Goal: Task Accomplishment & Management: Manage account settings

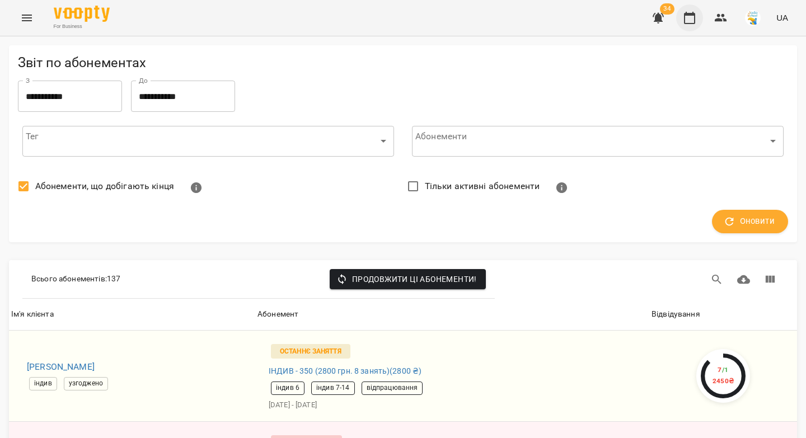
click at [687, 20] on icon "button" at bounding box center [689, 17] width 13 height 13
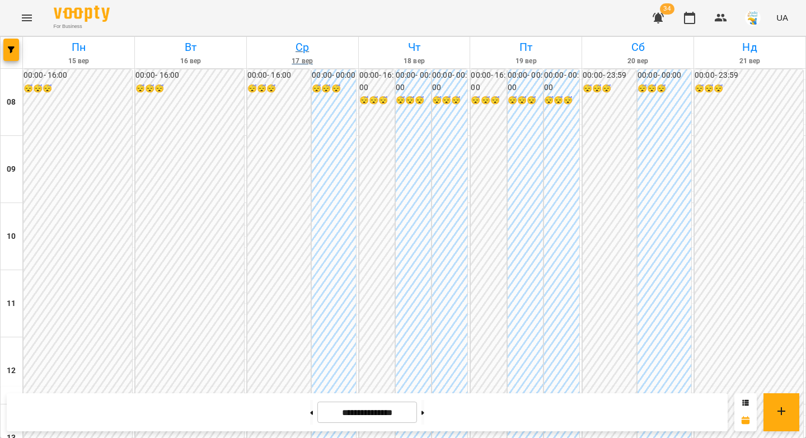
click at [296, 47] on h6 "Ср" at bounding box center [303, 47] width 108 height 17
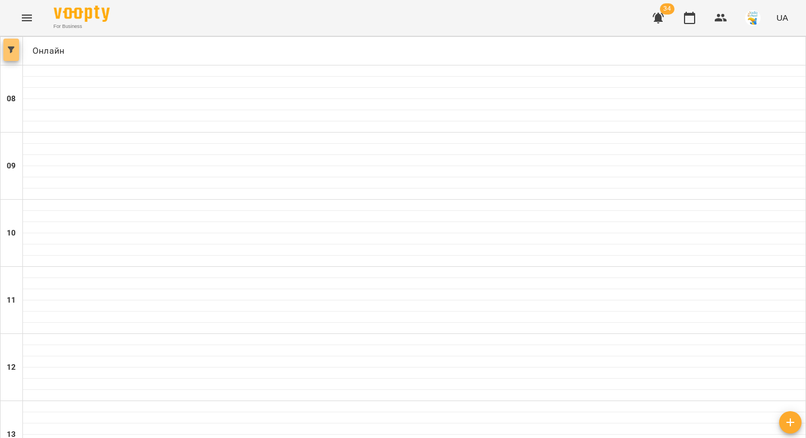
click at [14, 50] on icon "button" at bounding box center [11, 49] width 7 height 7
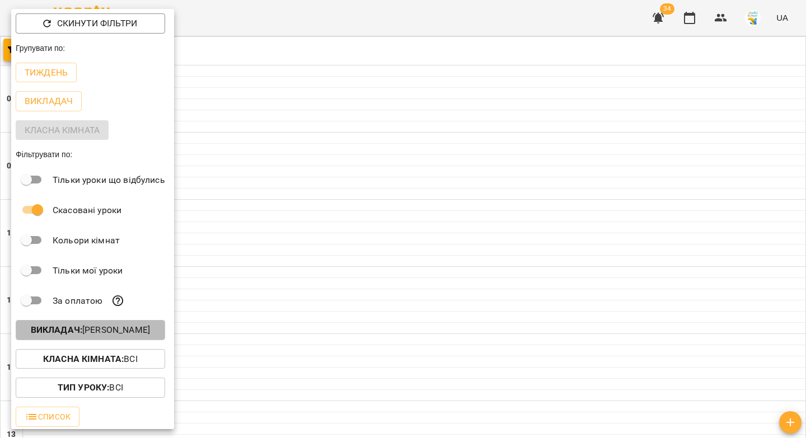
click at [95, 335] on p "Викладач : [PERSON_NAME]" at bounding box center [90, 330] width 119 height 13
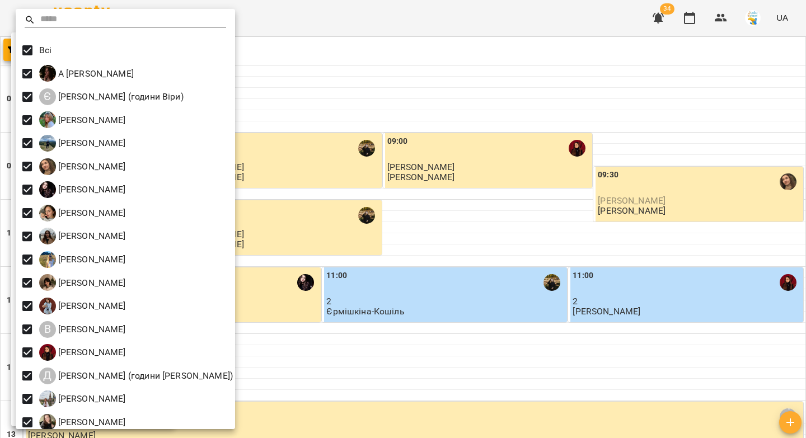
click at [347, 116] on div at bounding box center [403, 219] width 806 height 438
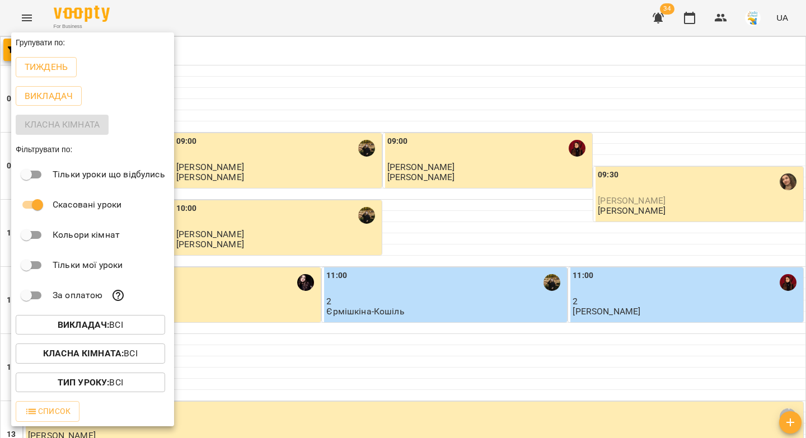
drag, startPoint x: 64, startPoint y: 71, endPoint x: 338, endPoint y: 96, distance: 274.3
click at [64, 71] on p "Тиждень" at bounding box center [46, 66] width 43 height 13
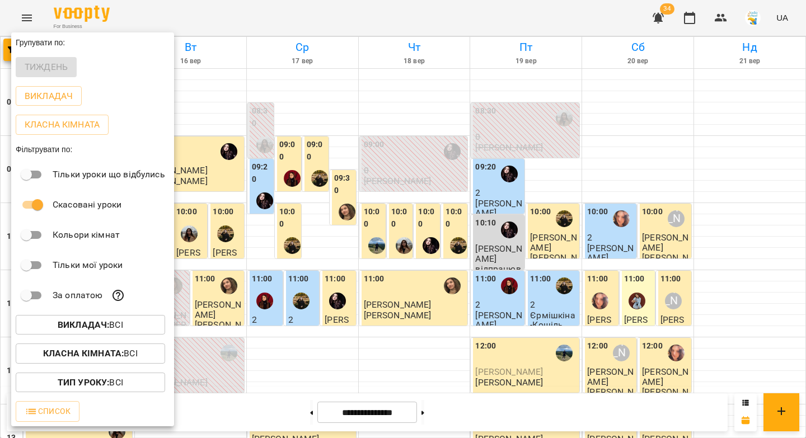
drag, startPoint x: 318, startPoint y: 91, endPoint x: 312, endPoint y: 71, distance: 20.5
click at [319, 87] on div at bounding box center [403, 219] width 806 height 438
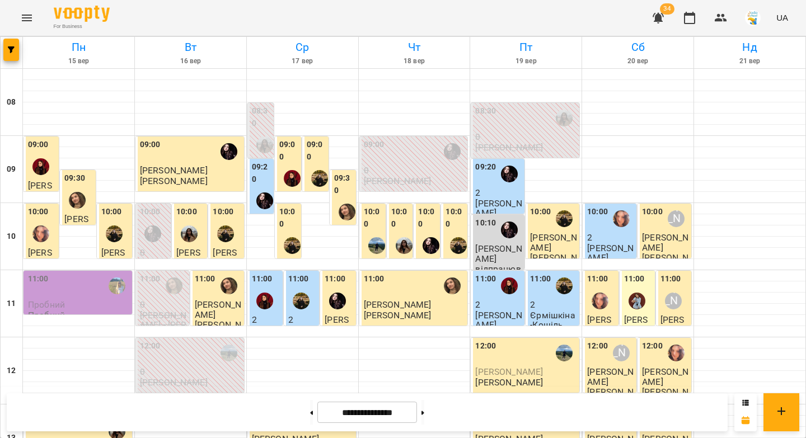
click at [294, 44] on h6 "Ср" at bounding box center [303, 47] width 108 height 17
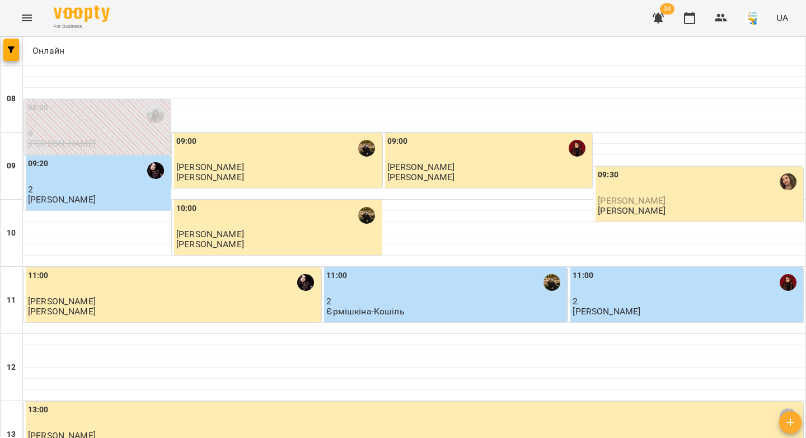
scroll to position [370, 0]
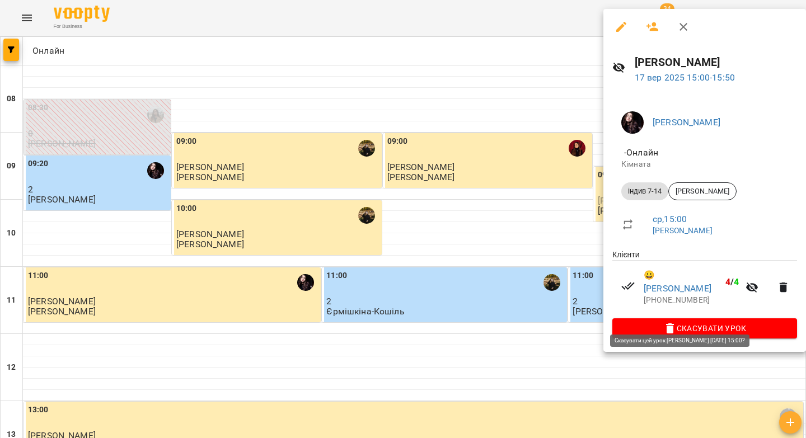
click at [672, 322] on span "Скасувати Урок" at bounding box center [704, 328] width 167 height 13
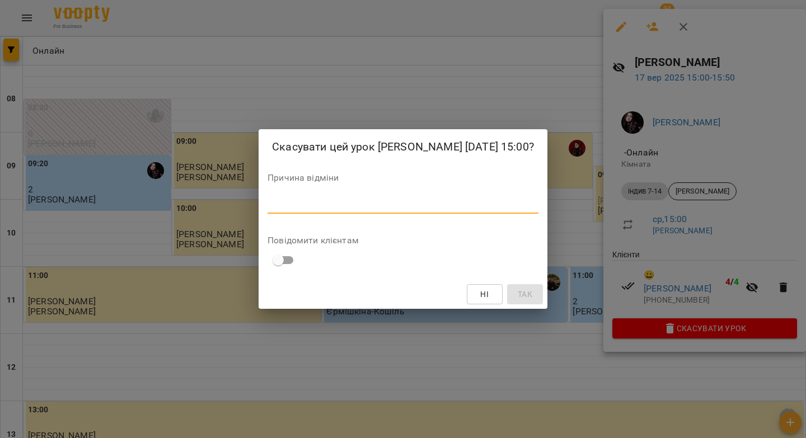
click at [539, 210] on textarea at bounding box center [403, 204] width 271 height 11
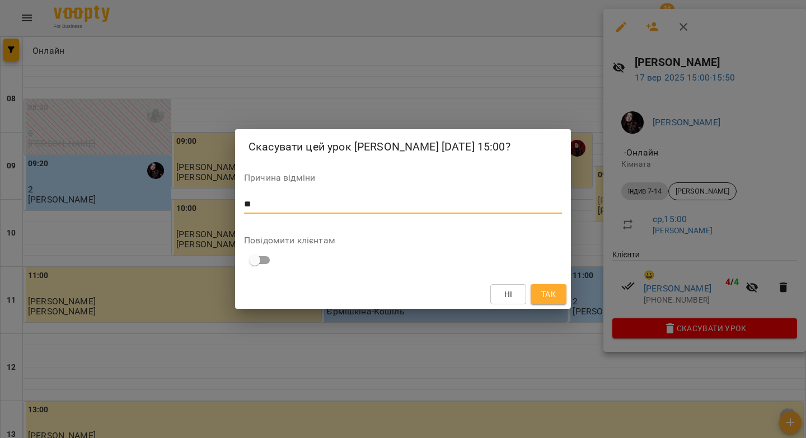
type textarea "**"
click at [545, 301] on span "Так" at bounding box center [548, 294] width 15 height 13
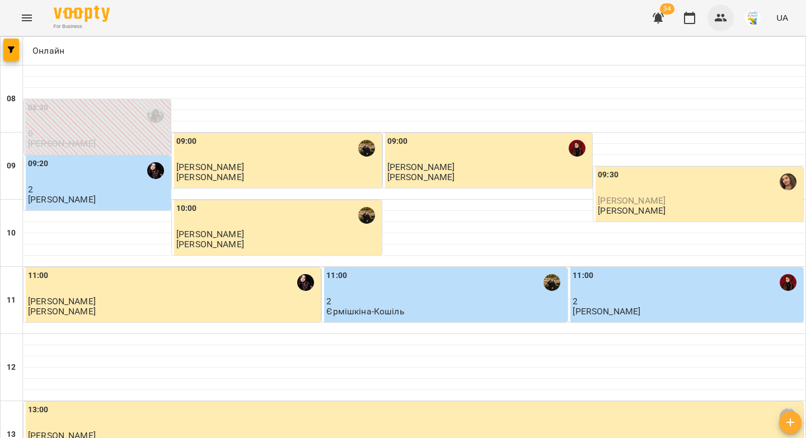
click at [719, 19] on icon "button" at bounding box center [721, 18] width 12 height 8
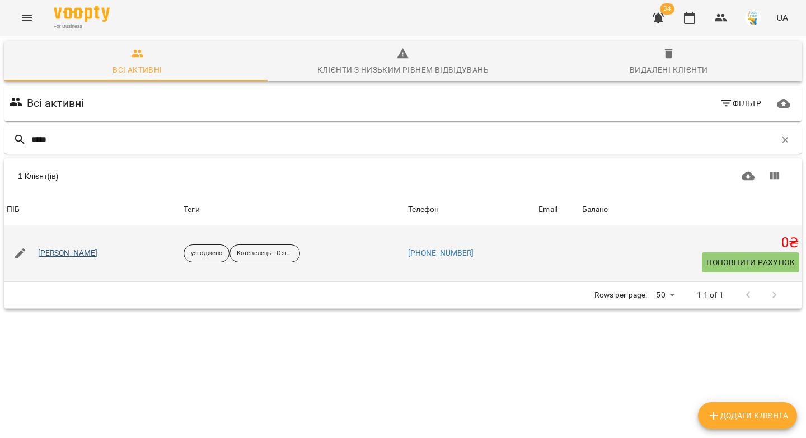
type input "*****"
click at [50, 254] on link "Орест Озірний" at bounding box center [68, 253] width 60 height 11
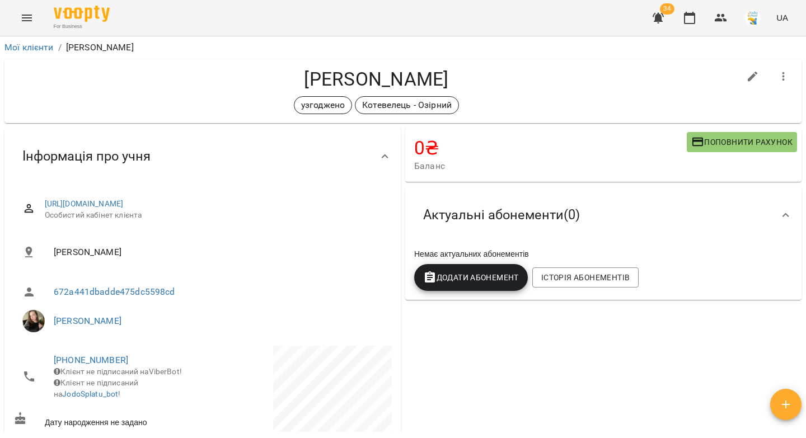
click at [467, 285] on button "Додати Абонемент" at bounding box center [471, 277] width 114 height 27
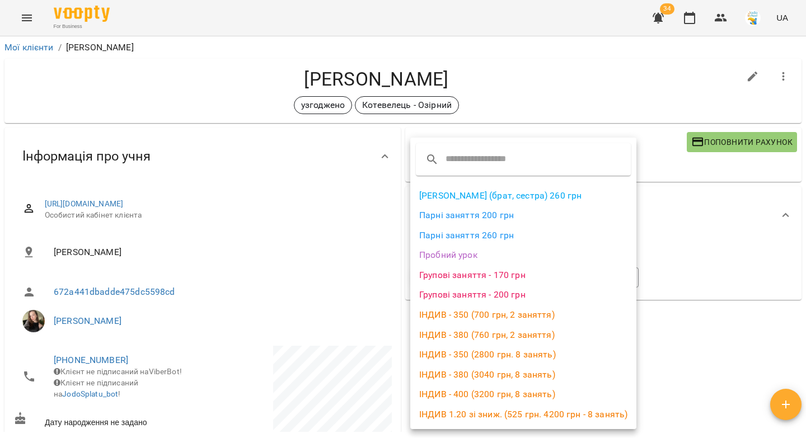
click at [469, 235] on li "Парні заняття 260 грн" at bounding box center [523, 236] width 226 height 20
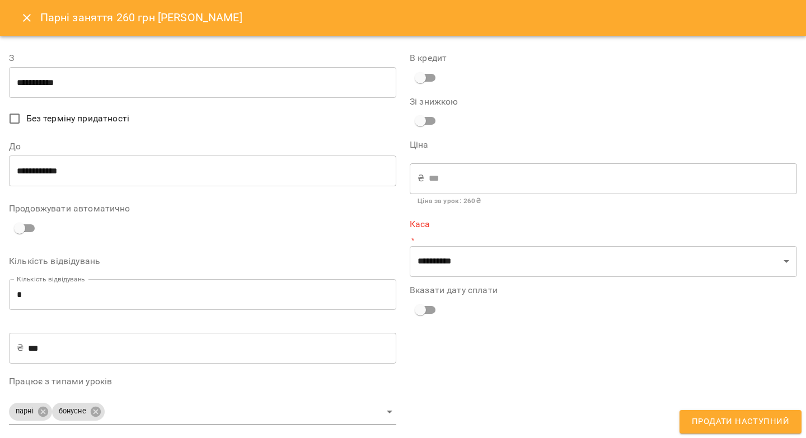
type input "**********"
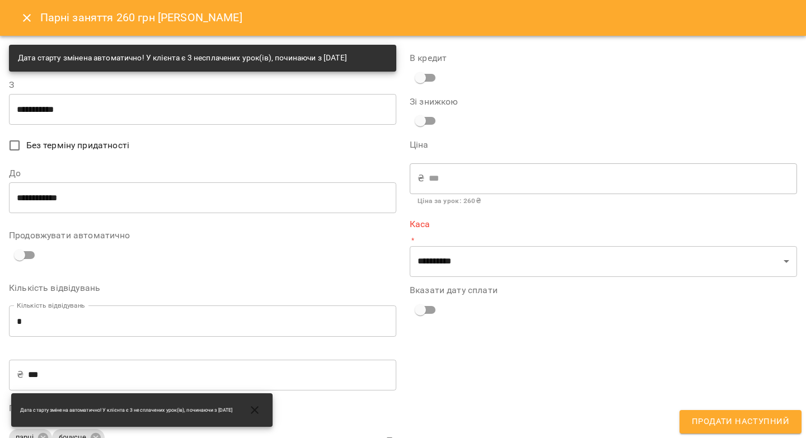
click at [102, 199] on input "**********" at bounding box center [202, 197] width 387 height 31
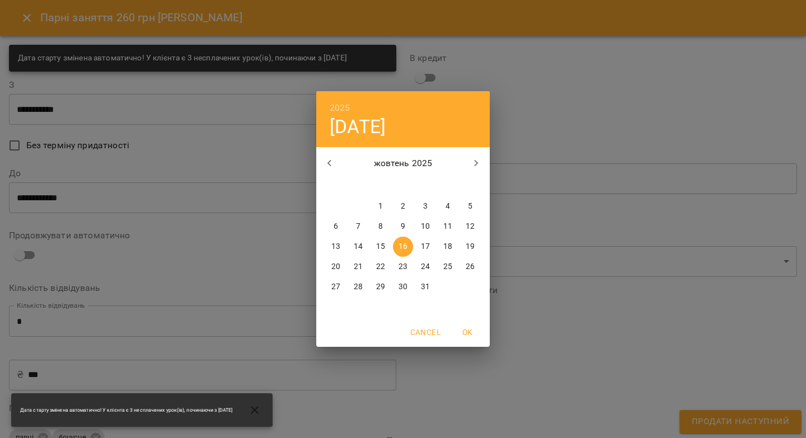
click at [331, 161] on icon "button" at bounding box center [329, 163] width 13 height 13
drag, startPoint x: 355, startPoint y: 286, endPoint x: 337, endPoint y: 287, distance: 18.5
click at [355, 286] on p "30" at bounding box center [358, 287] width 9 height 11
type input "**********"
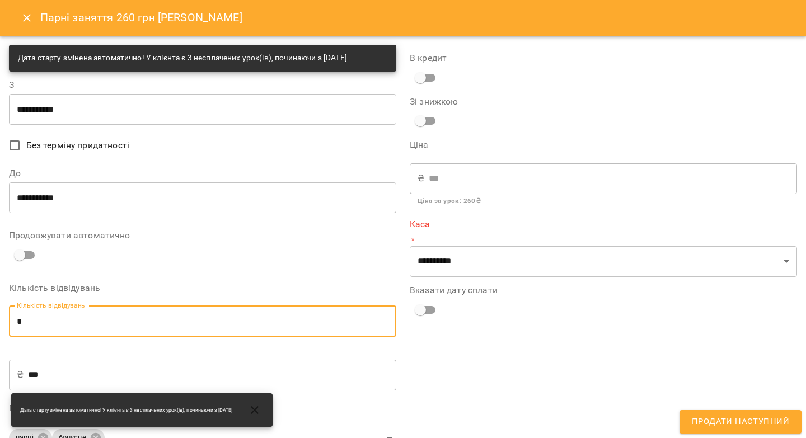
drag, startPoint x: 35, startPoint y: 322, endPoint x: 7, endPoint y: 325, distance: 28.7
click at [7, 325] on div "**********" at bounding box center [202, 412] width 401 height 748
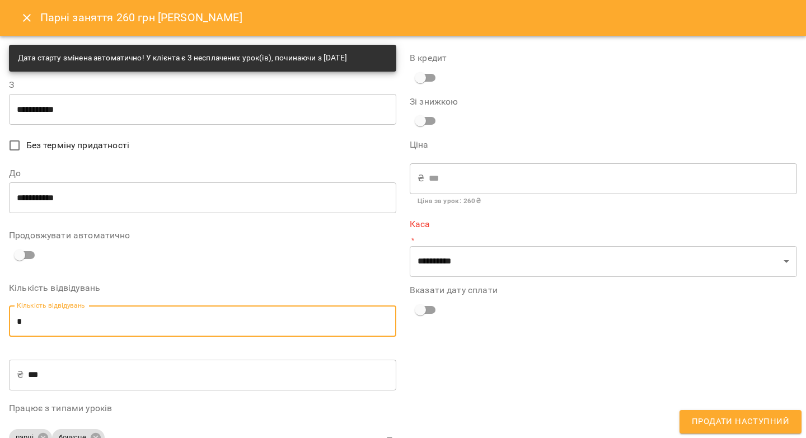
type input "*"
type input "****"
type input "*"
type input "****"
type input "*"
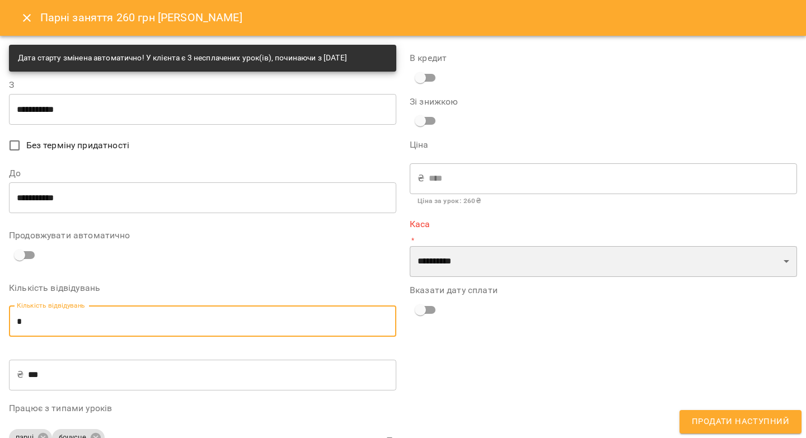
click at [437, 259] on select "**********" at bounding box center [603, 261] width 387 height 31
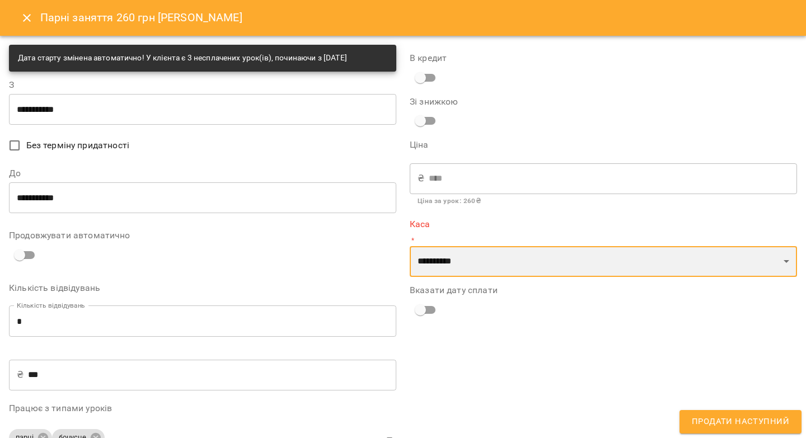
select select "****"
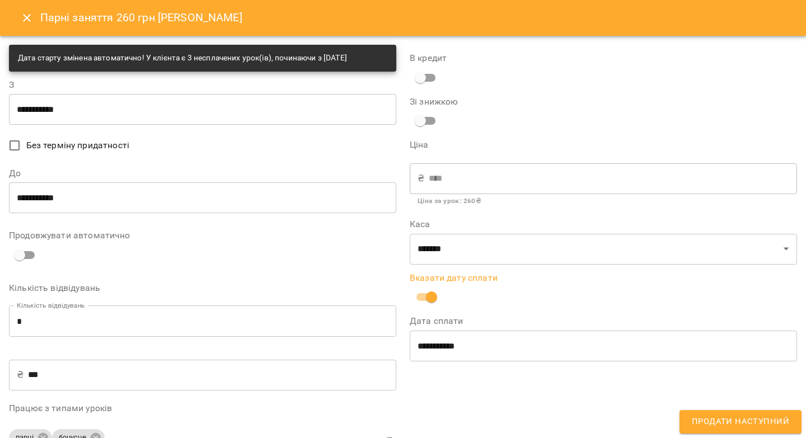
click at [418, 350] on input "**********" at bounding box center [603, 345] width 387 height 31
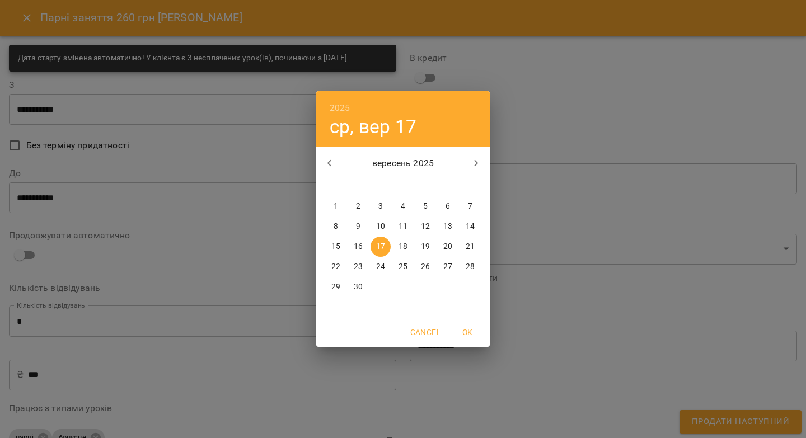
click at [358, 246] on p "16" at bounding box center [358, 246] width 9 height 11
type input "**********"
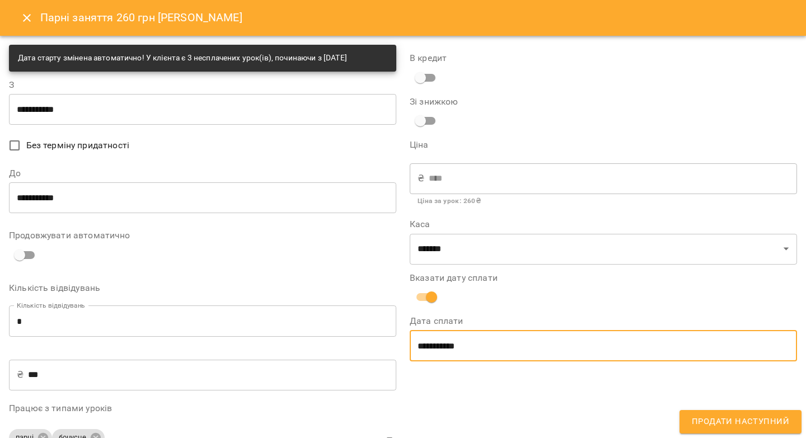
click at [701, 423] on span "Продати наступний" at bounding box center [740, 422] width 97 height 15
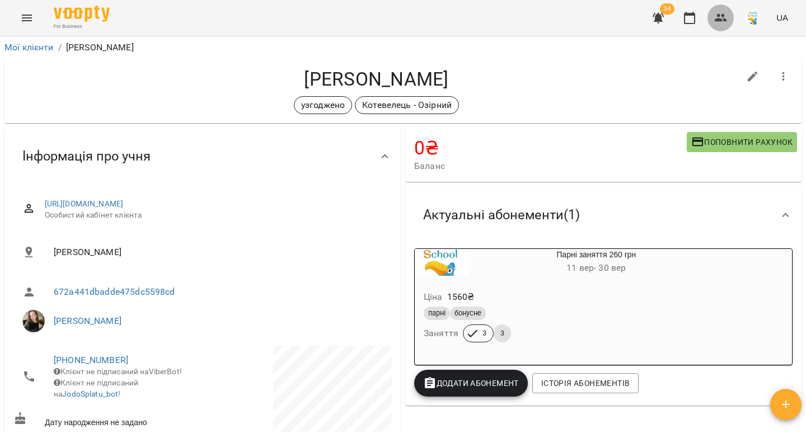
click at [720, 18] on icon "button" at bounding box center [721, 18] width 12 height 8
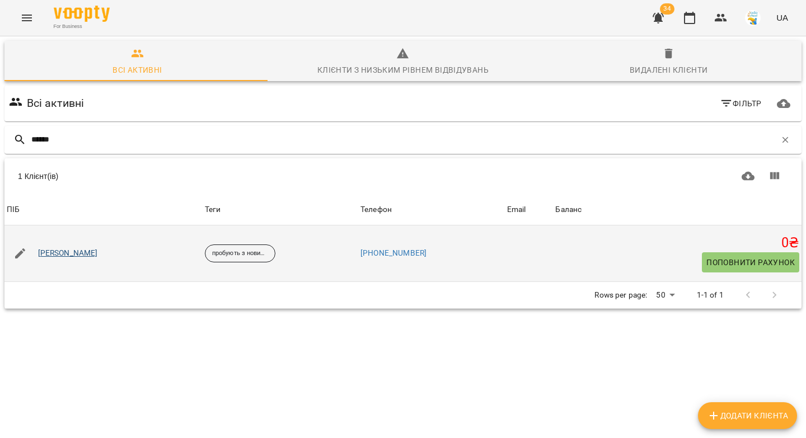
type input "******"
click at [76, 257] on link "[PERSON_NAME]" at bounding box center [68, 253] width 60 height 11
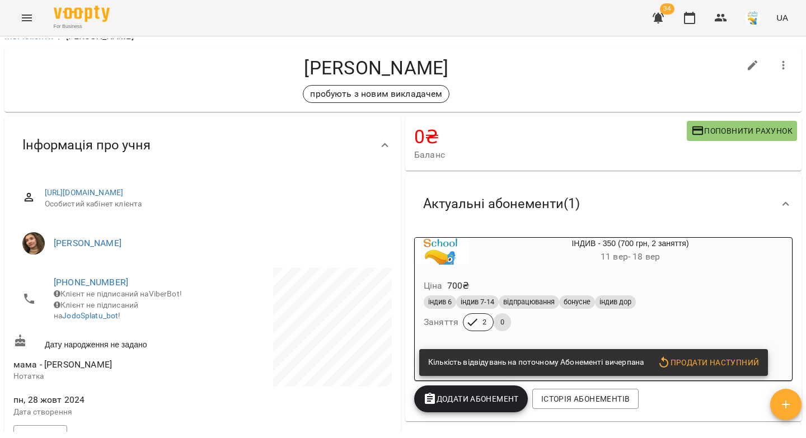
scroll to position [20, 0]
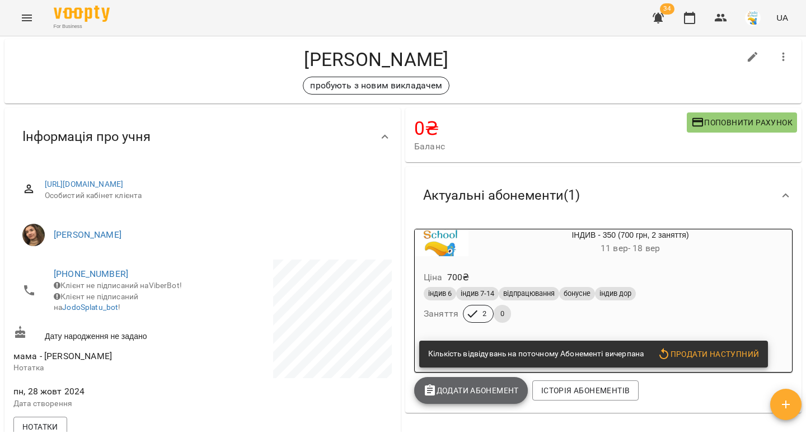
click at [476, 393] on span "Додати Абонемент" at bounding box center [471, 390] width 96 height 13
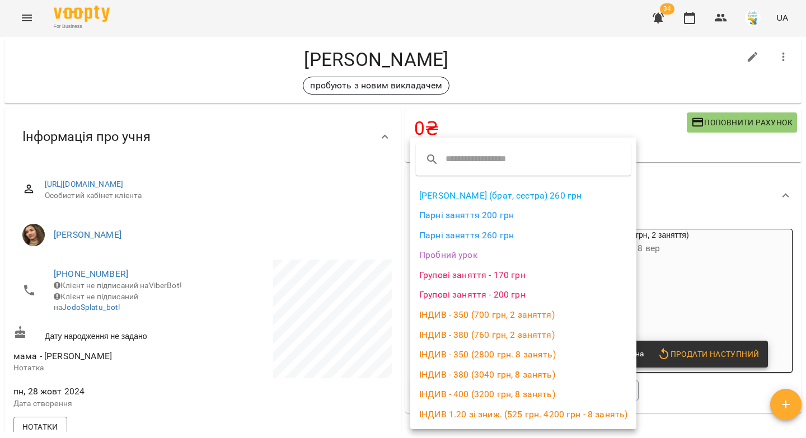
click at [485, 354] on li "ІНДИВ - 350 (2800 грн. 8 занять)" at bounding box center [523, 355] width 226 height 20
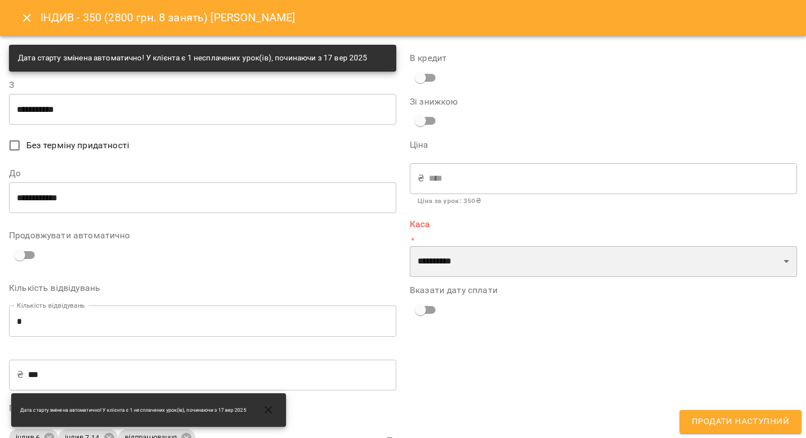
click at [448, 263] on select "**********" at bounding box center [603, 261] width 387 height 31
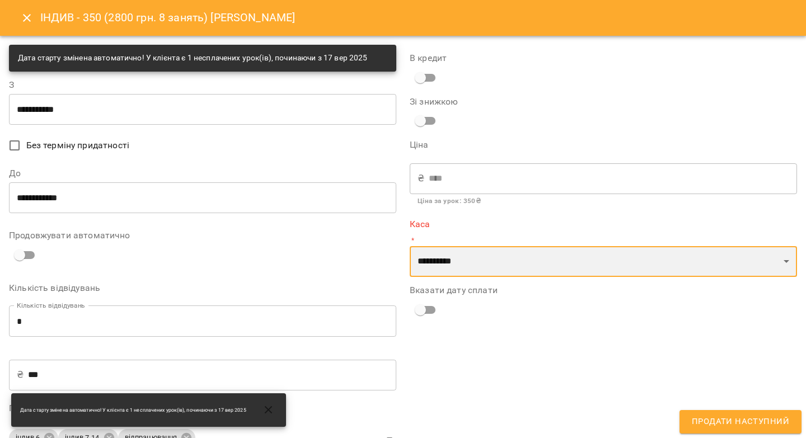
select select "****"
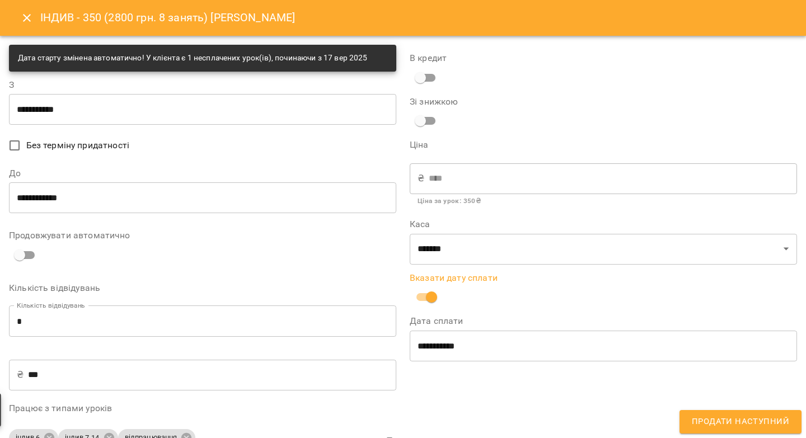
click at [425, 335] on input "**********" at bounding box center [603, 345] width 387 height 31
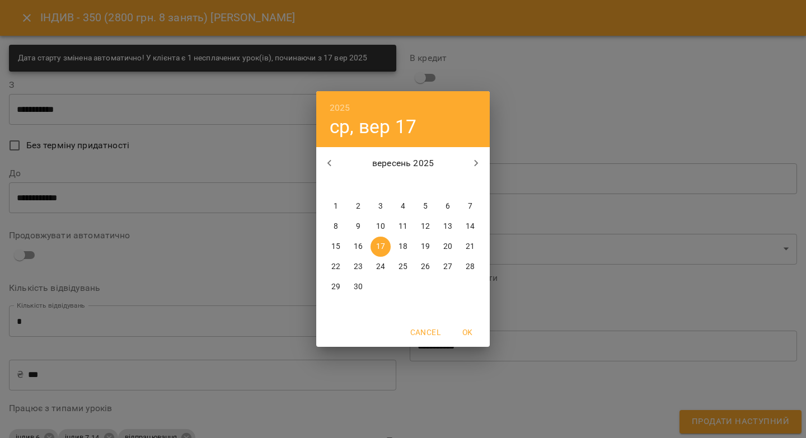
click at [357, 247] on p "16" at bounding box center [358, 246] width 9 height 11
type input "**********"
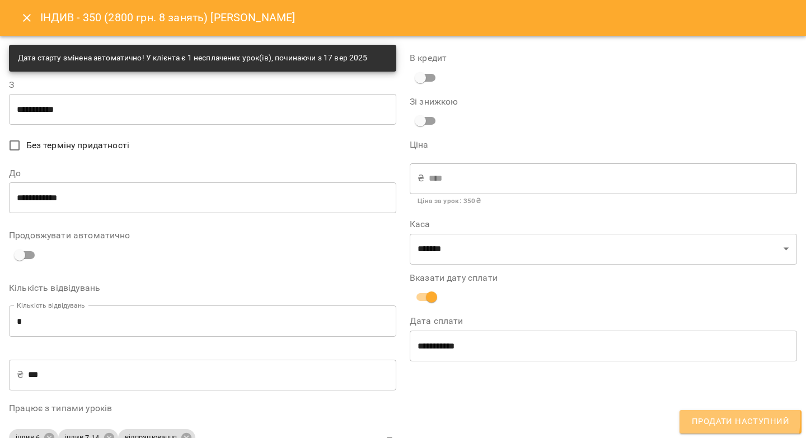
click at [701, 418] on span "Продати наступний" at bounding box center [740, 422] width 97 height 15
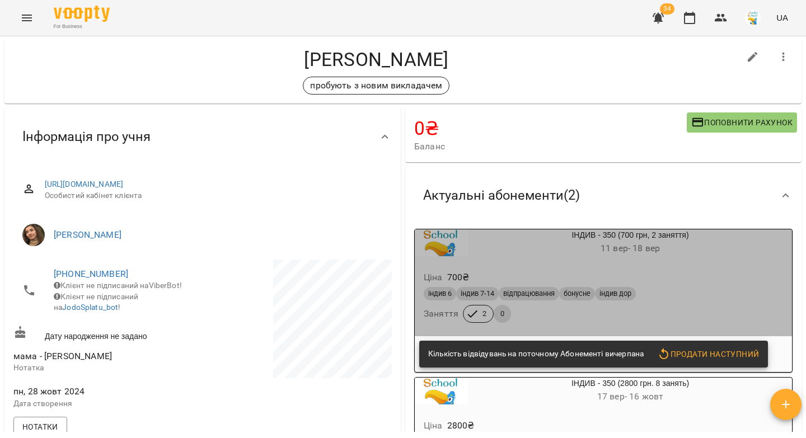
click at [674, 271] on div "Ціна 700 ₴" at bounding box center [604, 278] width 364 height 20
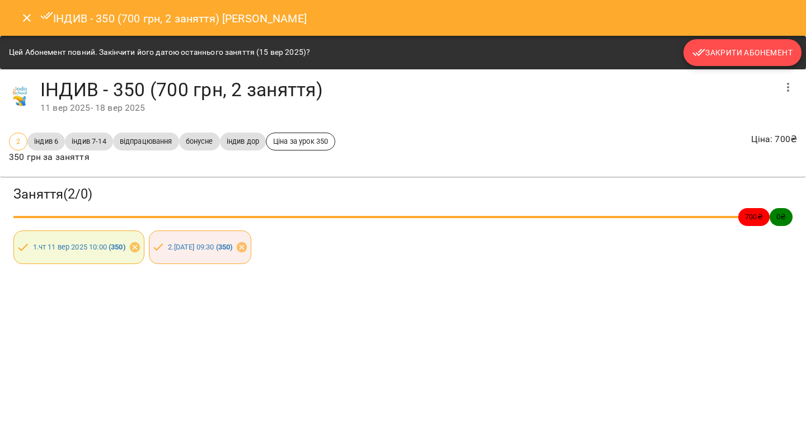
click at [709, 50] on span "Закрити Абонемент" at bounding box center [742, 52] width 100 height 13
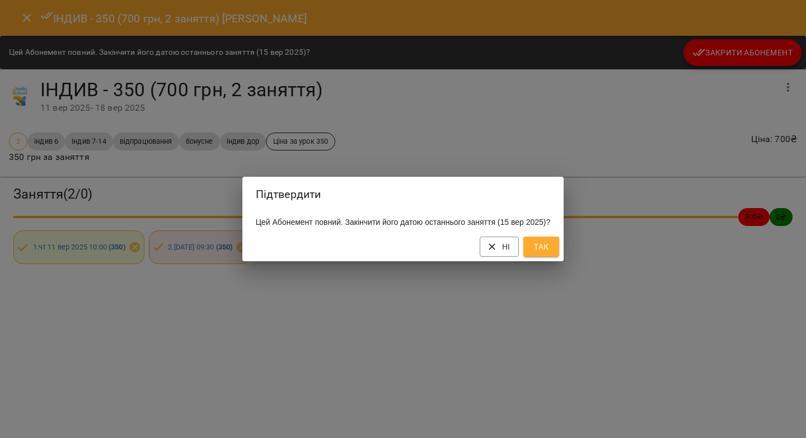
click at [545, 254] on span "Так" at bounding box center [541, 246] width 18 height 13
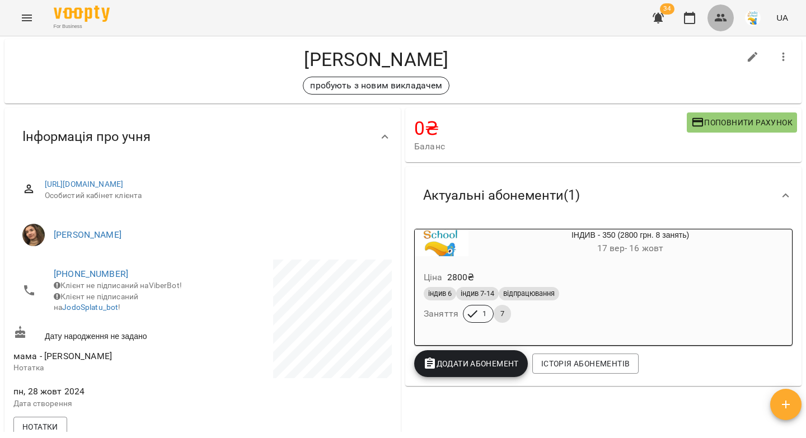
click at [720, 19] on icon "button" at bounding box center [721, 18] width 12 height 8
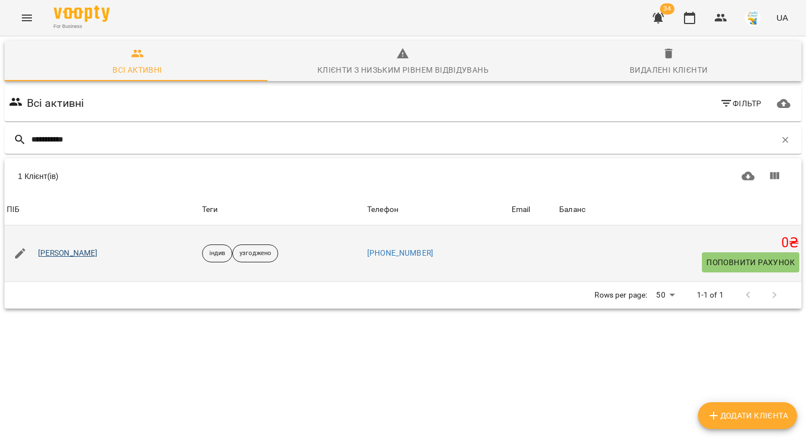
type input "**********"
click at [95, 255] on link "Мирон Литвиньонок" at bounding box center [68, 253] width 60 height 11
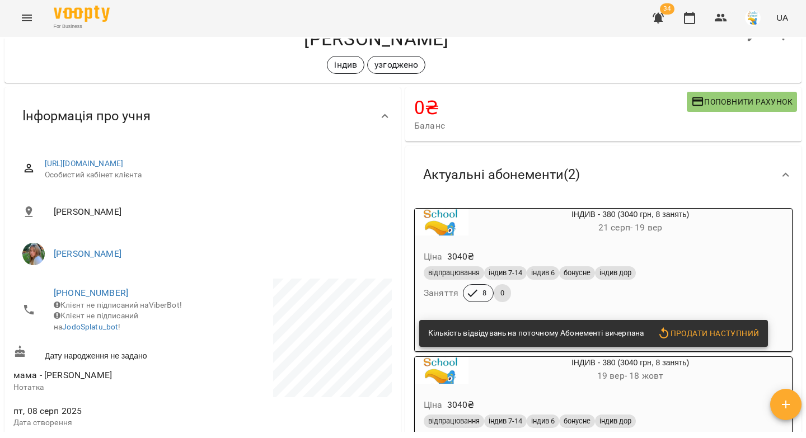
scroll to position [57, 0]
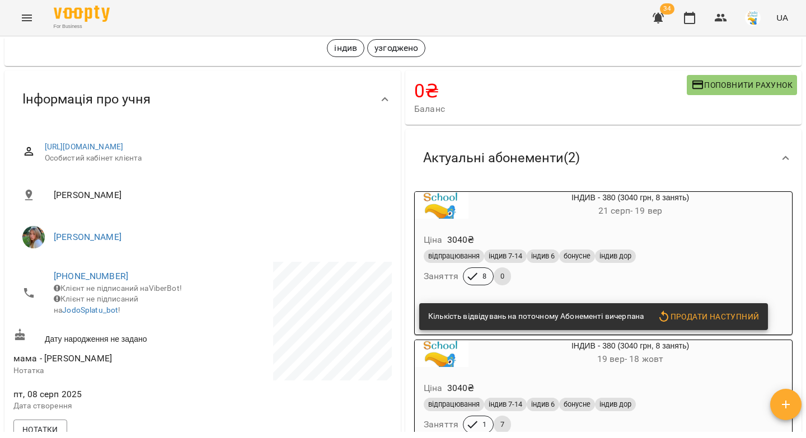
click at [699, 213] on h6 "21 серп - 19 вер" at bounding box center [631, 211] width 324 height 16
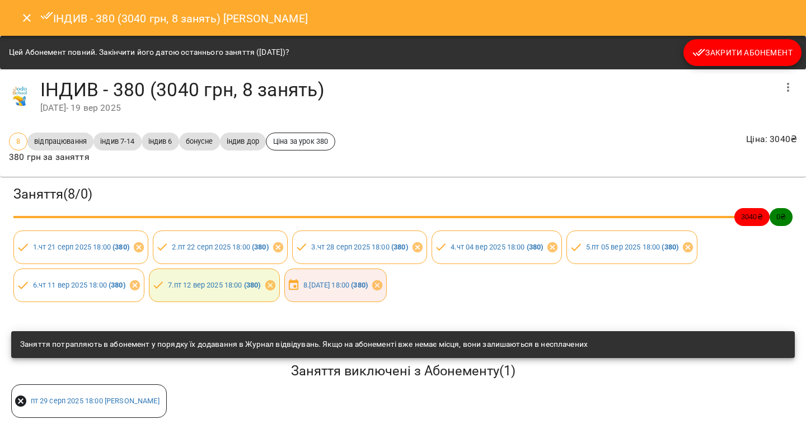
click at [22, 16] on icon "Close" at bounding box center [26, 17] width 13 height 13
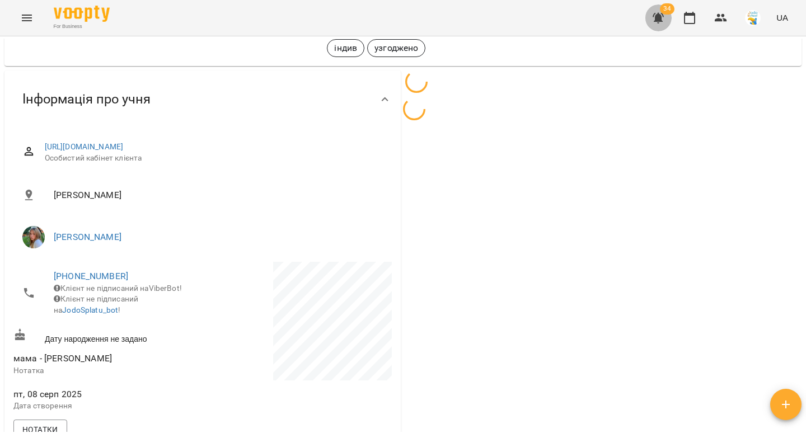
click at [661, 19] on icon "button" at bounding box center [658, 18] width 11 height 11
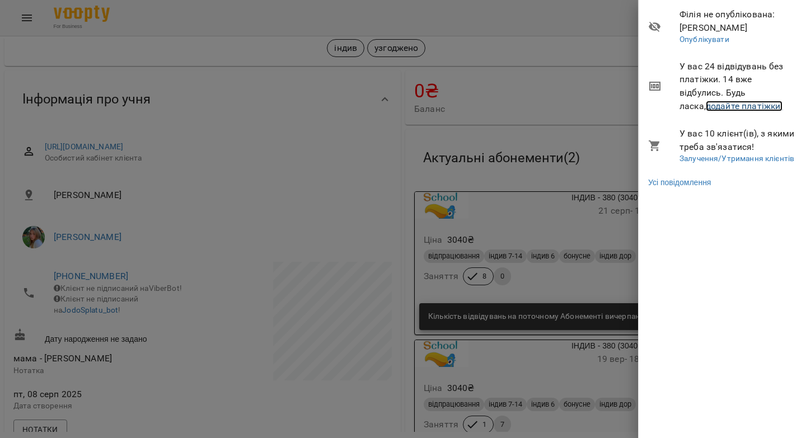
click at [706, 106] on link "додайте платіжки!" at bounding box center [744, 106] width 77 height 11
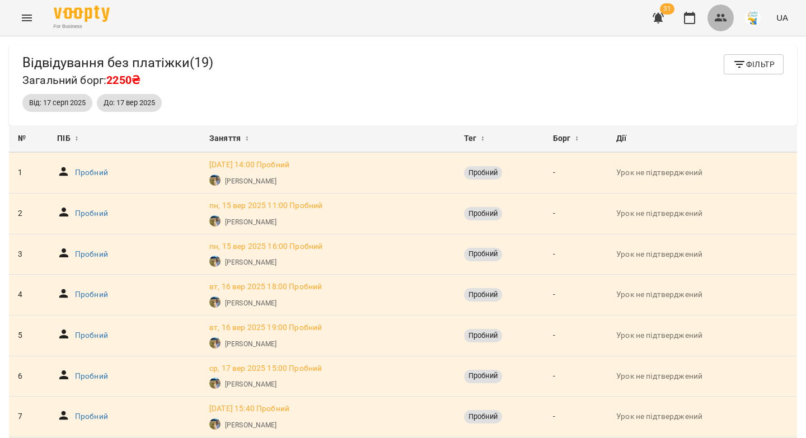
click at [724, 15] on icon "button" at bounding box center [721, 18] width 12 height 8
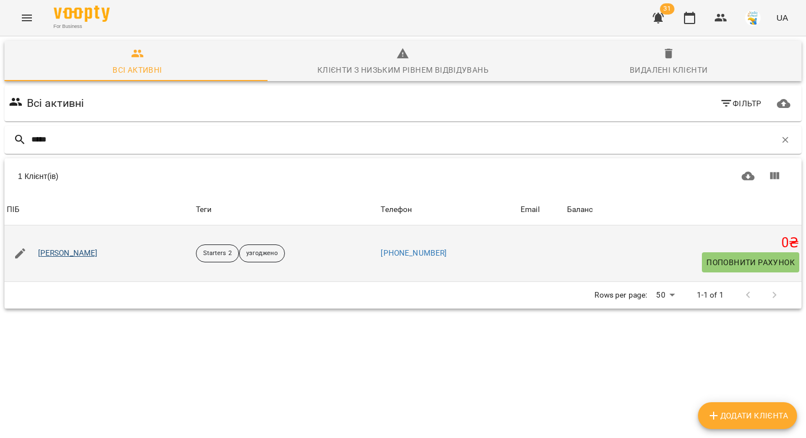
type input "*****"
click at [53, 258] on link "Василина Зінченко" at bounding box center [68, 253] width 60 height 11
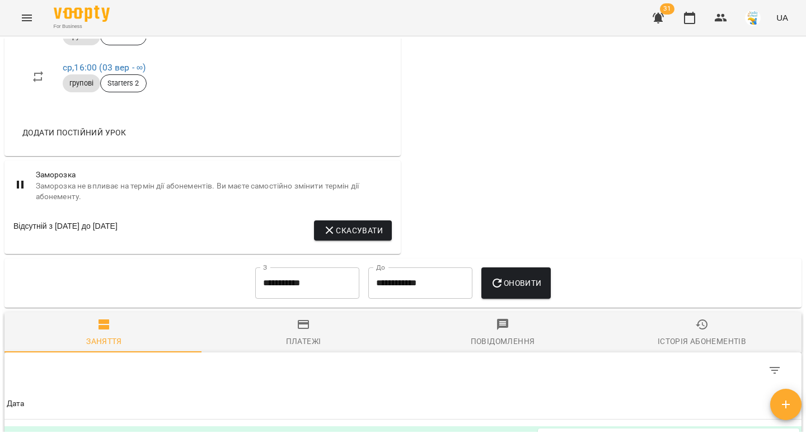
scroll to position [623, 0]
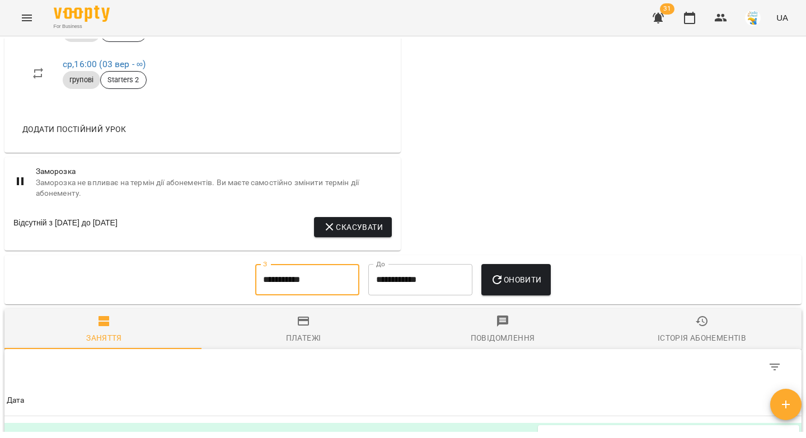
click at [264, 285] on input "**********" at bounding box center [307, 279] width 104 height 31
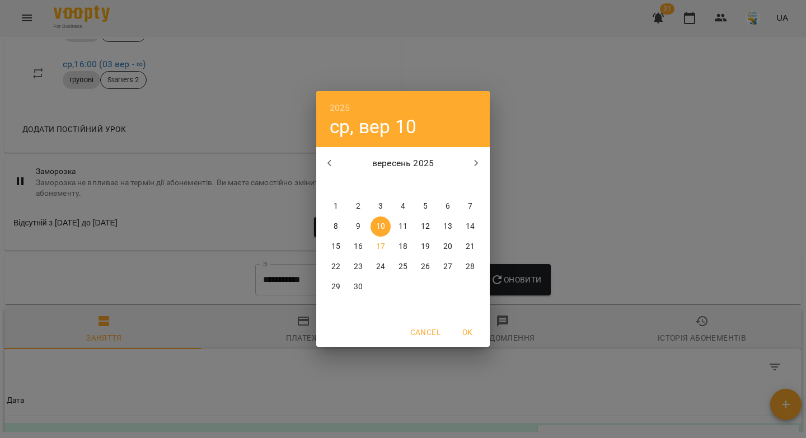
click at [331, 162] on icon "button" at bounding box center [329, 163] width 13 height 13
click at [358, 203] on p "1" at bounding box center [358, 206] width 4 height 11
type input "**********"
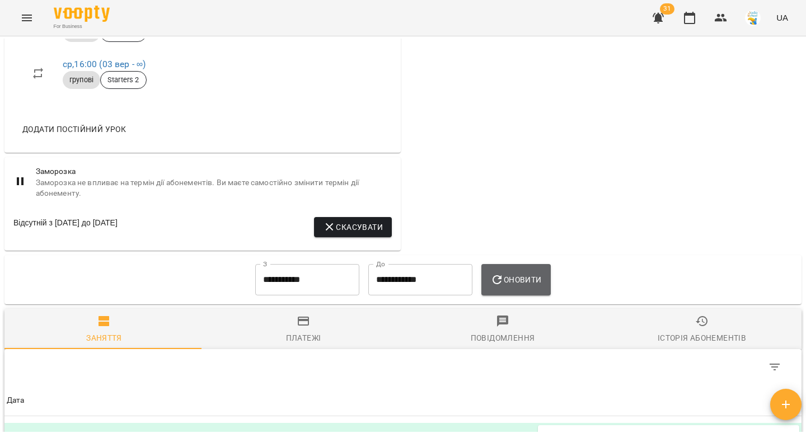
click at [515, 287] on span "Оновити" at bounding box center [515, 279] width 51 height 13
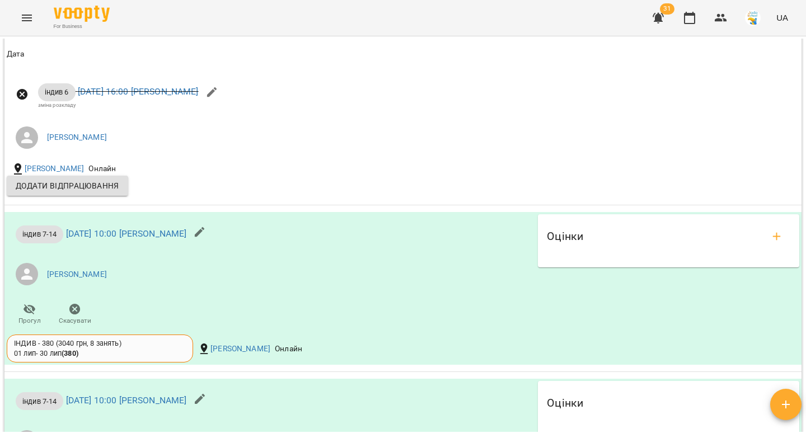
scroll to position [0, 0]
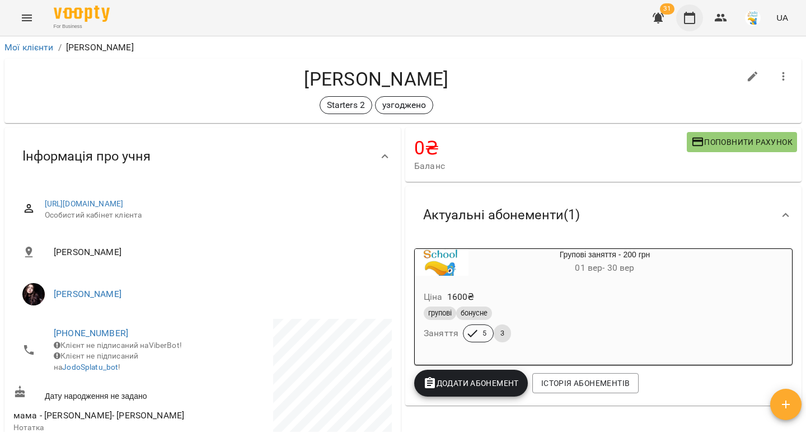
click at [696, 21] on icon "button" at bounding box center [689, 17] width 13 height 13
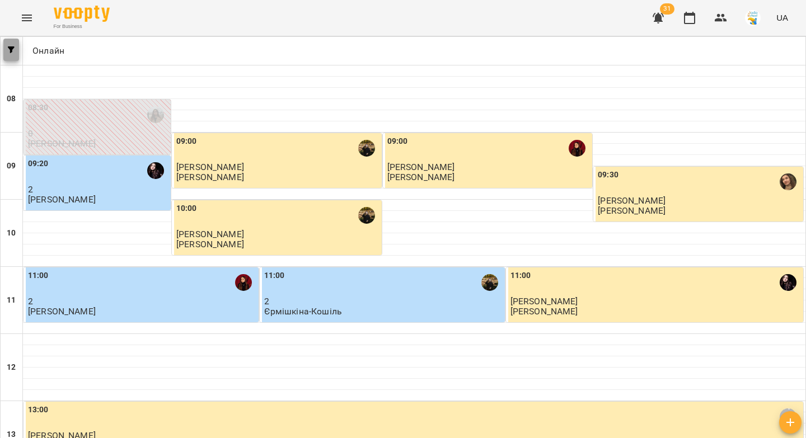
click at [11, 55] on button "button" at bounding box center [11, 50] width 16 height 22
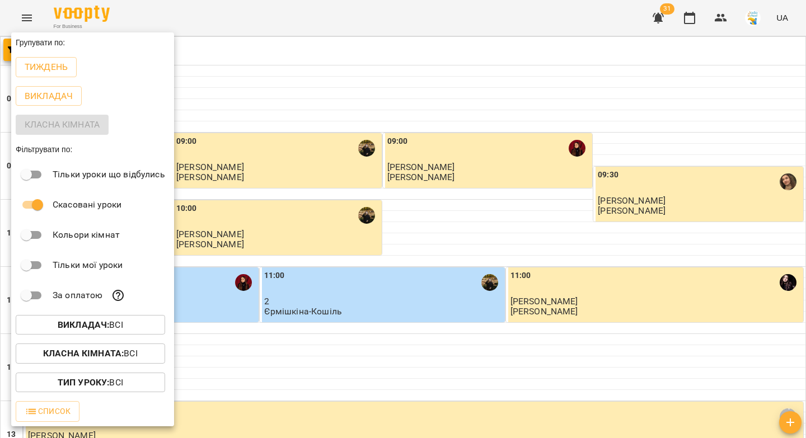
click at [88, 330] on b "Викладач :" at bounding box center [84, 325] width 52 height 11
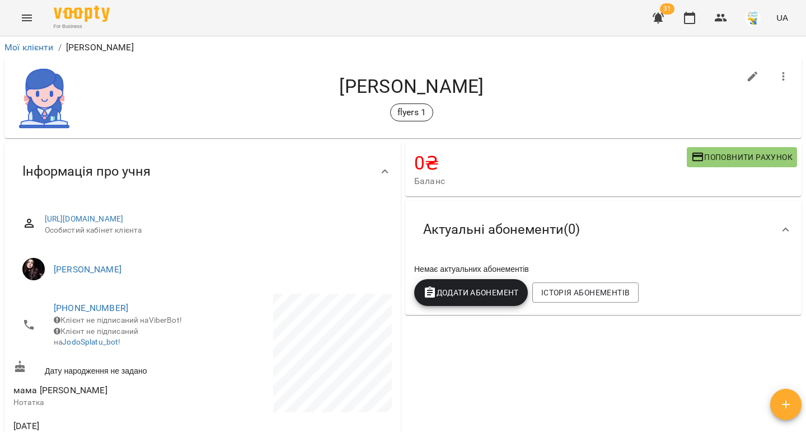
drag, startPoint x: 374, startPoint y: 84, endPoint x: 334, endPoint y: 84, distance: 40.3
click at [334, 84] on h4 "[PERSON_NAME]" at bounding box center [412, 86] width 656 height 23
drag, startPoint x: 509, startPoint y: 90, endPoint x: 315, endPoint y: 85, distance: 194.9
click at [315, 85] on h4 "Олександра Похила" at bounding box center [412, 86] width 656 height 23
copy h4 "Олександра Похила"
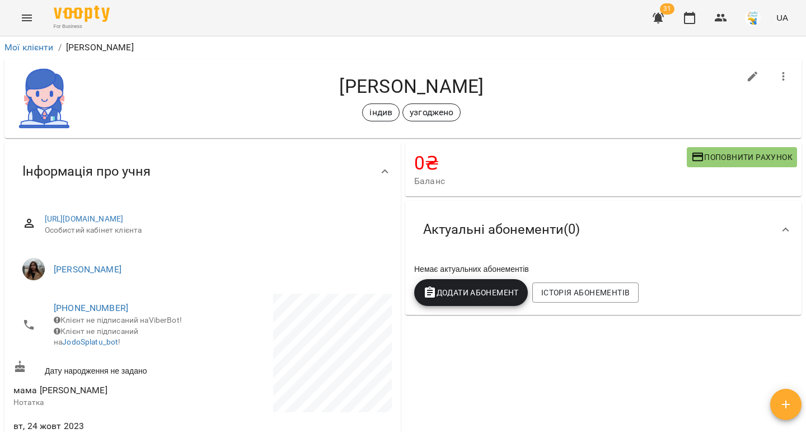
drag, startPoint x: 496, startPoint y: 83, endPoint x: 319, endPoint y: 82, distance: 177.5
click at [319, 82] on h4 "[PERSON_NAME]" at bounding box center [412, 86] width 656 height 23
copy h4 "[PERSON_NAME]"
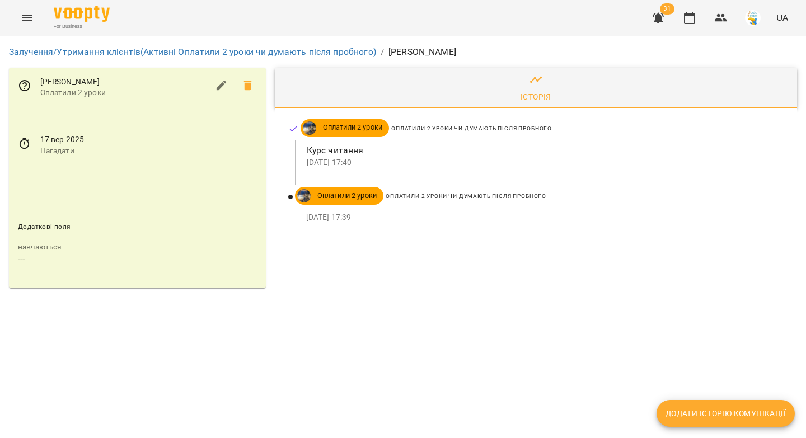
drag, startPoint x: 129, startPoint y: 79, endPoint x: 83, endPoint y: 78, distance: 45.4
click at [83, 78] on span "[PERSON_NAME]" at bounding box center [124, 82] width 168 height 11
copy span "[PERSON_NAME]"
drag, startPoint x: 485, startPoint y: 53, endPoint x: 435, endPoint y: 50, distance: 49.9
click at [435, 50] on ol "Залучення/Утримання клієнтів (Активні Оплатили 2 уроки чи думають після пробног…" at bounding box center [403, 51] width 788 height 13
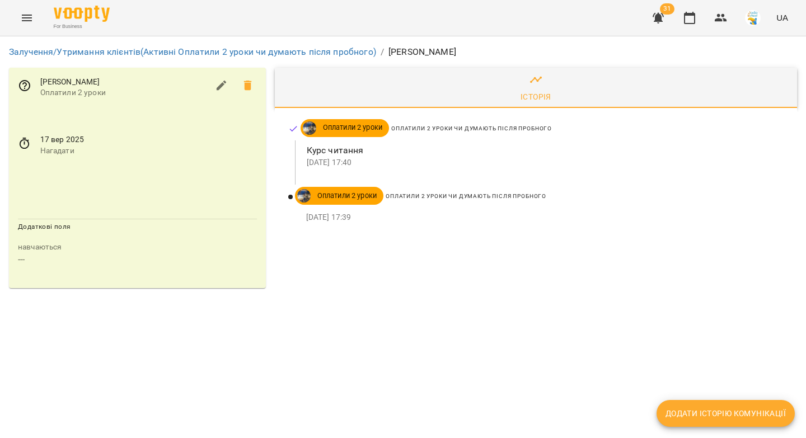
copy p "[PERSON_NAME]"
click at [720, 22] on icon "button" at bounding box center [720, 17] width 13 height 13
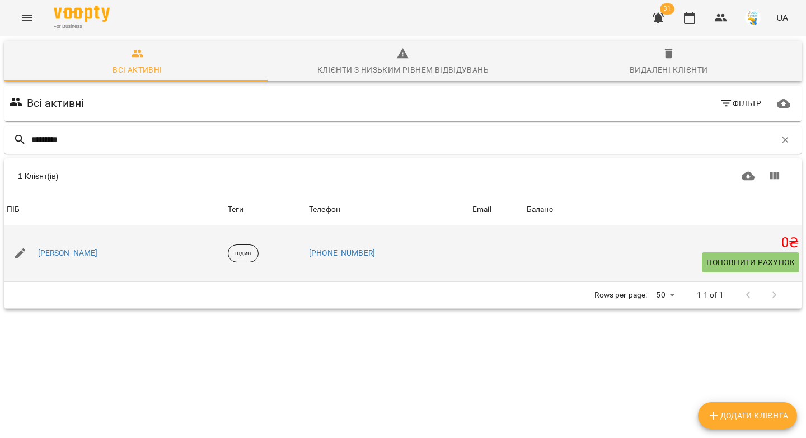
type input "*********"
click at [98, 244] on div "Єлизавета Сидоренко" at bounding box center [114, 253] width 221 height 31
click at [97, 251] on link "Єлизавета Сидоренко" at bounding box center [68, 253] width 60 height 11
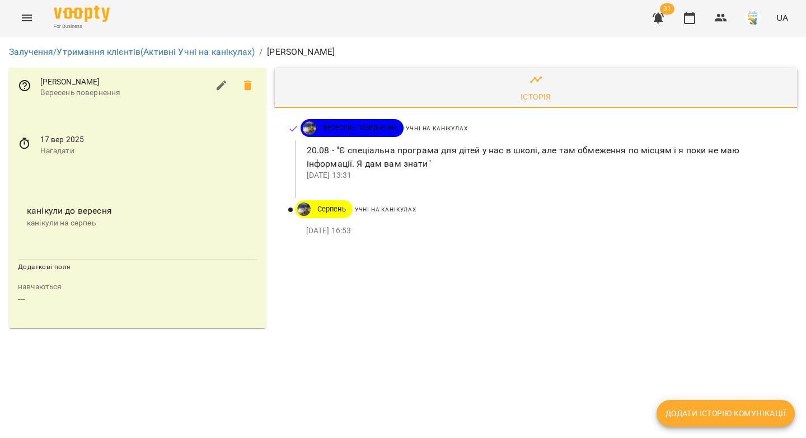
drag, startPoint x: 360, startPoint y: 51, endPoint x: 303, endPoint y: 51, distance: 57.1
click at [303, 51] on ol "Залучення/Утримання клієнтів (Активні Учні на канікулах) / [PERSON_NAME]" at bounding box center [403, 51] width 788 height 13
copy p "[PERSON_NAME]"
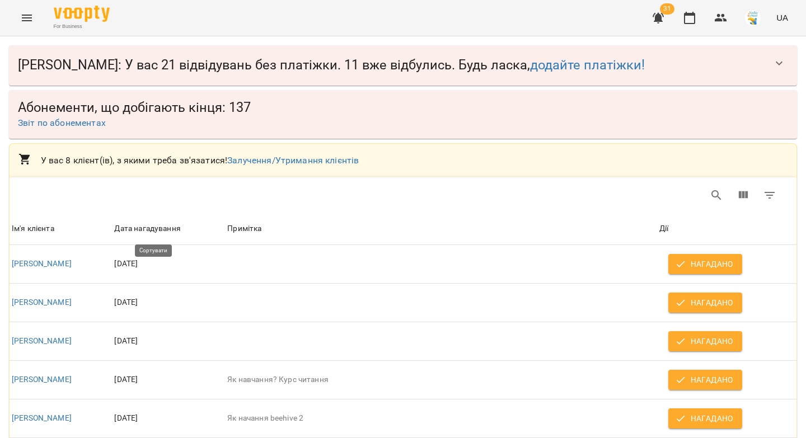
click at [176, 232] on div "Дата нагадування" at bounding box center [147, 228] width 66 height 13
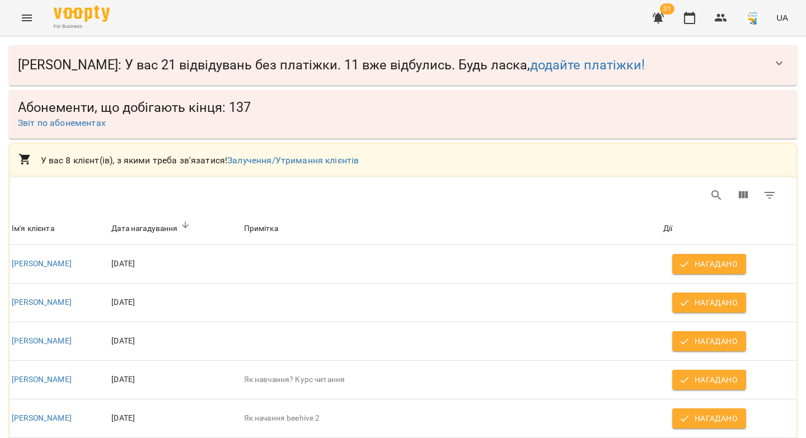
scroll to position [15, 0]
click at [193, 222] on div at bounding box center [185, 228] width 15 height 13
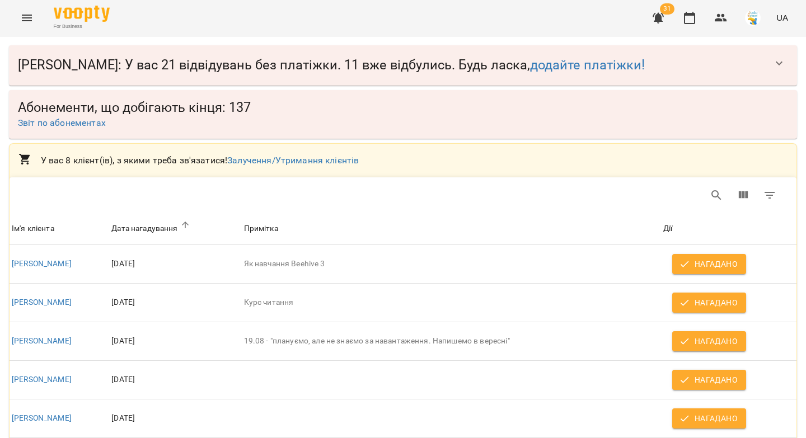
scroll to position [0, 0]
click at [726, 18] on icon "button" at bounding box center [720, 17] width 13 height 13
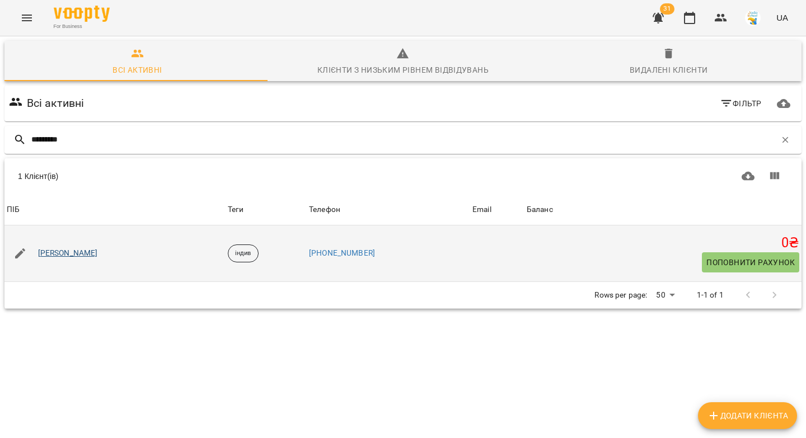
type input "*********"
click at [54, 254] on link "[PERSON_NAME]" at bounding box center [68, 253] width 60 height 11
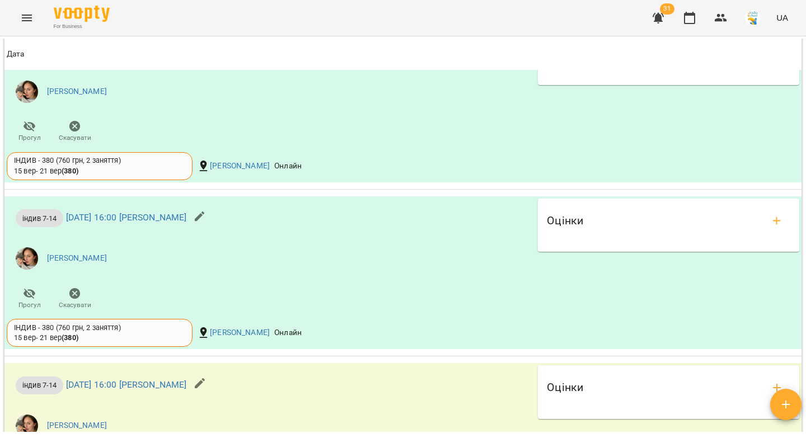
scroll to position [1062, 0]
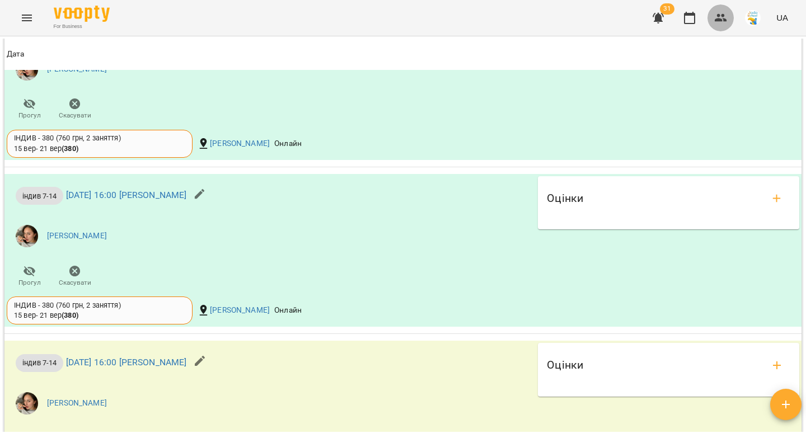
click at [715, 22] on icon "button" at bounding box center [720, 17] width 13 height 13
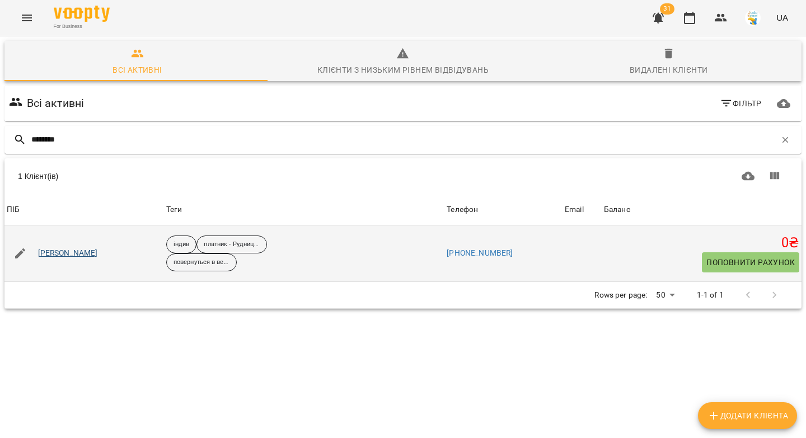
type input "********"
click at [87, 250] on link "[PERSON_NAME]" at bounding box center [68, 253] width 60 height 11
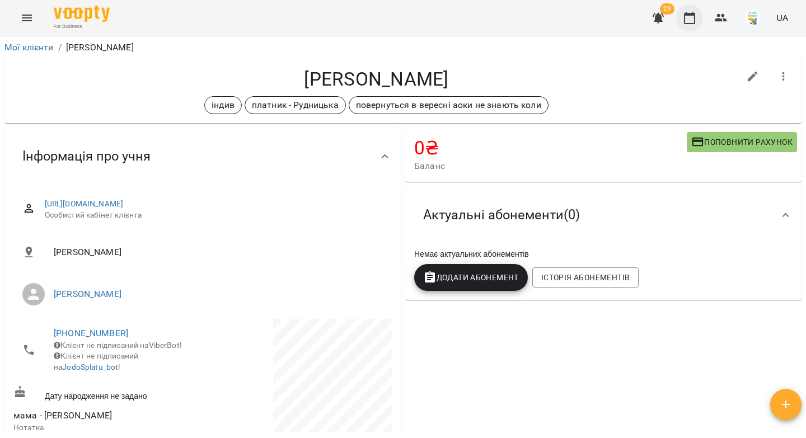
click at [689, 18] on icon "button" at bounding box center [689, 17] width 13 height 13
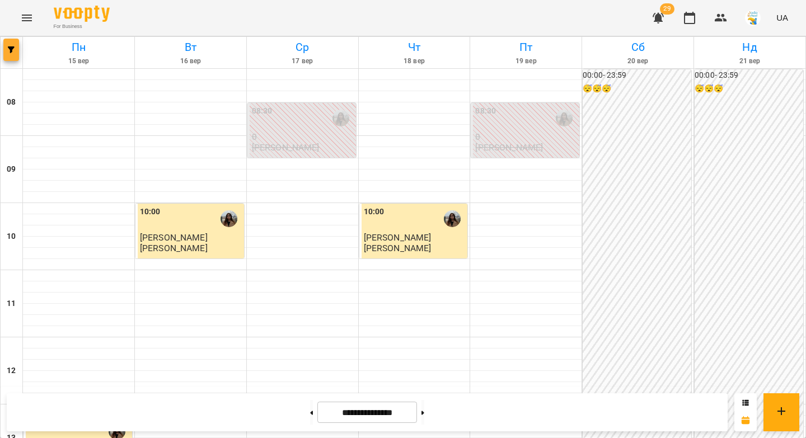
click at [10, 51] on icon "button" at bounding box center [11, 49] width 7 height 7
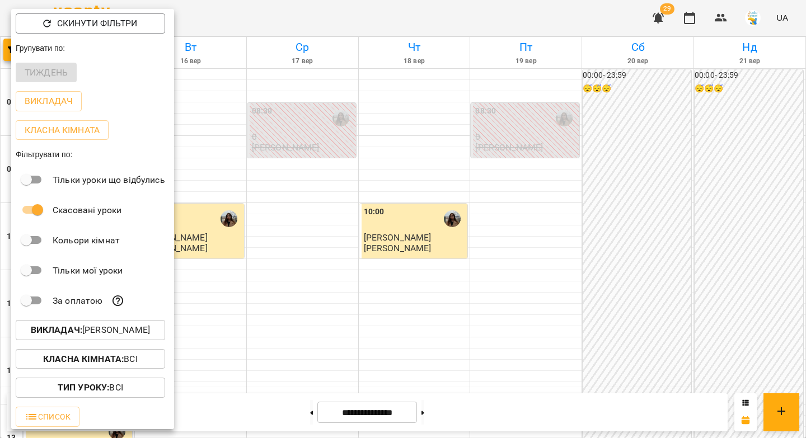
click at [102, 336] on p "Викладач : [PERSON_NAME]" at bounding box center [90, 330] width 119 height 13
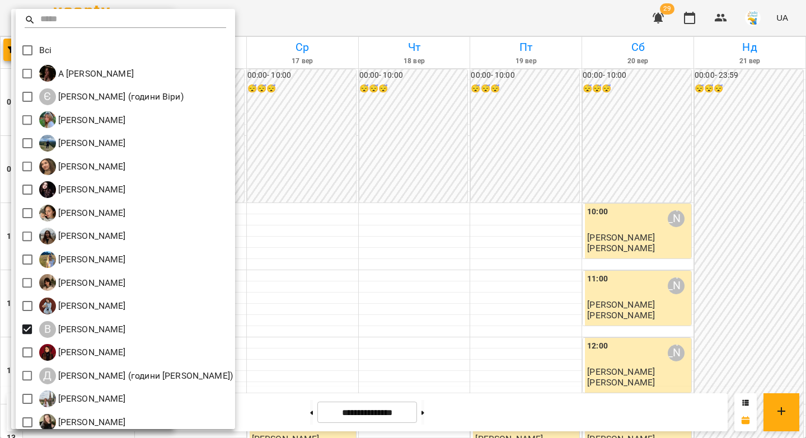
click at [499, 258] on div at bounding box center [403, 219] width 806 height 438
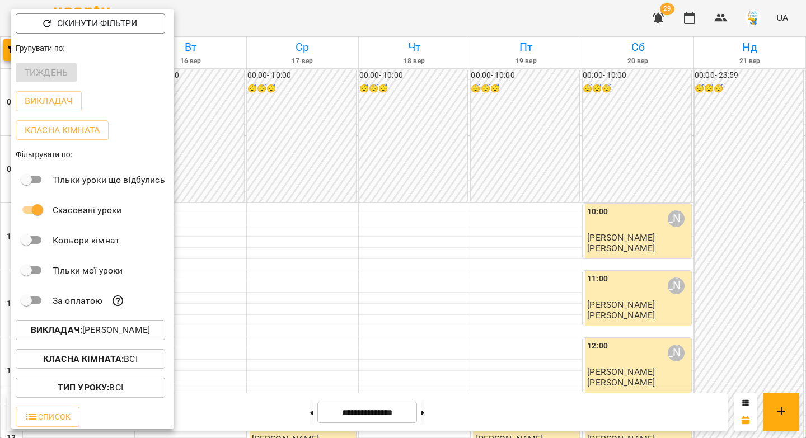
click at [499, 264] on div at bounding box center [403, 219] width 806 height 438
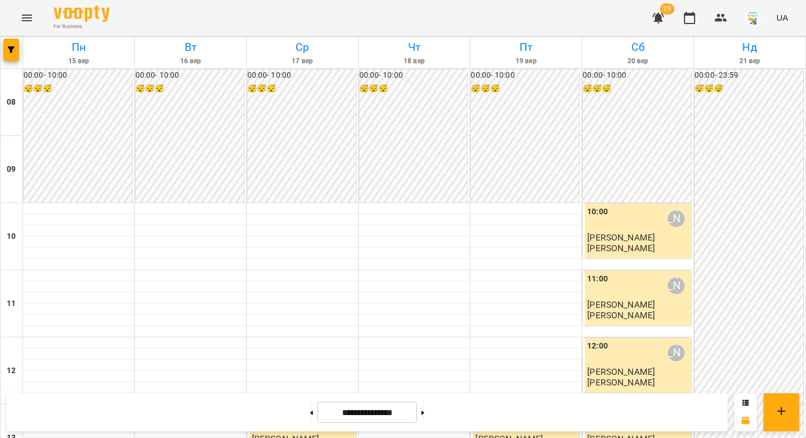
scroll to position [322, 0]
click at [725, 22] on icon "button" at bounding box center [720, 17] width 13 height 13
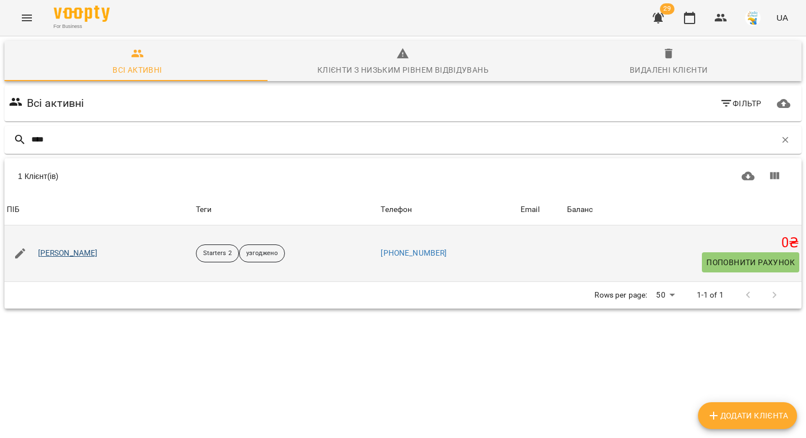
type input "****"
click at [90, 253] on link "Василина Зінченко" at bounding box center [68, 253] width 60 height 11
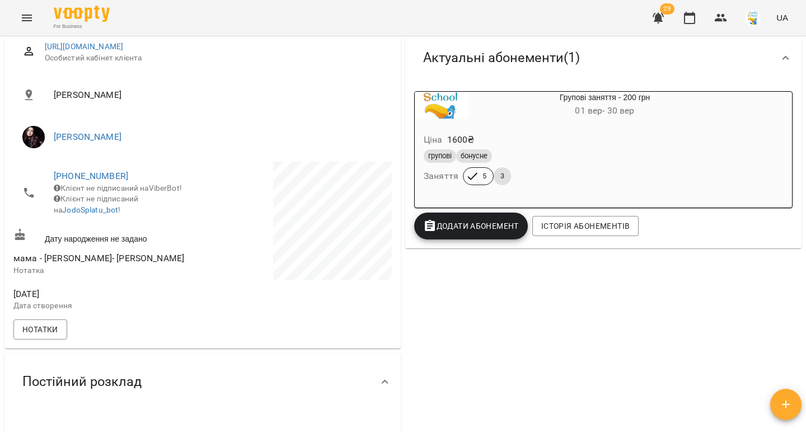
scroll to position [159, 0]
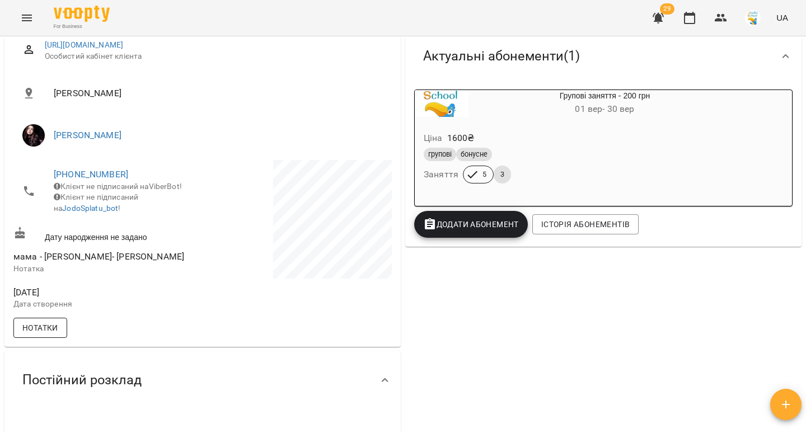
click at [39, 334] on span "Нотатки" at bounding box center [40, 327] width 36 height 13
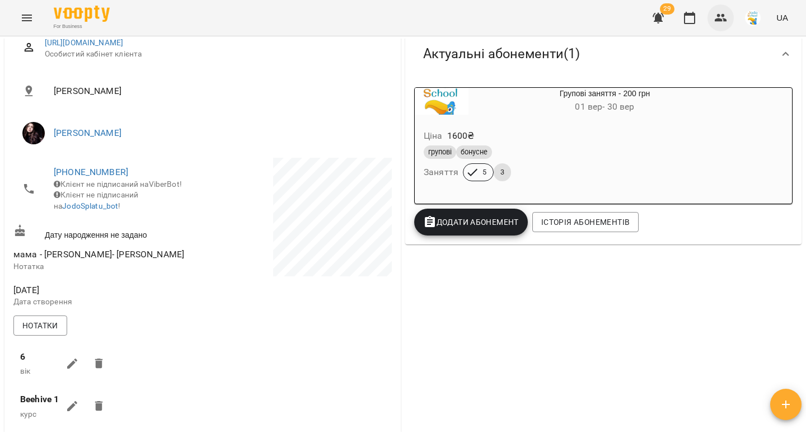
click at [724, 20] on icon "button" at bounding box center [720, 17] width 13 height 13
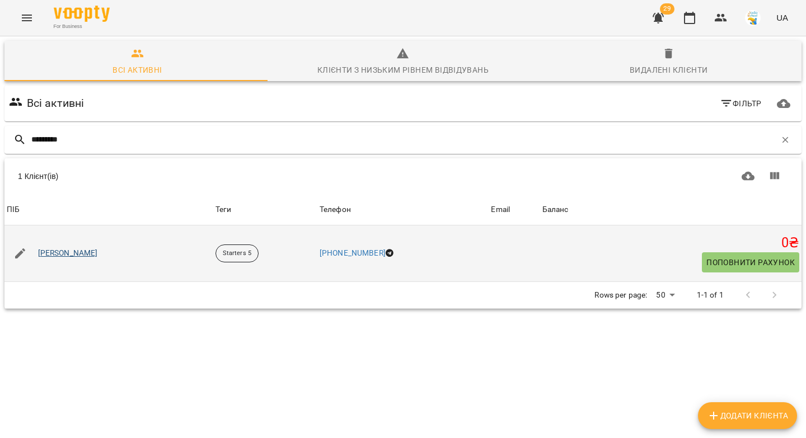
type input "*********"
click at [63, 256] on link "Ульяна Кравчишин" at bounding box center [68, 253] width 60 height 11
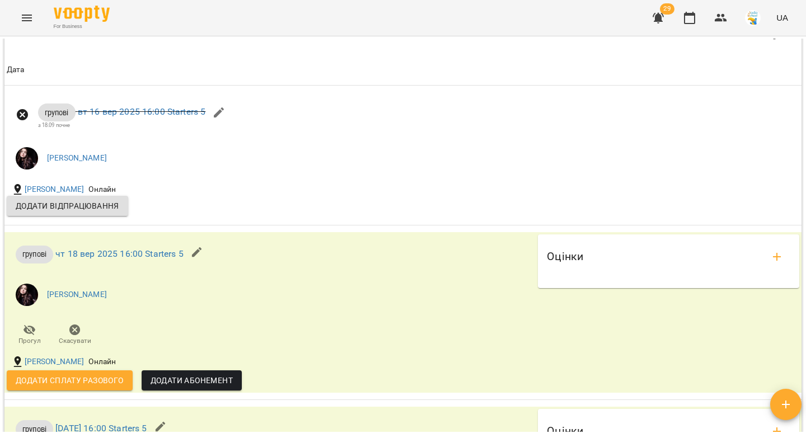
scroll to position [931, 0]
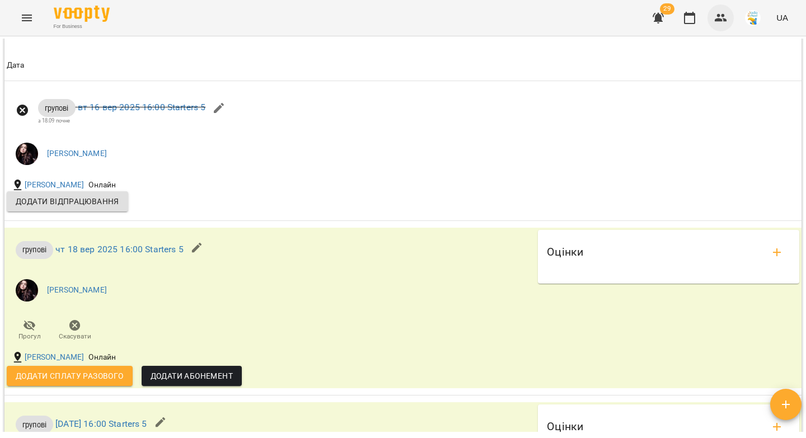
click at [720, 19] on icon "button" at bounding box center [721, 18] width 12 height 8
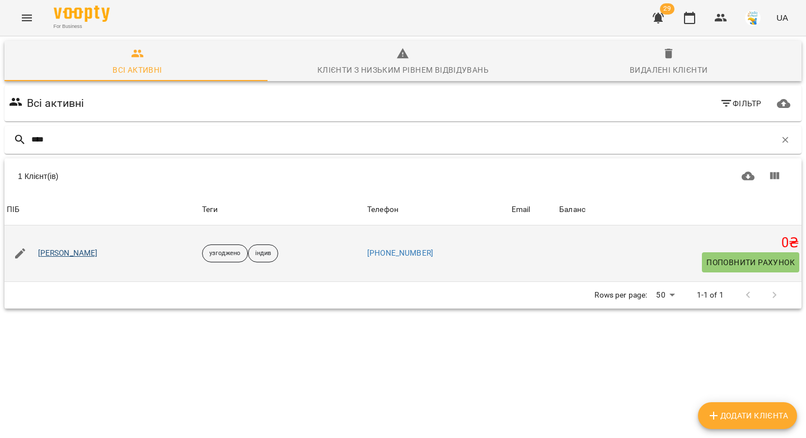
type input "****"
click at [92, 252] on link "[PERSON_NAME]" at bounding box center [68, 253] width 60 height 11
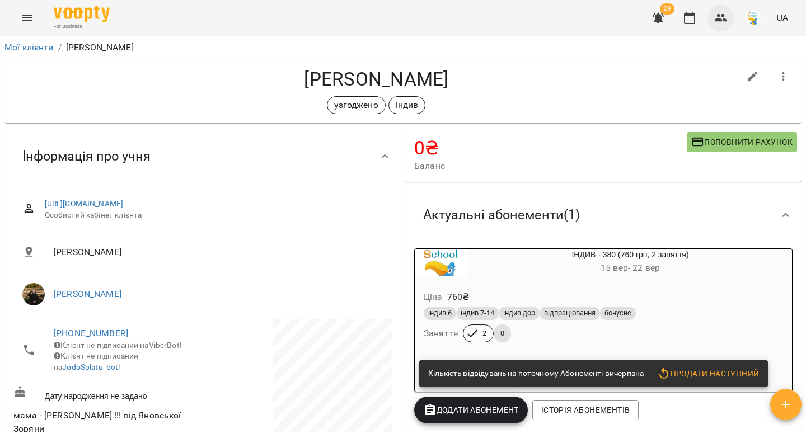
click at [722, 16] on icon "button" at bounding box center [721, 18] width 12 height 8
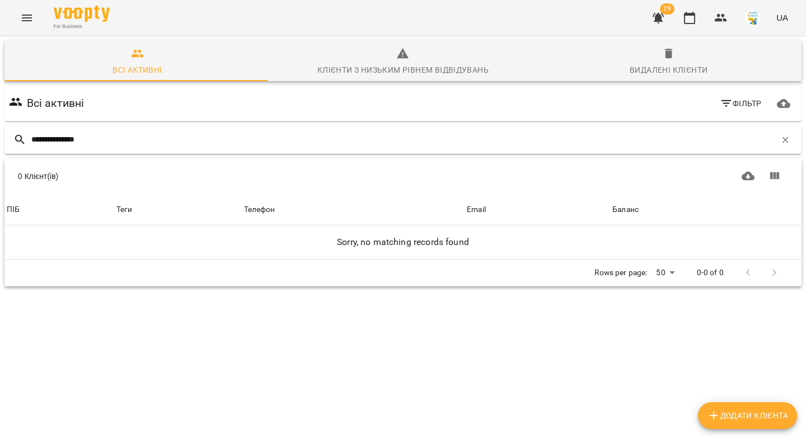
drag, startPoint x: 57, startPoint y: 137, endPoint x: 25, endPoint y: 139, distance: 32.0
click at [25, 139] on div "**********" at bounding box center [402, 140] width 797 height 28
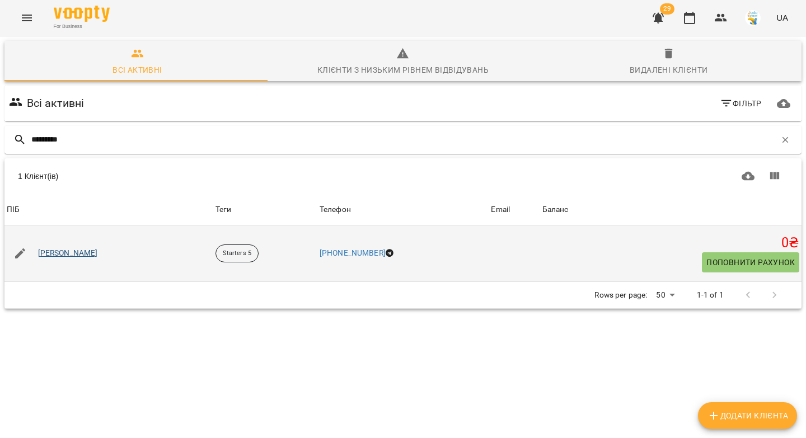
type input "*********"
click at [85, 255] on link "[PERSON_NAME]" at bounding box center [68, 253] width 60 height 11
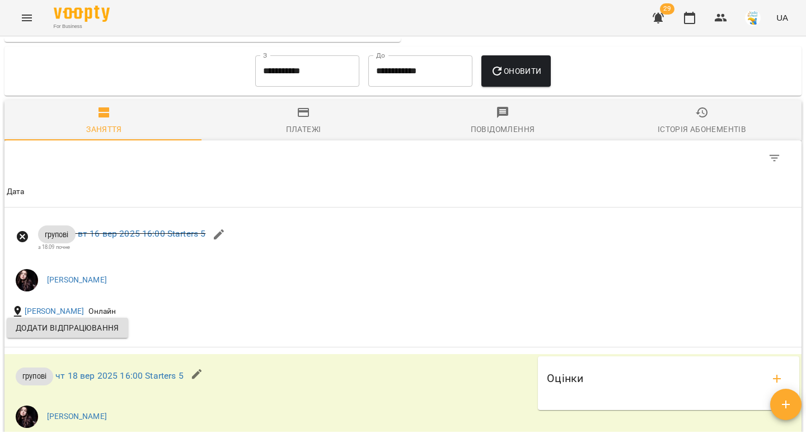
scroll to position [799, 0]
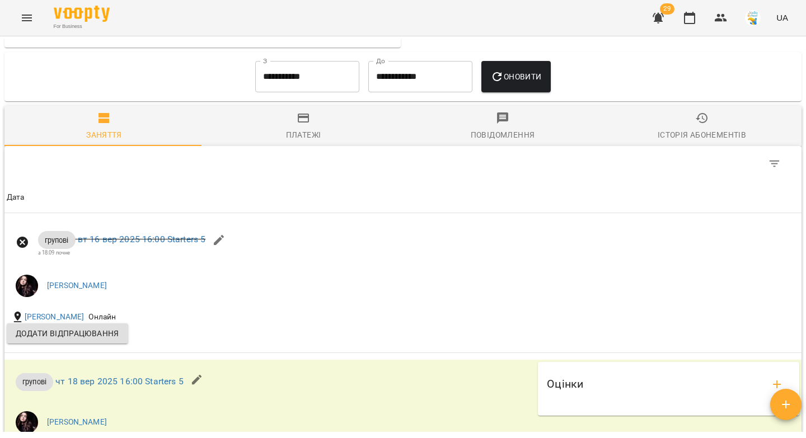
click at [281, 85] on input "**********" at bounding box center [307, 76] width 104 height 31
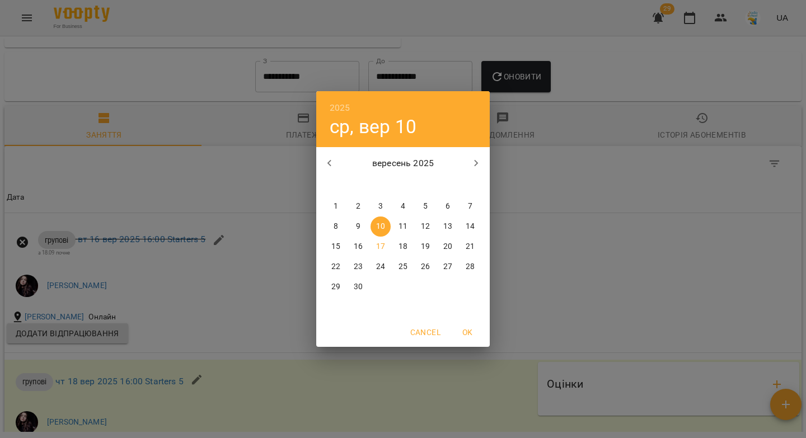
click at [329, 160] on icon "button" at bounding box center [329, 163] width 13 height 13
click at [423, 205] on span "1" at bounding box center [425, 206] width 20 height 11
type input "**********"
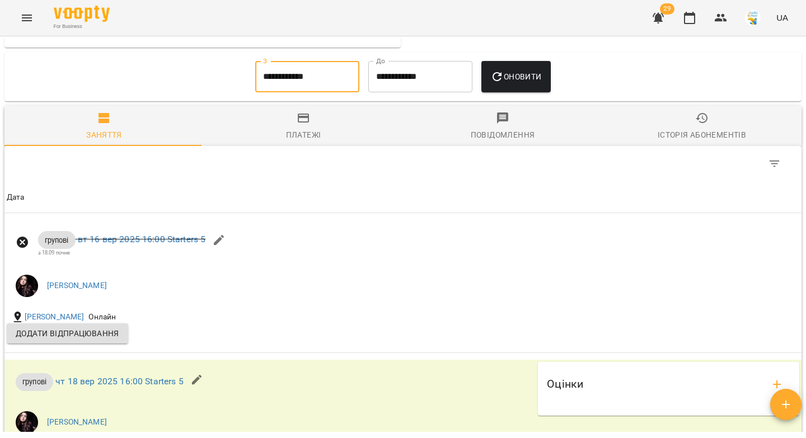
click at [513, 83] on span "Оновити" at bounding box center [515, 76] width 51 height 13
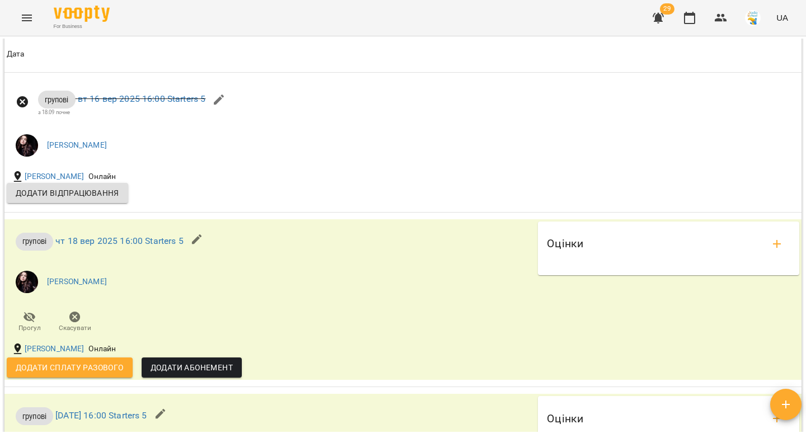
scroll to position [1653, 0]
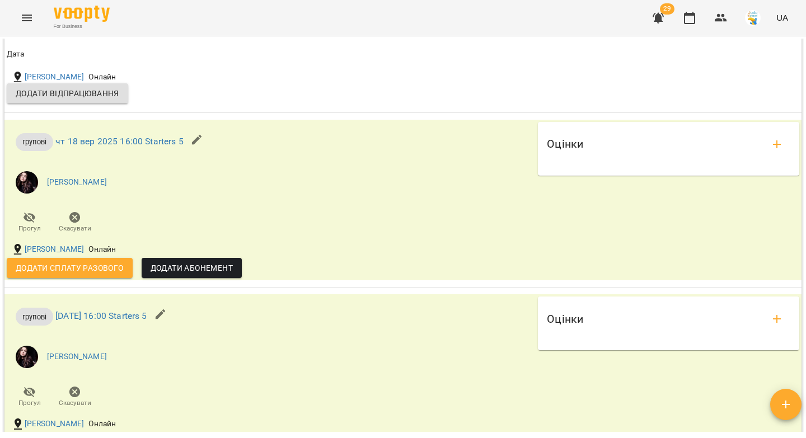
click at [26, 23] on icon "Menu" at bounding box center [26, 17] width 13 height 13
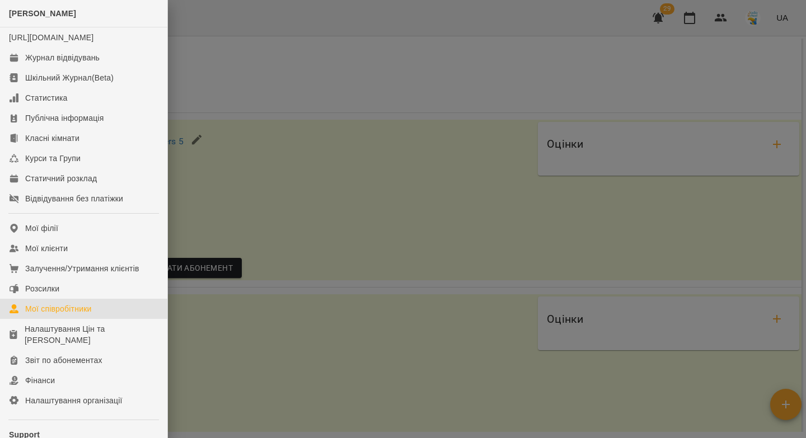
click at [59, 315] on div "Мої співробітники" at bounding box center [58, 308] width 67 height 11
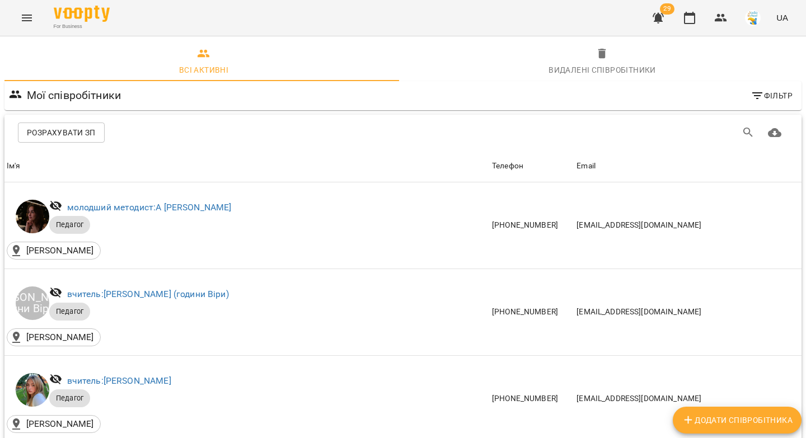
scroll to position [1364, 0]
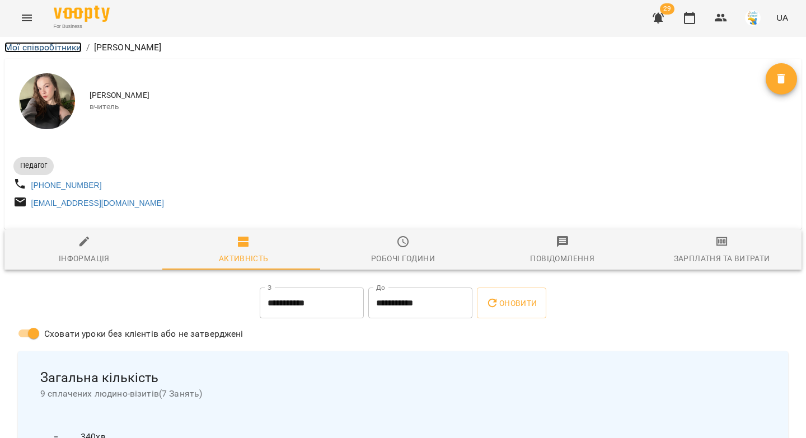
click at [54, 49] on link "Мої співробітники" at bounding box center [42, 47] width 77 height 11
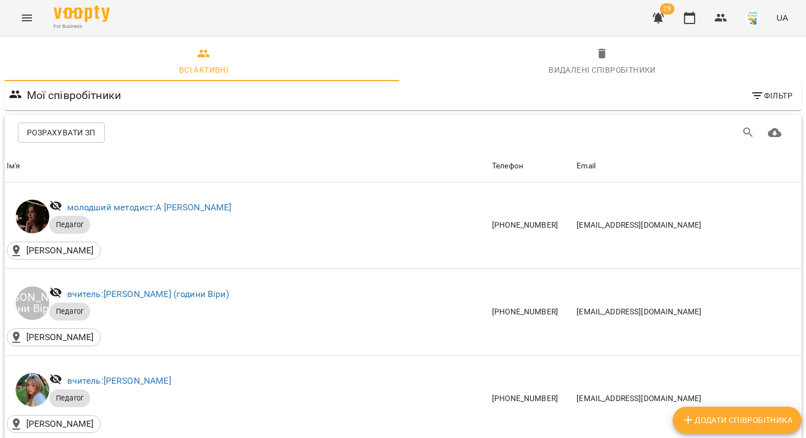
scroll to position [495, 0]
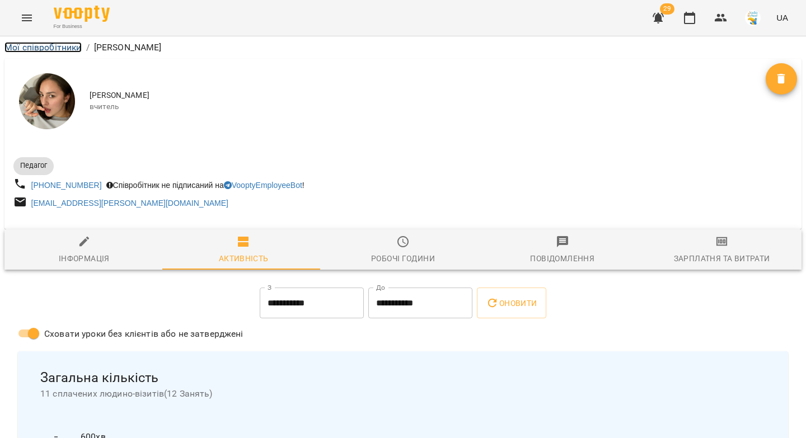
click at [58, 51] on link "Мої співробітники" at bounding box center [42, 47] width 77 height 11
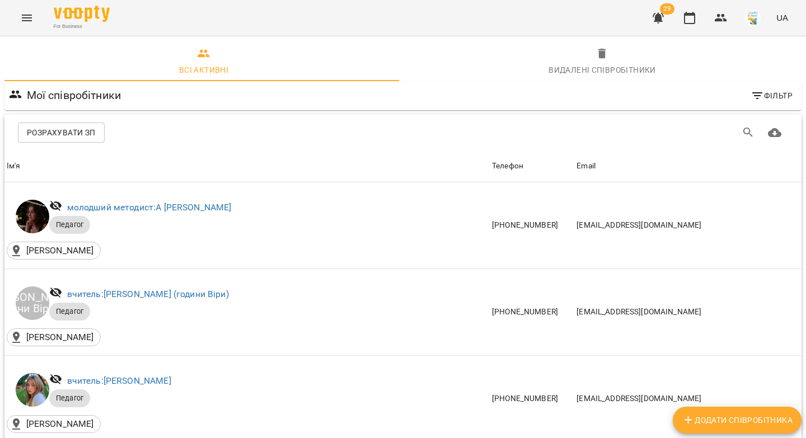
scroll to position [1190, 0]
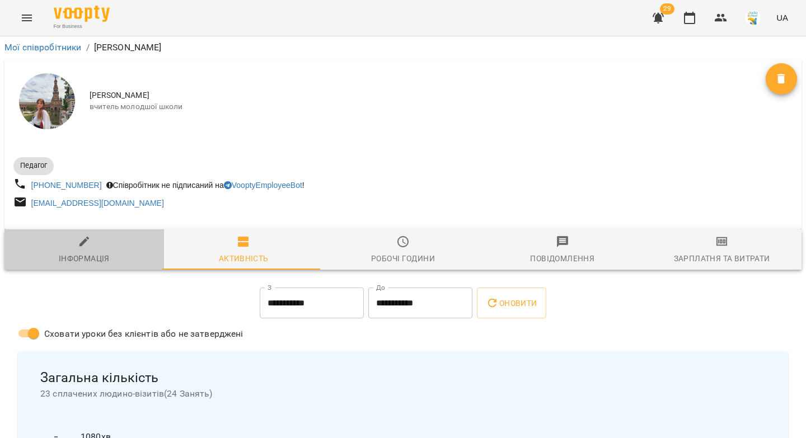
click at [87, 247] on icon "button" at bounding box center [84, 241] width 13 height 13
select select "**"
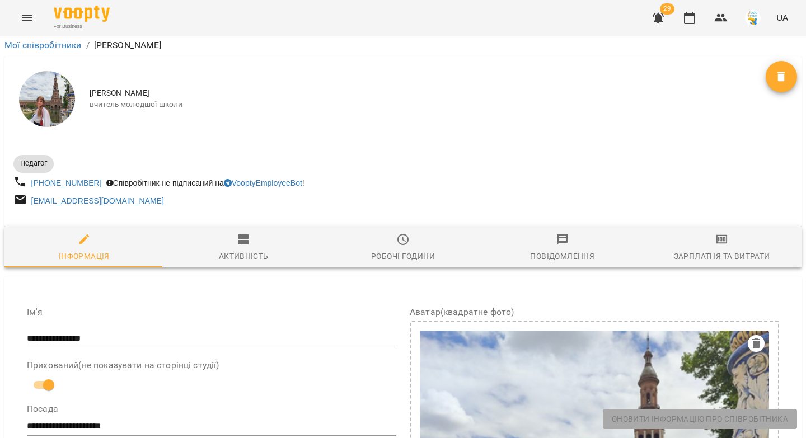
scroll to position [475, 0]
click at [661, 18] on icon "button" at bounding box center [658, 18] width 11 height 11
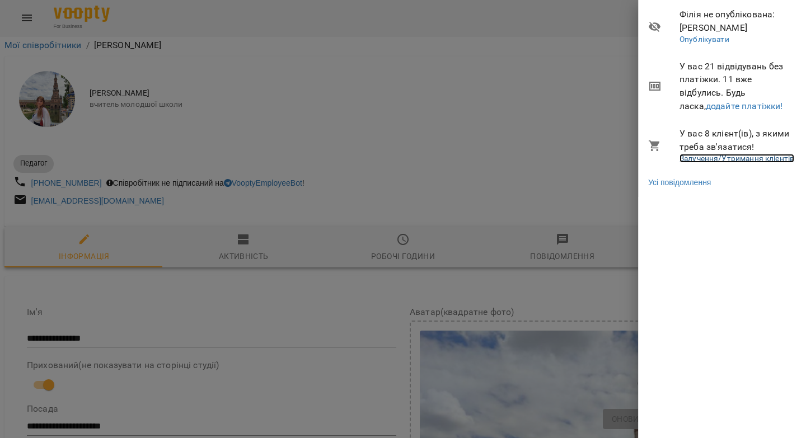
click at [701, 162] on link "Залучення/Утримання клієнтів" at bounding box center [737, 158] width 115 height 9
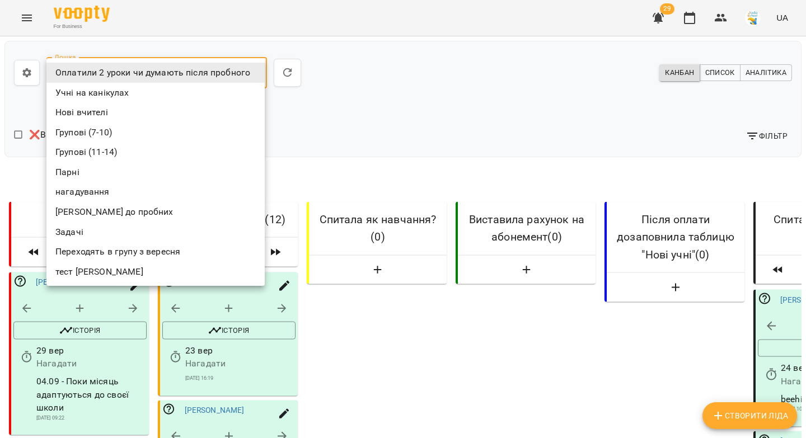
click at [129, 91] on li "Учні на канікулах" at bounding box center [155, 93] width 218 height 20
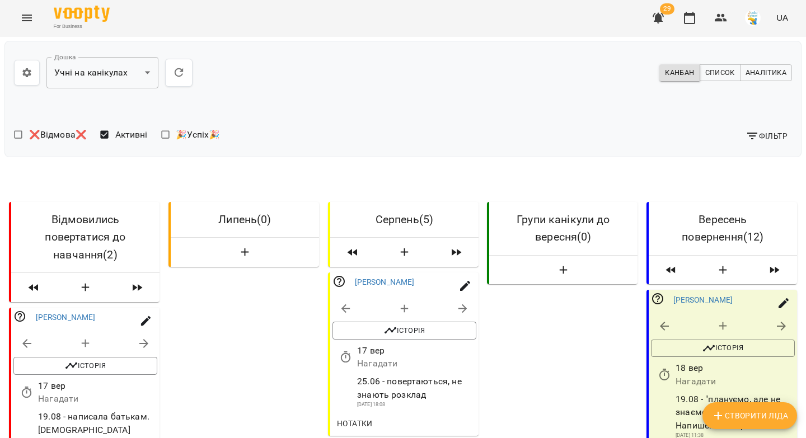
scroll to position [1600, 0]
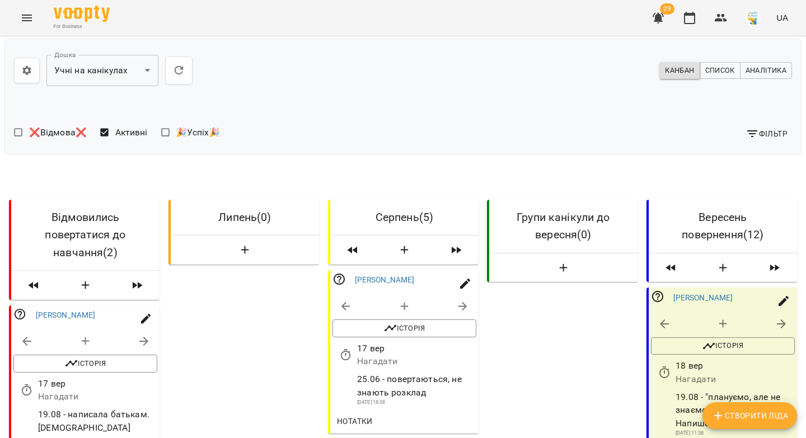
drag, startPoint x: 741, startPoint y: 231, endPoint x: 663, endPoint y: 237, distance: 78.0
copy link "Дарина Луцишина"
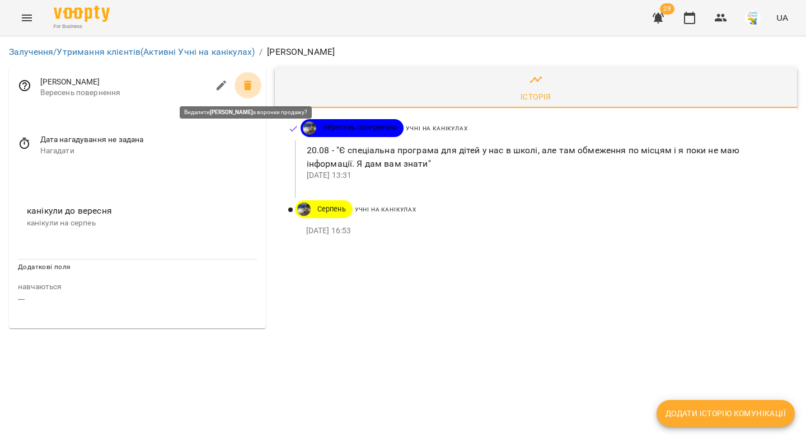
click at [251, 84] on icon at bounding box center [247, 85] width 13 height 13
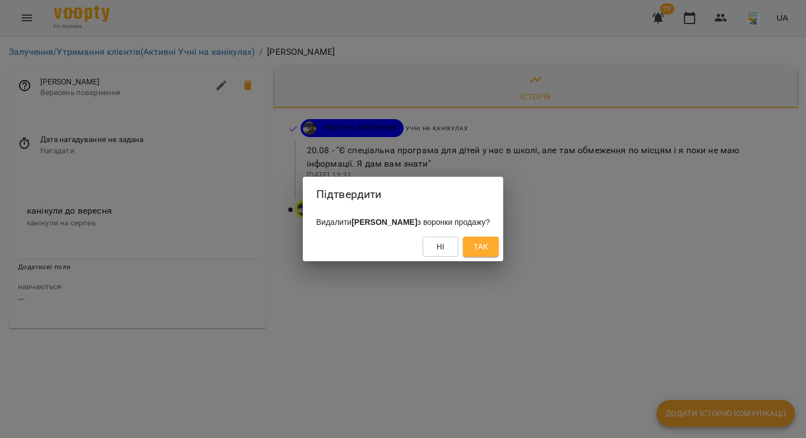
click at [488, 244] on span "Так" at bounding box center [481, 246] width 15 height 13
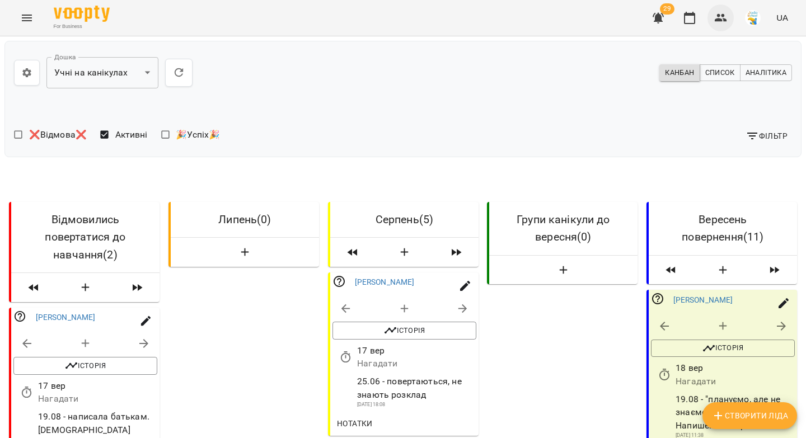
click at [721, 19] on icon "button" at bounding box center [721, 18] width 12 height 8
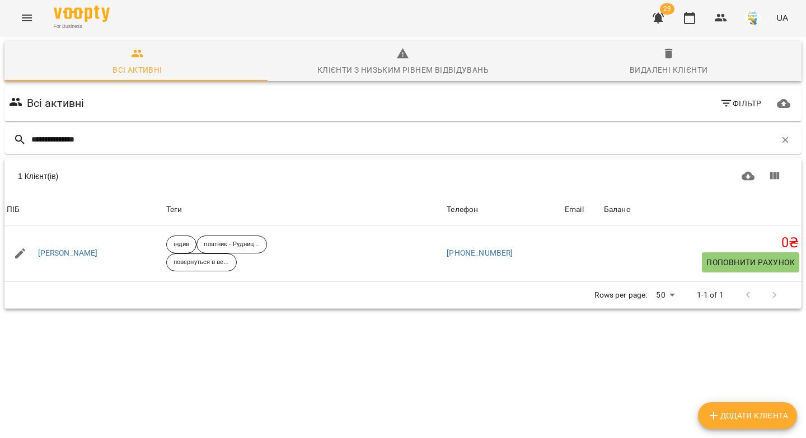
type input "**********"
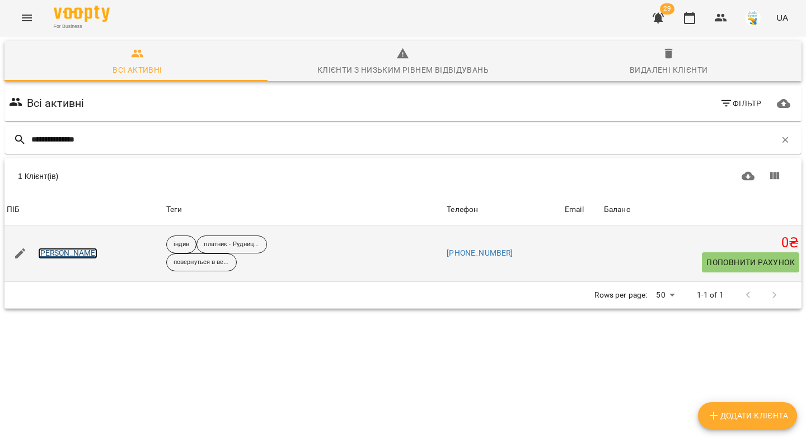
click at [91, 255] on link "Дарина Луцишина" at bounding box center [68, 253] width 60 height 11
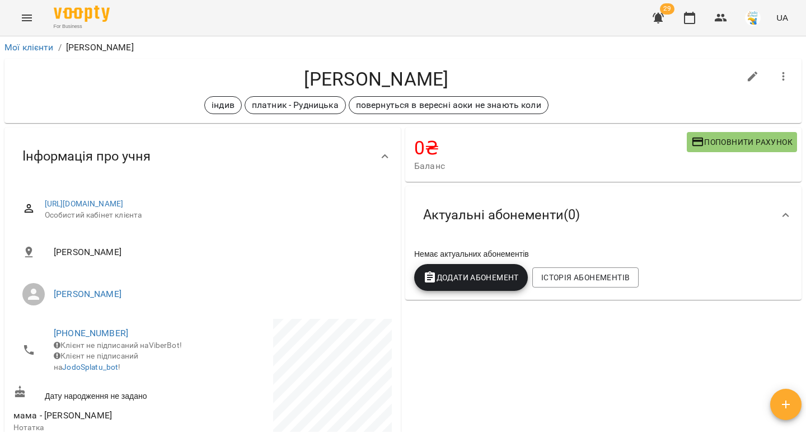
drag, startPoint x: 457, startPoint y: 77, endPoint x: 285, endPoint y: 79, distance: 171.3
click at [285, 79] on h4 "Дарина Луцишина" at bounding box center [376, 79] width 726 height 23
copy h4 "Дарина Луцишина"
click at [748, 76] on icon "button" at bounding box center [753, 77] width 10 height 10
select select "**"
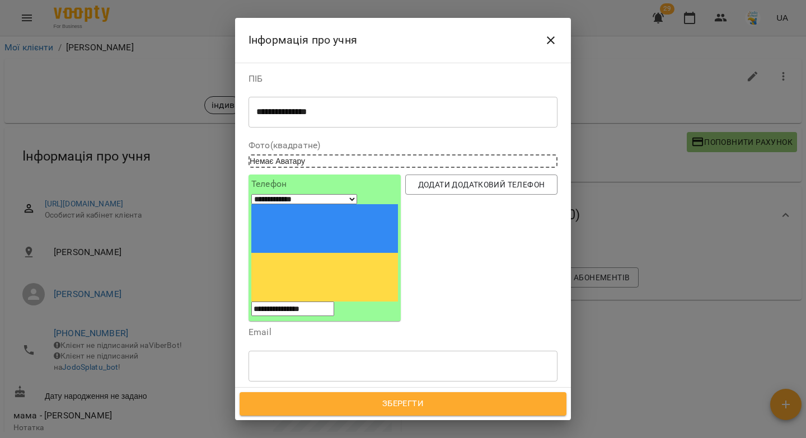
click at [404, 429] on icon at bounding box center [400, 433] width 8 height 8
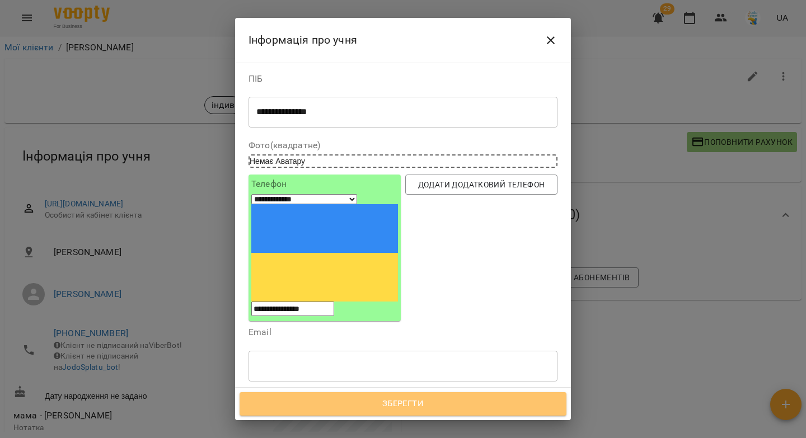
click at [419, 401] on span "Зберегти" at bounding box center [403, 404] width 302 height 15
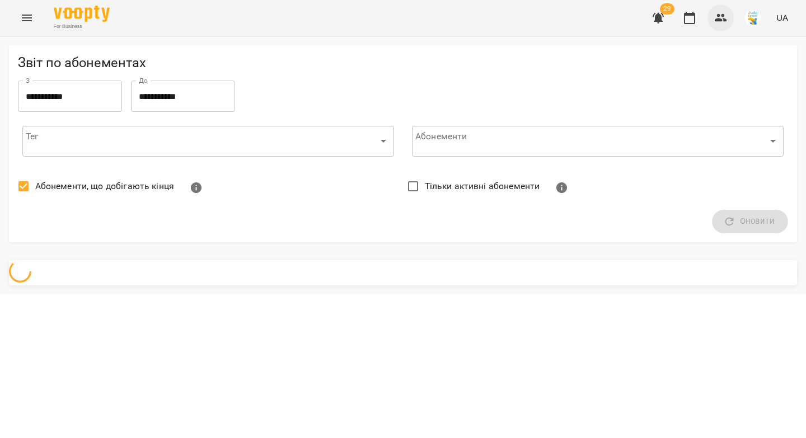
click at [722, 19] on icon "button" at bounding box center [720, 17] width 13 height 13
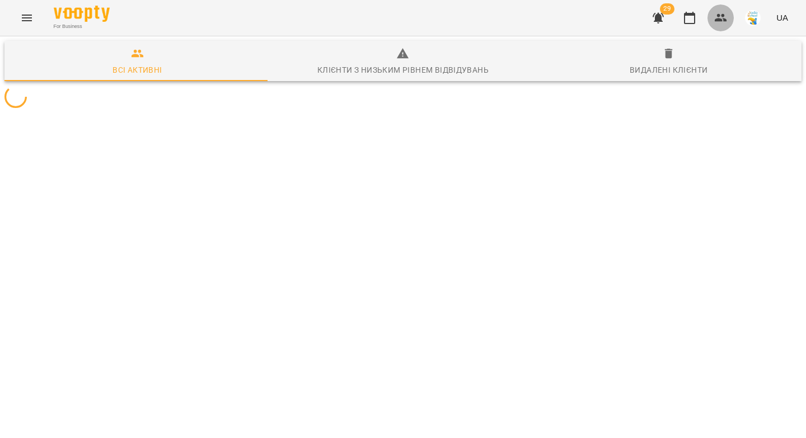
click at [720, 21] on icon "button" at bounding box center [721, 18] width 12 height 8
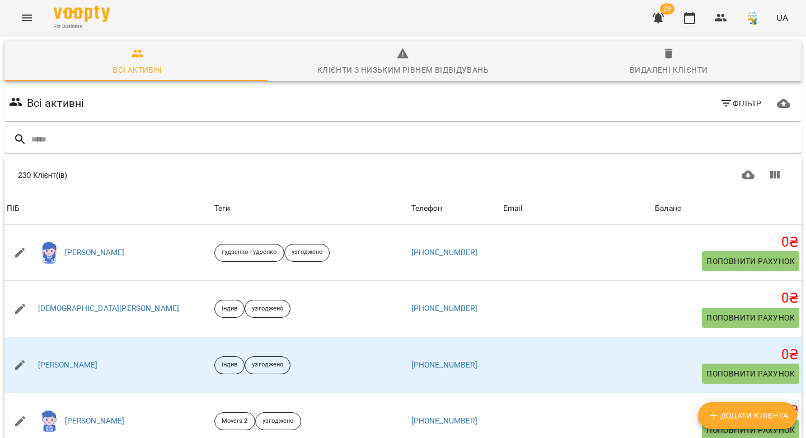
click at [324, 141] on input "text" at bounding box center [414, 139] width 766 height 18
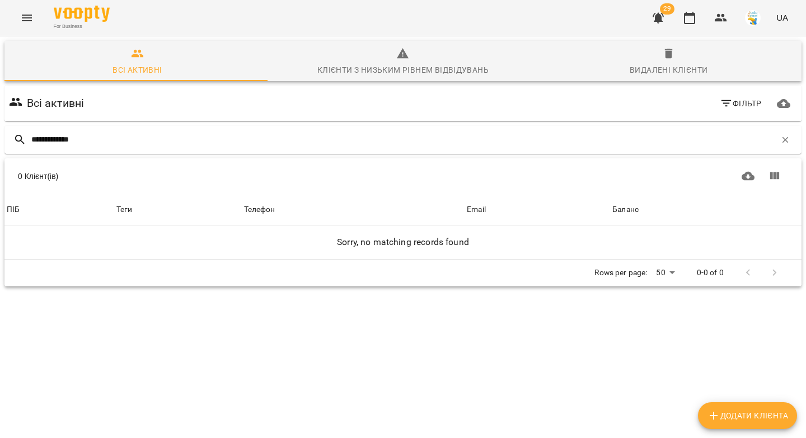
type input "**********"
click at [651, 54] on span "Видалені клієнти" at bounding box center [668, 62] width 252 height 30
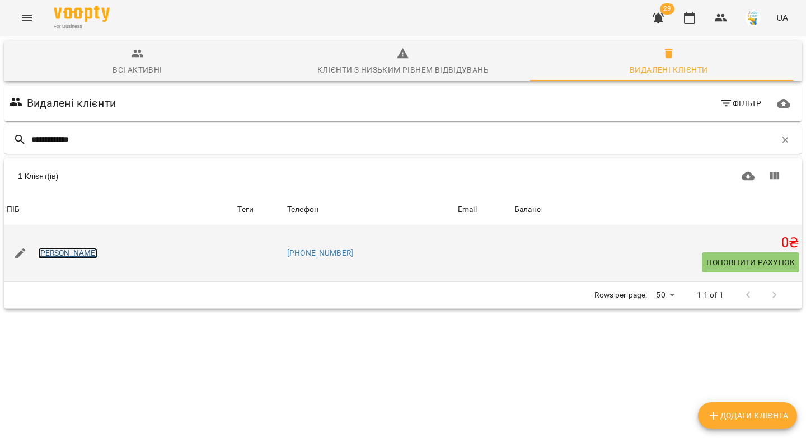
click at [70, 258] on link "Кіра Власенко" at bounding box center [68, 253] width 60 height 11
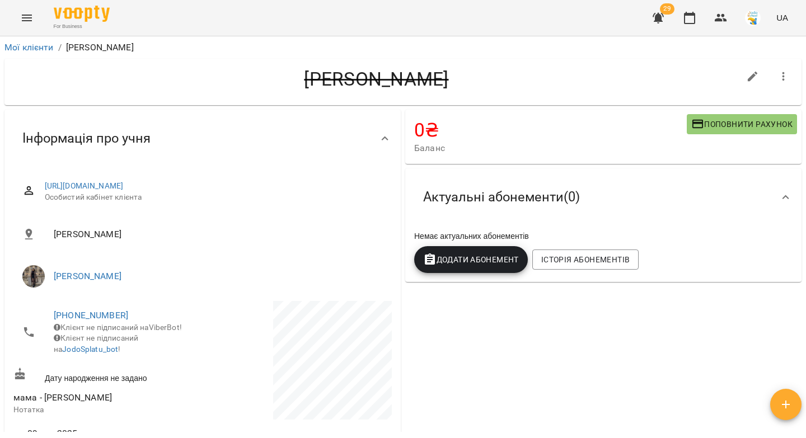
click at [746, 82] on icon "button" at bounding box center [752, 76] width 13 height 13
select select "**"
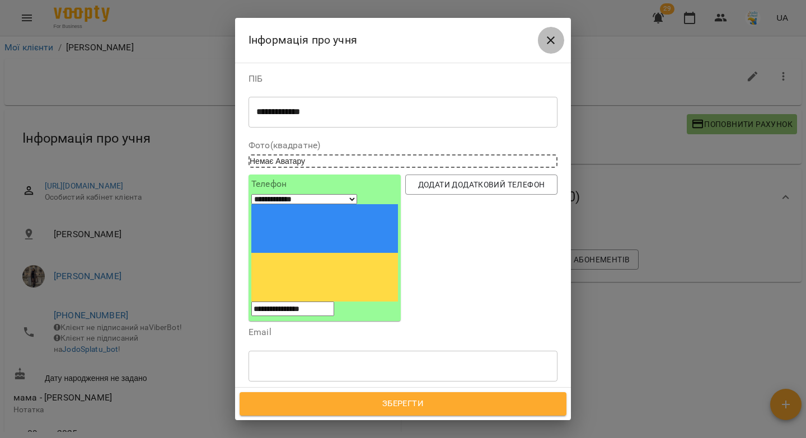
click at [554, 41] on icon "Close" at bounding box center [550, 40] width 13 height 13
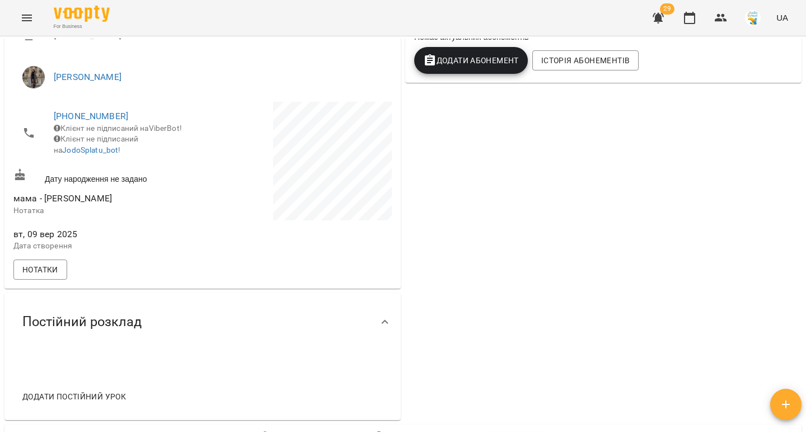
scroll to position [357, 0]
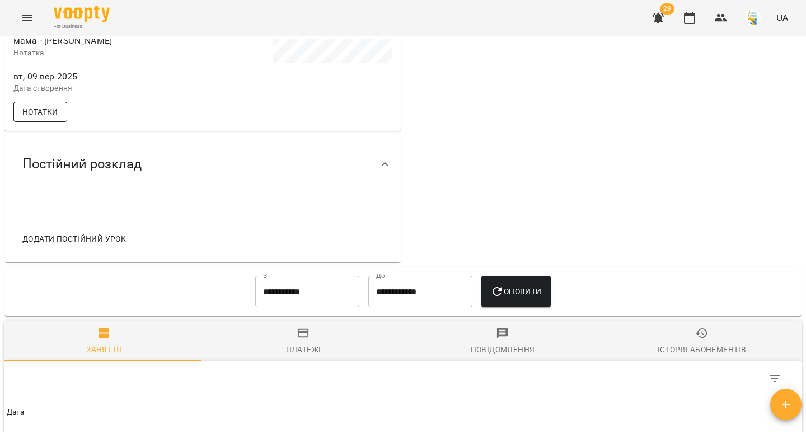
click at [46, 118] on span "Нотатки" at bounding box center [40, 111] width 36 height 13
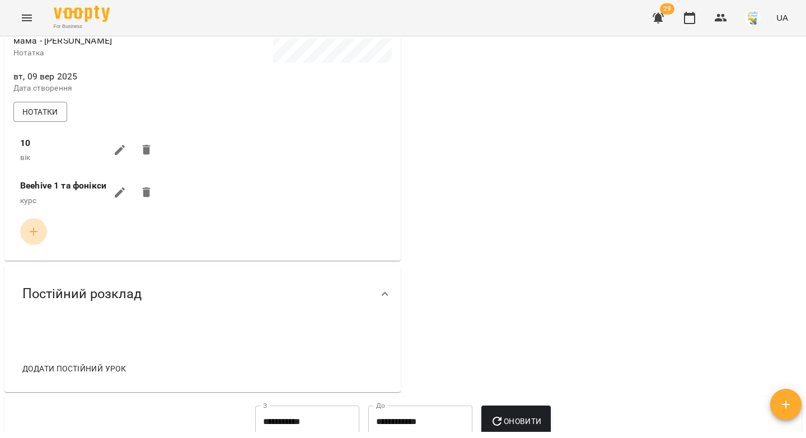
click at [34, 245] on button "button" at bounding box center [33, 231] width 27 height 27
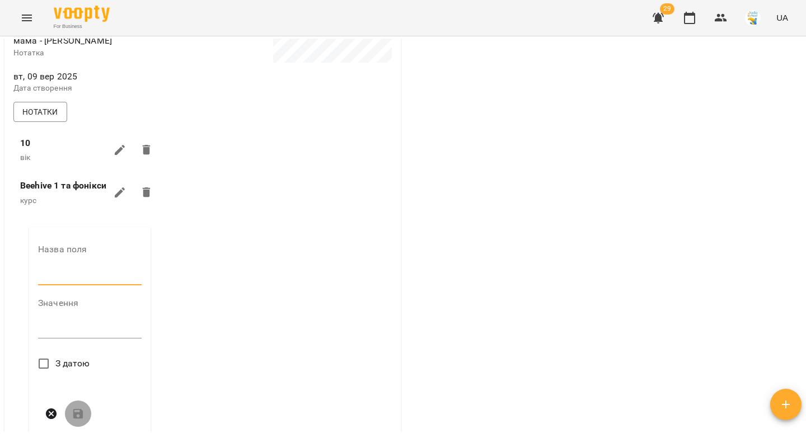
click at [72, 285] on input "text" at bounding box center [90, 277] width 104 height 18
type input "*********"
drag, startPoint x: 58, startPoint y: 194, endPoint x: 16, endPoint y: 193, distance: 42.0
click at [16, 193] on li "Beehive 1 та фонікси курс" at bounding box center [89, 192] width 157 height 43
copy label "Beehive 1"
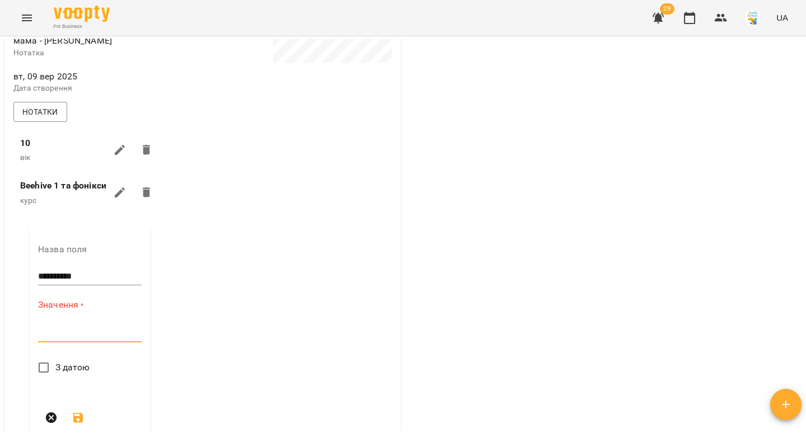
click at [64, 339] on textarea at bounding box center [90, 333] width 104 height 11
paste textarea "*********"
type textarea "**********"
click at [78, 419] on icon "submit" at bounding box center [78, 414] width 10 height 10
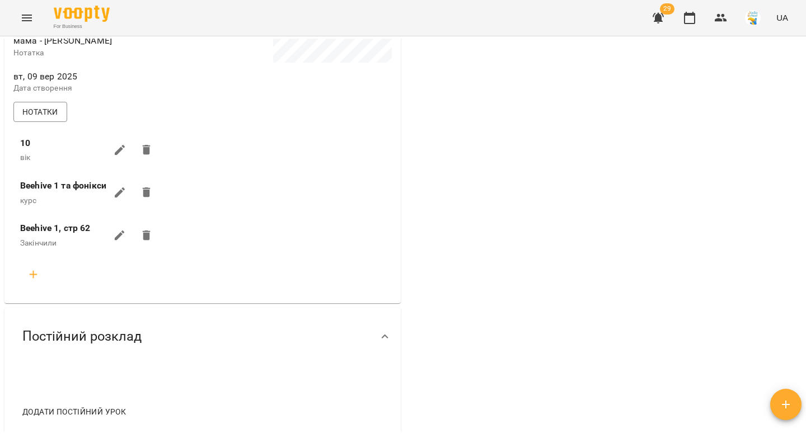
scroll to position [0, 0]
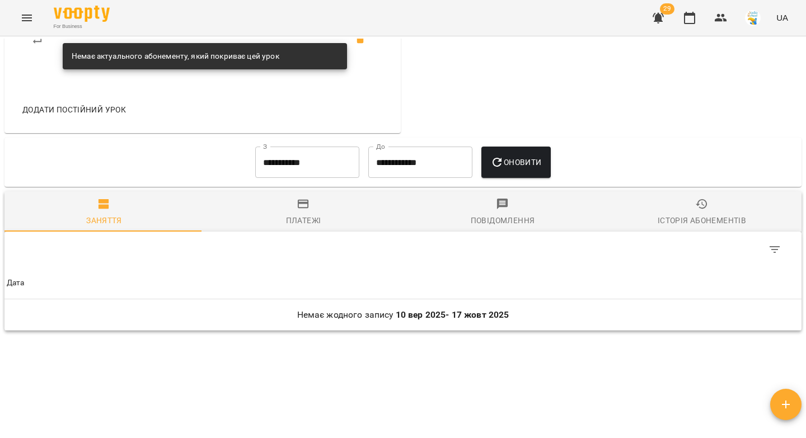
scroll to position [701, 0]
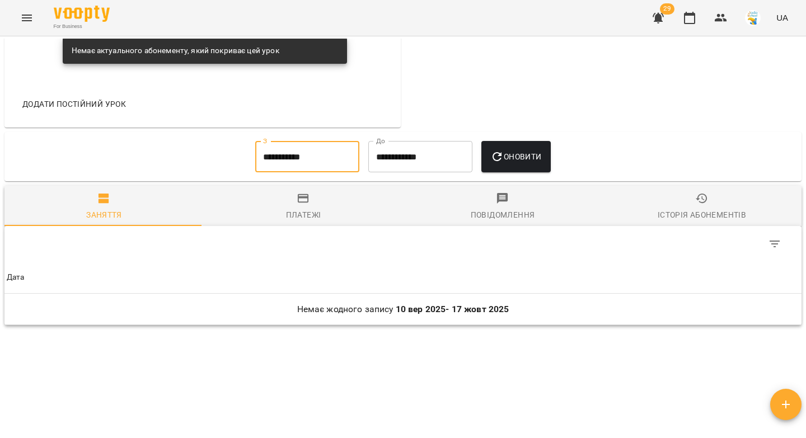
click at [322, 167] on input "**********" at bounding box center [307, 156] width 104 height 31
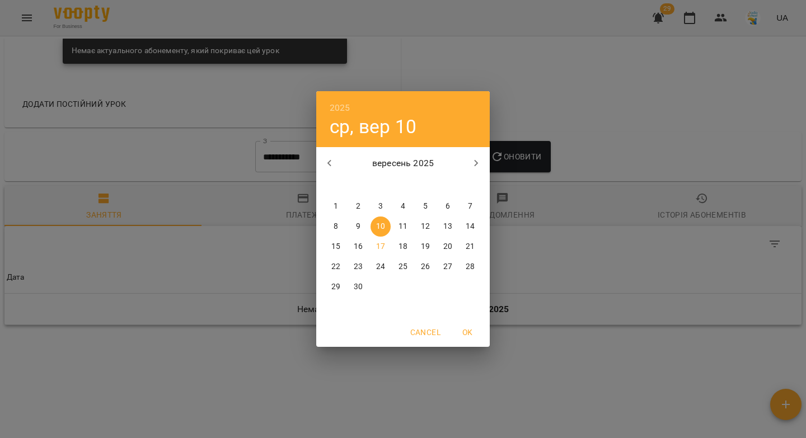
click at [329, 164] on icon "button" at bounding box center [329, 163] width 4 height 7
click at [355, 203] on span "1" at bounding box center [358, 206] width 20 height 11
type input "**********"
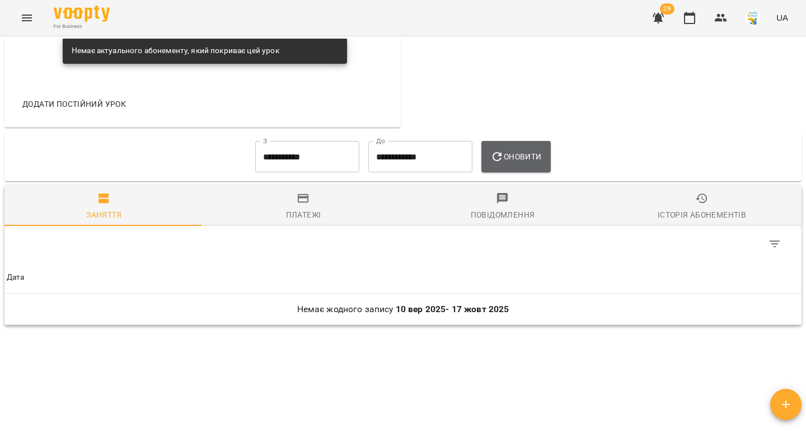
click at [514, 163] on span "Оновити" at bounding box center [515, 156] width 51 height 13
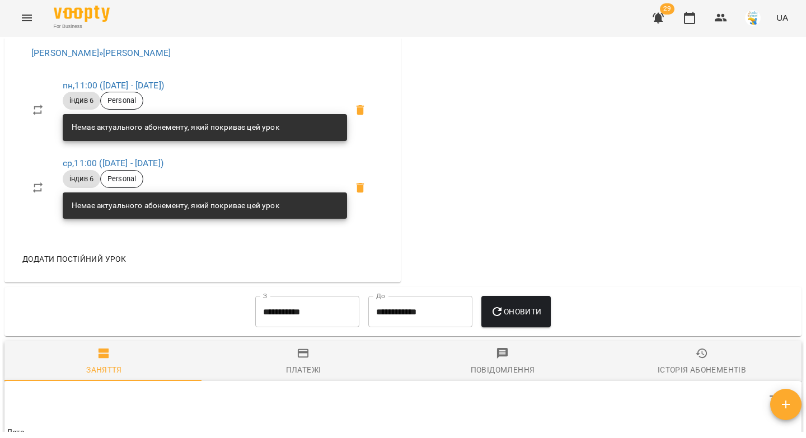
scroll to position [644, 0]
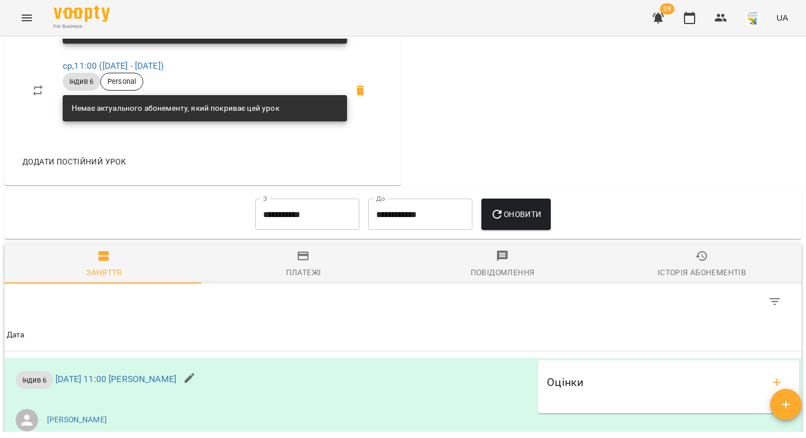
click at [704, 264] on span "Історія абонементів" at bounding box center [702, 265] width 186 height 30
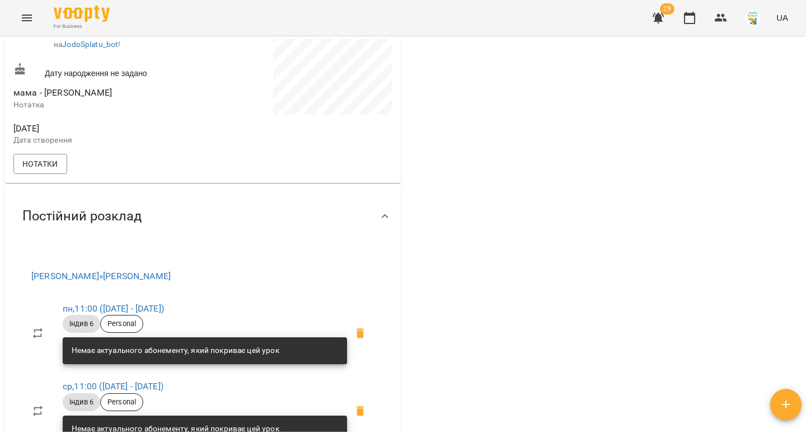
scroll to position [0, 0]
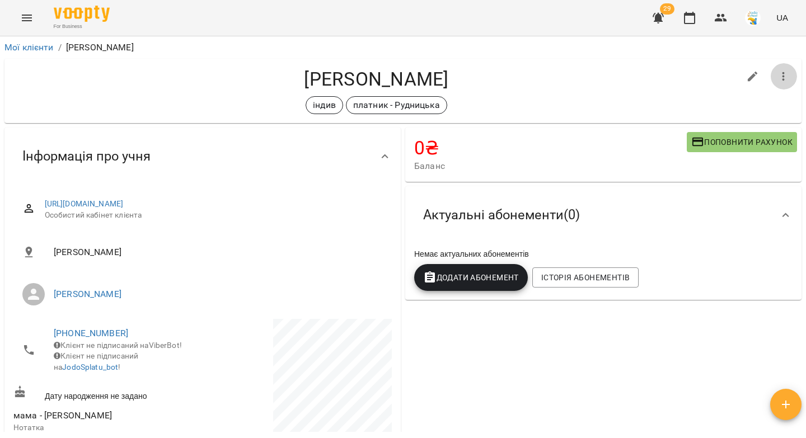
click at [777, 74] on icon "button" at bounding box center [783, 76] width 13 height 13
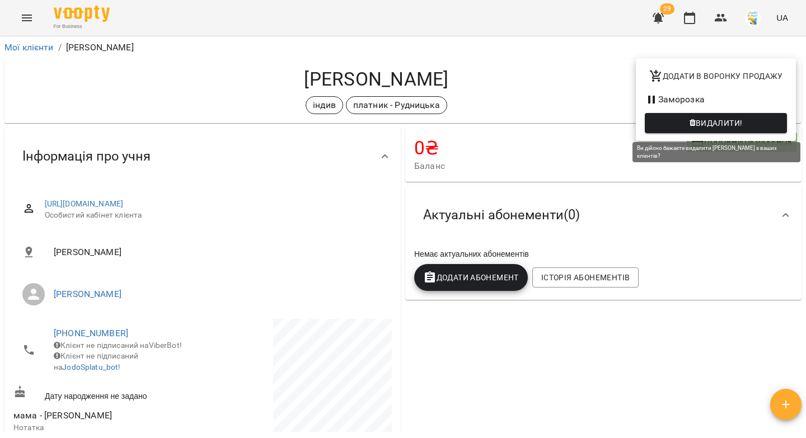
click at [698, 120] on span "Видалити!" at bounding box center [719, 122] width 47 height 13
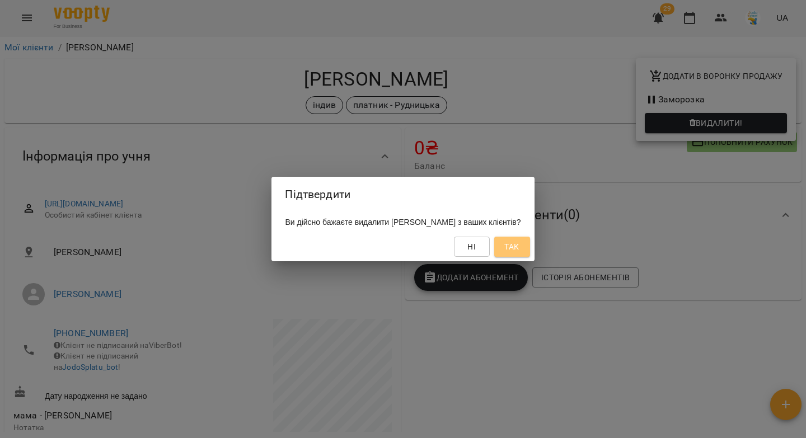
drag, startPoint x: 538, startPoint y: 251, endPoint x: 545, endPoint y: 249, distance: 7.8
click at [519, 251] on span "Так" at bounding box center [511, 246] width 15 height 13
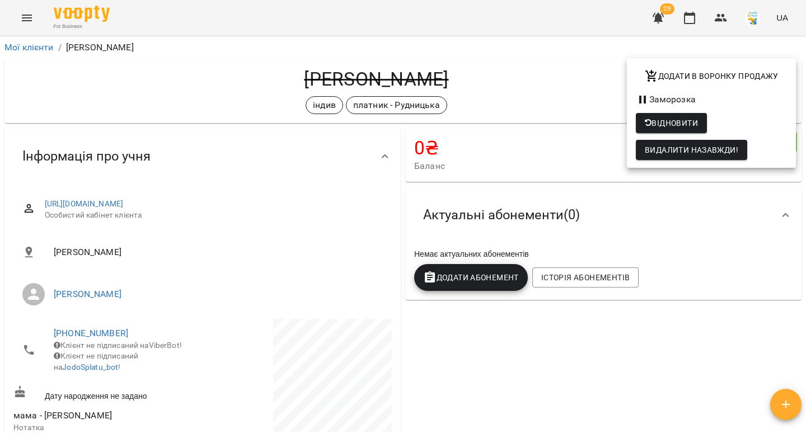
drag, startPoint x: 480, startPoint y: 76, endPoint x: 423, endPoint y: 78, distance: 57.1
click at [423, 79] on div at bounding box center [403, 219] width 806 height 438
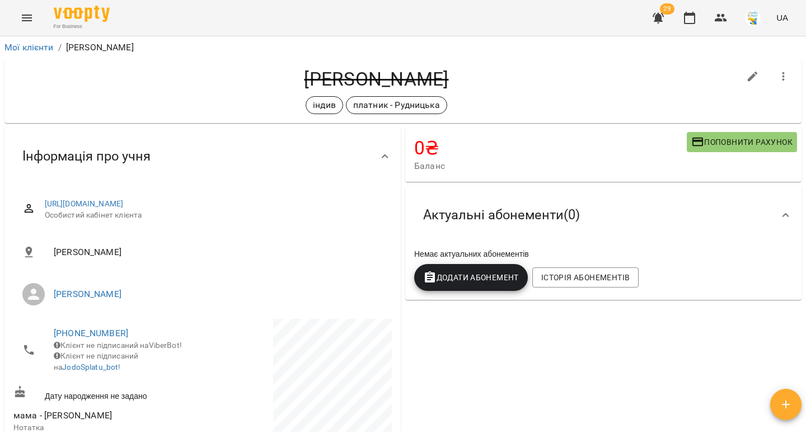
drag, startPoint x: 477, startPoint y: 77, endPoint x: 294, endPoint y: 70, distance: 182.6
click at [294, 70] on h4 "Дарина Луцишина" at bounding box center [376, 79] width 726 height 23
copy h4 "Дарина Луцишина"
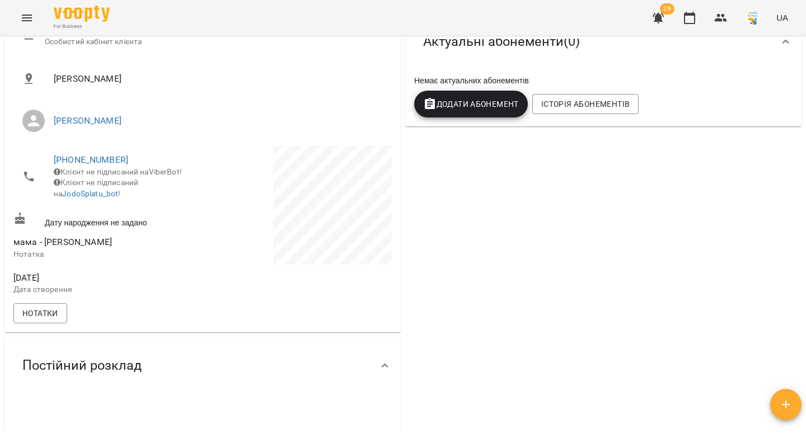
scroll to position [368, 0]
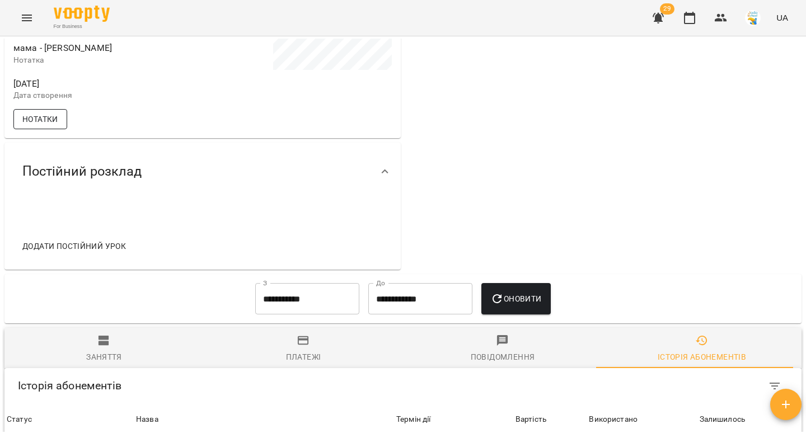
click at [45, 126] on span "Нотатки" at bounding box center [40, 119] width 36 height 13
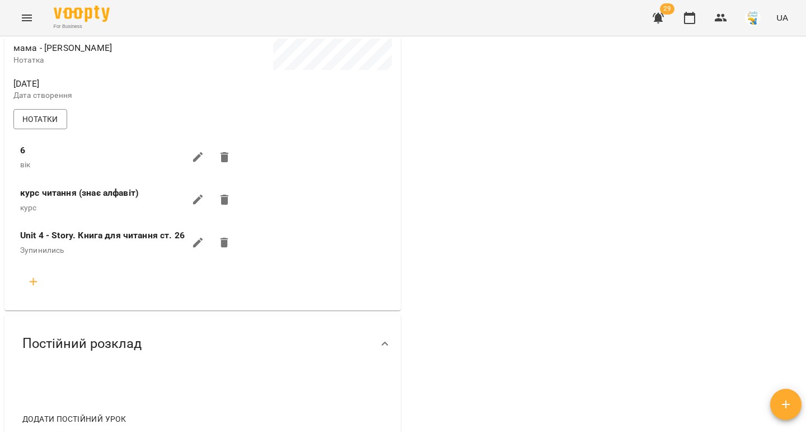
scroll to position [0, 0]
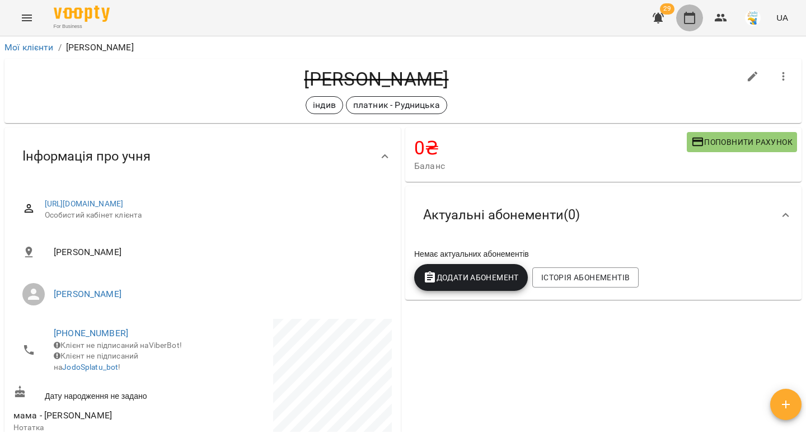
drag, startPoint x: 688, startPoint y: 20, endPoint x: 699, endPoint y: 11, distance: 14.3
click at [687, 20] on icon "button" at bounding box center [689, 17] width 13 height 13
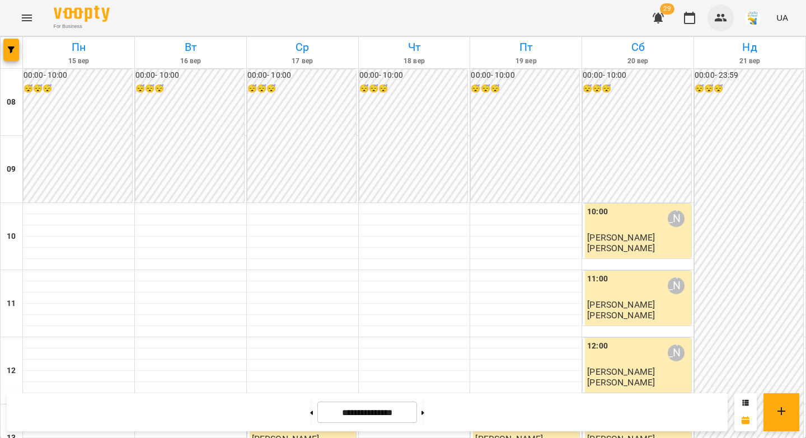
click at [719, 16] on icon "button" at bounding box center [721, 18] width 12 height 8
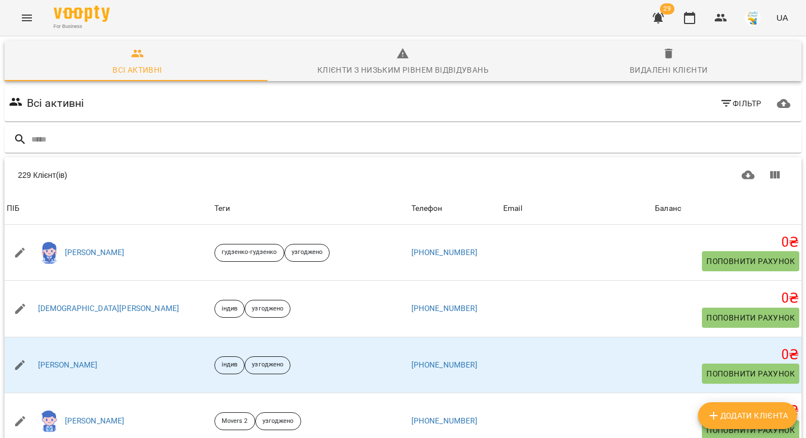
click at [724, 419] on span "Додати клієнта" at bounding box center [747, 415] width 81 height 13
select select "**"
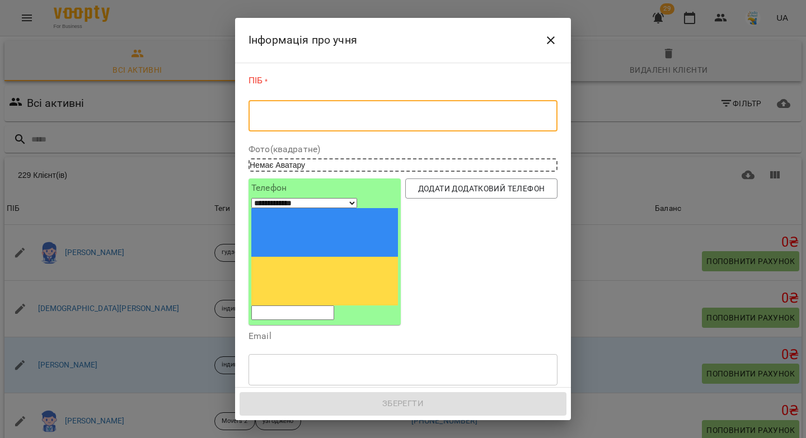
click at [348, 115] on textarea at bounding box center [402, 116] width 293 height 11
paste textarea "**********"
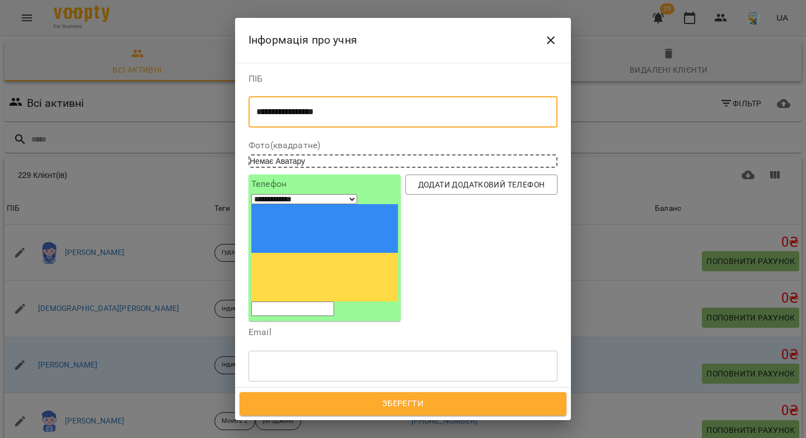
type textarea "**********"
click at [302, 302] on input "tel" at bounding box center [292, 309] width 83 height 15
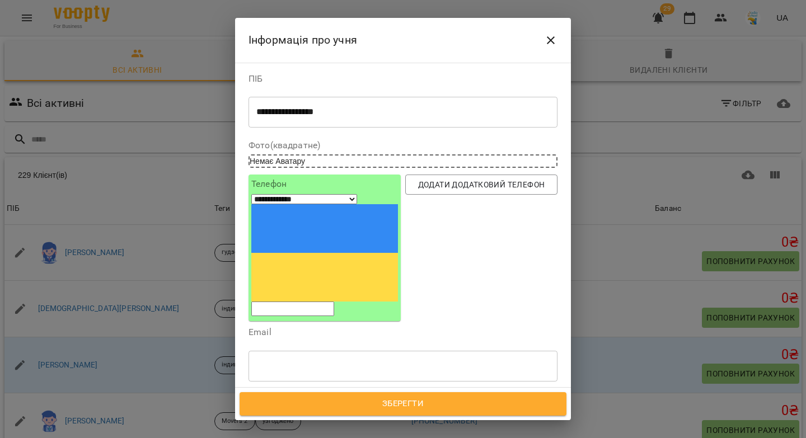
paste input "**********"
drag, startPoint x: 294, startPoint y: 202, endPoint x: 280, endPoint y: 203, distance: 13.5
click at [280, 302] on input "**********" at bounding box center [292, 309] width 83 height 15
type input "*********"
click at [282, 413] on div "Надрукуйте або оберіть..." at bounding box center [301, 418] width 93 height 11
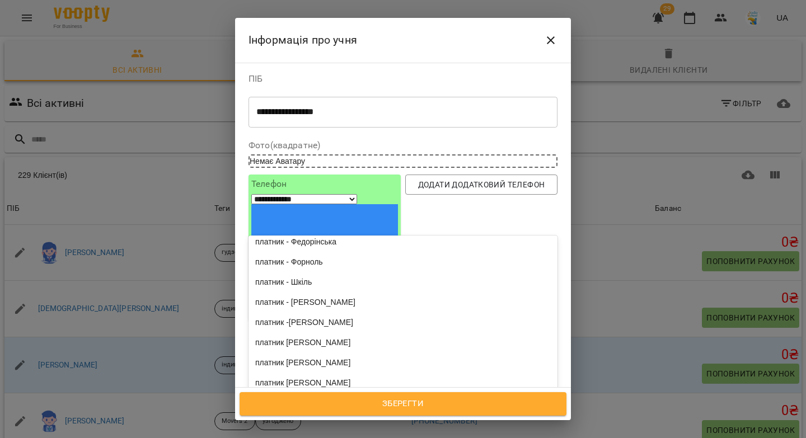
scroll to position [1359, 0]
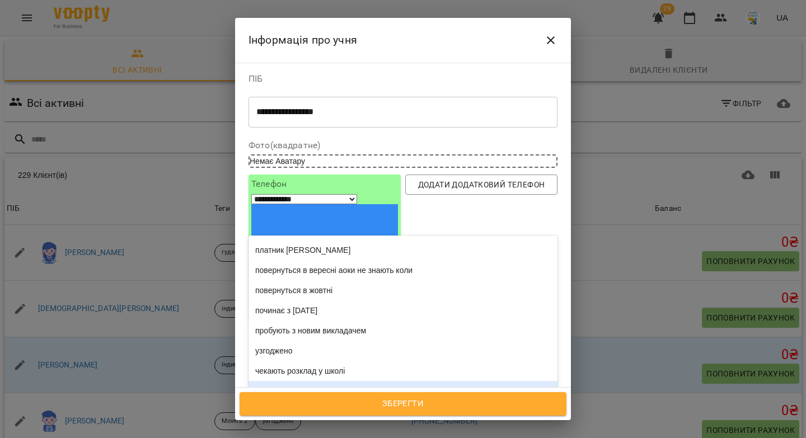
click at [275, 381] on div "індив" at bounding box center [403, 391] width 309 height 20
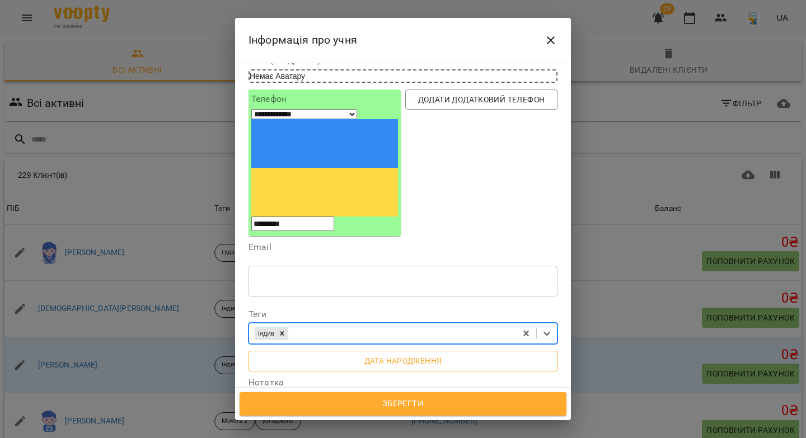
scroll to position [89, 0]
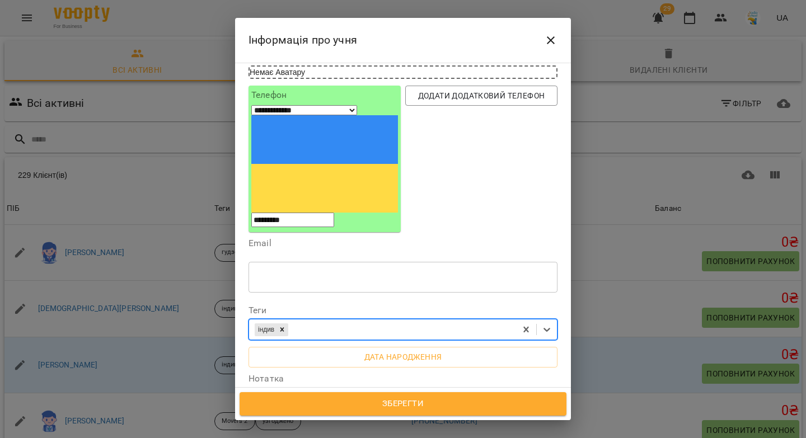
click at [304, 321] on div "індив" at bounding box center [382, 330] width 267 height 18
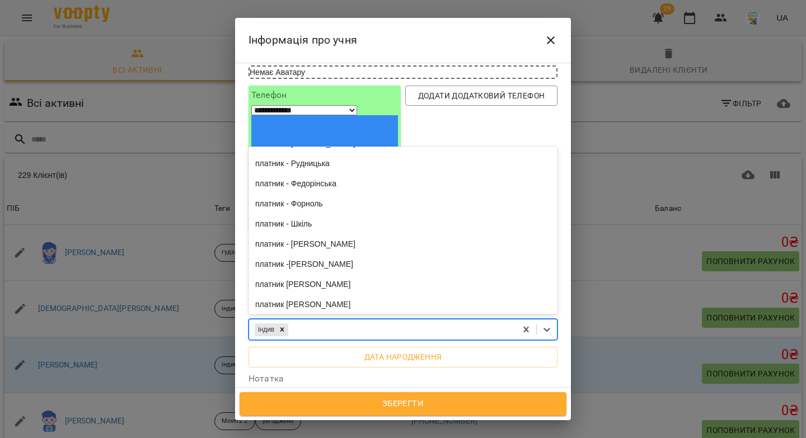
scroll to position [1337, 0]
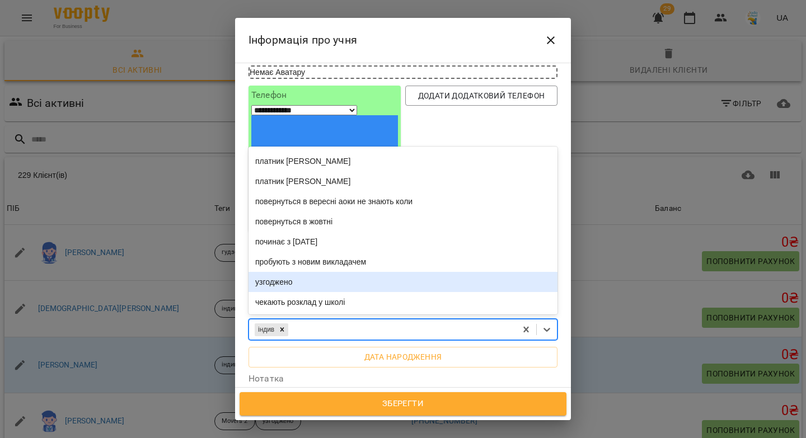
click at [292, 272] on div "узгоджено" at bounding box center [403, 282] width 309 height 20
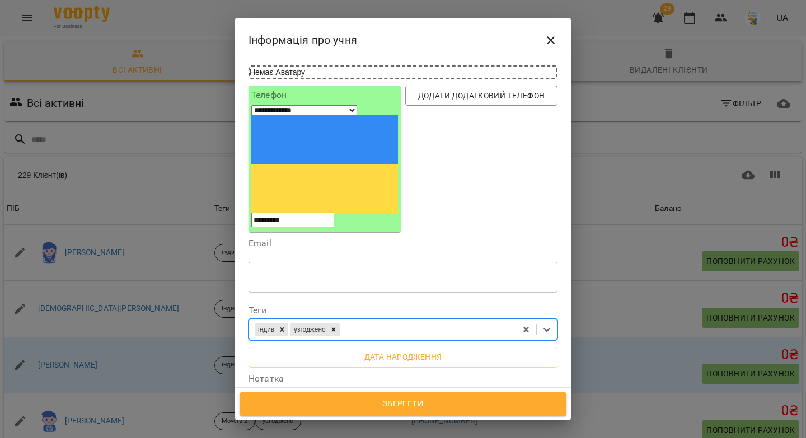
scroll to position [240, 0]
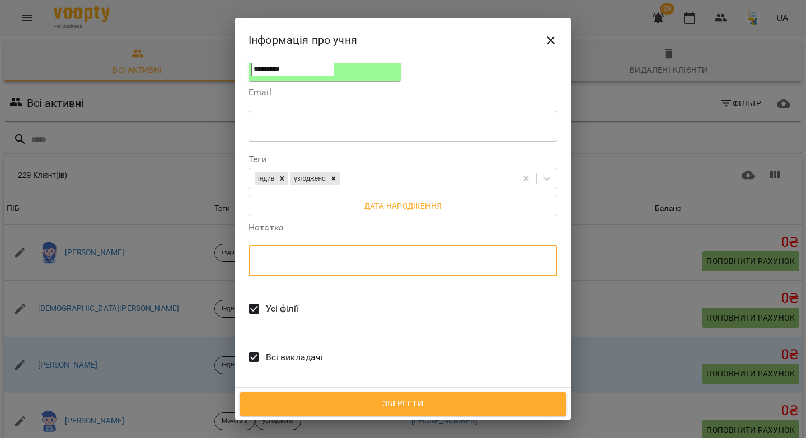
click at [285, 256] on textarea at bounding box center [402, 261] width 293 height 11
type textarea "**********"
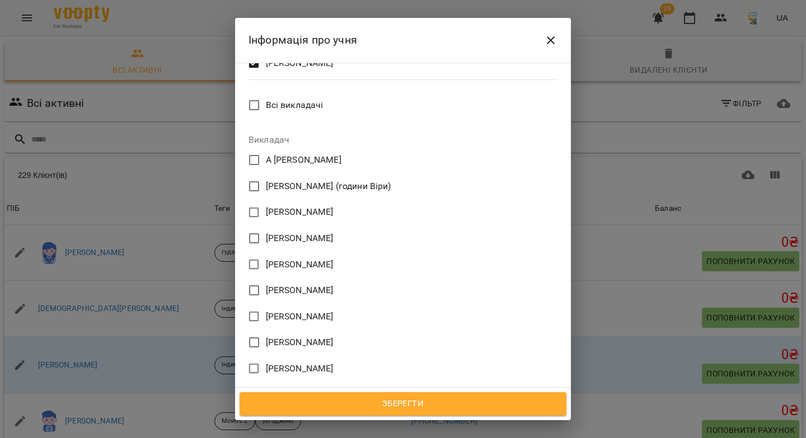
scroll to position [834, 0]
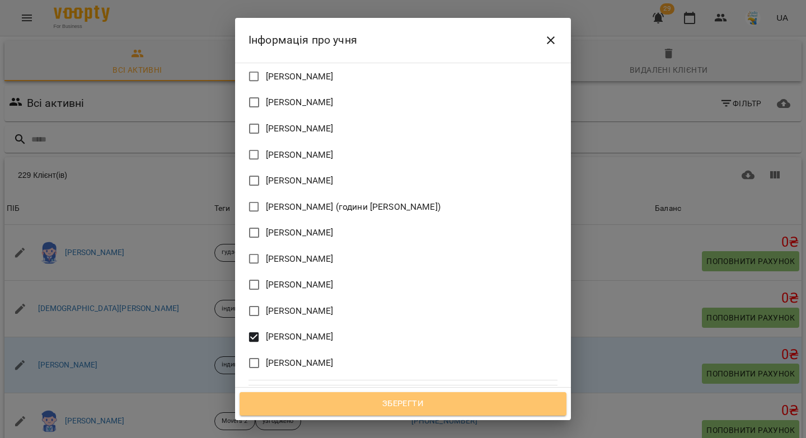
click at [392, 408] on span "Зберегти" at bounding box center [403, 404] width 302 height 15
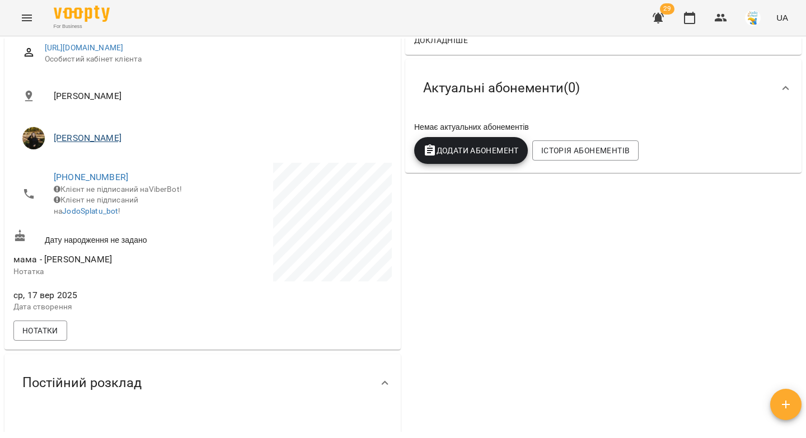
scroll to position [168, 0]
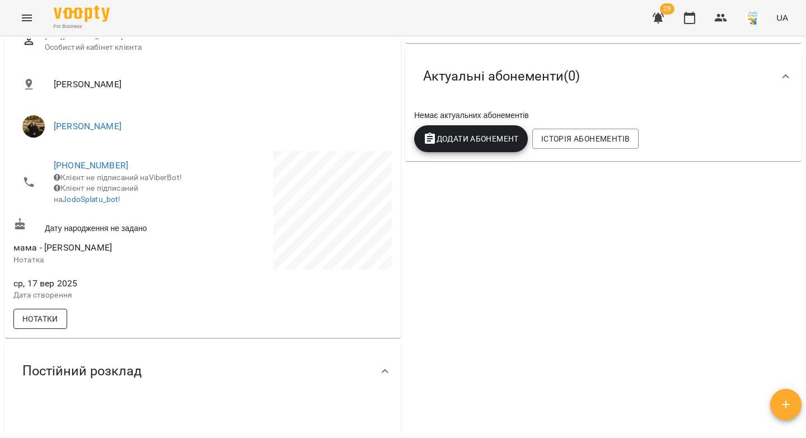
click at [50, 326] on span "Нотатки" at bounding box center [40, 318] width 36 height 13
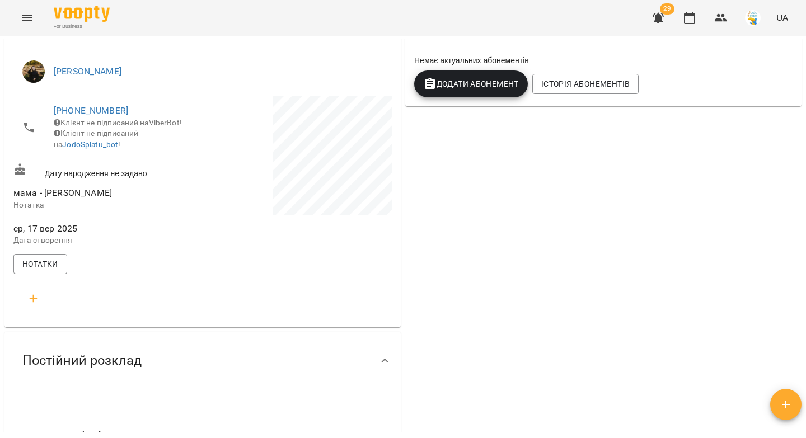
scroll to position [357, 0]
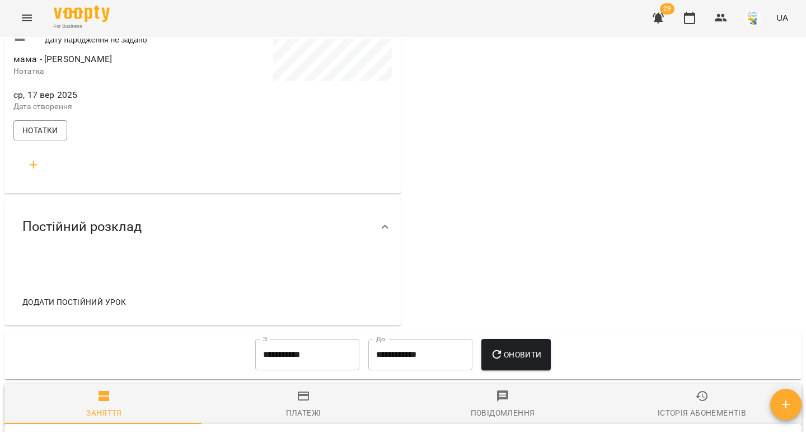
click at [32, 171] on icon "button" at bounding box center [33, 164] width 13 height 13
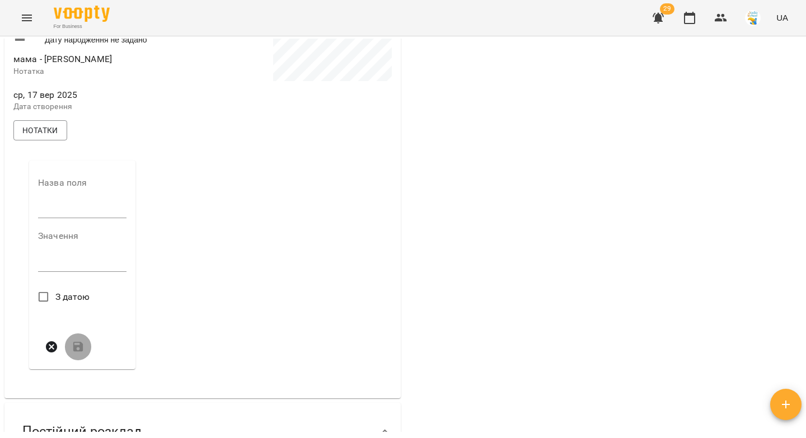
click at [56, 216] on input "text" at bounding box center [82, 210] width 88 height 18
type input "****"
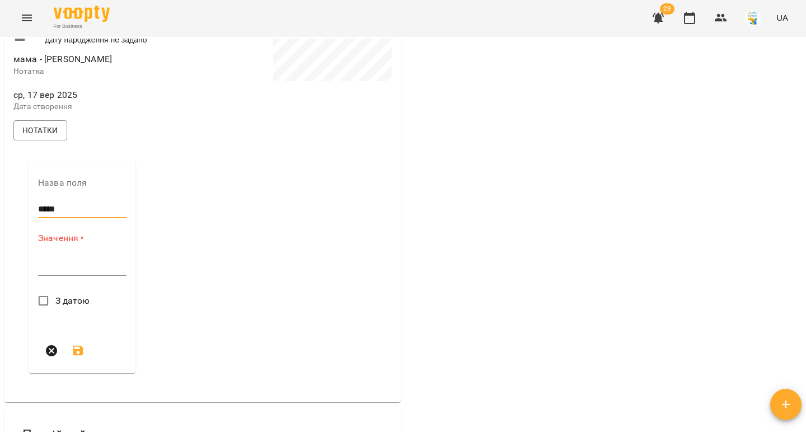
click at [62, 272] on textarea at bounding box center [82, 266] width 88 height 11
paste textarea "**********"
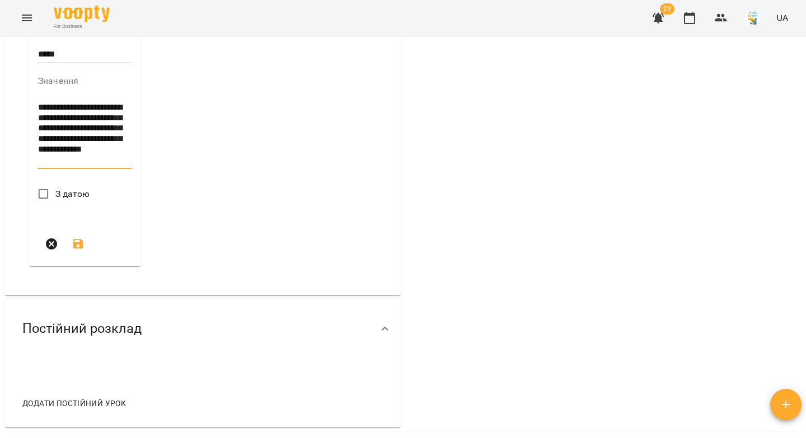
scroll to position [534, 0]
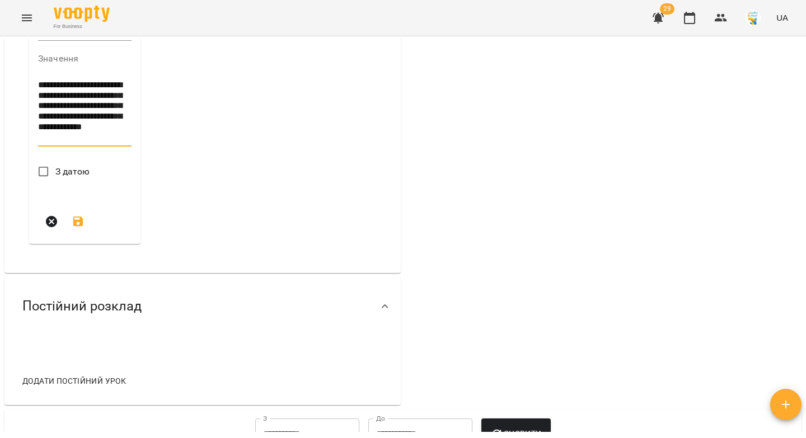
type textarea "**********"
click at [77, 227] on icon "submit" at bounding box center [78, 222] width 10 height 10
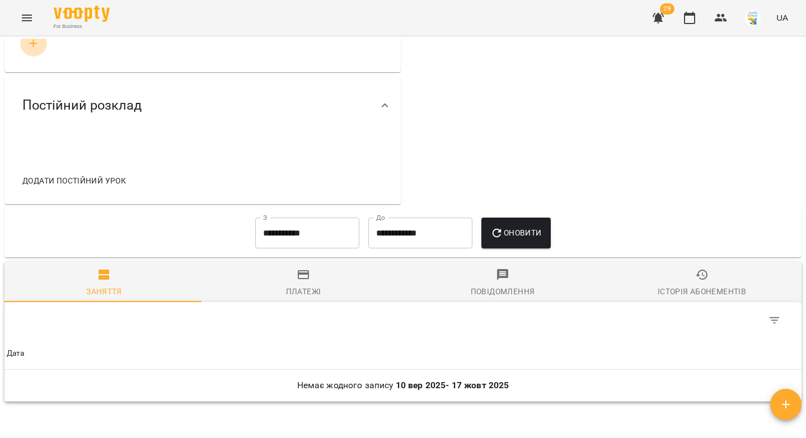
click at [32, 50] on icon "button" at bounding box center [33, 43] width 13 height 13
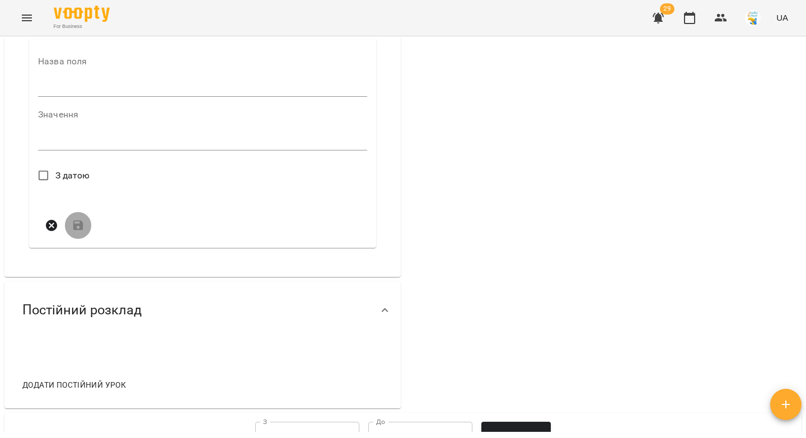
click at [52, 93] on input "text" at bounding box center [202, 88] width 329 height 18
type input "***"
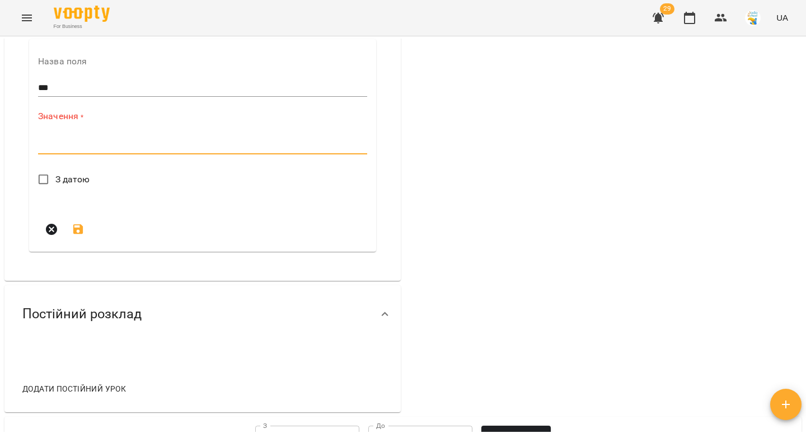
click at [96, 151] on textarea at bounding box center [202, 145] width 329 height 11
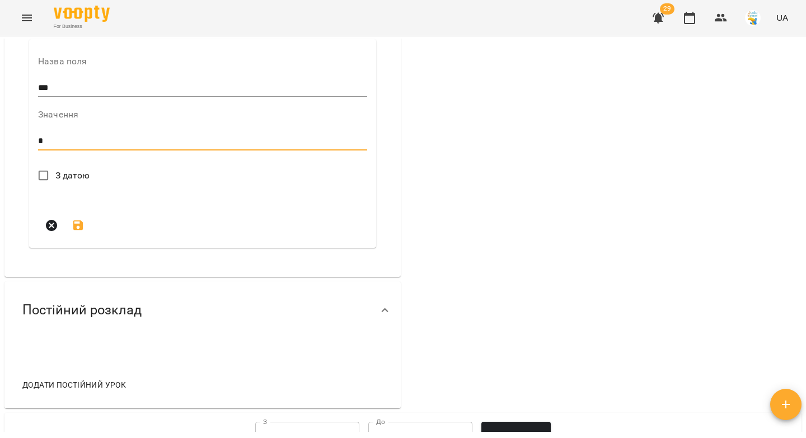
type textarea "*"
click at [80, 231] on icon "submit" at bounding box center [78, 226] width 10 height 10
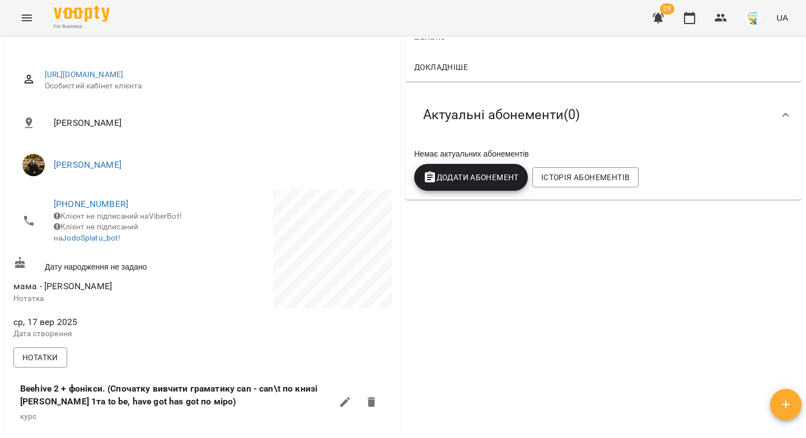
scroll to position [0, 0]
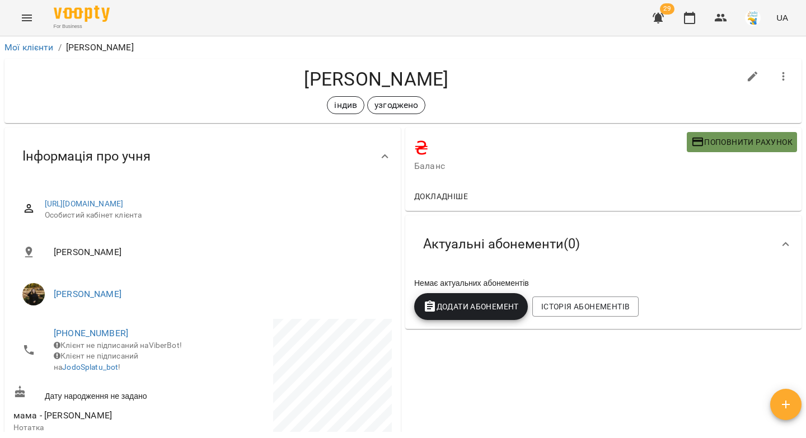
click at [700, 148] on button "Поповнити рахунок" at bounding box center [742, 142] width 110 height 20
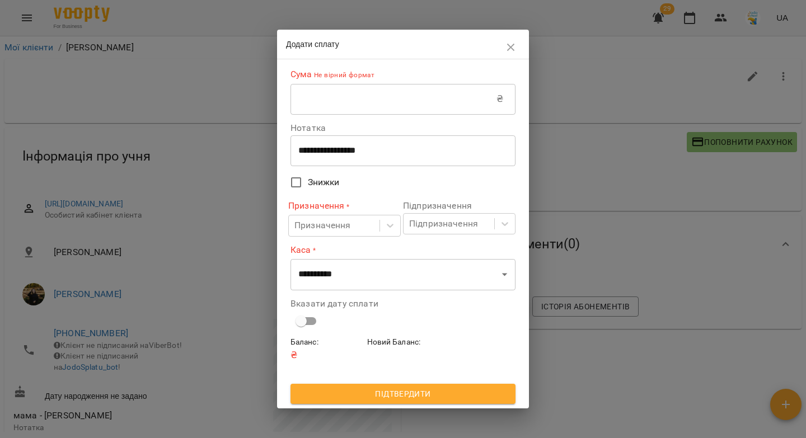
click at [341, 101] on input "text" at bounding box center [394, 98] width 206 height 31
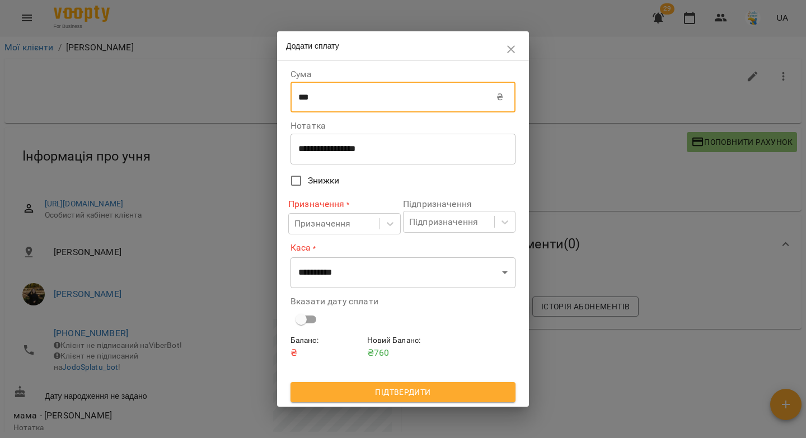
type input "***"
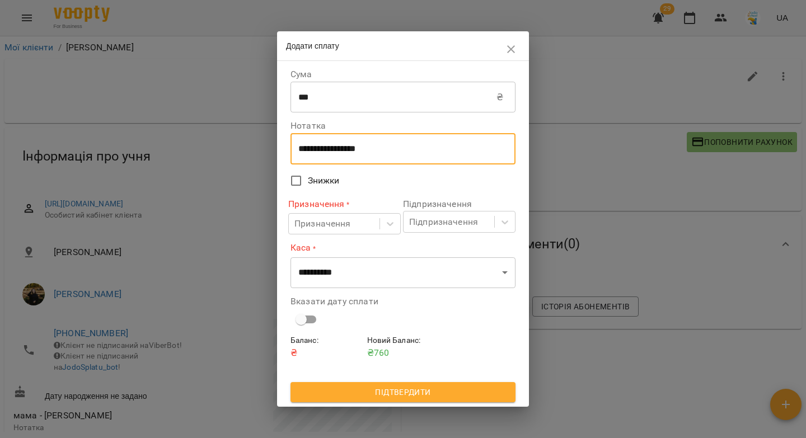
click at [348, 148] on textarea "**********" at bounding box center [402, 149] width 209 height 11
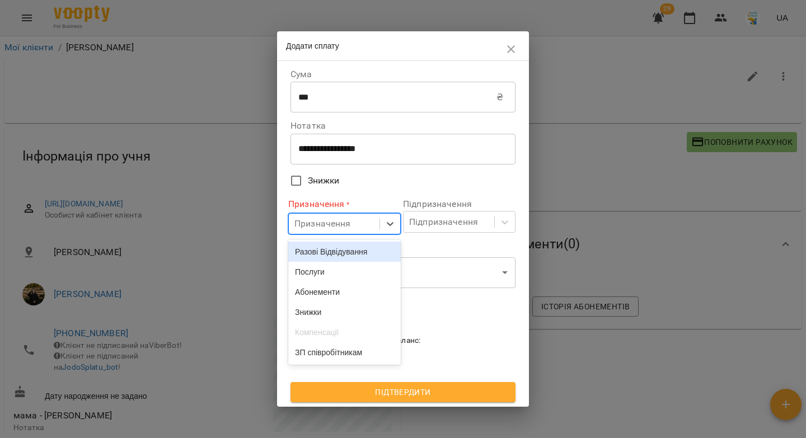
click at [333, 225] on div "Призначення" at bounding box center [322, 223] width 57 height 13
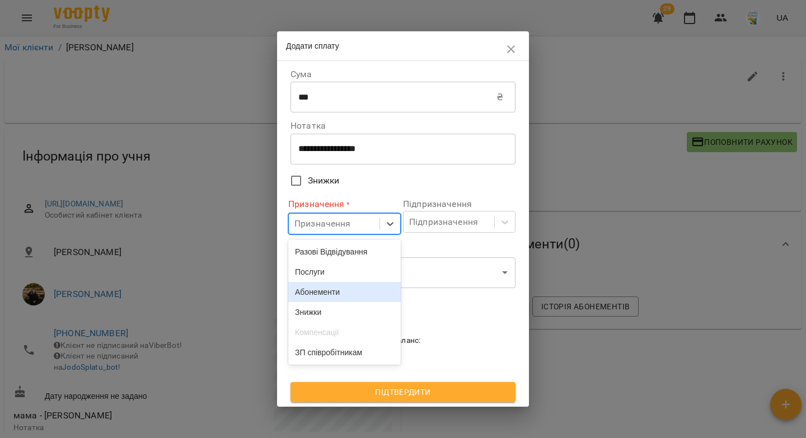
click at [322, 294] on div "Абонементи" at bounding box center [344, 292] width 113 height 20
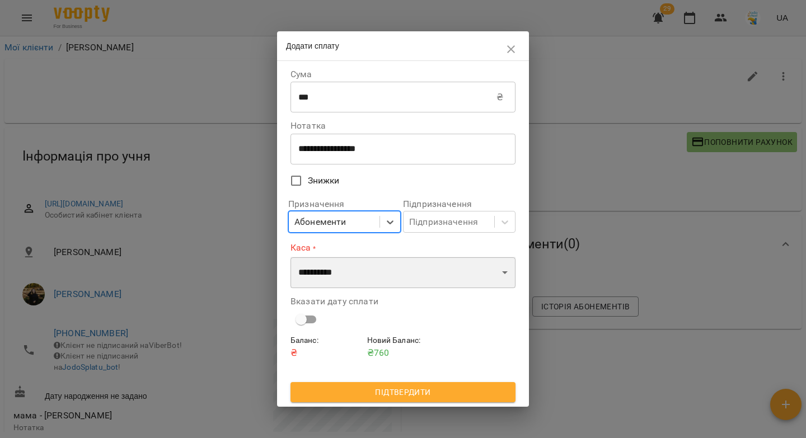
click at [324, 270] on select "**********" at bounding box center [403, 272] width 225 height 31
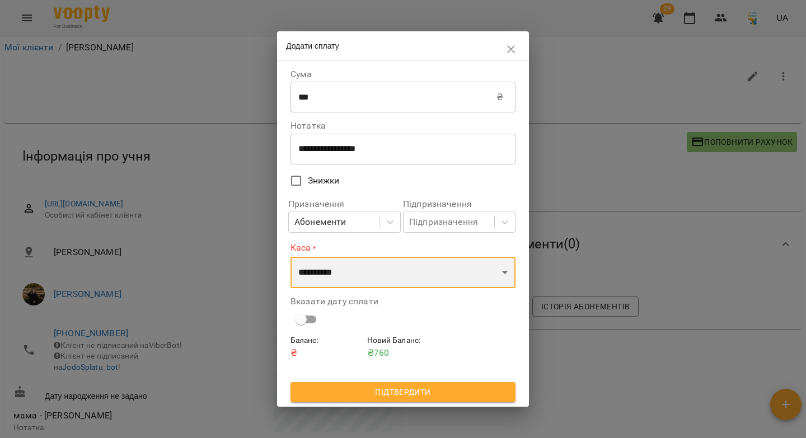
select select "****"
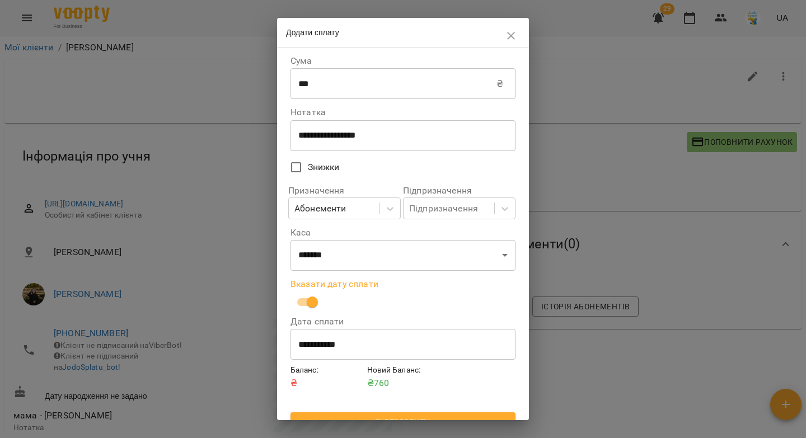
click at [310, 344] on input "**********" at bounding box center [403, 344] width 225 height 31
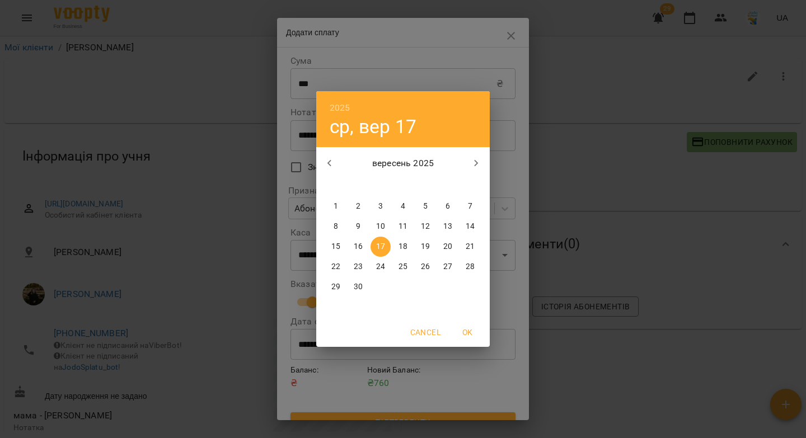
click at [361, 247] on p "16" at bounding box center [358, 246] width 9 height 11
type input "**********"
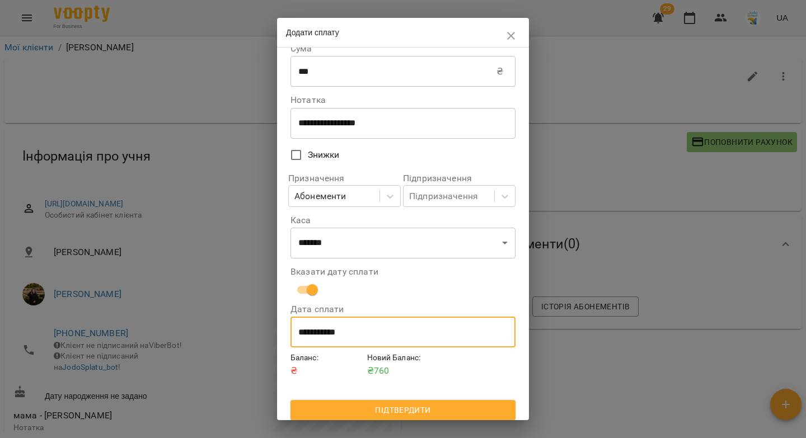
scroll to position [18, 0]
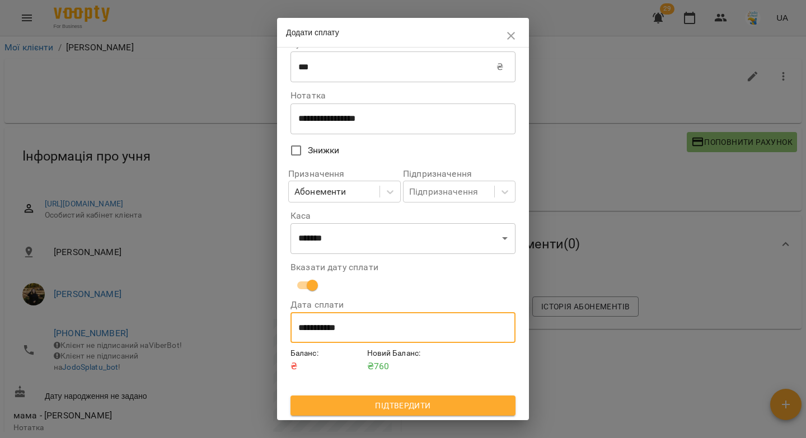
click at [375, 407] on span "Підтвердити" at bounding box center [402, 405] width 207 height 13
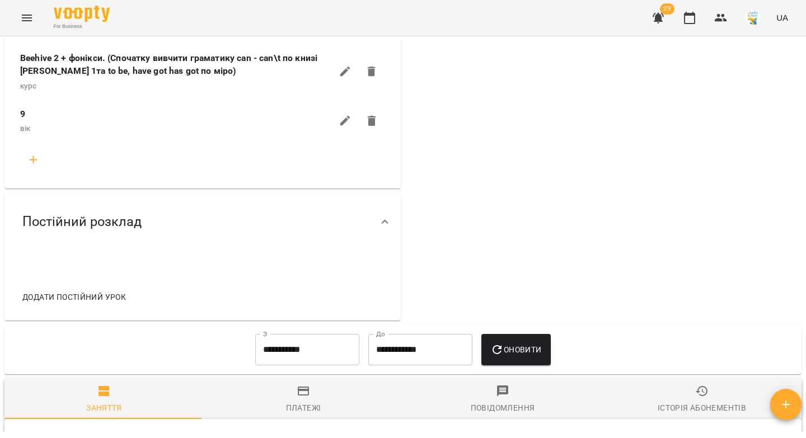
scroll to position [476, 0]
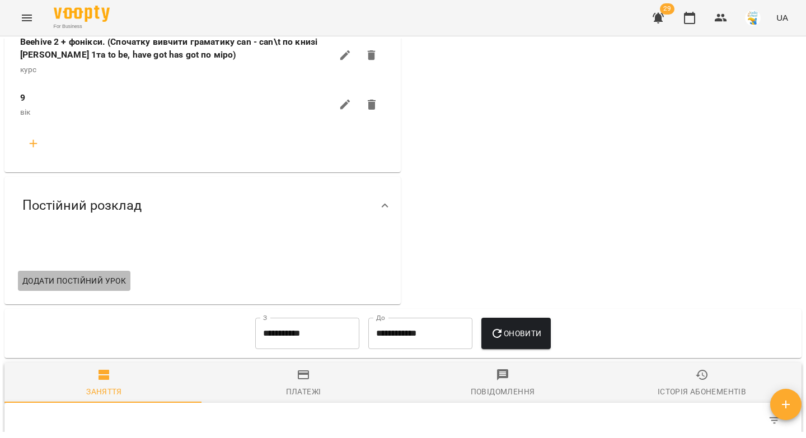
click at [85, 288] on span "Додати постійний урок" at bounding box center [74, 280] width 104 height 13
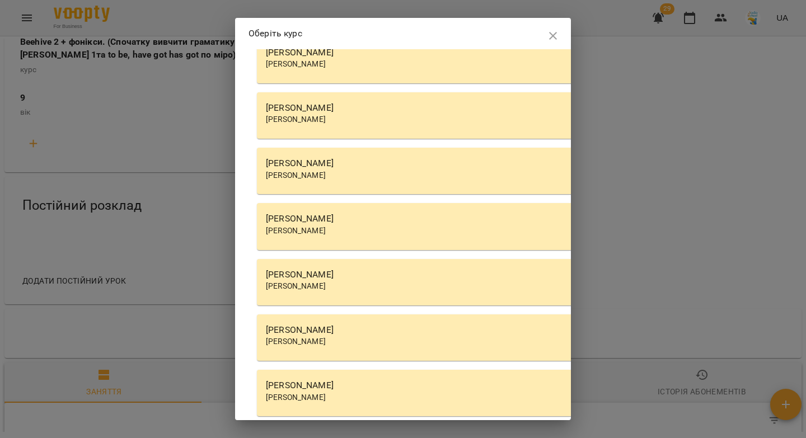
scroll to position [3067, 0]
click at [331, 107] on div "[PERSON_NAME]" at bounding box center [576, 108] width 620 height 13
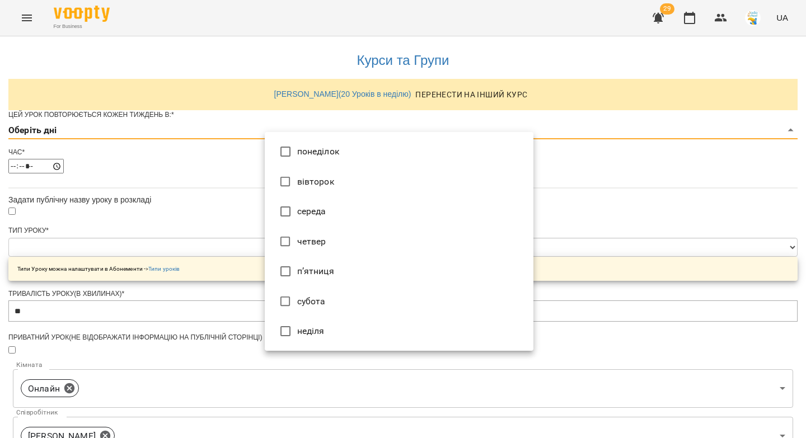
click at [288, 152] on body "**********" at bounding box center [403, 361] width 806 height 722
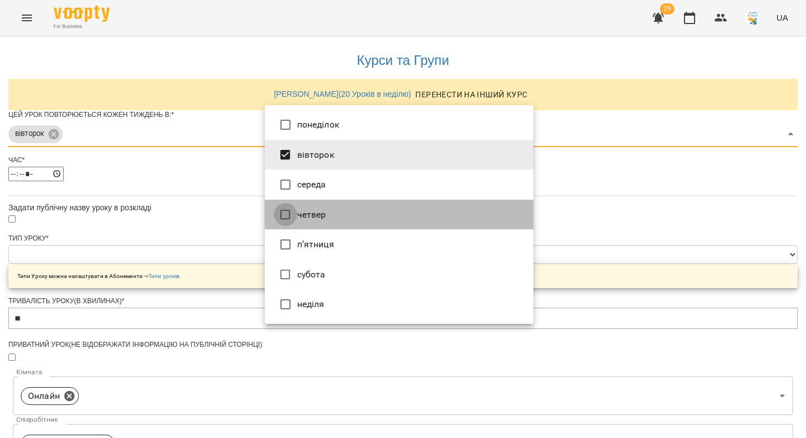
type input "***"
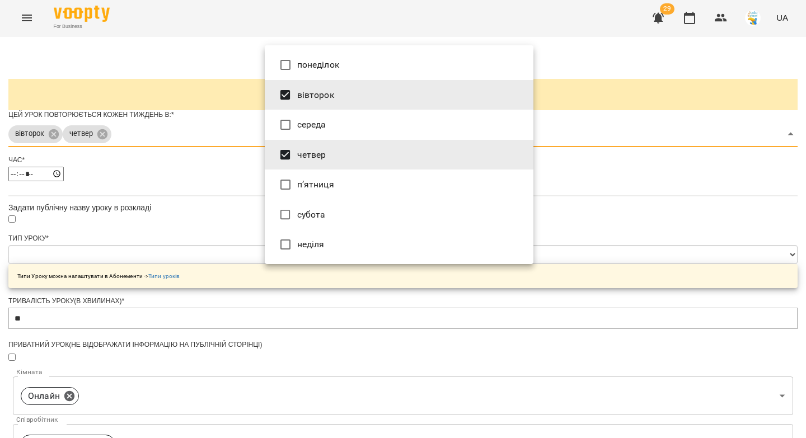
click at [226, 189] on div at bounding box center [403, 219] width 806 height 438
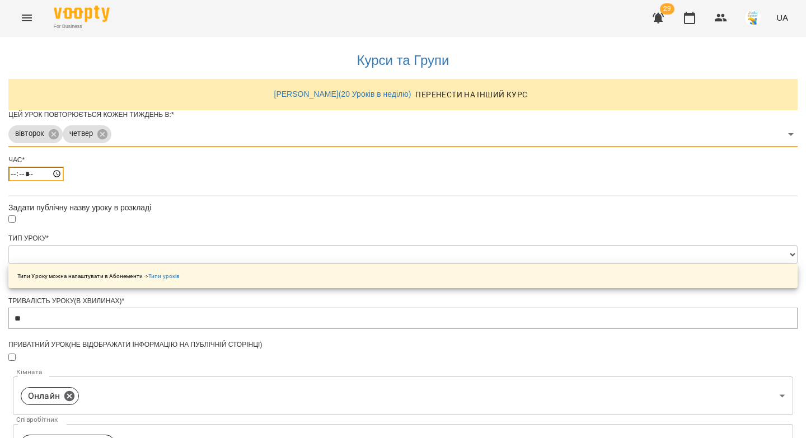
click at [64, 181] on input "*****" at bounding box center [35, 174] width 55 height 15
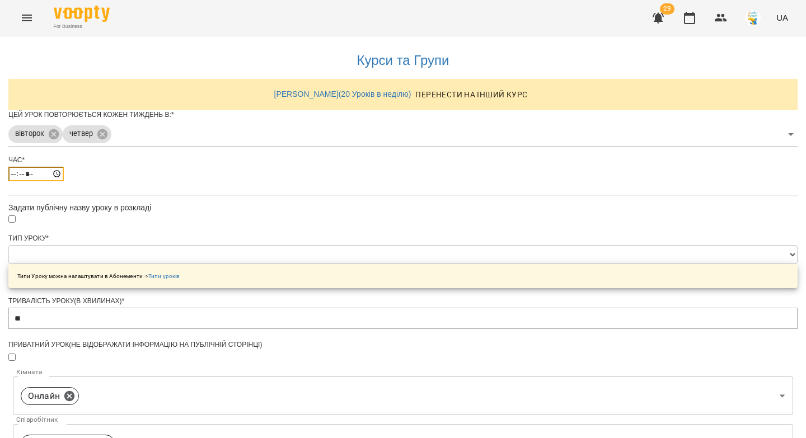
type input "*****"
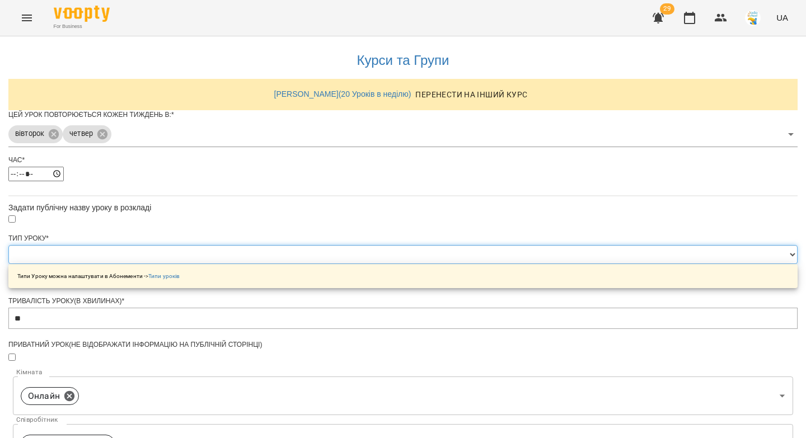
click at [283, 264] on select "**********" at bounding box center [402, 254] width 789 height 19
select select "**********"
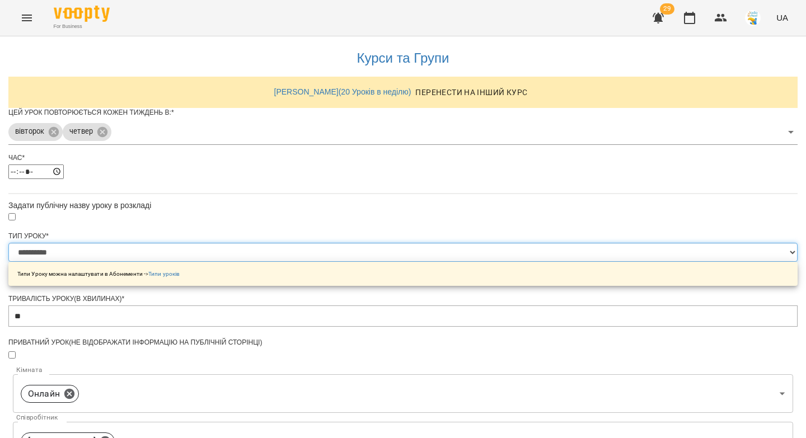
scroll to position [372, 0]
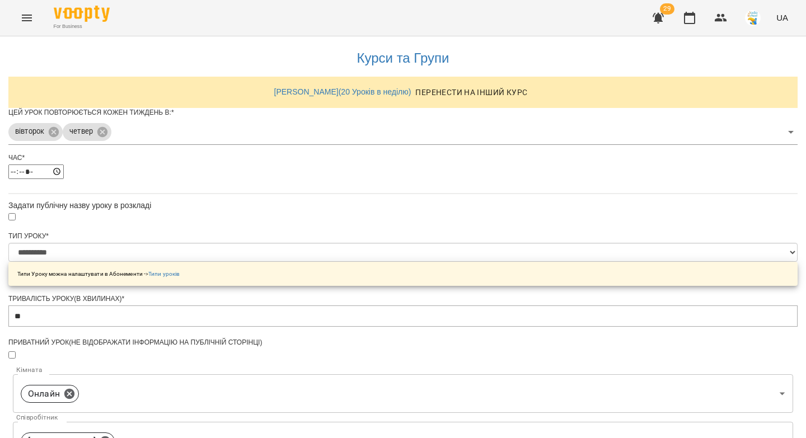
drag, startPoint x: 347, startPoint y: 428, endPoint x: 350, endPoint y: 423, distance: 6.5
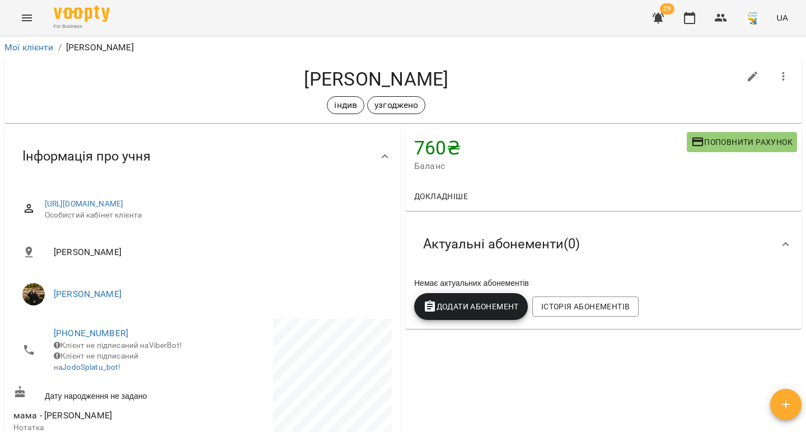
scroll to position [18, 0]
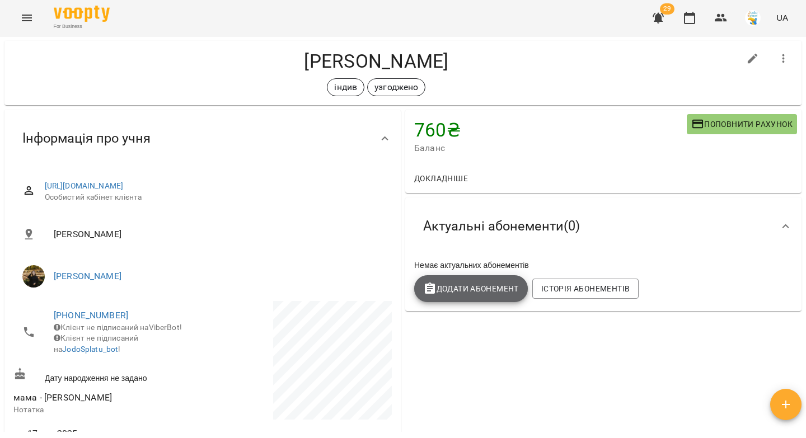
click at [462, 289] on span "Додати Абонемент" at bounding box center [471, 288] width 96 height 13
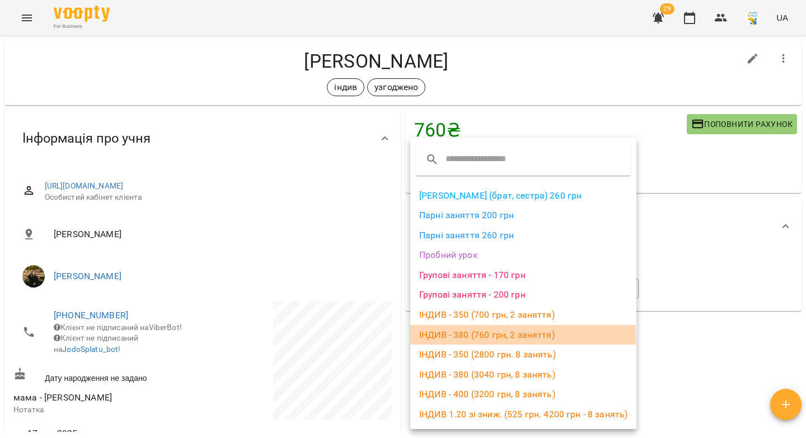
click at [481, 337] on li "ІНДИВ - 380 (760 грн, 2 заняття)" at bounding box center [523, 335] width 226 height 20
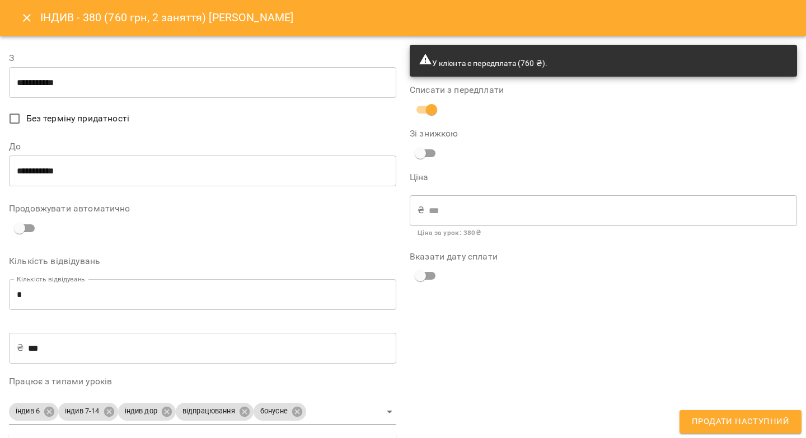
click at [70, 76] on input "**********" at bounding box center [202, 82] width 387 height 31
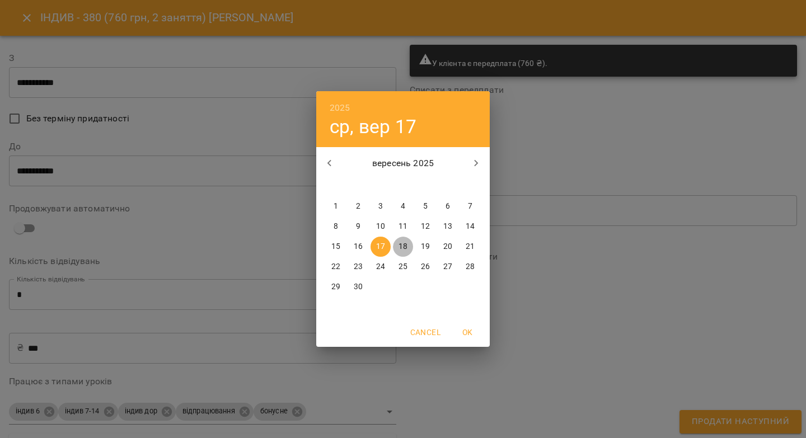
drag, startPoint x: 401, startPoint y: 244, endPoint x: 391, endPoint y: 240, distance: 11.0
click at [401, 244] on p "18" at bounding box center [403, 246] width 9 height 11
type input "**********"
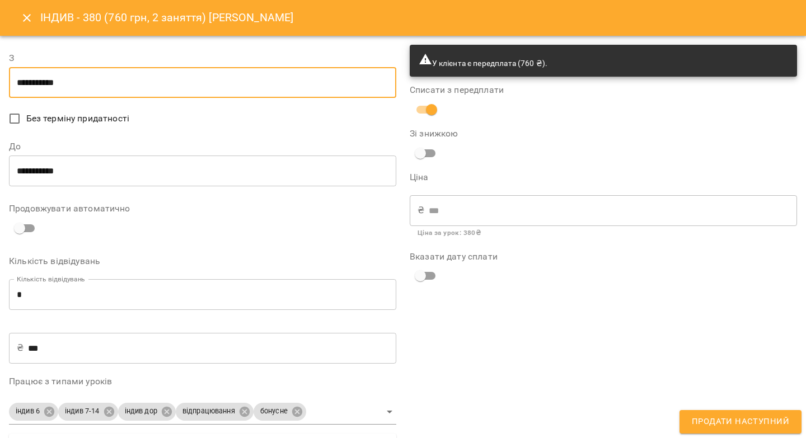
click at [108, 175] on input "**********" at bounding box center [202, 171] width 387 height 31
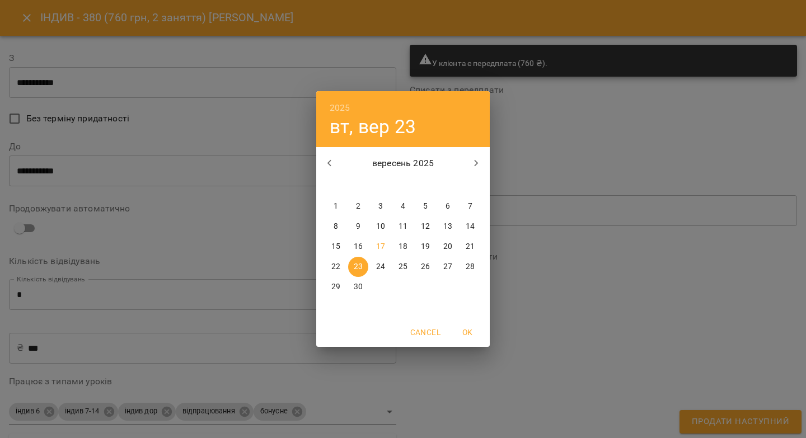
click at [401, 270] on p "25" at bounding box center [403, 266] width 9 height 11
type input "**********"
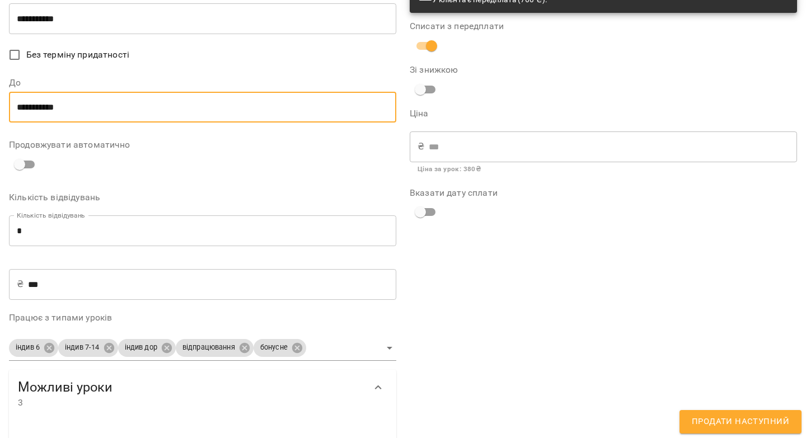
scroll to position [0, 0]
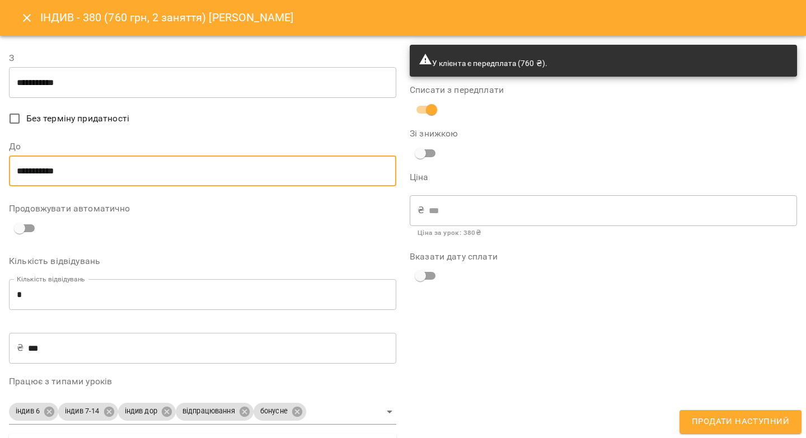
drag, startPoint x: 713, startPoint y: 419, endPoint x: 714, endPoint y: 405, distance: 14.0
click at [713, 419] on span "Продати наступний" at bounding box center [740, 422] width 97 height 15
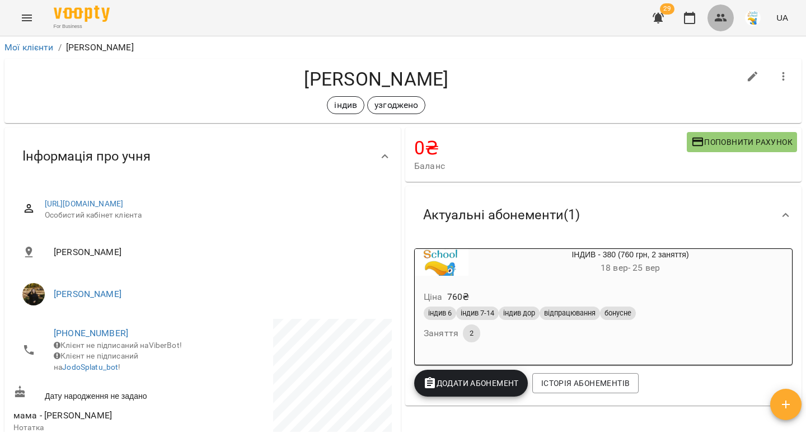
click at [722, 19] on icon "button" at bounding box center [721, 18] width 12 height 8
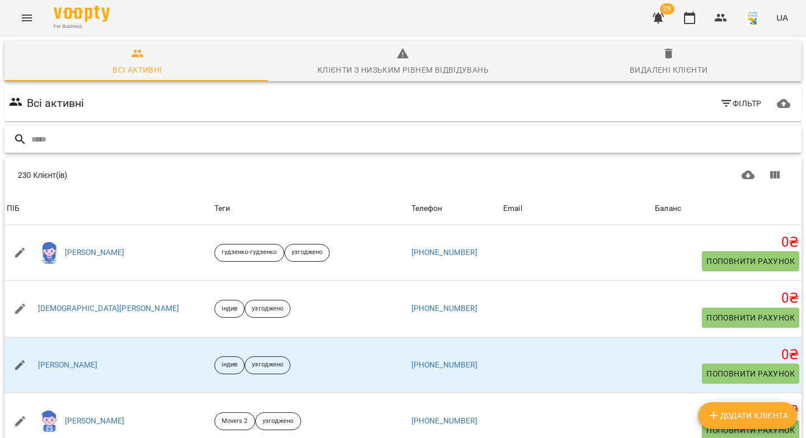
click at [116, 141] on input "text" at bounding box center [414, 139] width 766 height 18
paste input "**********"
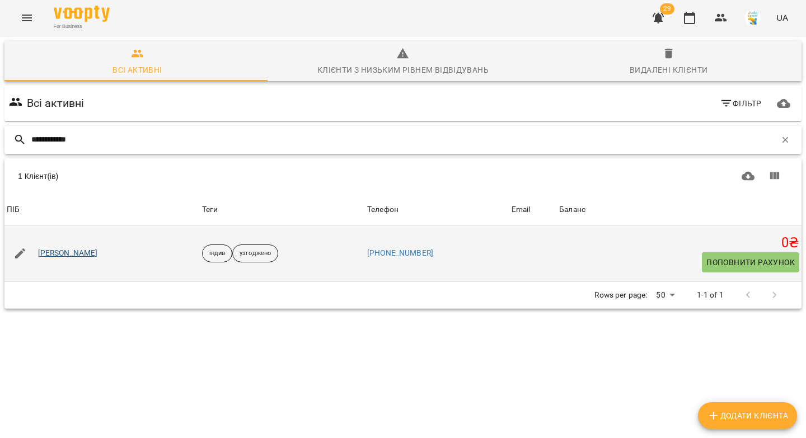
type input "**********"
click at [53, 254] on link "[PERSON_NAME]" at bounding box center [68, 253] width 60 height 11
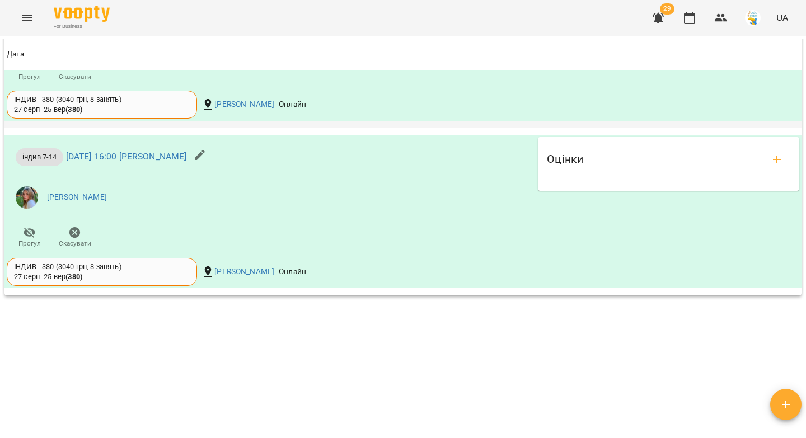
scroll to position [934, 0]
click at [205, 155] on icon "button" at bounding box center [200, 155] width 10 height 10
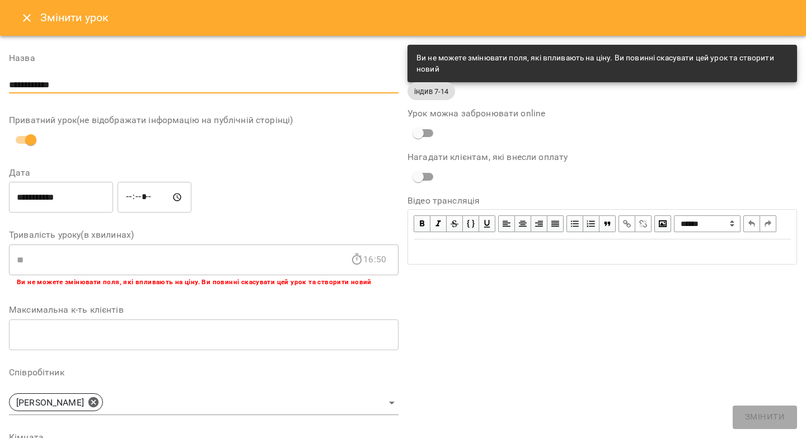
drag, startPoint x: 80, startPoint y: 85, endPoint x: 0, endPoint y: 73, distance: 80.9
click at [0, 73] on div "**********" at bounding box center [403, 361] width 806 height 651
paste input "**"
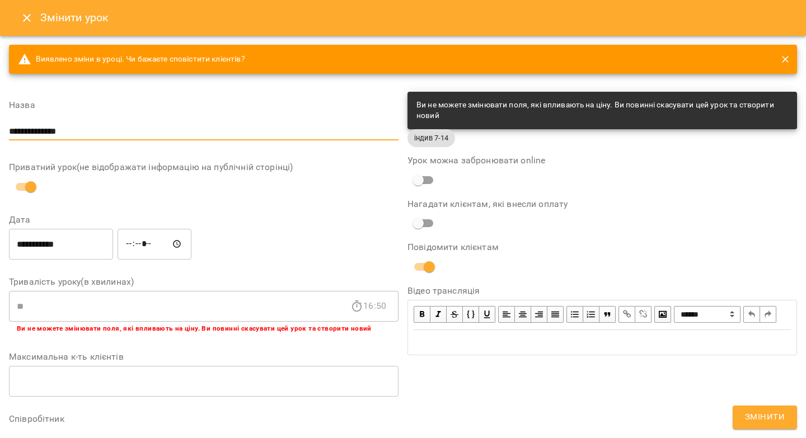
scroll to position [85, 0]
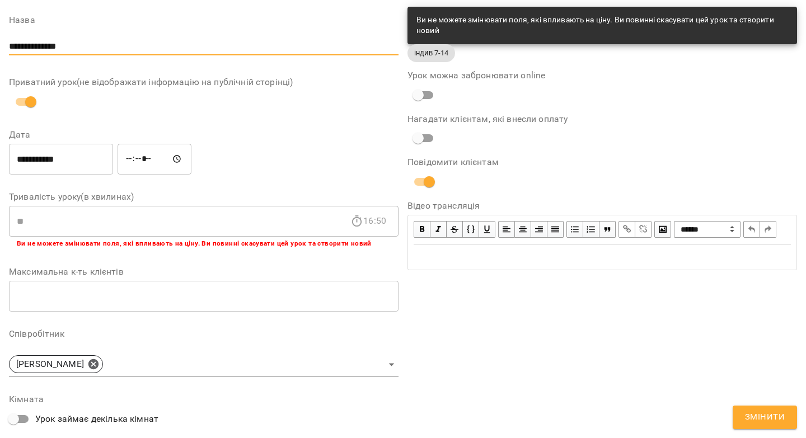
type input "**********"
click at [137, 160] on input "*****" at bounding box center [155, 158] width 74 height 31
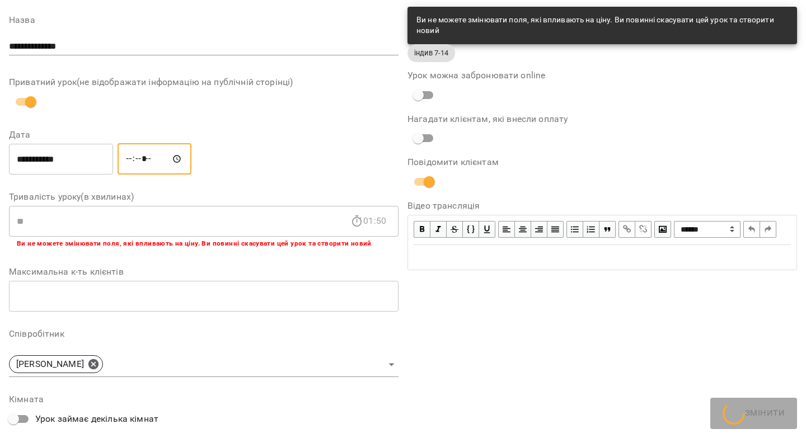
type input "*****"
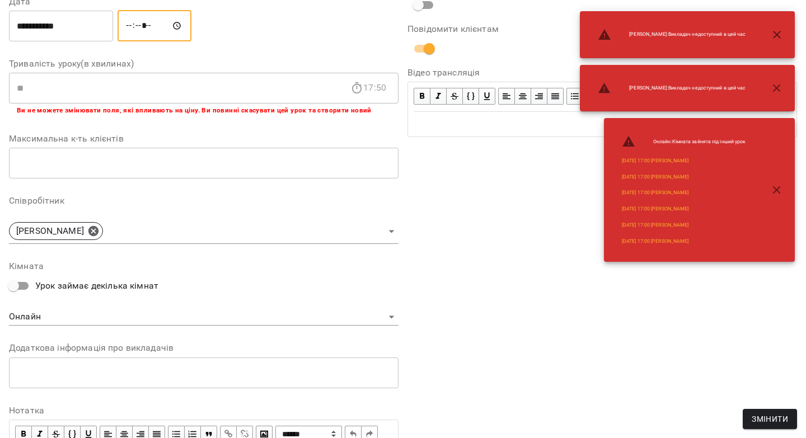
scroll to position [259, 0]
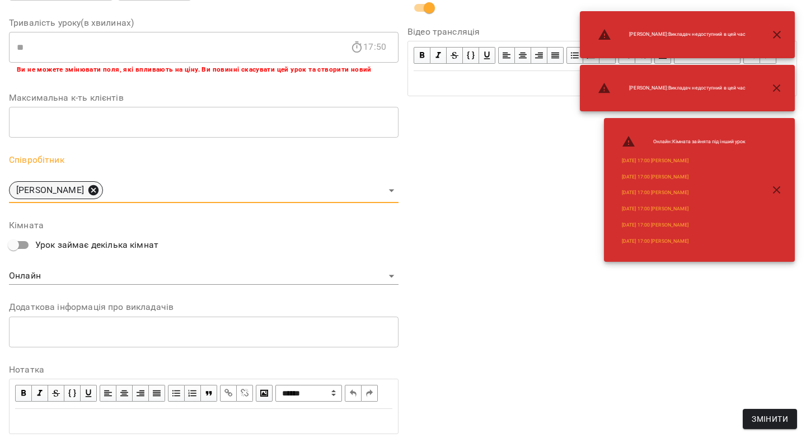
click at [88, 192] on icon at bounding box center [93, 190] width 10 height 10
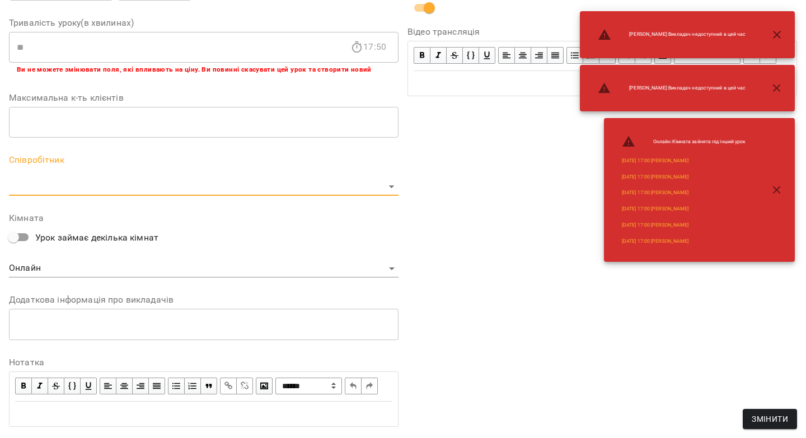
click at [81, 192] on body "For Business 29 UA Журнал відвідувань / Іванна Лизун ср, 17 вер 2025 16:00 ср ,…" at bounding box center [403, 255] width 806 height 511
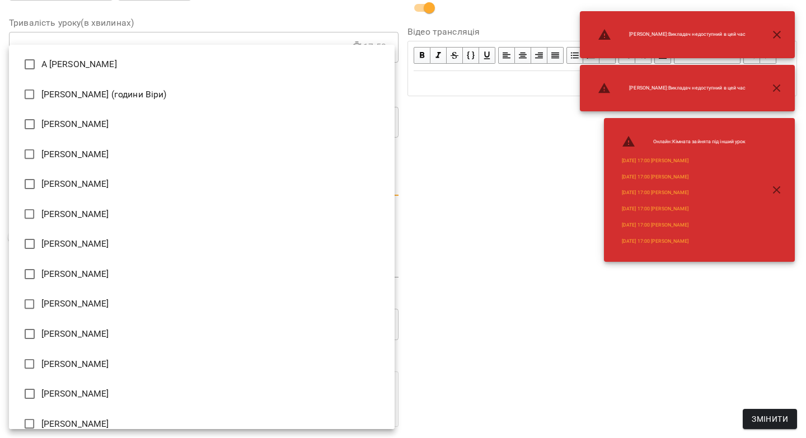
type input "**********"
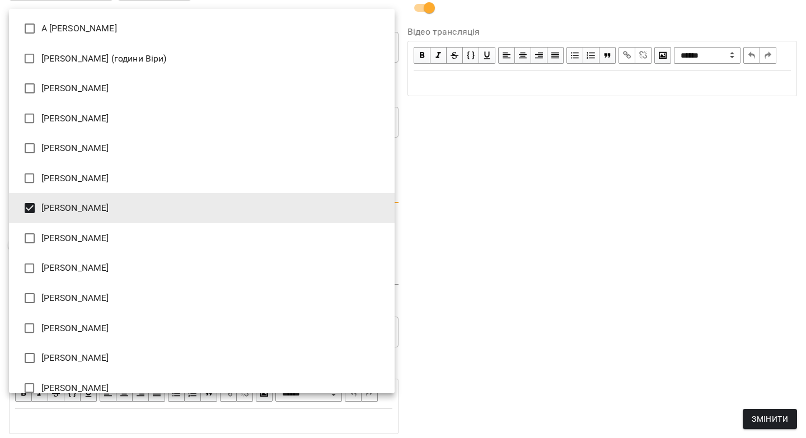
click at [670, 336] on div at bounding box center [403, 219] width 806 height 438
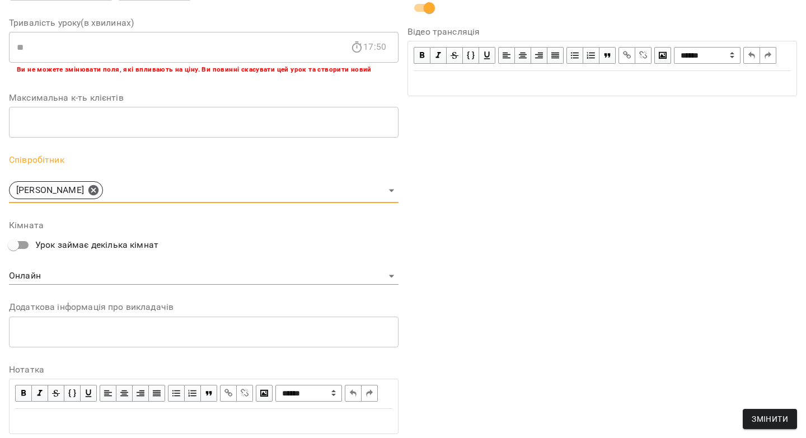
click at [779, 423] on span "Змінити" at bounding box center [770, 419] width 36 height 13
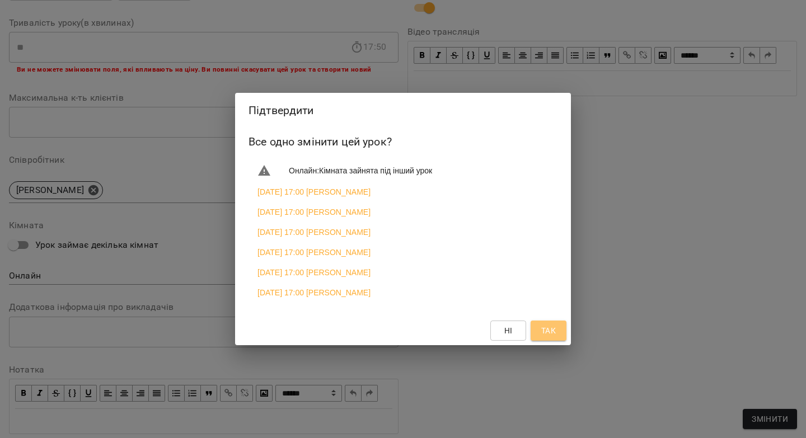
click at [546, 337] on span "Так" at bounding box center [548, 330] width 15 height 13
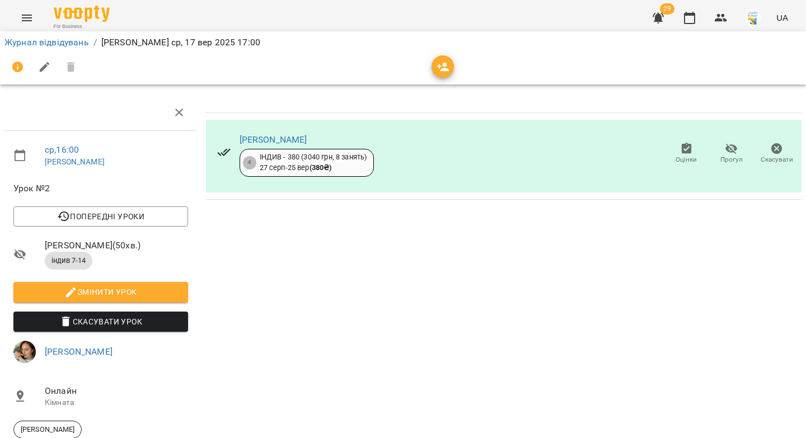
scroll to position [64, 0]
click at [96, 347] on link "Анна Карпінець" at bounding box center [79, 352] width 68 height 11
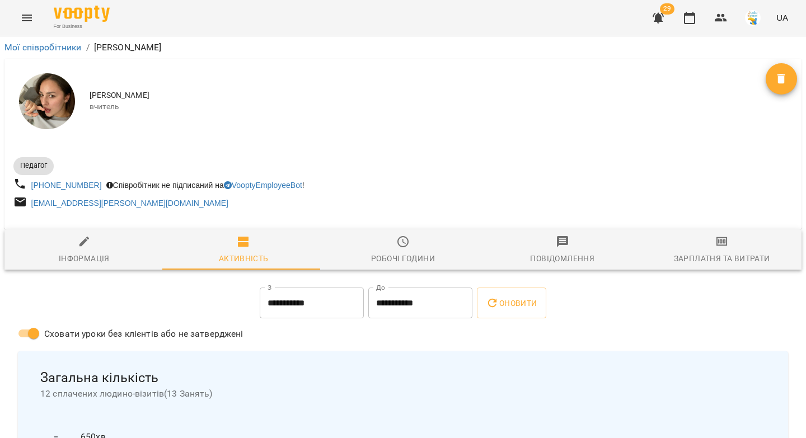
click at [81, 247] on icon "button" at bounding box center [84, 242] width 10 height 10
select select "**"
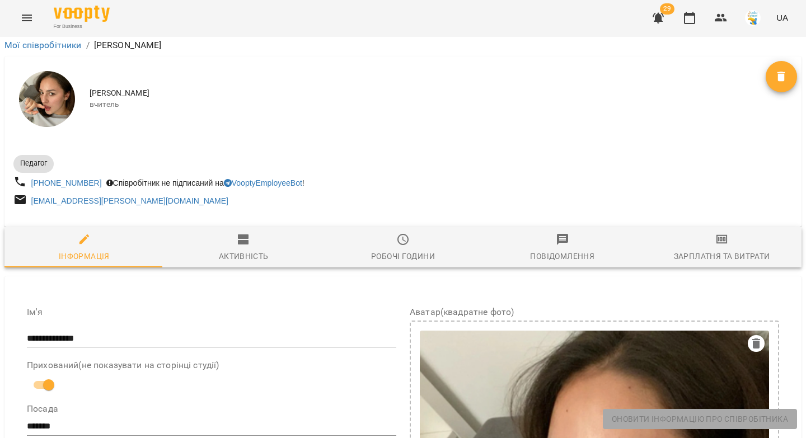
scroll to position [552, 0]
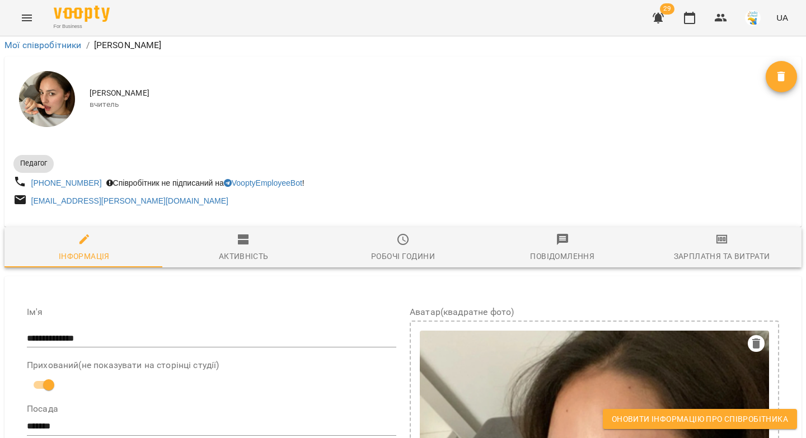
drag, startPoint x: 227, startPoint y: 185, endPoint x: 25, endPoint y: 174, distance: 202.4
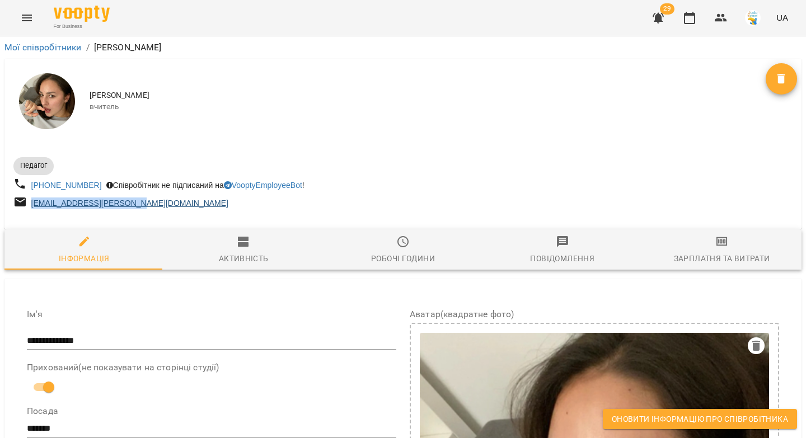
drag, startPoint x: 49, startPoint y: 203, endPoint x: 31, endPoint y: 202, distance: 17.9
click at [31, 202] on div "karpinets.anna@gmail.com" at bounding box center [207, 203] width 392 height 21
click at [720, 20] on icon "button" at bounding box center [721, 18] width 12 height 8
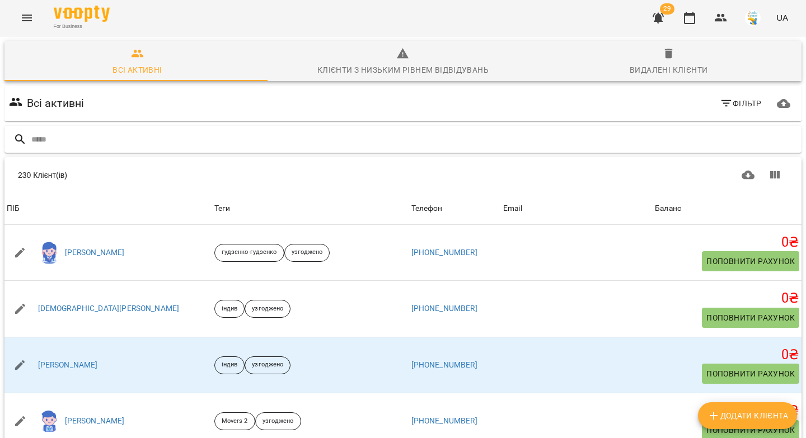
click at [128, 140] on input "text" at bounding box center [414, 139] width 766 height 18
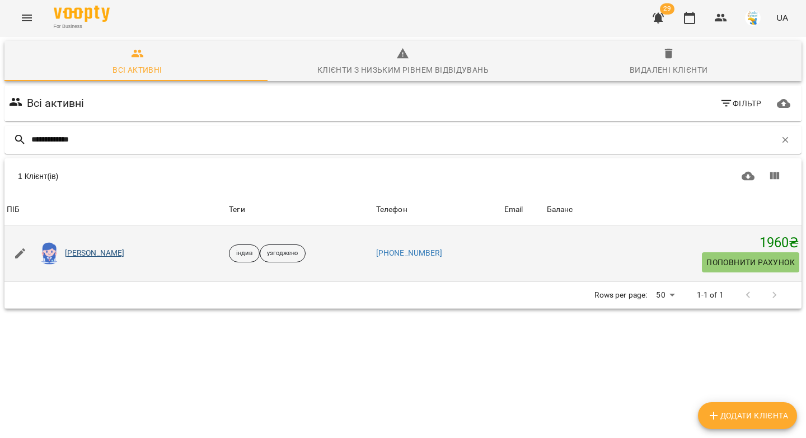
type input "**********"
click at [78, 255] on link "Ніка Вакулюк" at bounding box center [95, 253] width 60 height 11
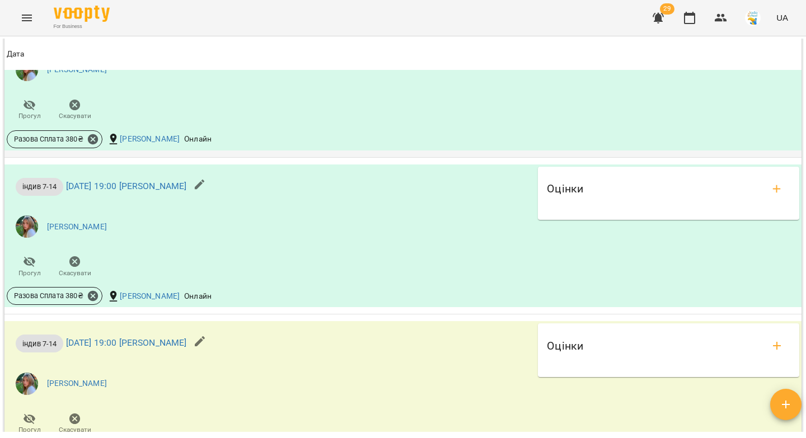
scroll to position [1130, 0]
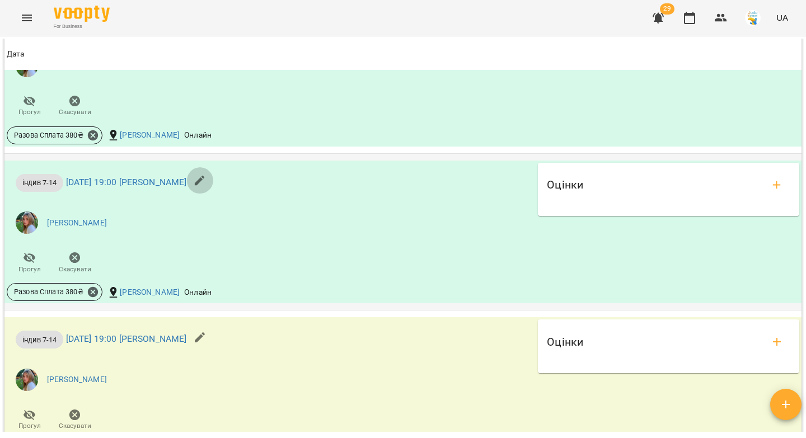
click at [205, 186] on icon "button" at bounding box center [200, 181] width 10 height 10
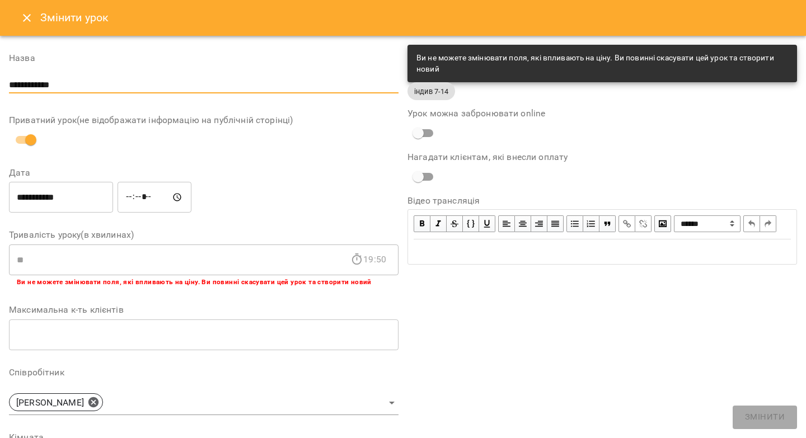
drag, startPoint x: 7, startPoint y: 81, endPoint x: 0, endPoint y: 77, distance: 8.3
click at [0, 77] on div "**********" at bounding box center [403, 361] width 806 height 651
paste input "**"
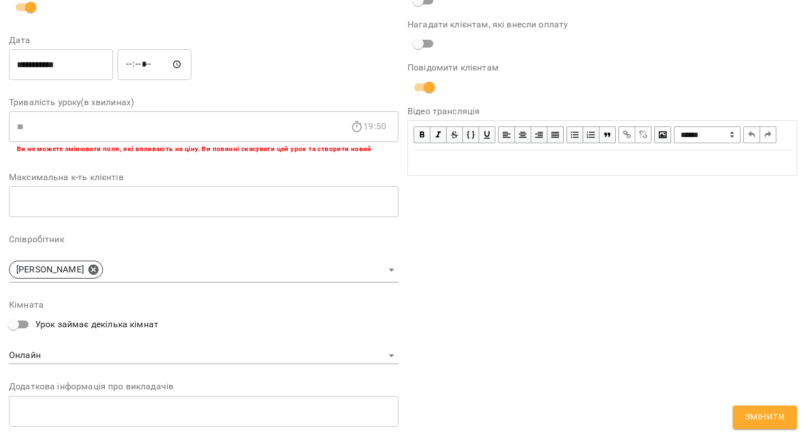
scroll to position [316, 0]
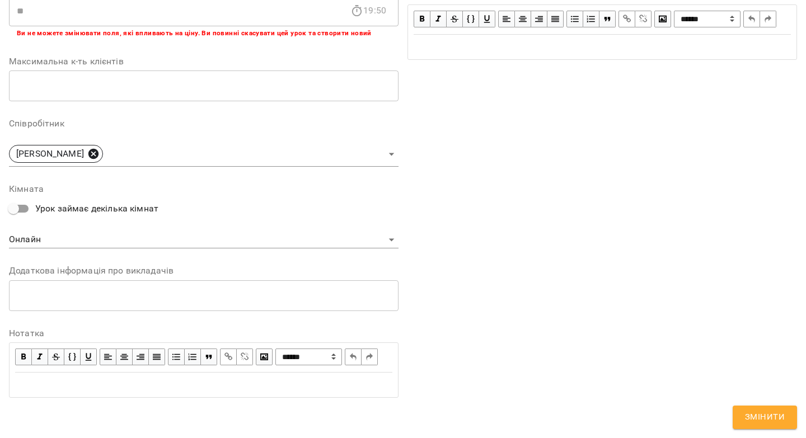
type input "**********"
click at [87, 148] on icon at bounding box center [93, 154] width 12 height 12
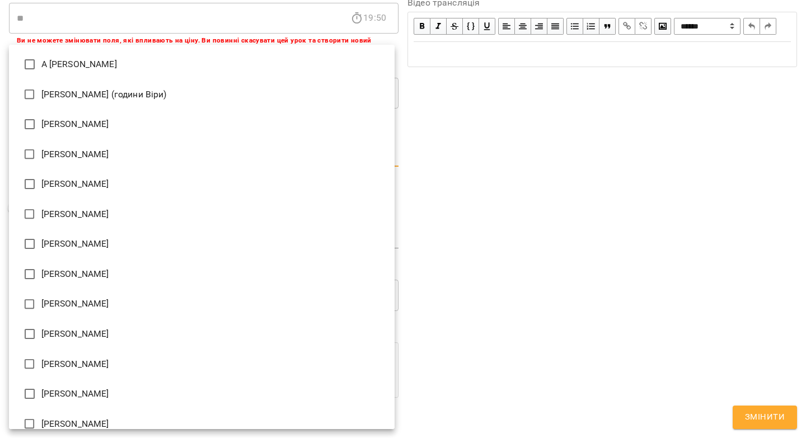
click at [79, 142] on body "**********" at bounding box center [403, 255] width 806 height 511
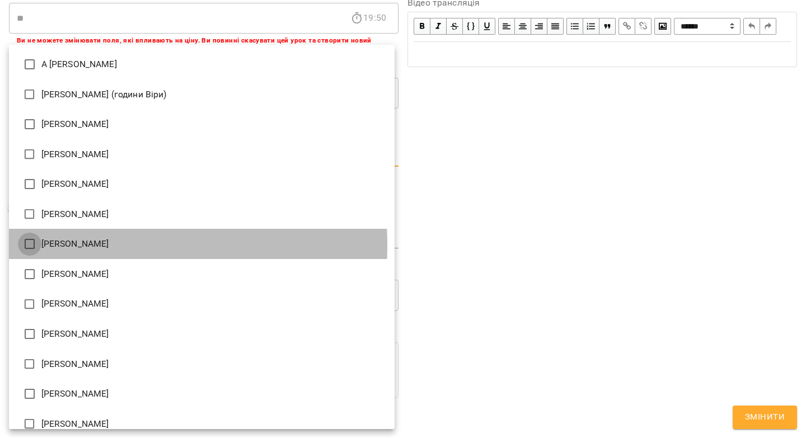
type input "**********"
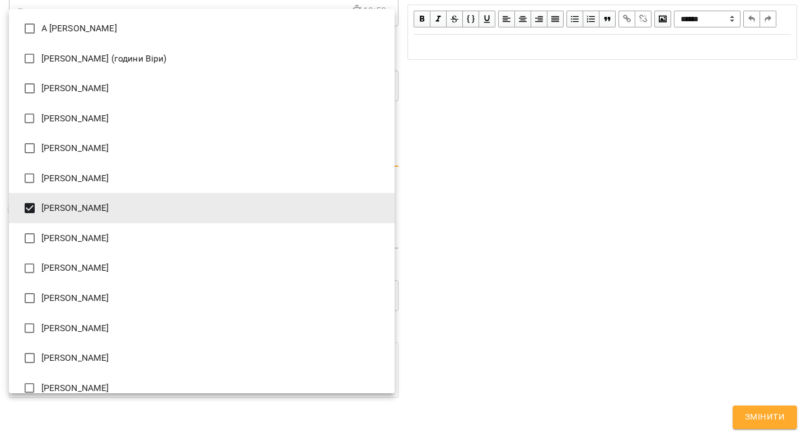
click at [751, 414] on div at bounding box center [403, 219] width 806 height 438
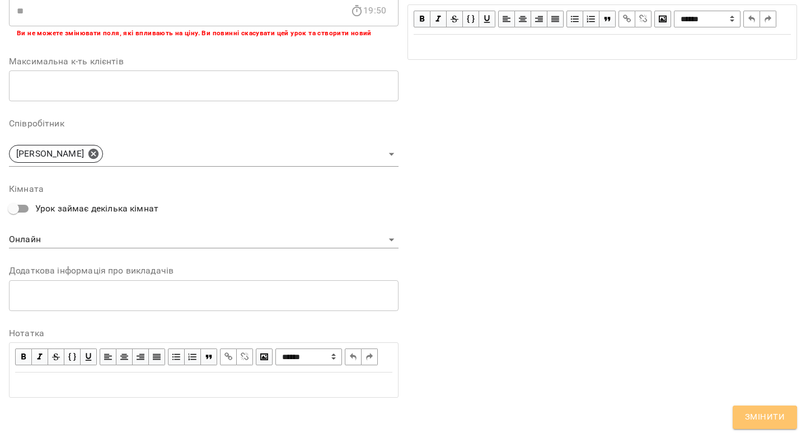
click at [752, 419] on span "Змінити" at bounding box center [765, 417] width 40 height 15
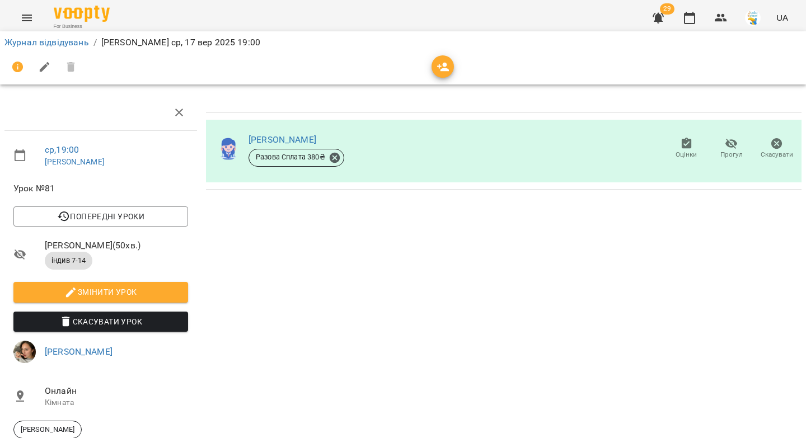
scroll to position [85, 0]
drag, startPoint x: 76, startPoint y: 273, endPoint x: 296, endPoint y: 219, distance: 226.5
click at [76, 347] on link "Анна Карпінець" at bounding box center [79, 352] width 68 height 11
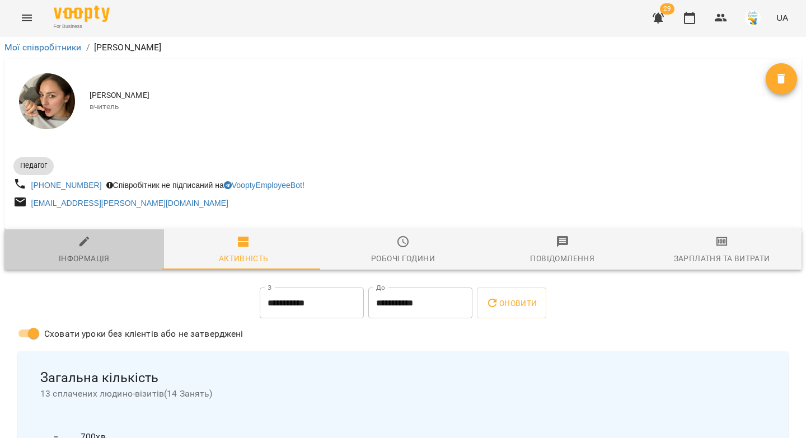
click at [84, 245] on icon "button" at bounding box center [84, 242] width 10 height 10
select select "**"
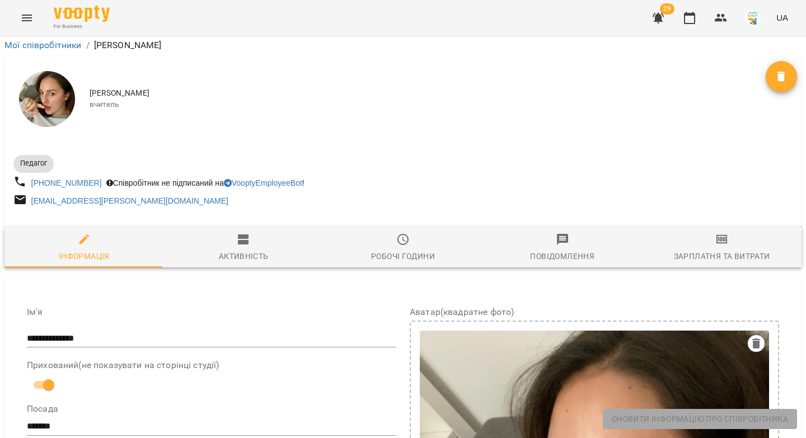
scroll to position [358, 0]
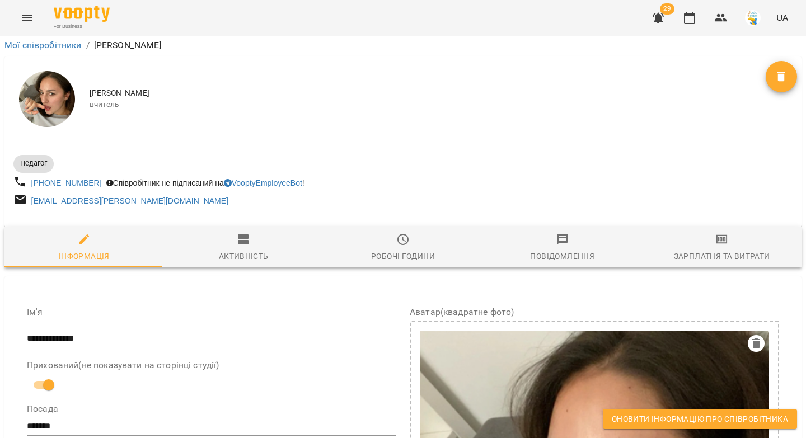
drag, startPoint x: 233, startPoint y: 380, endPoint x: 106, endPoint y: 349, distance: 130.8
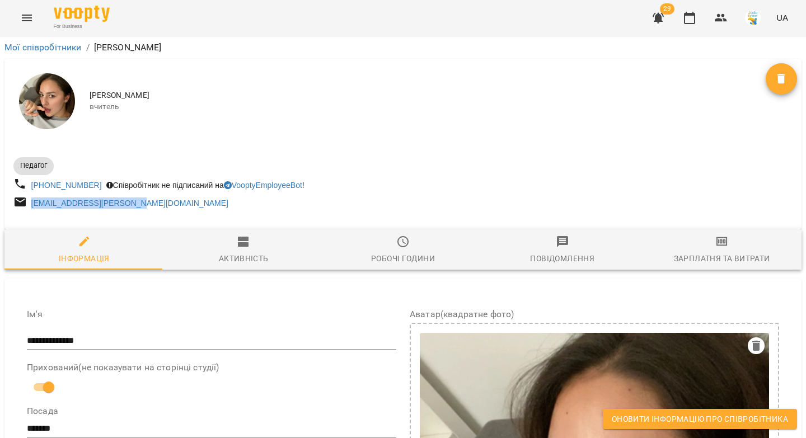
drag, startPoint x: 144, startPoint y: 205, endPoint x: 24, endPoint y: 210, distance: 120.5
click at [24, 210] on div "karpinets.anna@gmail.com" at bounding box center [207, 203] width 392 height 21
copy link "karpinets.anna@gmail.com"
click at [727, 16] on icon "button" at bounding box center [720, 17] width 13 height 13
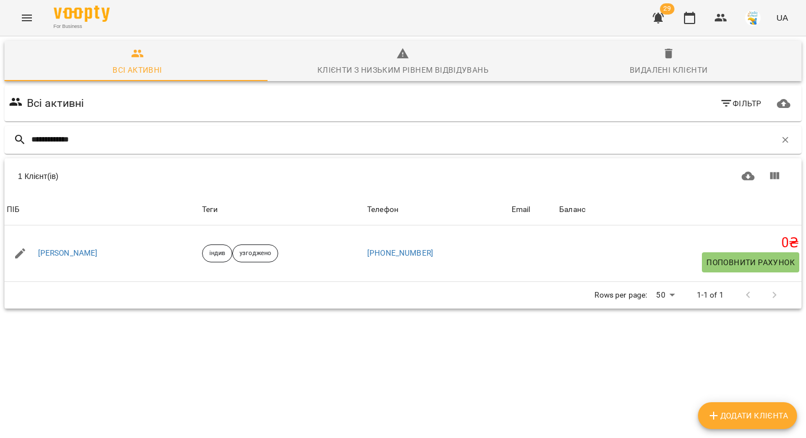
type input "**********"
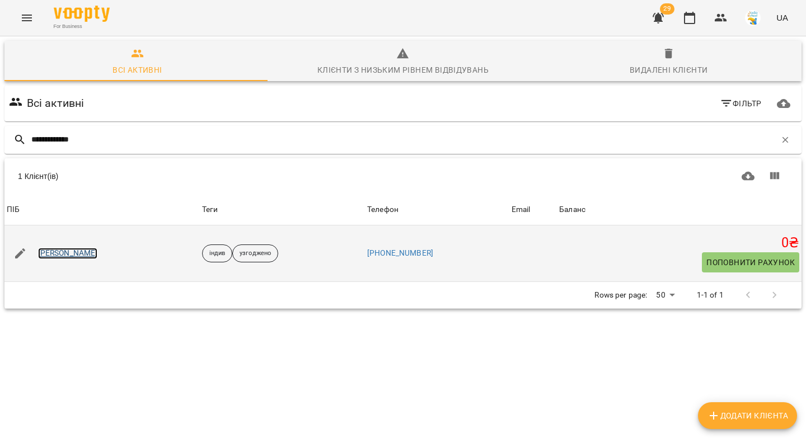
click at [68, 258] on link "Тимур Суханов" at bounding box center [68, 253] width 60 height 11
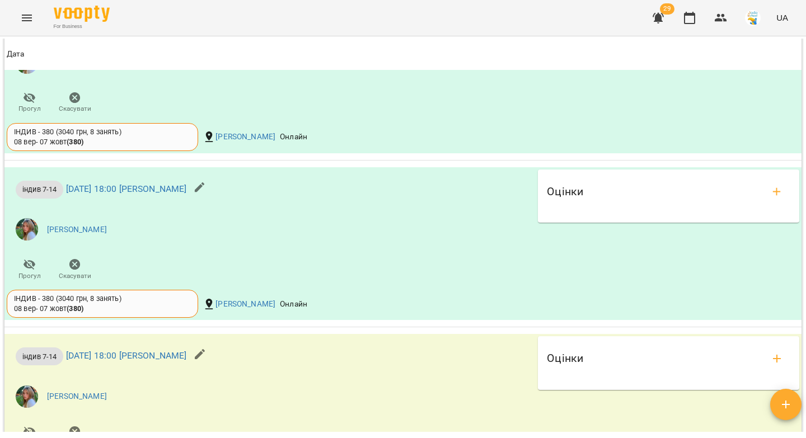
scroll to position [1084, 0]
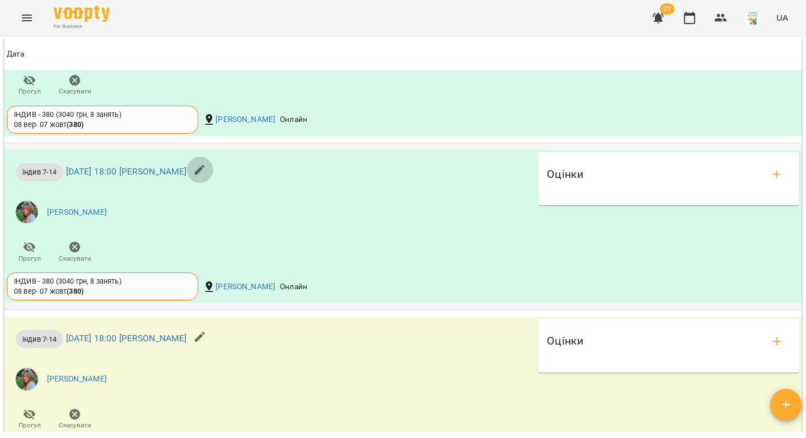
click at [207, 177] on icon "button" at bounding box center [199, 169] width 13 height 13
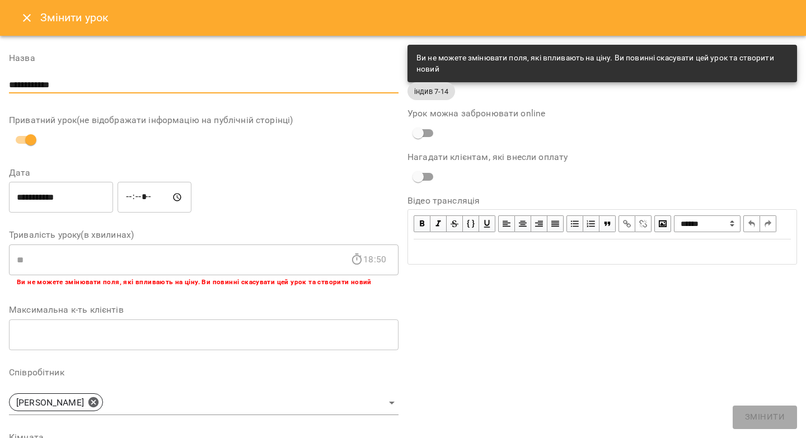
drag, startPoint x: 78, startPoint y: 85, endPoint x: 0, endPoint y: 78, distance: 78.7
click at [0, 78] on div "**********" at bounding box center [403, 361] width 806 height 651
paste input "*******"
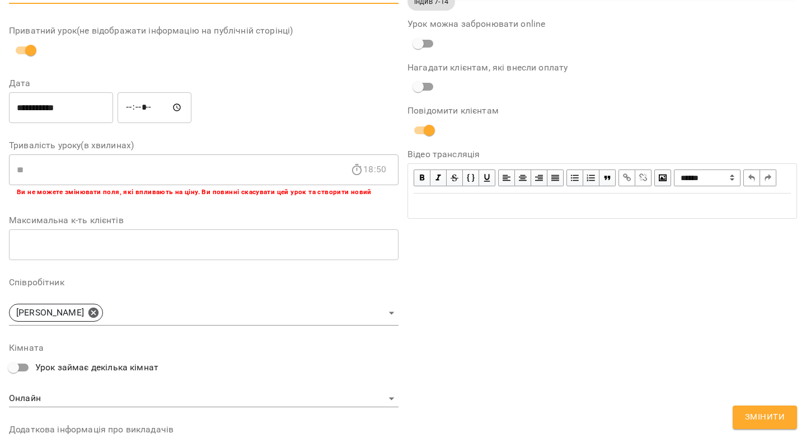
scroll to position [161, 0]
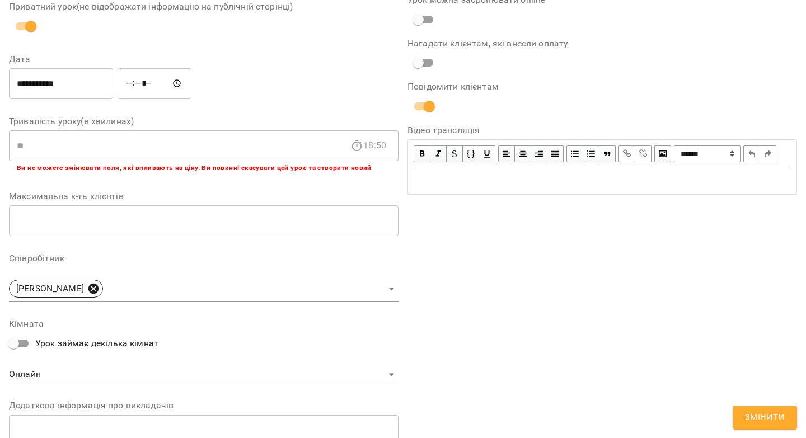
type input "**********"
click at [88, 288] on icon at bounding box center [93, 289] width 10 height 10
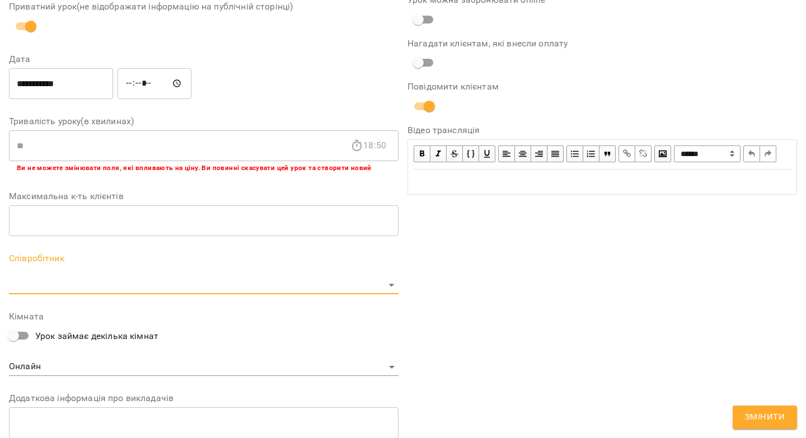
click at [78, 288] on body "For Business 29 UA Журнал відвідувань / Іванна Лизун ср, 17 вер 2025 18:00 ср ,…" at bounding box center [403, 255] width 806 height 511
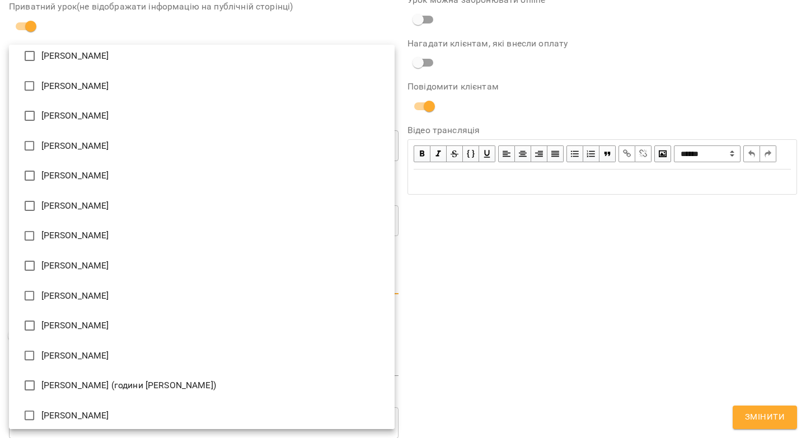
scroll to position [0, 0]
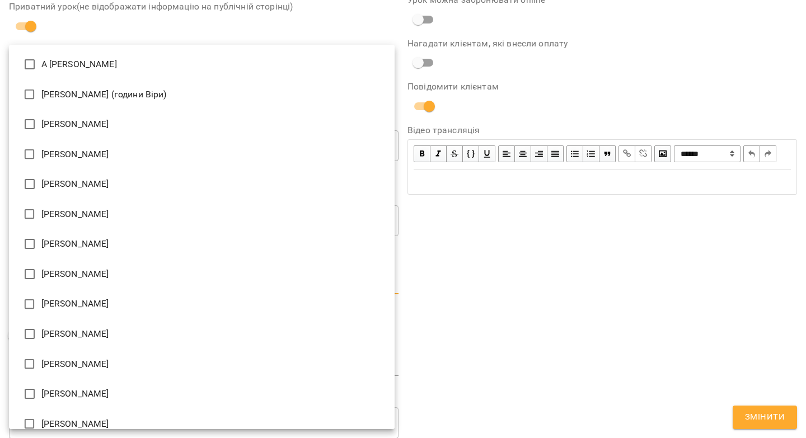
type input "**********"
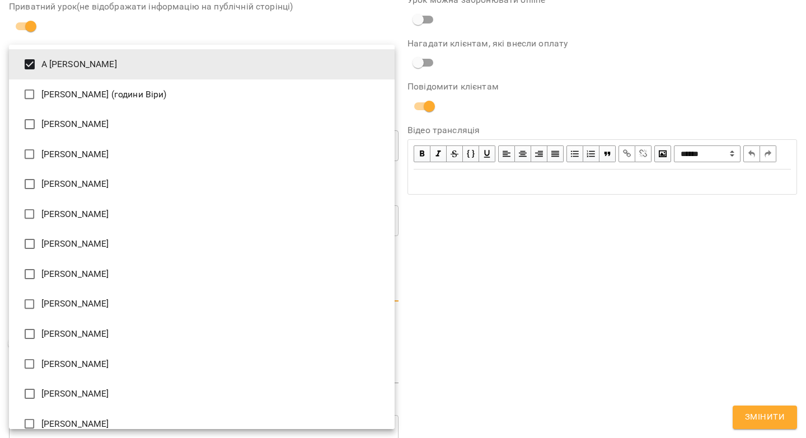
click at [479, 252] on div at bounding box center [403, 219] width 806 height 438
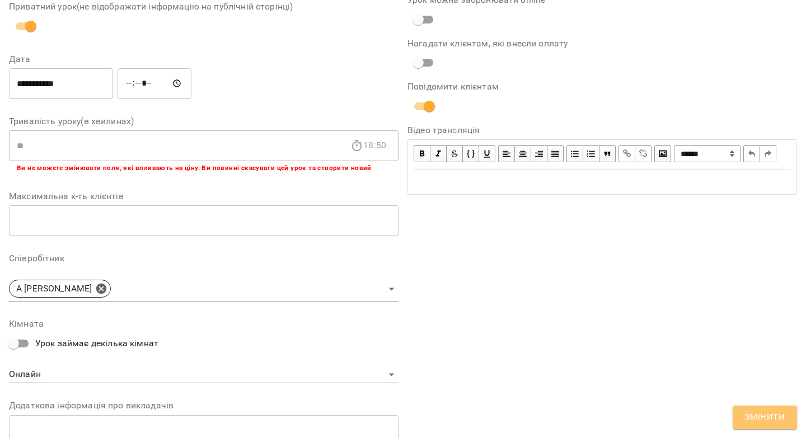
click at [753, 414] on span "Змінити" at bounding box center [765, 417] width 40 height 15
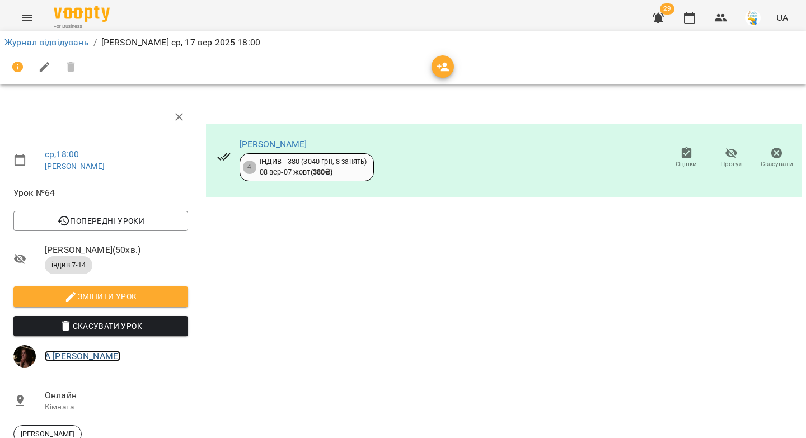
click at [109, 358] on link "А Катерина Халимендик" at bounding box center [83, 356] width 76 height 11
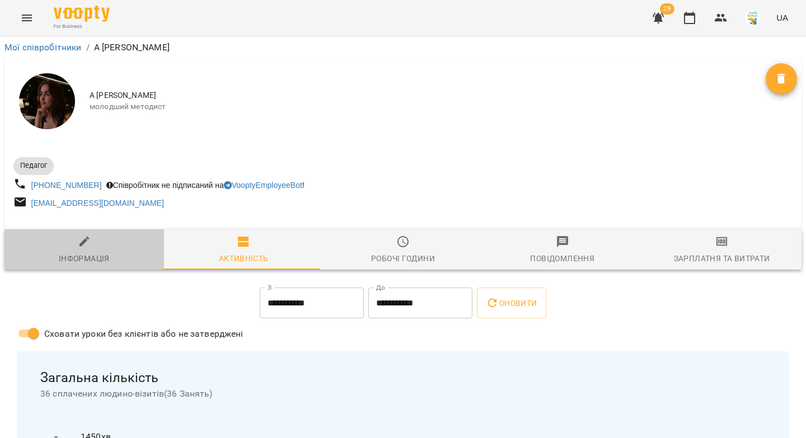
click at [82, 244] on icon "button" at bounding box center [84, 242] width 10 height 10
select select "**"
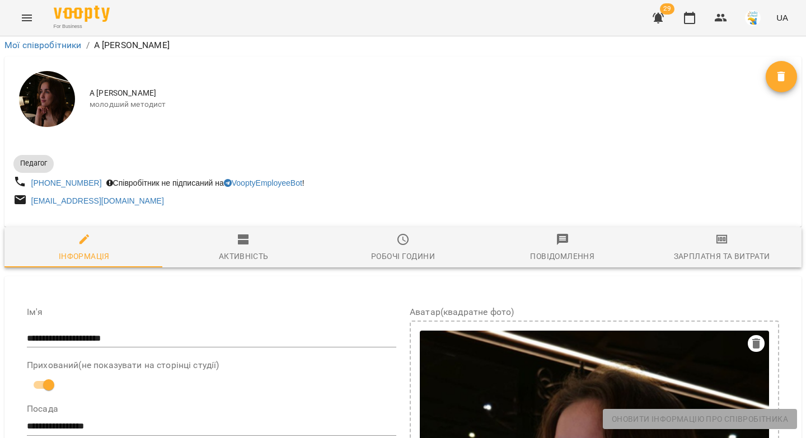
scroll to position [414, 0]
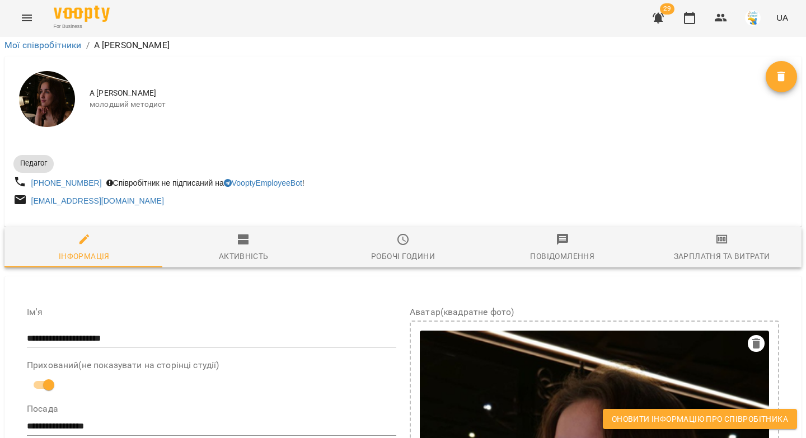
drag, startPoint x: 243, startPoint y: 285, endPoint x: 59, endPoint y: 270, distance: 184.8
copy span "**********"
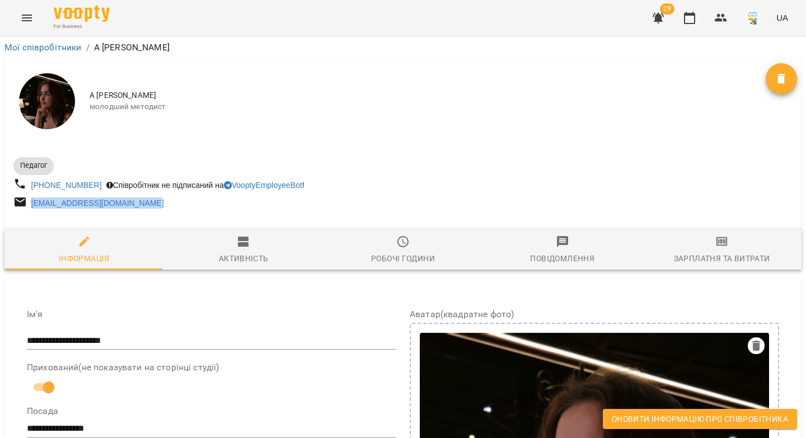
drag, startPoint x: 48, startPoint y: 209, endPoint x: 28, endPoint y: 207, distance: 20.3
click at [28, 207] on div "ekaterinahacko275@gmail.com" at bounding box center [207, 203] width 392 height 21
copy link "ekaterinahacko275@gmail.com"
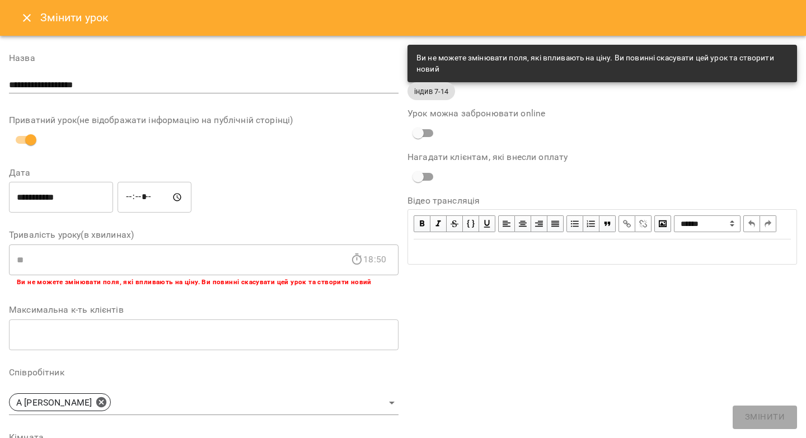
click at [27, 20] on icon "Close" at bounding box center [26, 17] width 13 height 13
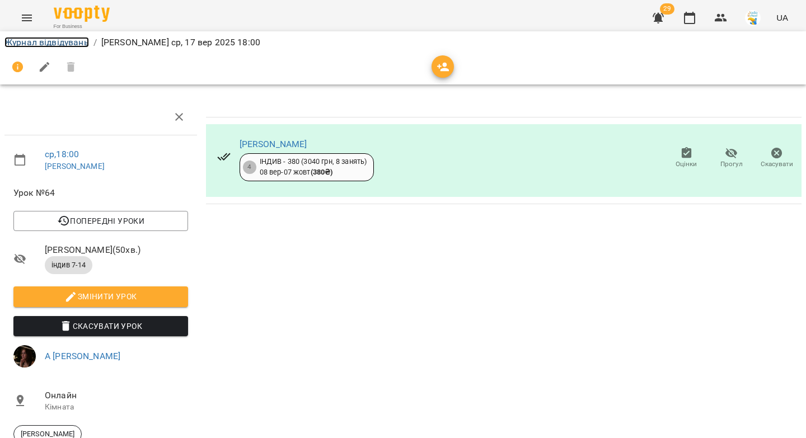
click at [54, 44] on link "Журнал відвідувань" at bounding box center [46, 42] width 85 height 11
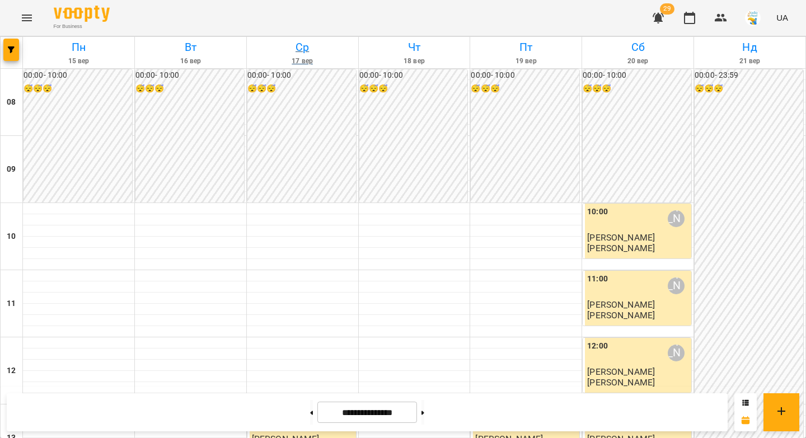
click at [301, 49] on h6 "Ср" at bounding box center [303, 47] width 108 height 17
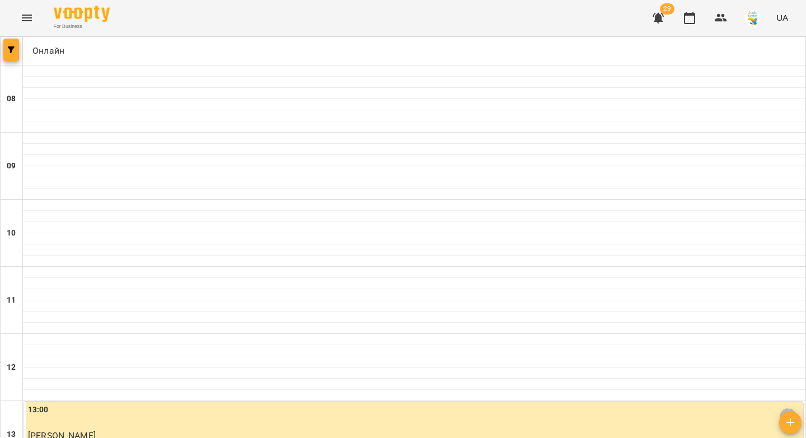
click at [11, 55] on button "button" at bounding box center [11, 50] width 16 height 22
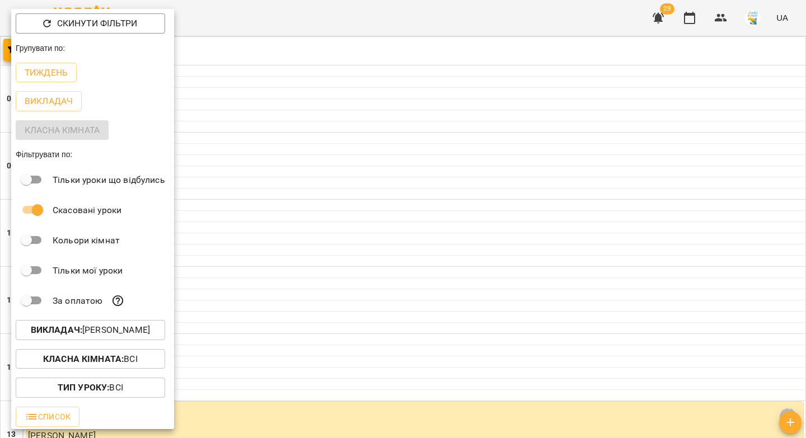
click at [60, 333] on b "Викладач :" at bounding box center [57, 330] width 52 height 11
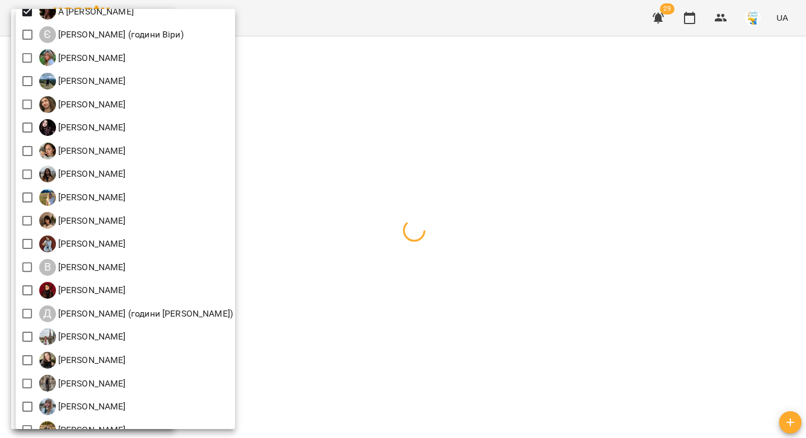
scroll to position [100, 0]
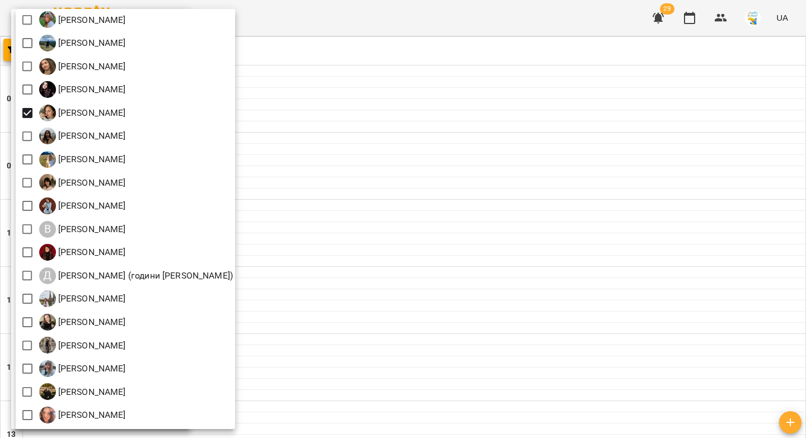
click at [366, 134] on div at bounding box center [403, 219] width 806 height 438
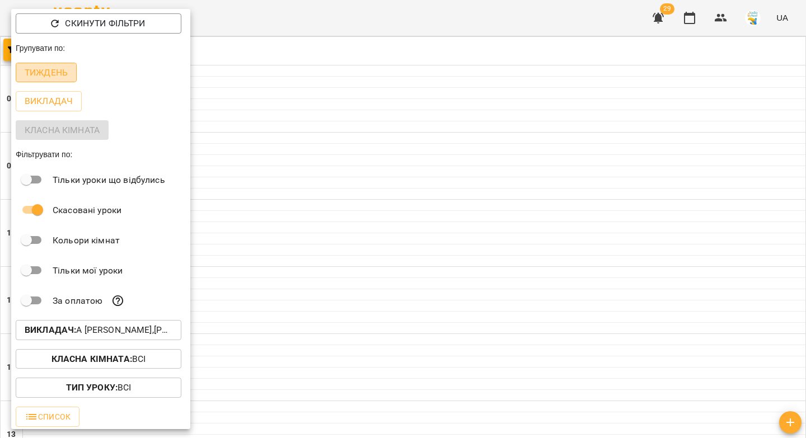
click at [34, 79] on p "Тиждень" at bounding box center [46, 72] width 43 height 13
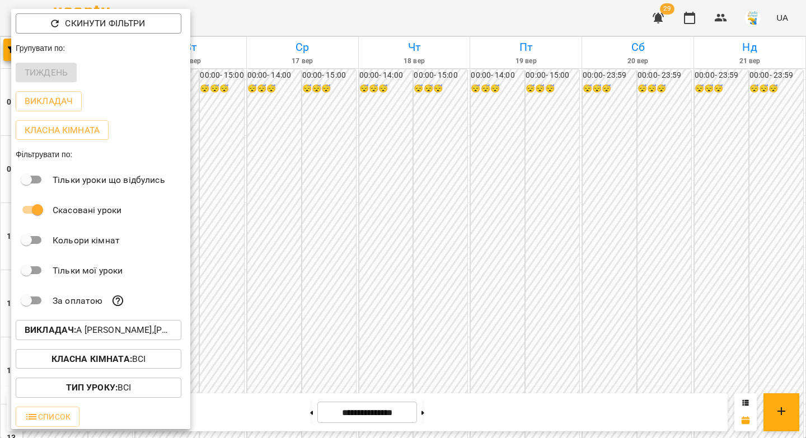
click at [297, 46] on div at bounding box center [403, 219] width 806 height 438
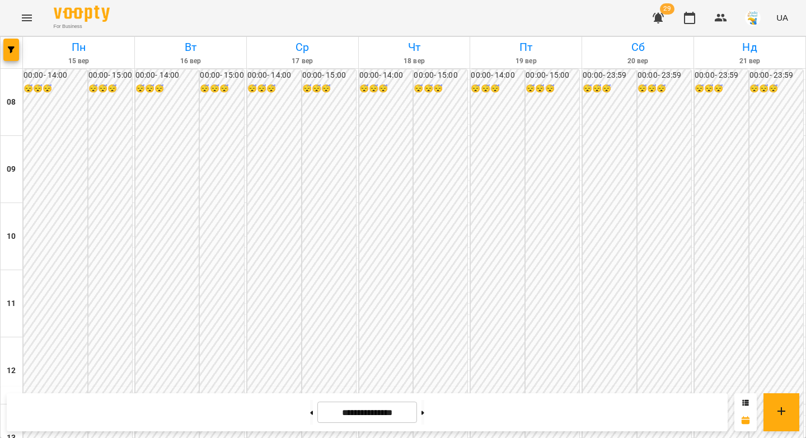
click at [298, 47] on h6 "Ср" at bounding box center [303, 47] width 108 height 17
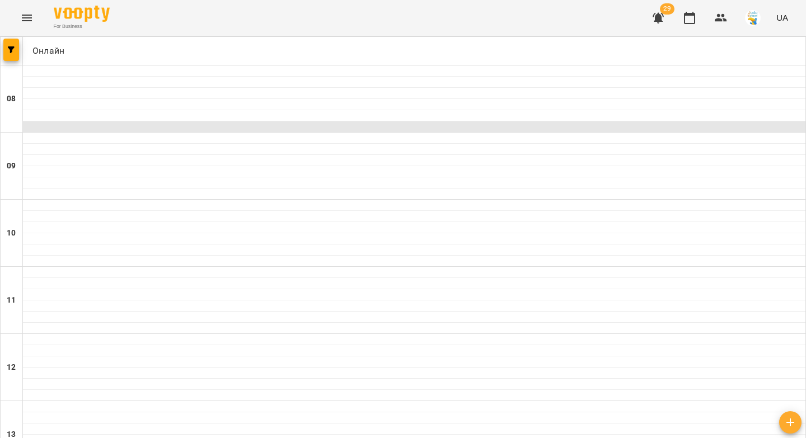
scroll to position [553, 0]
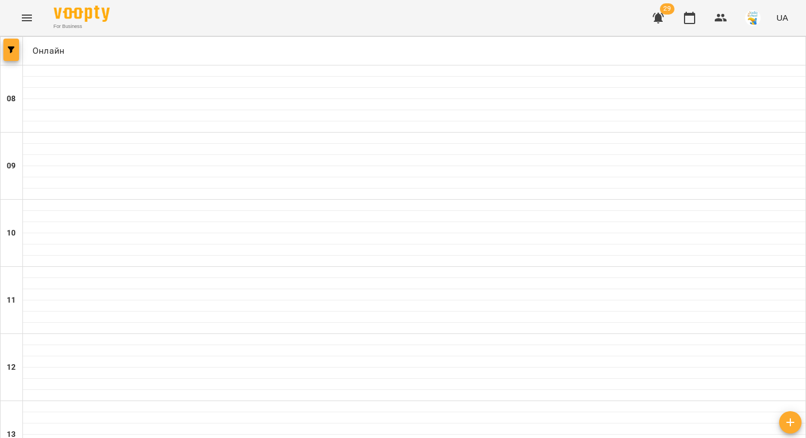
click at [12, 53] on button "button" at bounding box center [11, 50] width 16 height 22
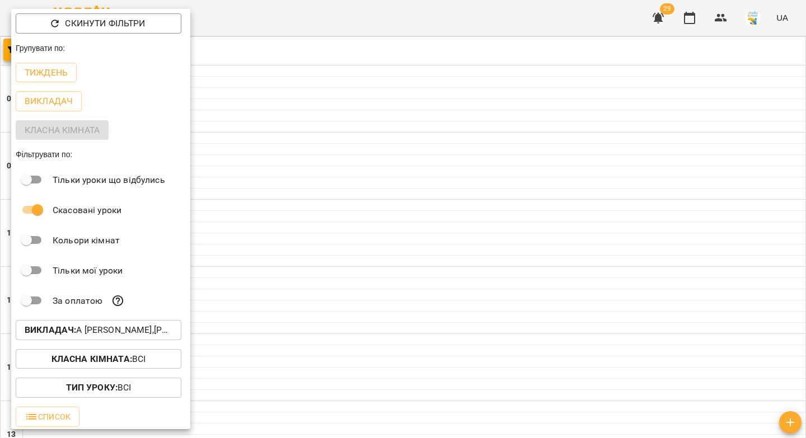
click at [93, 337] on p "Викладач : А Катерина Халимендик,Анна Карпінець" at bounding box center [99, 330] width 148 height 13
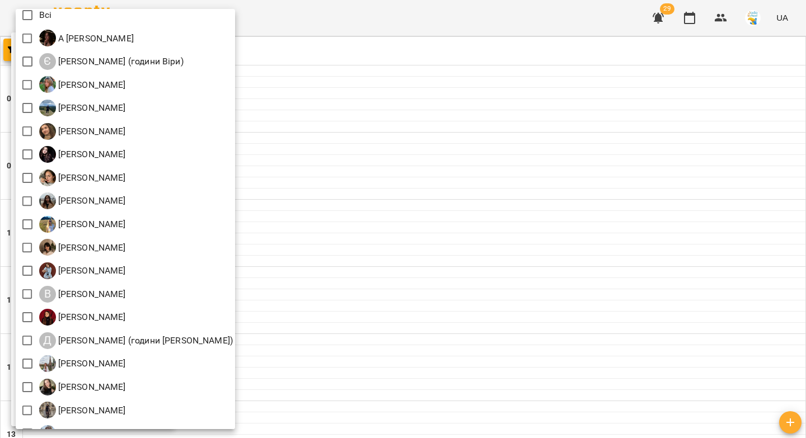
scroll to position [100, 0]
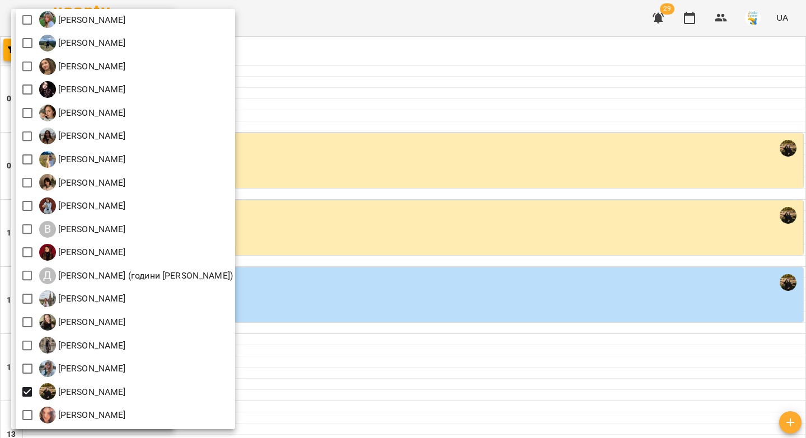
click at [334, 109] on div at bounding box center [403, 219] width 806 height 438
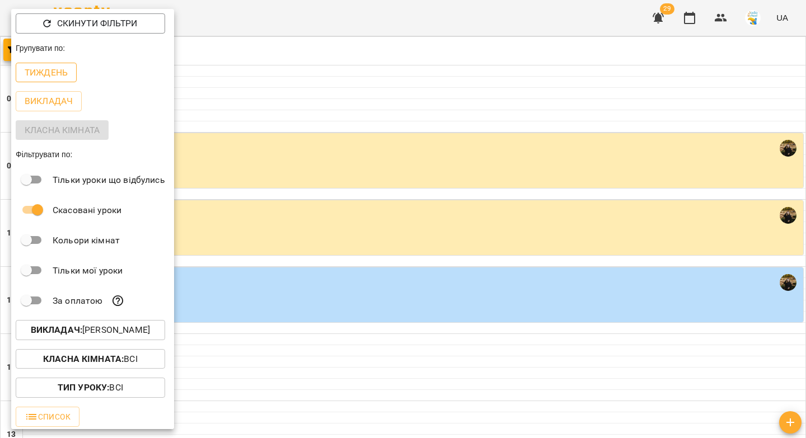
click at [47, 74] on p "Тиждень" at bounding box center [46, 72] width 43 height 13
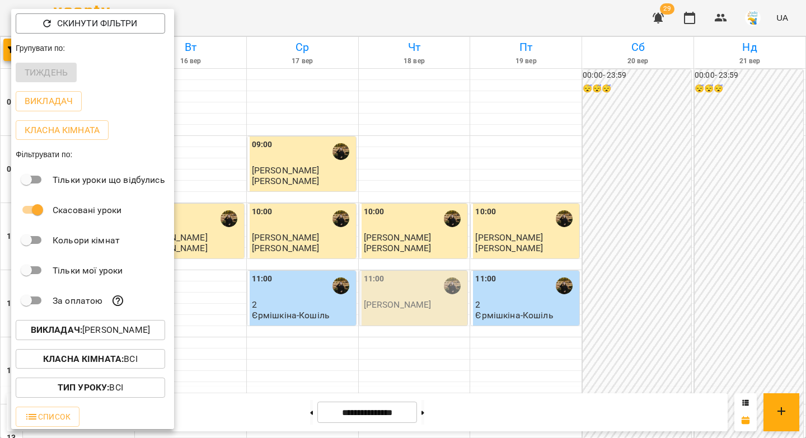
click at [404, 281] on div at bounding box center [403, 219] width 806 height 438
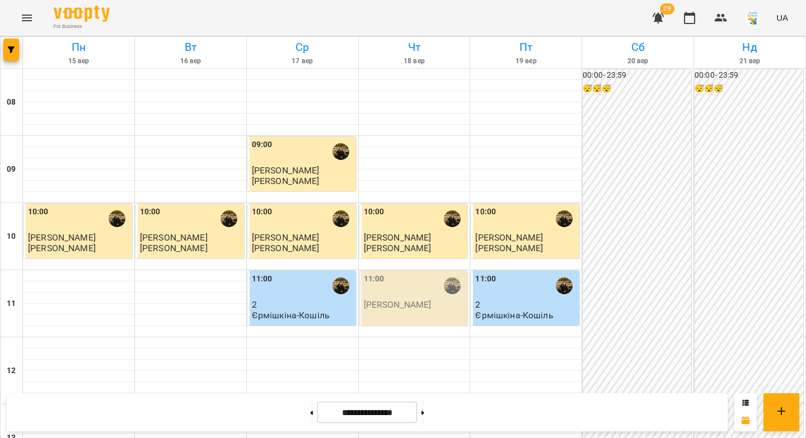
click at [404, 284] on div "11:00" at bounding box center [415, 286] width 102 height 26
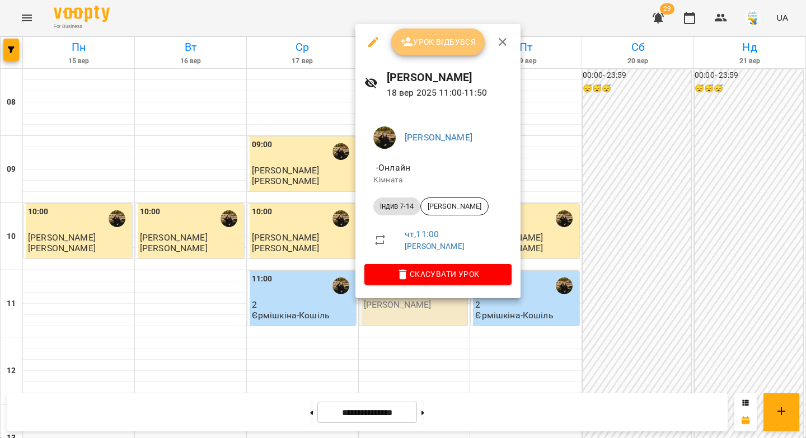
click at [428, 40] on span "Урок відбувся" at bounding box center [438, 41] width 76 height 13
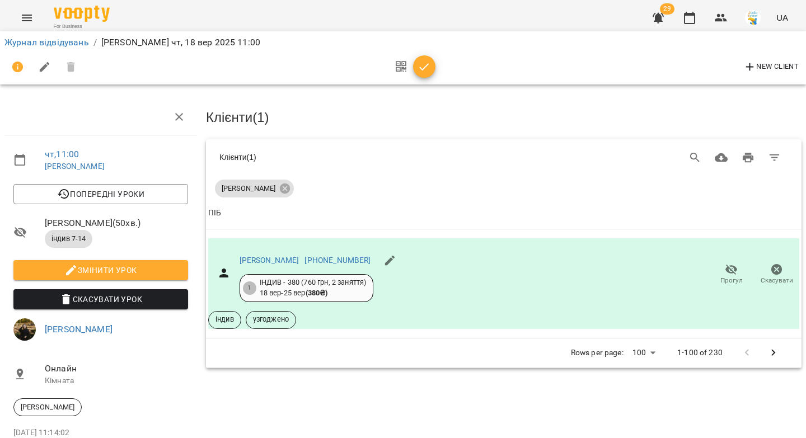
click at [425, 70] on icon "button" at bounding box center [424, 66] width 13 height 13
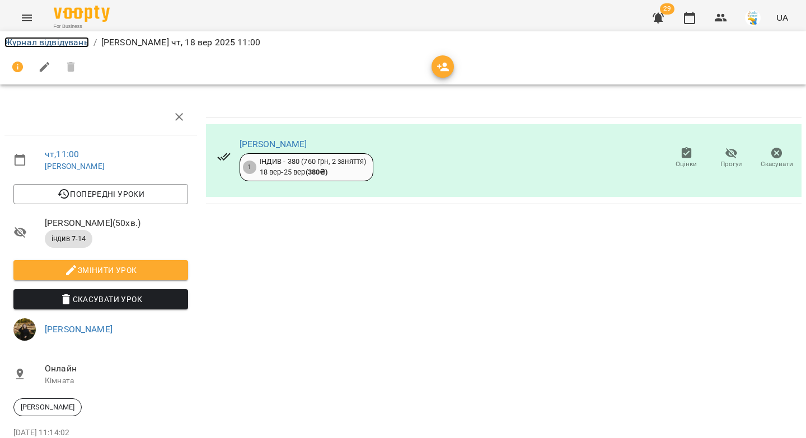
click at [69, 43] on link "Журнал відвідувань" at bounding box center [46, 42] width 85 height 11
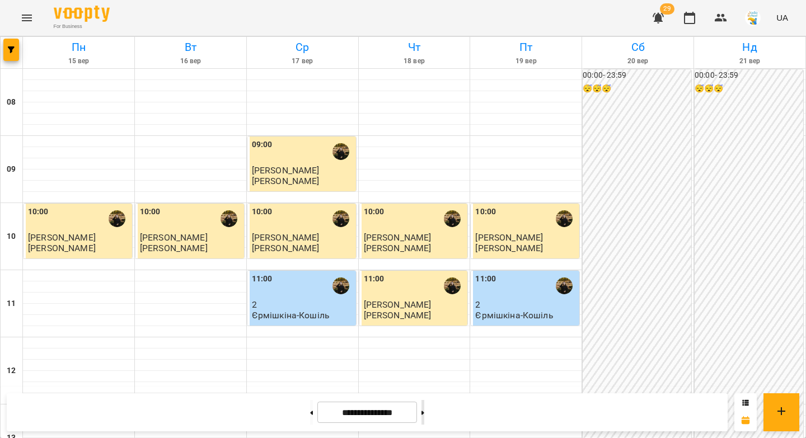
click at [424, 413] on button at bounding box center [423, 412] width 3 height 25
type input "**********"
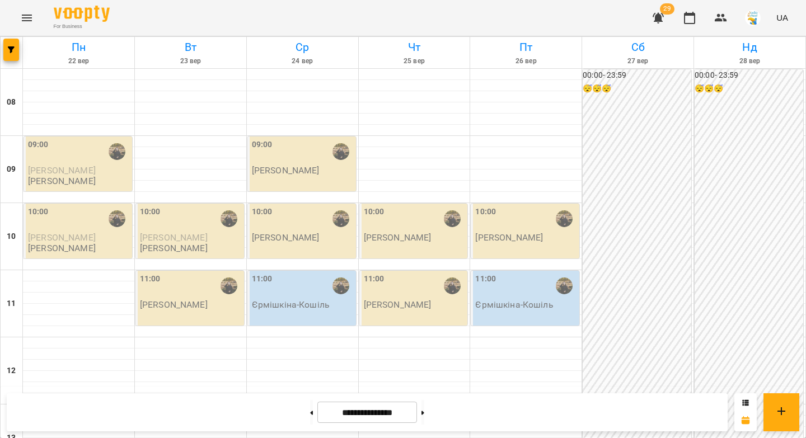
click at [177, 303] on p "[PERSON_NAME]" at bounding box center [174, 305] width 68 height 10
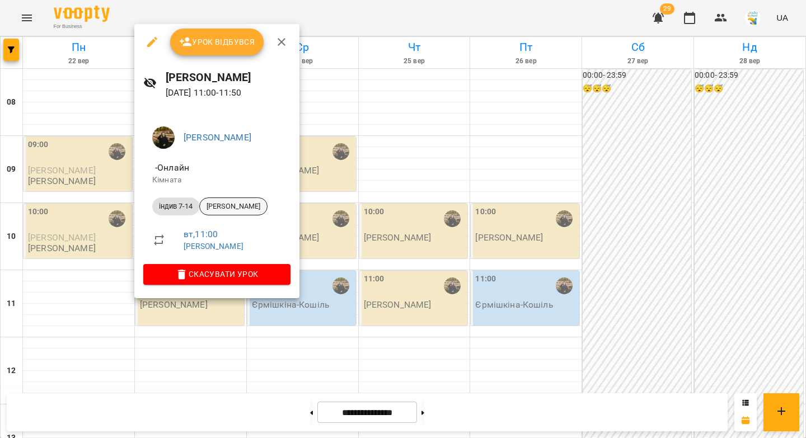
click at [224, 207] on span "[PERSON_NAME]" at bounding box center [233, 207] width 67 height 10
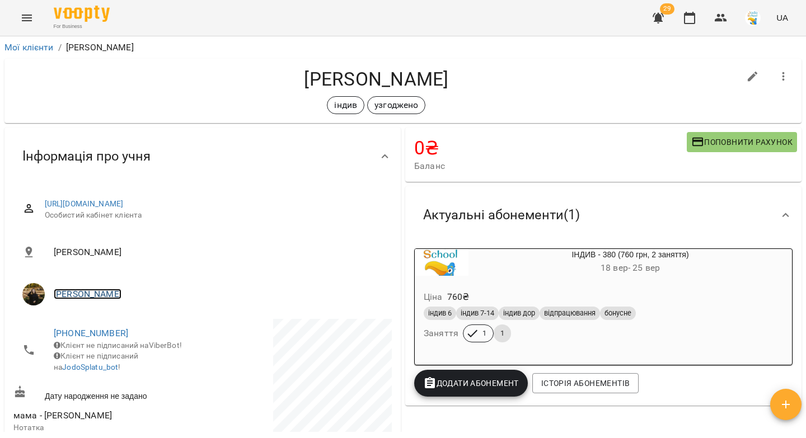
click at [83, 294] on link "[PERSON_NAME]" at bounding box center [88, 294] width 68 height 11
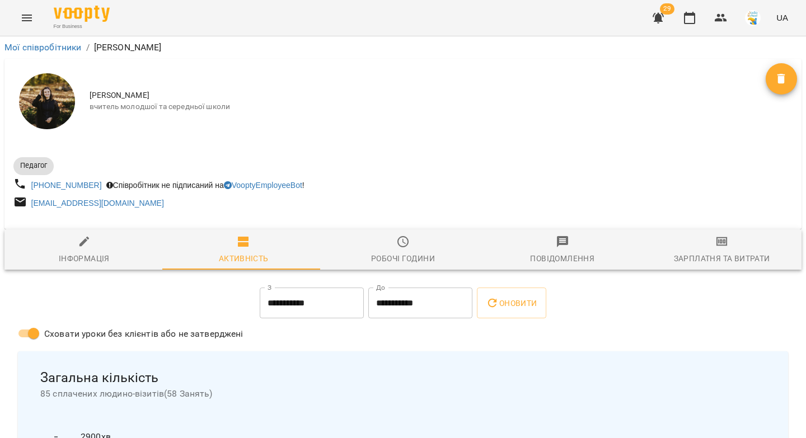
drag, startPoint x: 179, startPoint y: 44, endPoint x: 96, endPoint y: 48, distance: 83.5
click at [96, 48] on ol "Мої співробітники / Ферманюк Дарина" at bounding box center [402, 47] width 797 height 13
copy p "[PERSON_NAME]"
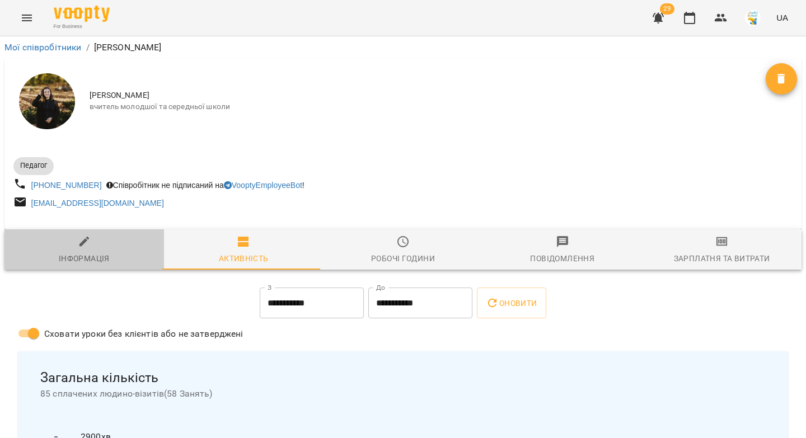
click at [79, 240] on icon "button" at bounding box center [84, 241] width 13 height 13
select select "**"
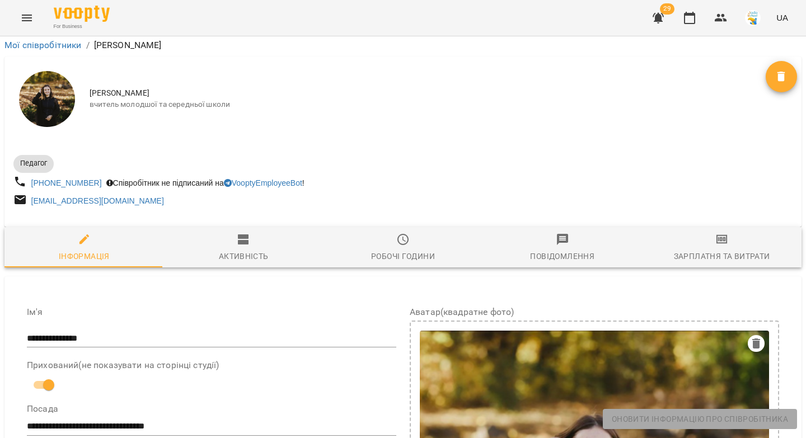
scroll to position [544, 0]
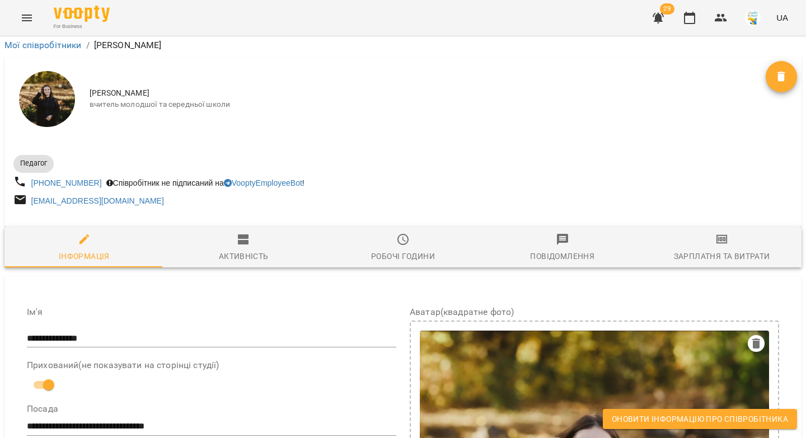
drag, startPoint x: 264, startPoint y: 193, endPoint x: 106, endPoint y: 181, distance: 158.3
copy span "**********"
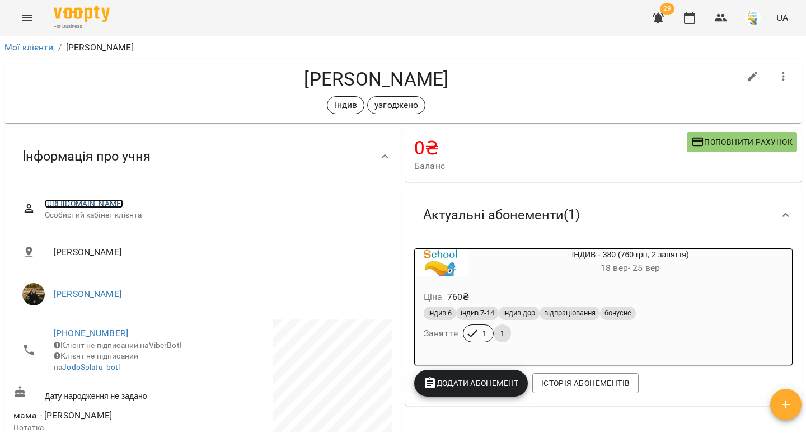
click at [124, 205] on link "https://www.voopty.com.ua/client/6508853668c8b131c452b550/68ca655457b4dcd25e19f…" at bounding box center [84, 203] width 79 height 9
click at [686, 18] on icon "button" at bounding box center [689, 17] width 13 height 13
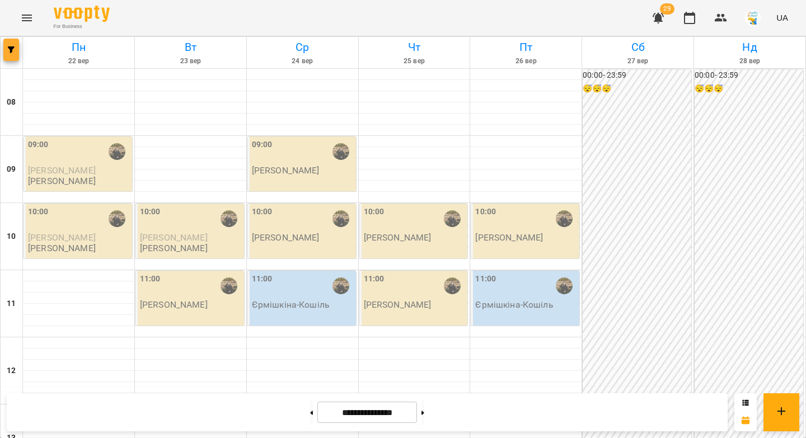
click at [10, 54] on button "button" at bounding box center [11, 50] width 16 height 22
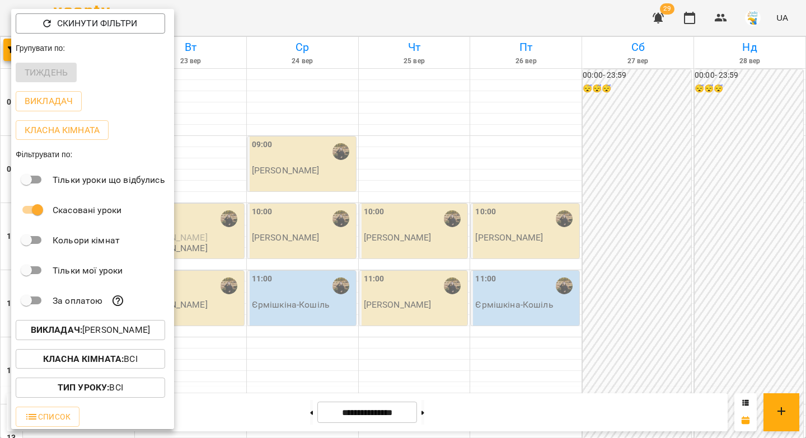
click at [89, 333] on p "Викладач : Ферманюк Дарина" at bounding box center [90, 330] width 119 height 13
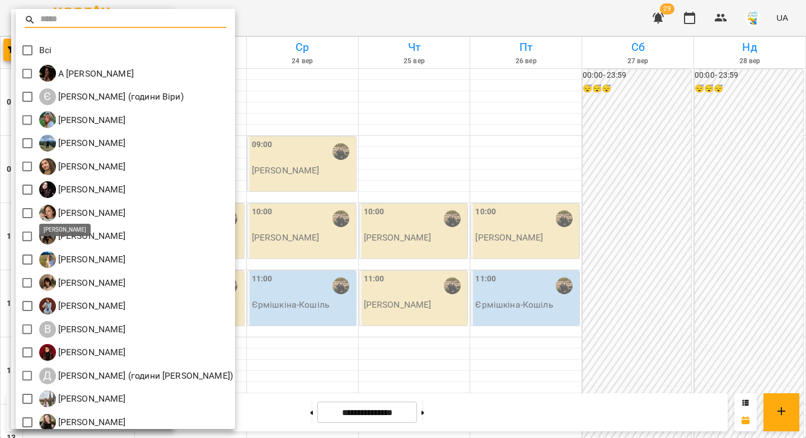
scroll to position [100, 0]
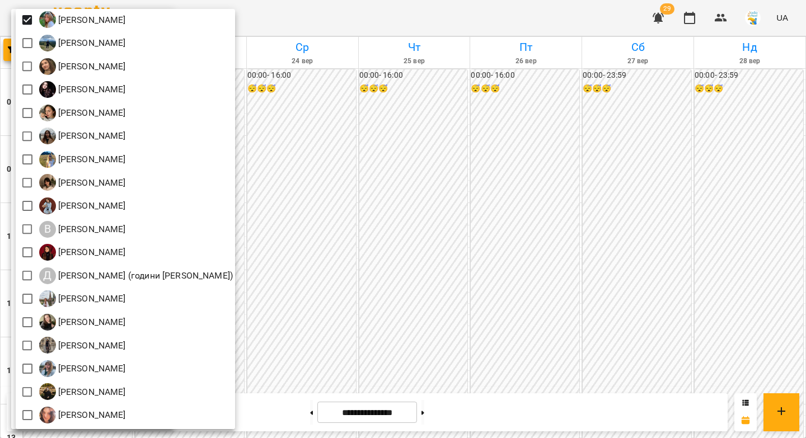
click at [381, 224] on div at bounding box center [403, 219] width 806 height 438
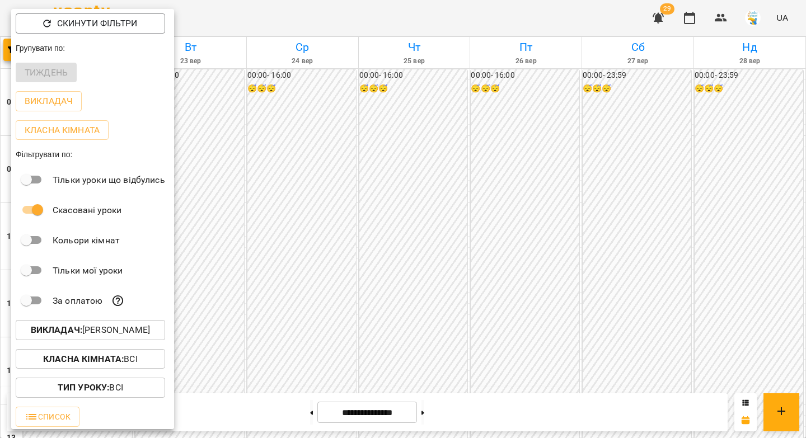
click at [301, 409] on div at bounding box center [403, 219] width 806 height 438
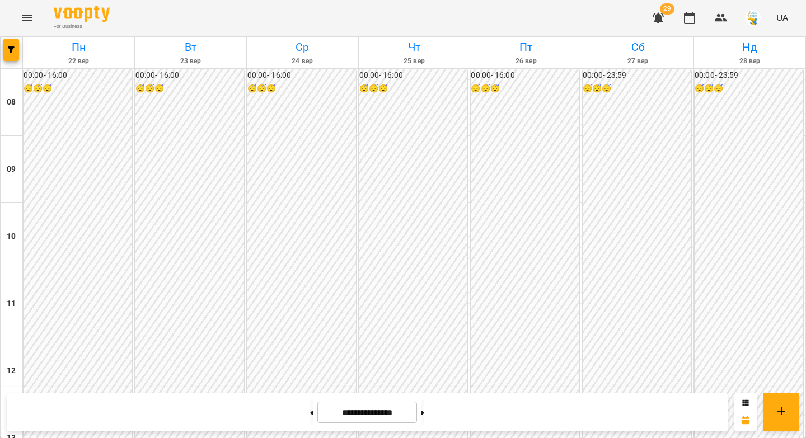
drag, startPoint x: 297, startPoint y: 413, endPoint x: 306, endPoint y: 389, distance: 25.2
click at [311, 413] on icon at bounding box center [312, 413] width 3 height 4
type input "**********"
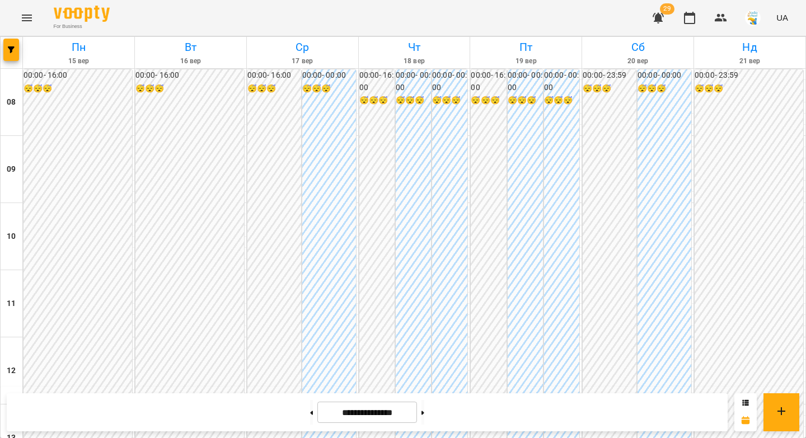
scroll to position [588, 0]
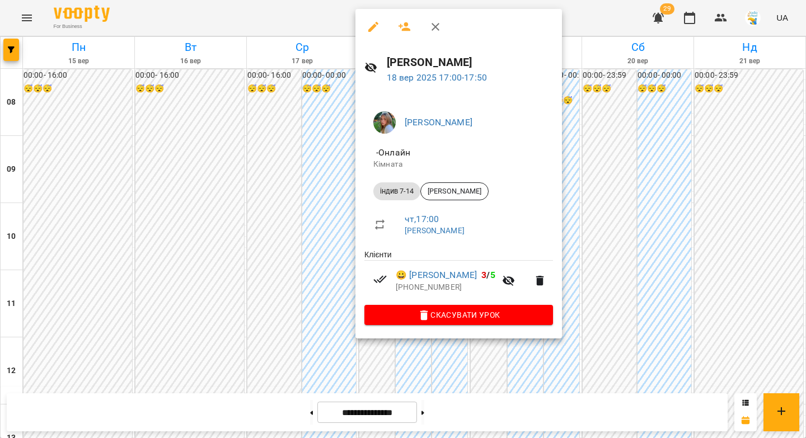
click at [371, 32] on icon "button" at bounding box center [373, 26] width 13 height 13
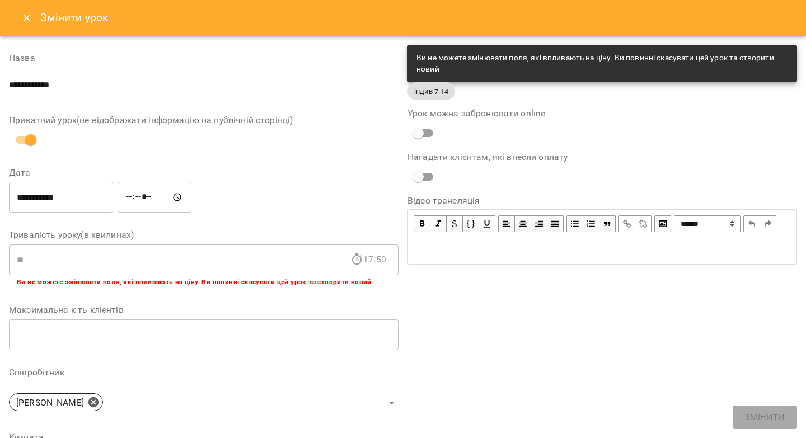
scroll to position [20, 0]
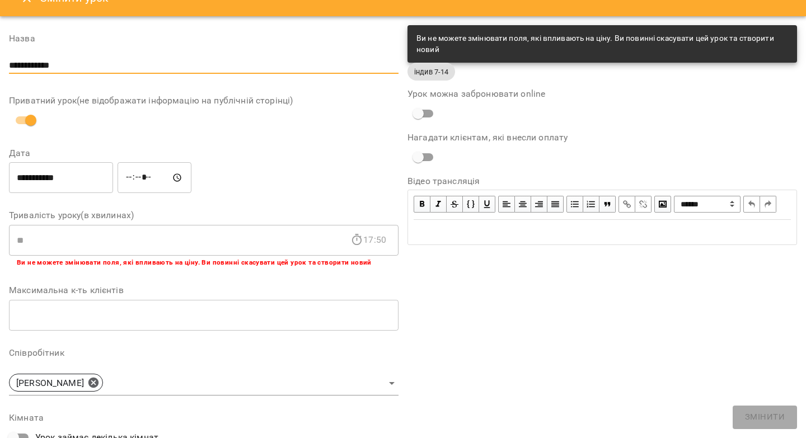
drag, startPoint x: 74, startPoint y: 67, endPoint x: 3, endPoint y: 63, distance: 70.6
click at [3, 63] on div "**********" at bounding box center [403, 341] width 806 height 651
paste input "******"
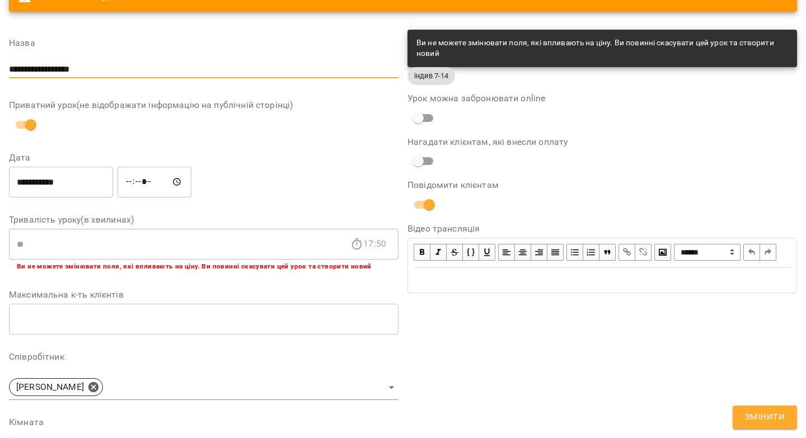
scroll to position [113, 0]
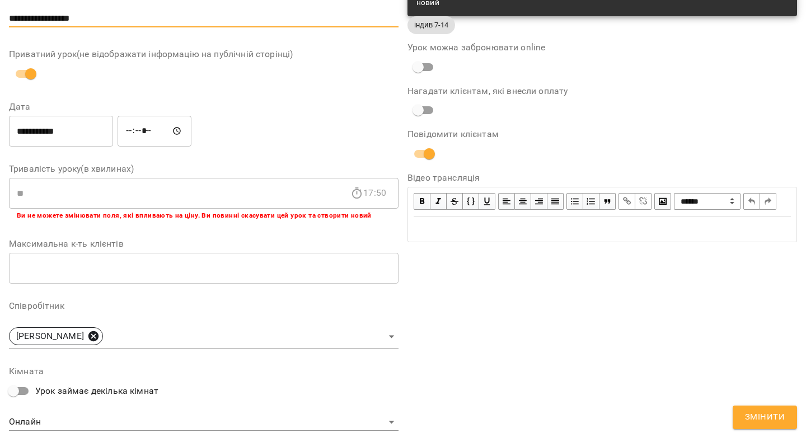
type input "**********"
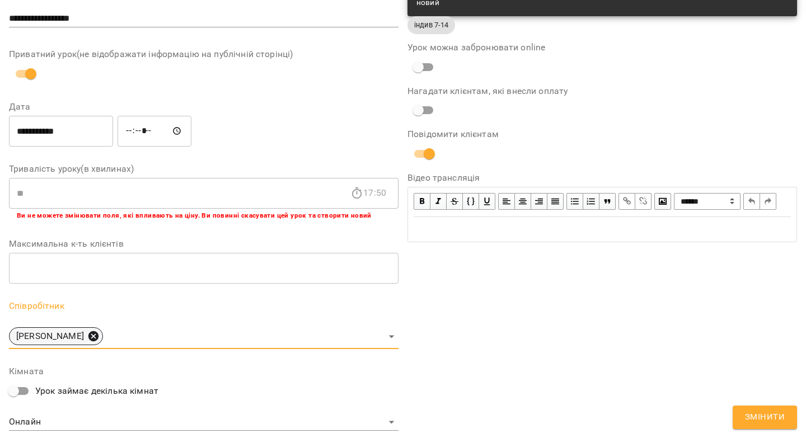
click at [87, 338] on icon at bounding box center [93, 336] width 12 height 12
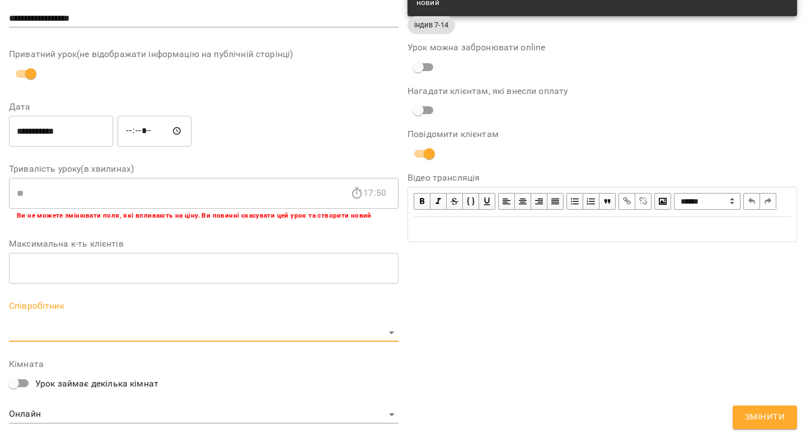
click at [83, 338] on body "For Business 29 UA Журнал відвідувань / Іванна Лизун чт, 18 вер 2025 17:00 чт ,…" at bounding box center [403, 255] width 806 height 511
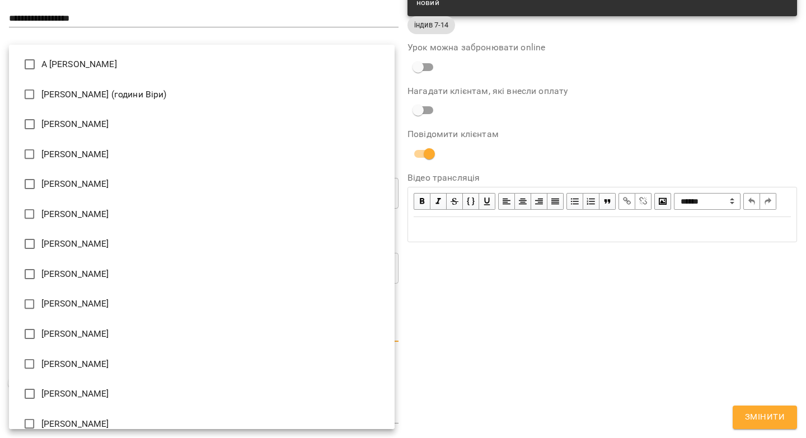
type input "**********"
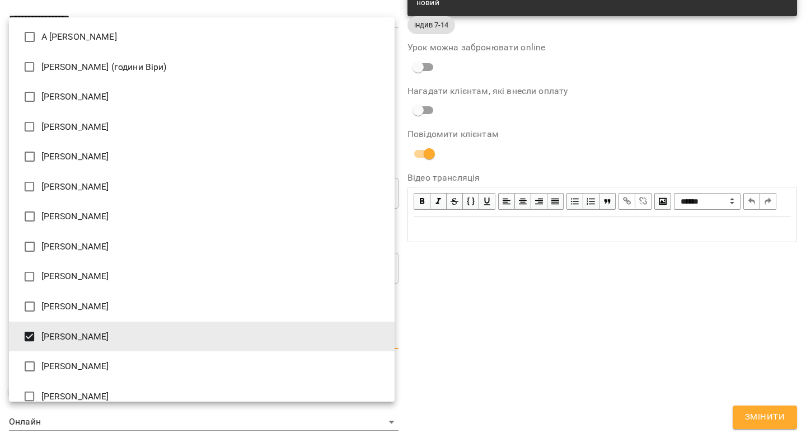
click at [747, 373] on div at bounding box center [403, 219] width 806 height 438
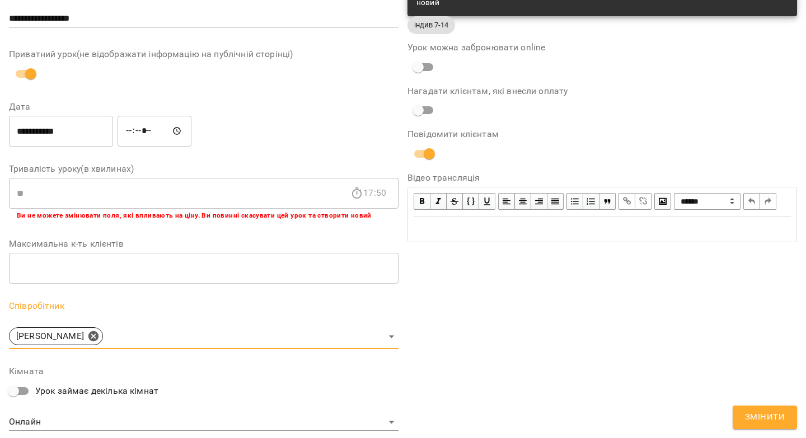
click at [758, 414] on span "Змінити" at bounding box center [765, 417] width 40 height 15
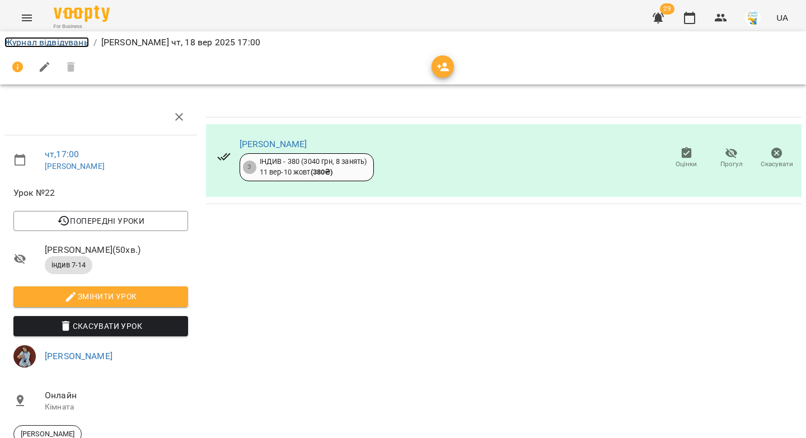
click at [74, 40] on link "Журнал відвідувань" at bounding box center [46, 42] width 85 height 11
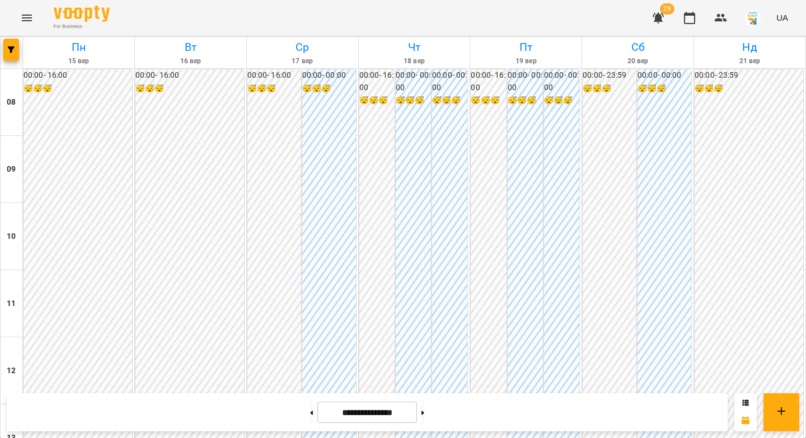
scroll to position [563, 0]
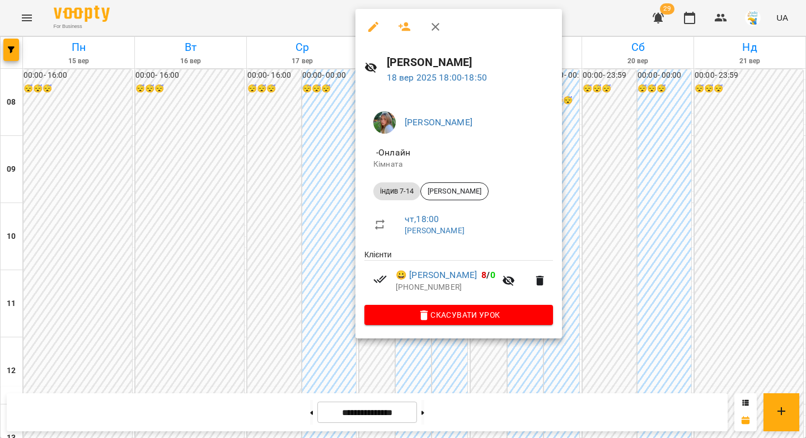
click at [373, 25] on icon "button" at bounding box center [373, 27] width 10 height 10
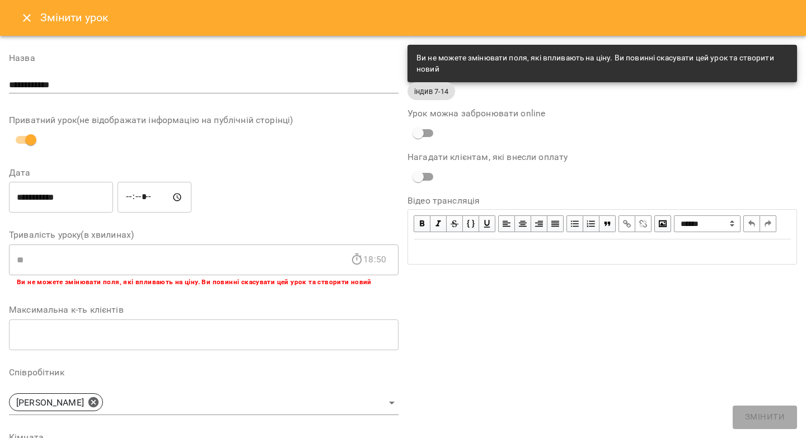
click at [136, 196] on input "*****" at bounding box center [155, 197] width 74 height 31
type input "*****"
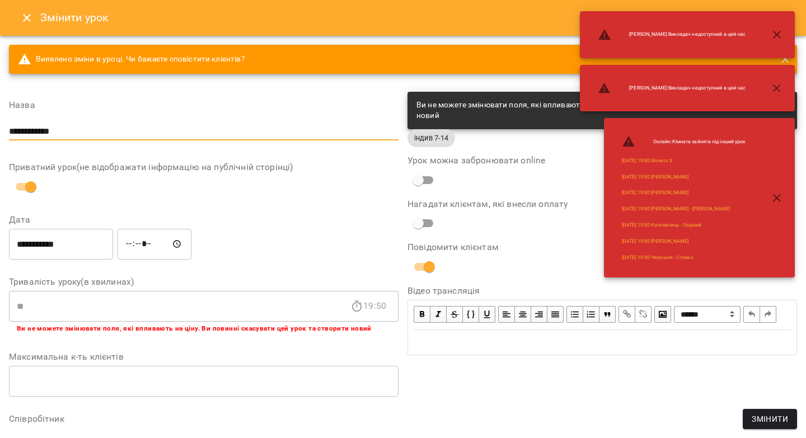
drag, startPoint x: 72, startPoint y: 131, endPoint x: 0, endPoint y: 129, distance: 72.2
click at [0, 129] on div "**********" at bounding box center [403, 385] width 806 height 698
paste input "*****"
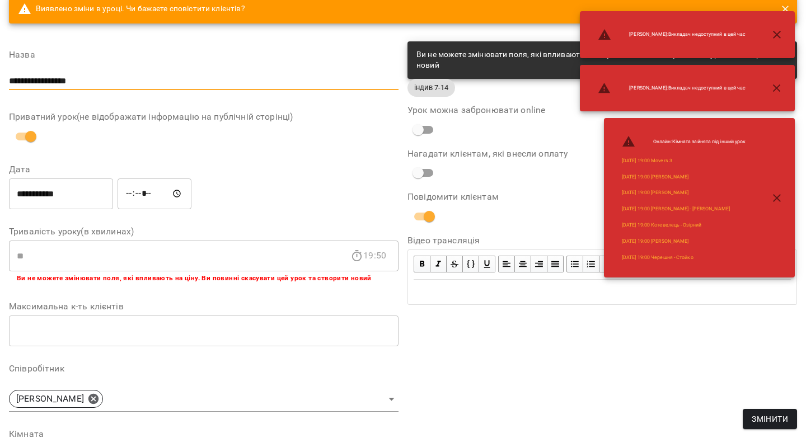
scroll to position [100, 0]
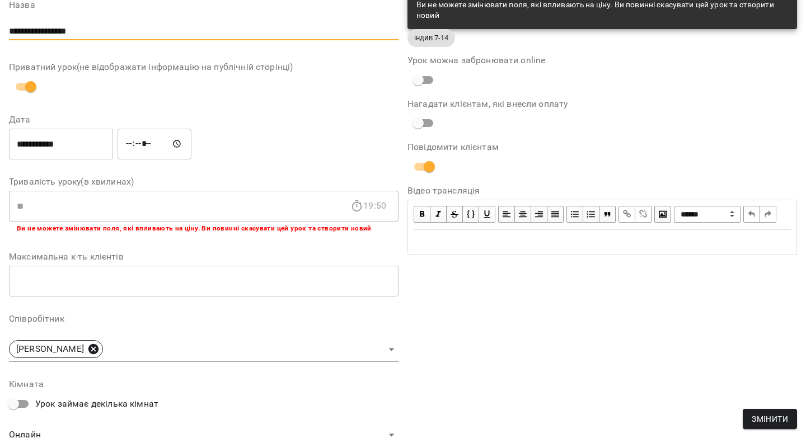
type input "**********"
click at [88, 345] on icon at bounding box center [93, 349] width 10 height 10
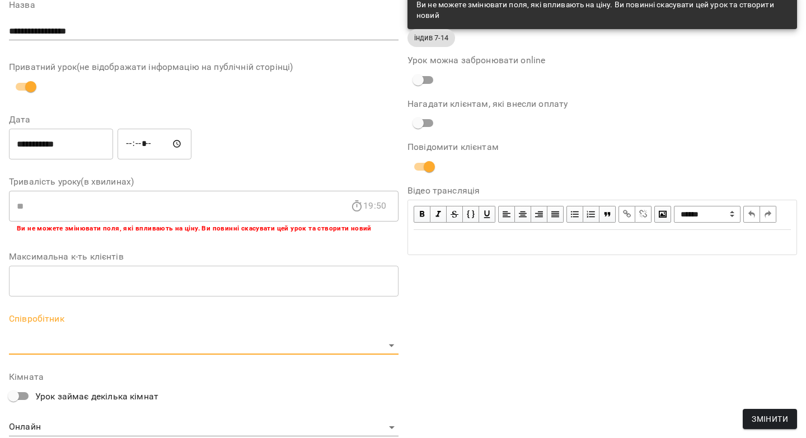
click at [81, 348] on body "For Business 29 UA Журнал відвідувань / Іванна Лизун чт, 18 вер 2025 18:00 чт ,…" at bounding box center [403, 255] width 806 height 511
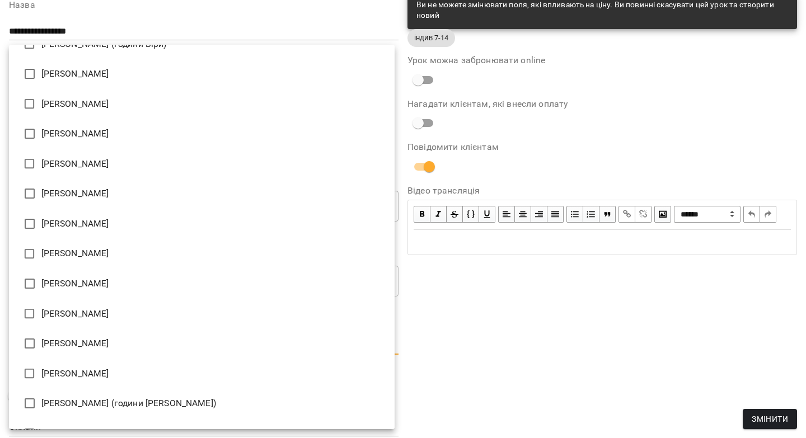
scroll to position [58, 0]
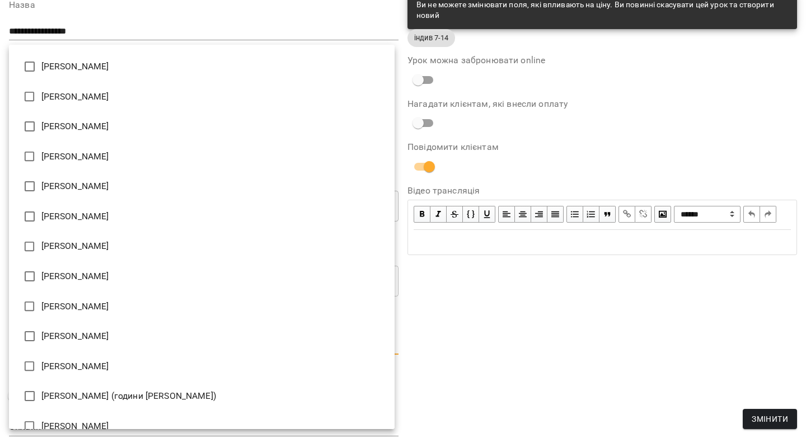
type input "**********"
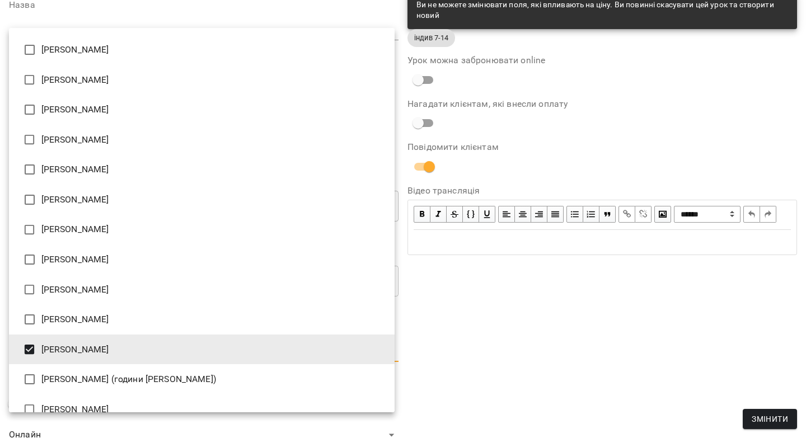
click at [638, 371] on div at bounding box center [403, 219] width 806 height 438
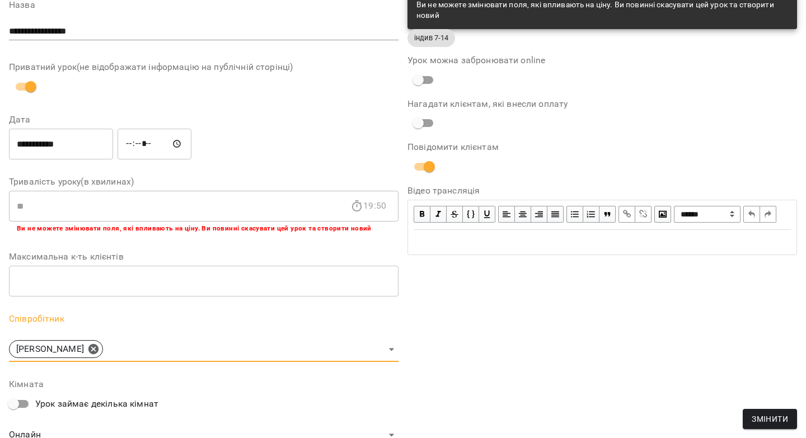
click at [761, 423] on span "Змінити" at bounding box center [770, 419] width 36 height 13
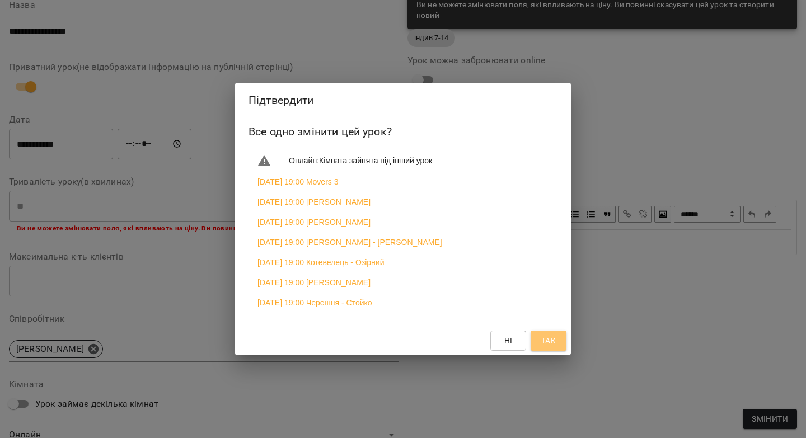
click at [541, 348] on span "Так" at bounding box center [548, 340] width 15 height 13
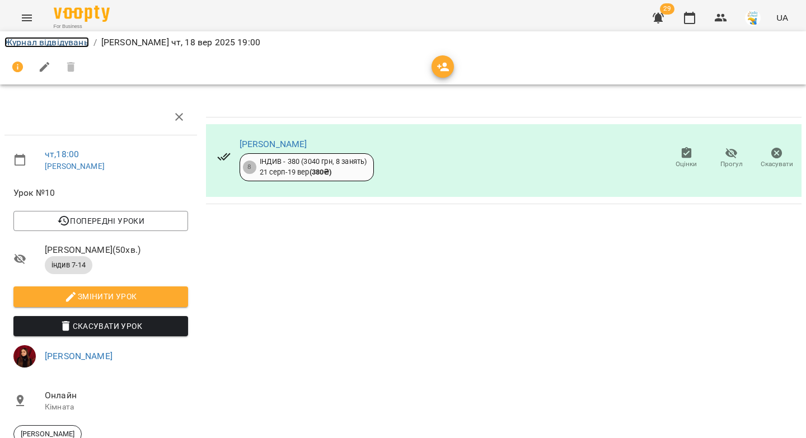
click at [79, 39] on link "Журнал відвідувань" at bounding box center [46, 42] width 85 height 11
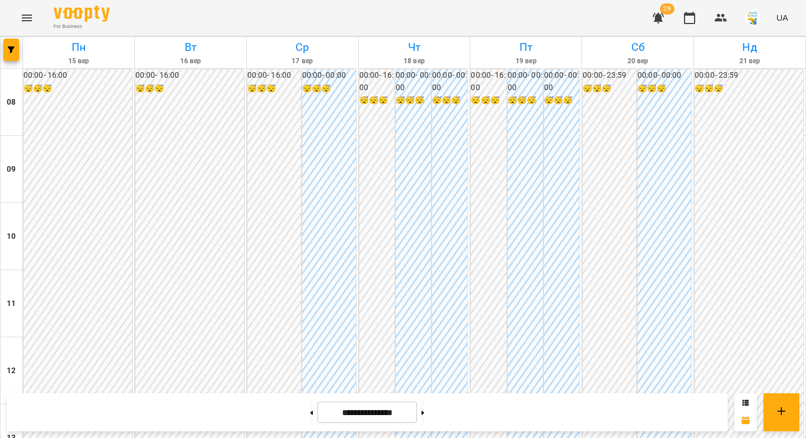
scroll to position [467, 0]
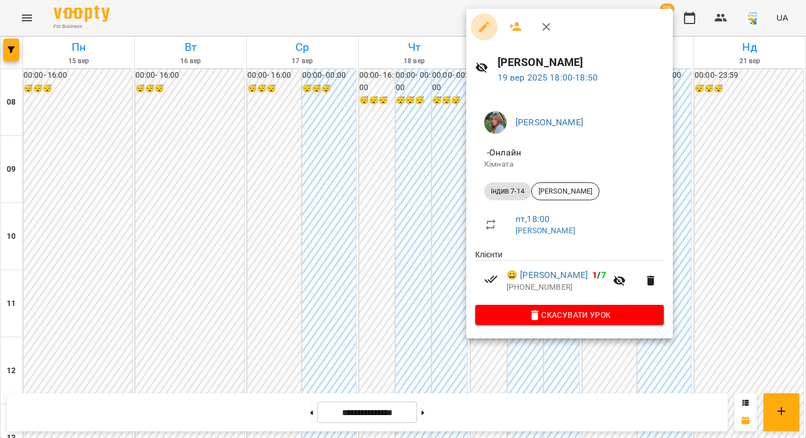
click at [484, 27] on icon "button" at bounding box center [484, 27] width 10 height 10
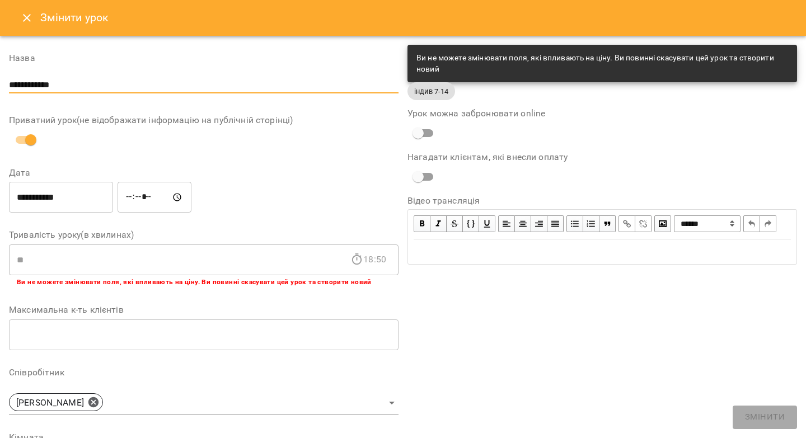
drag, startPoint x: 92, startPoint y: 81, endPoint x: 0, endPoint y: 61, distance: 94.4
click at [0, 61] on div "**********" at bounding box center [403, 361] width 806 height 651
paste input "*****"
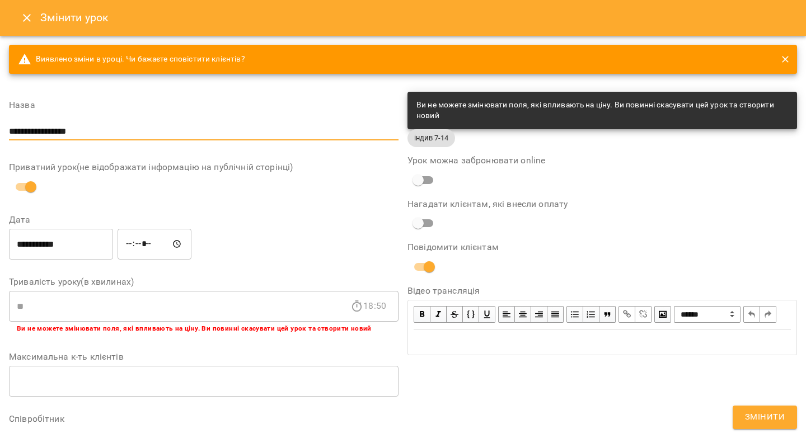
scroll to position [316, 0]
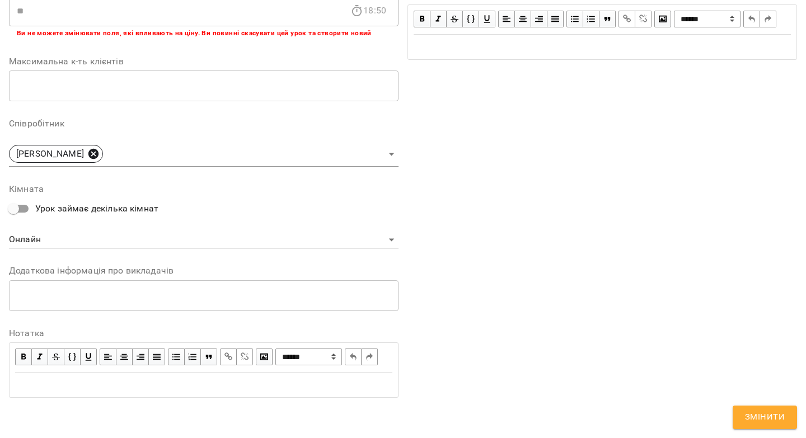
type input "**********"
click at [88, 149] on icon at bounding box center [93, 154] width 10 height 10
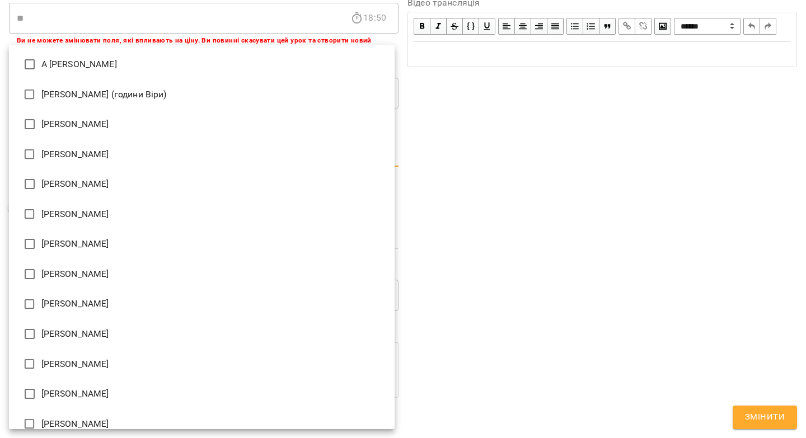
click at [83, 137] on body "For Business 29 UA Журнал відвідувань / Іванна Лизун пт, 19 вер 2025 18:00 пт ,…" at bounding box center [403, 255] width 806 height 511
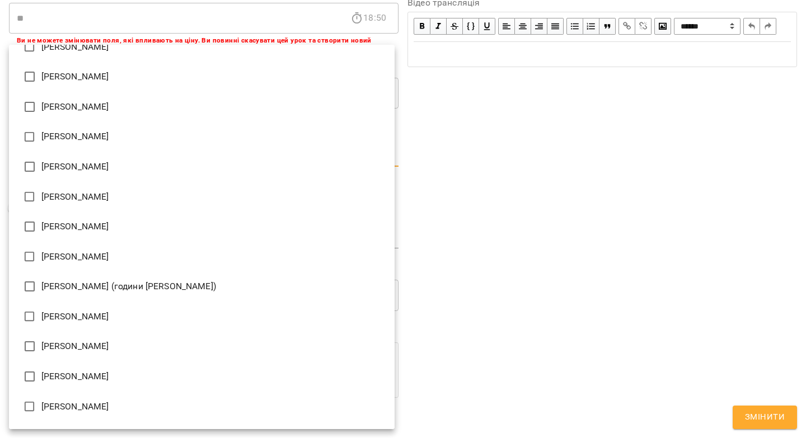
scroll to position [224, 0]
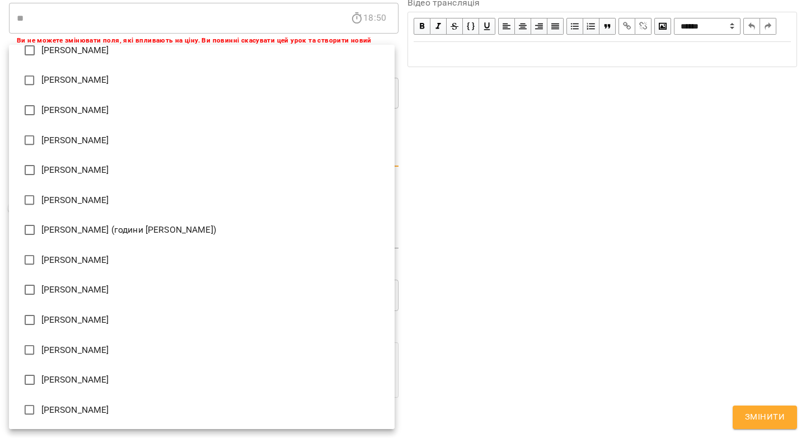
type input "**********"
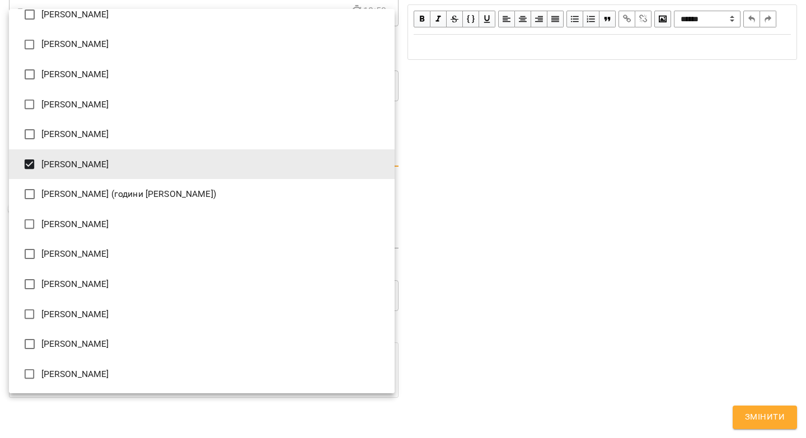
drag, startPoint x: 733, startPoint y: 408, endPoint x: 739, endPoint y: 409, distance: 6.4
click at [736, 408] on div at bounding box center [403, 219] width 806 height 438
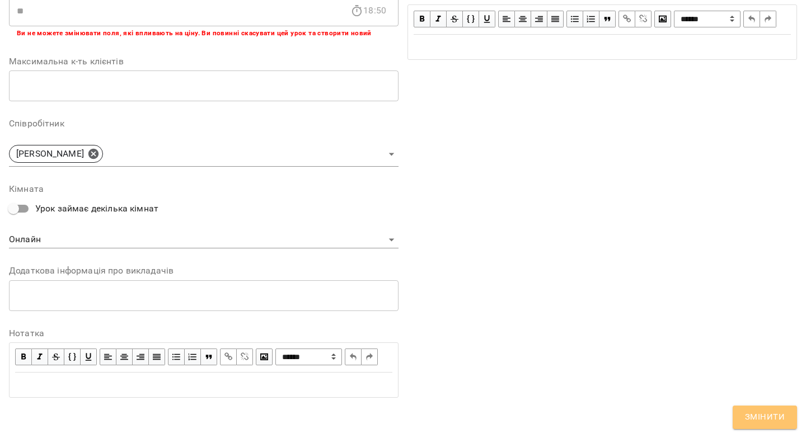
click at [751, 414] on span "Змінити" at bounding box center [765, 417] width 40 height 15
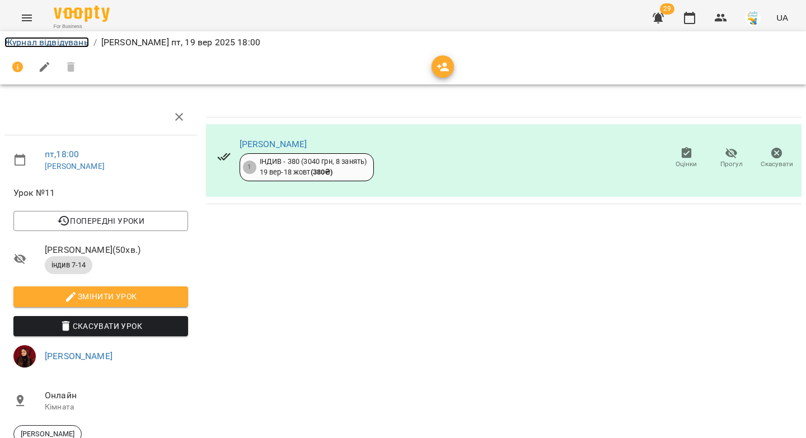
click at [68, 43] on link "Журнал відвідувань" at bounding box center [46, 42] width 85 height 11
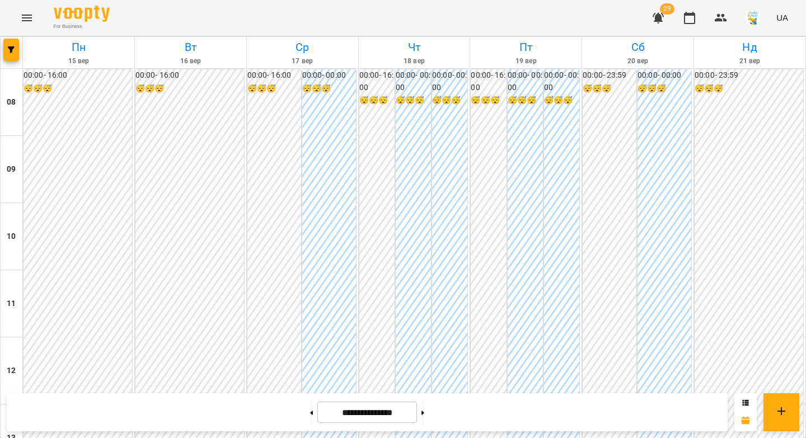
scroll to position [423, 0]
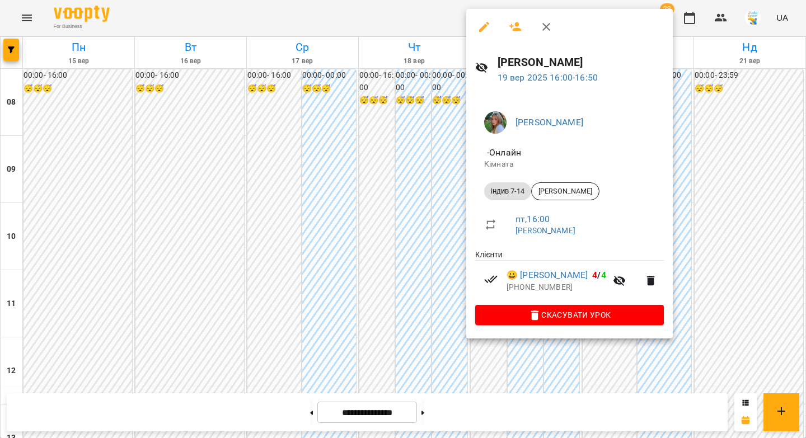
click at [484, 29] on icon "button" at bounding box center [484, 26] width 13 height 13
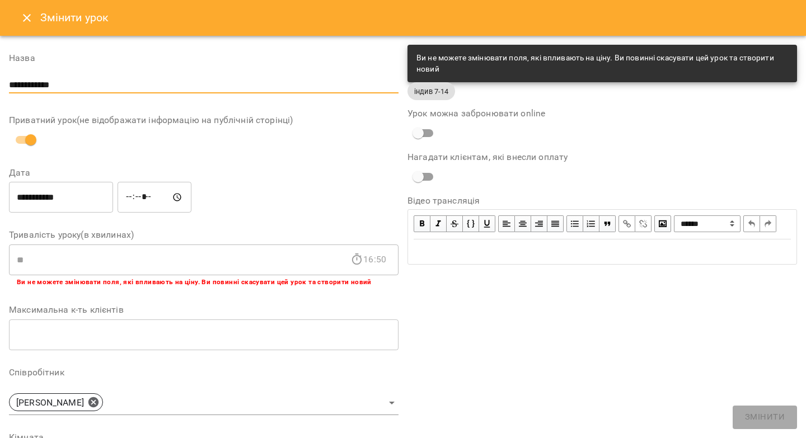
drag, startPoint x: 28, startPoint y: 81, endPoint x: 0, endPoint y: 77, distance: 28.3
click at [0, 77] on div "**********" at bounding box center [403, 361] width 806 height 651
paste input "******"
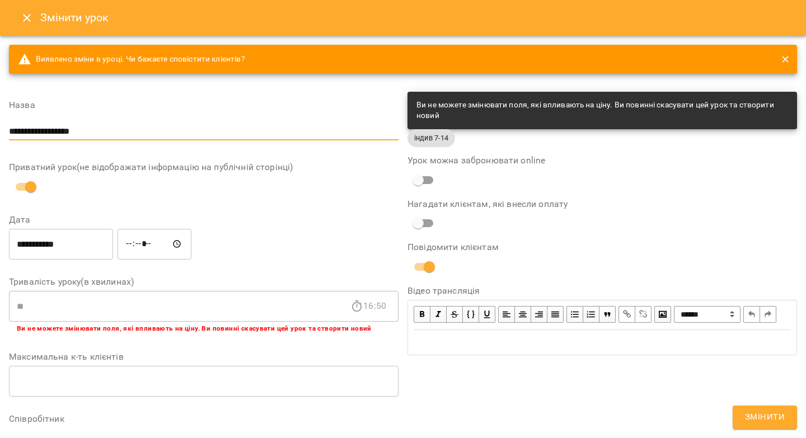
scroll to position [182, 0]
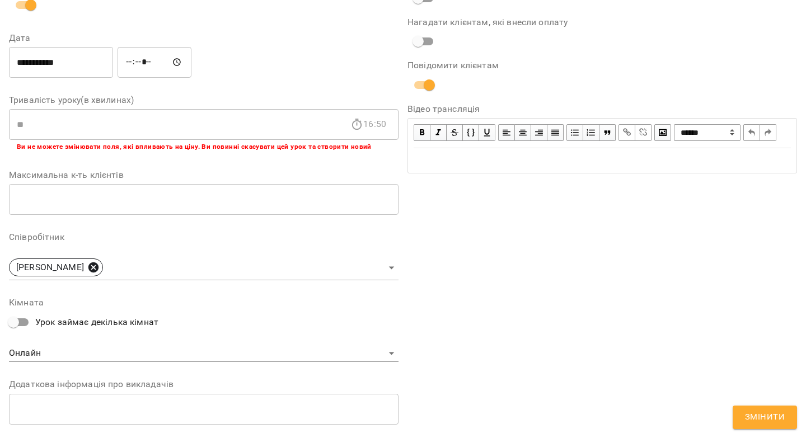
type input "**********"
click at [88, 269] on icon at bounding box center [93, 268] width 10 height 10
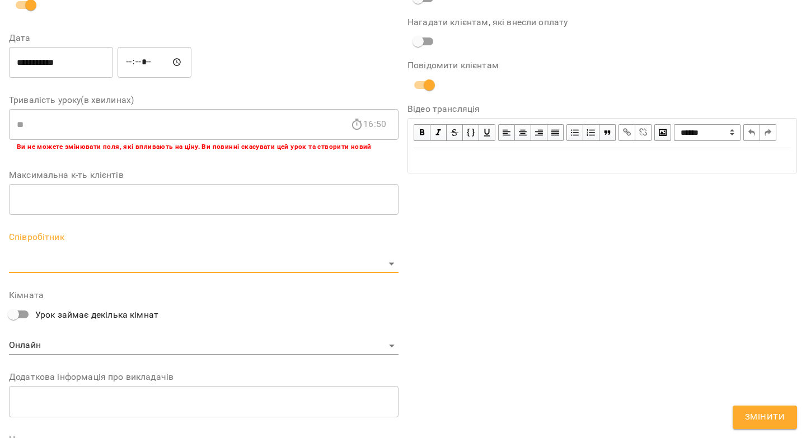
click at [82, 269] on body "For Business 29 UA Журнал відвідувань / Іванна Лизун пт, 19 вер 2025 16:00 пт ,…" at bounding box center [403, 255] width 806 height 511
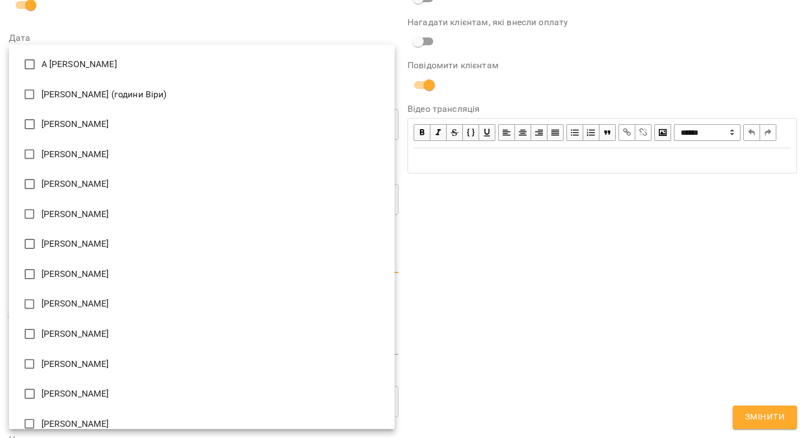
type input "**********"
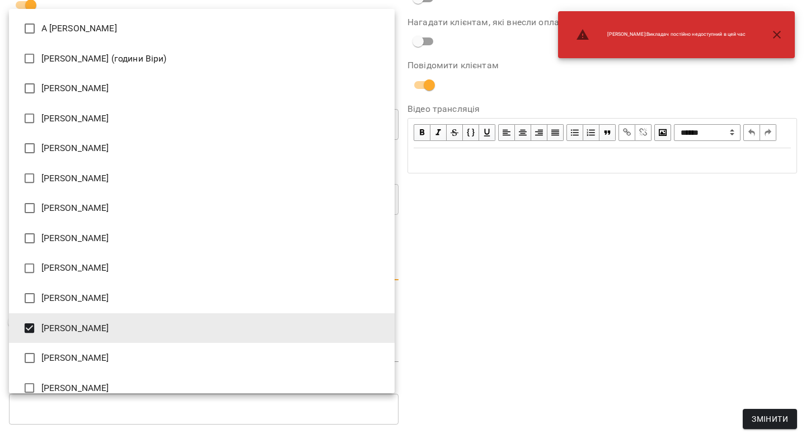
click at [757, 416] on div at bounding box center [403, 219] width 806 height 438
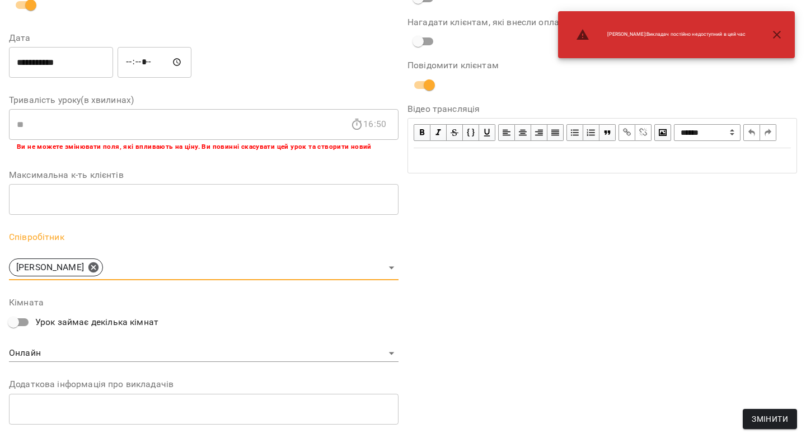
click at [760, 421] on span "Змінити" at bounding box center [770, 419] width 36 height 13
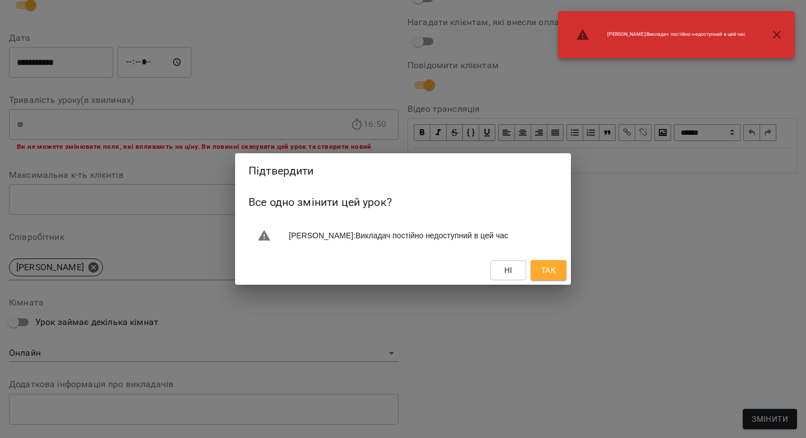
click at [546, 274] on span "Так" at bounding box center [548, 270] width 15 height 13
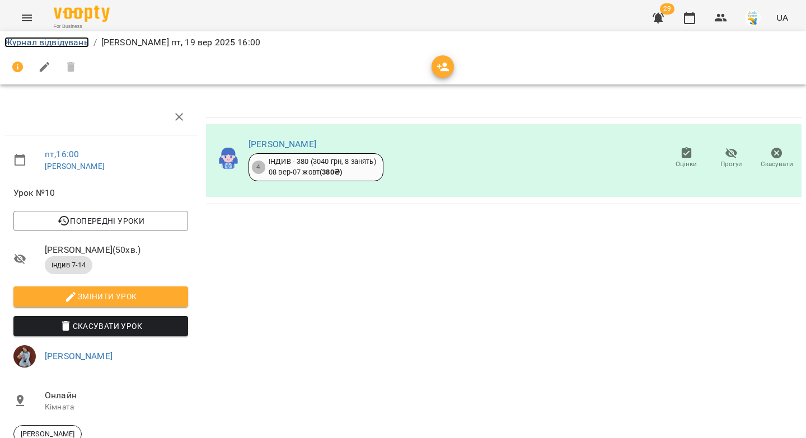
click at [45, 43] on link "Журнал відвідувань" at bounding box center [46, 42] width 85 height 11
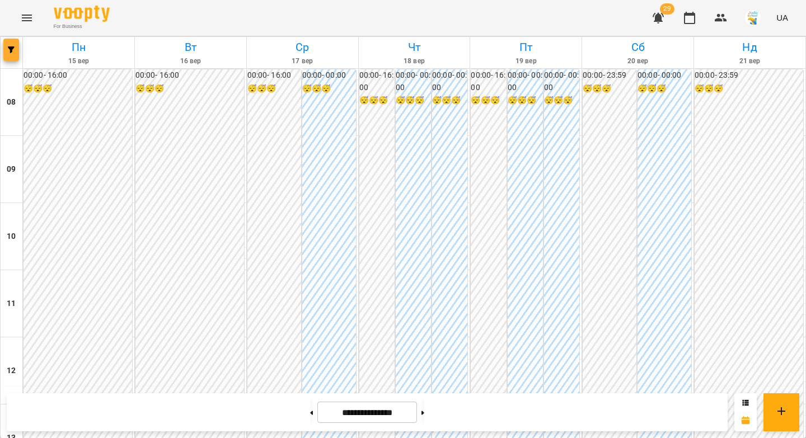
click at [6, 48] on span "button" at bounding box center [11, 49] width 16 height 7
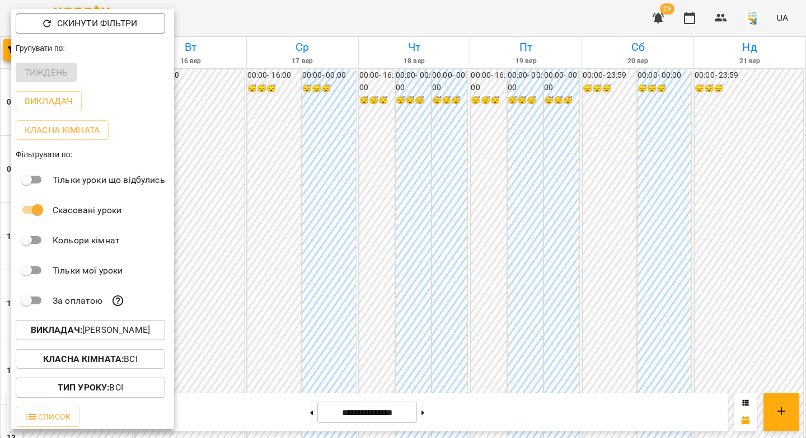
click at [716, 15] on div at bounding box center [403, 219] width 806 height 438
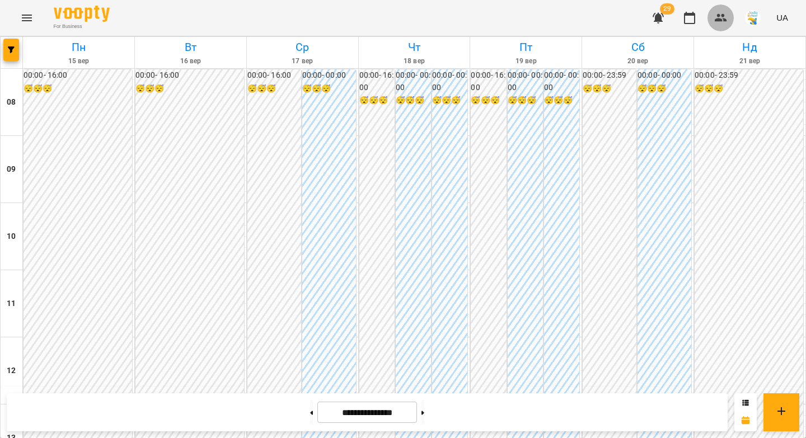
click at [719, 21] on icon "button" at bounding box center [721, 18] width 12 height 8
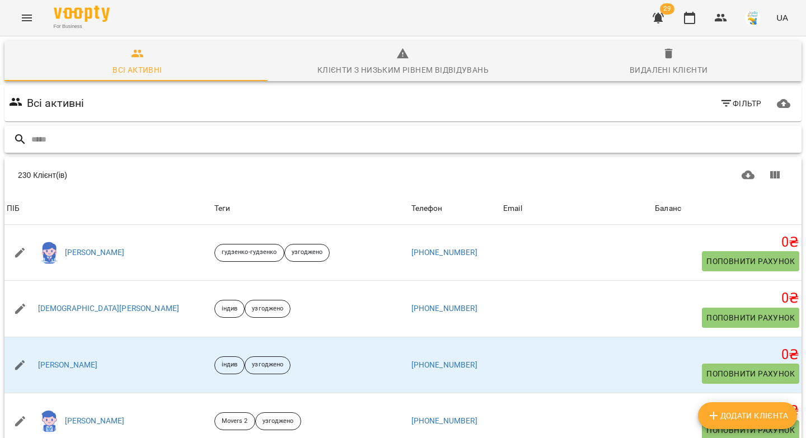
click at [483, 141] on input "text" at bounding box center [414, 139] width 766 height 18
click at [483, 140] on input "text" at bounding box center [414, 139] width 766 height 18
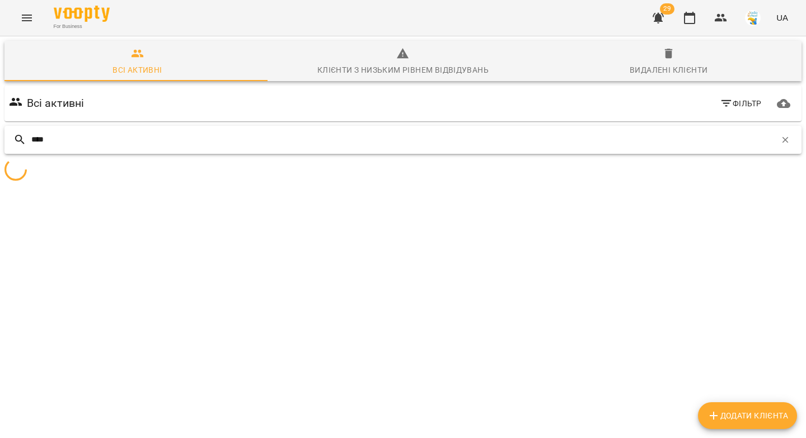
type input "****"
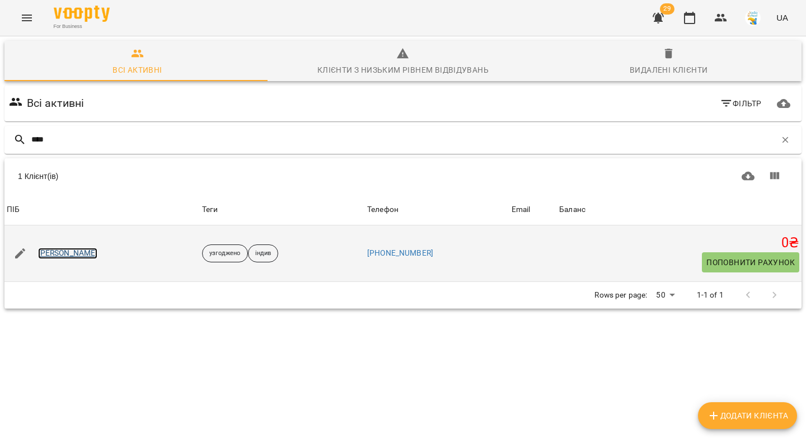
click at [90, 252] on link "Ярослав Гурський" at bounding box center [68, 253] width 60 height 11
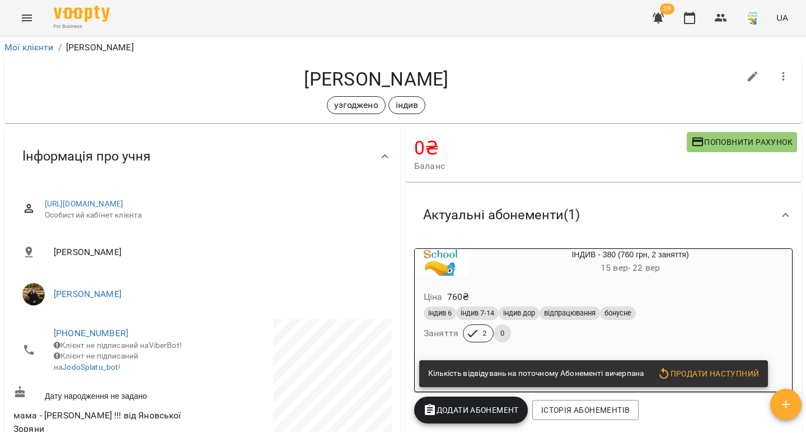
drag, startPoint x: 468, startPoint y: 83, endPoint x: 295, endPoint y: 76, distance: 173.2
click at [295, 76] on h4 "Ярослав Гурський" at bounding box center [376, 79] width 726 height 23
copy h4 "Ярослав Гурський"
click at [721, 23] on icon "button" at bounding box center [720, 17] width 13 height 13
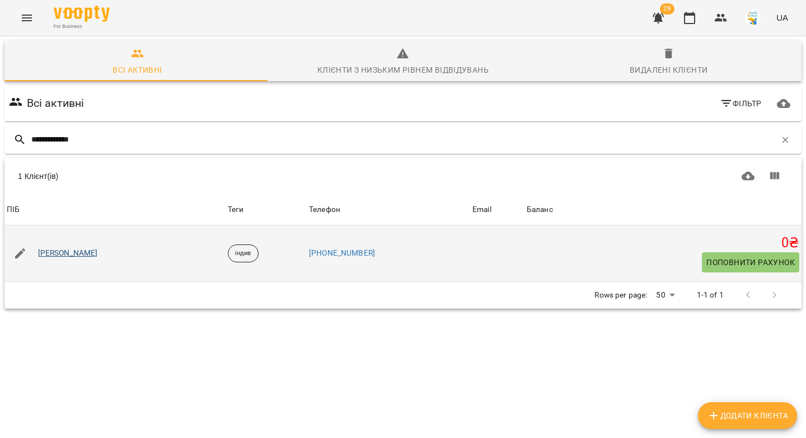
type input "**********"
click at [81, 253] on link "Діана Кукайло" at bounding box center [68, 253] width 60 height 11
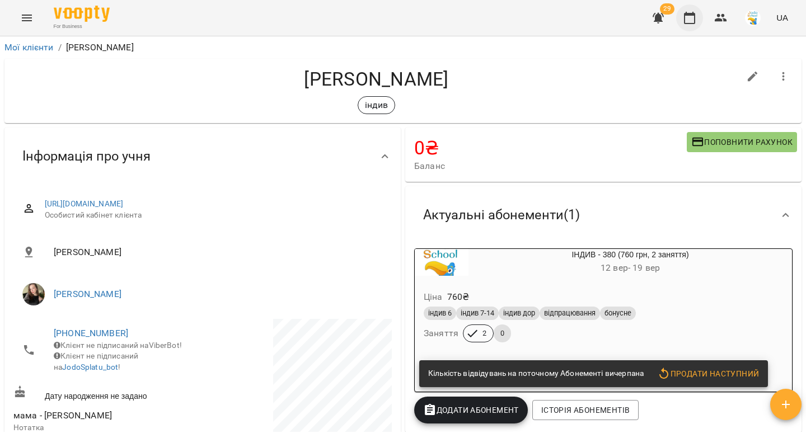
click at [692, 20] on icon "button" at bounding box center [689, 17] width 13 height 13
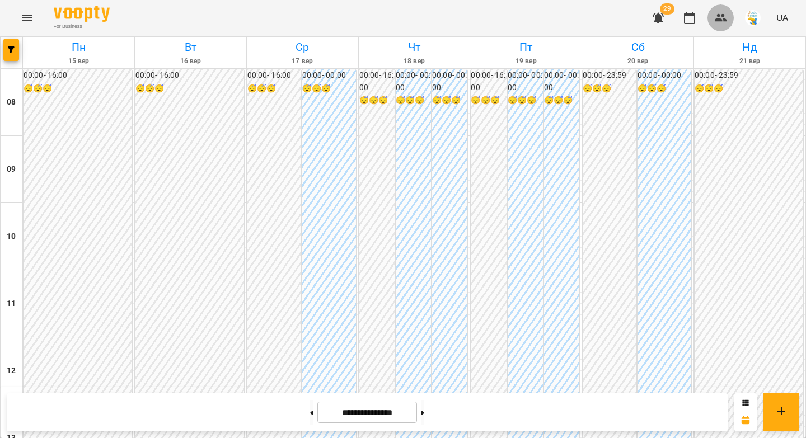
click at [712, 13] on button "button" at bounding box center [721, 17] width 27 height 27
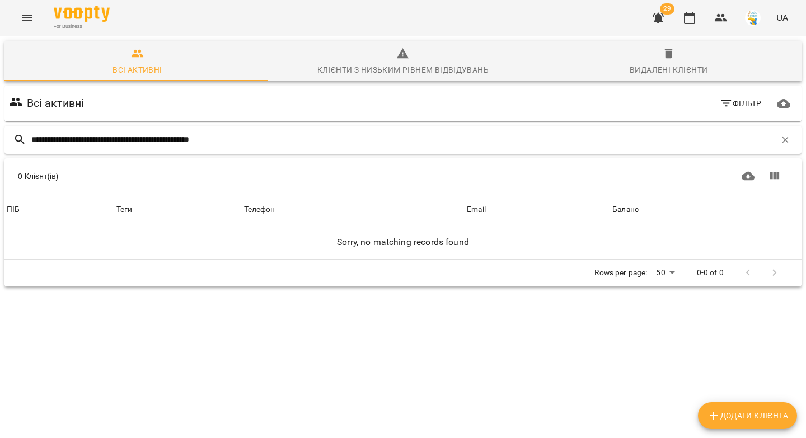
drag, startPoint x: 58, startPoint y: 139, endPoint x: 13, endPoint y: 137, distance: 44.3
click at [13, 137] on div "**********" at bounding box center [402, 140] width 797 height 28
drag, startPoint x: 76, startPoint y: 139, endPoint x: 311, endPoint y: 144, distance: 235.2
click at [311, 144] on input "**********" at bounding box center [403, 139] width 745 height 18
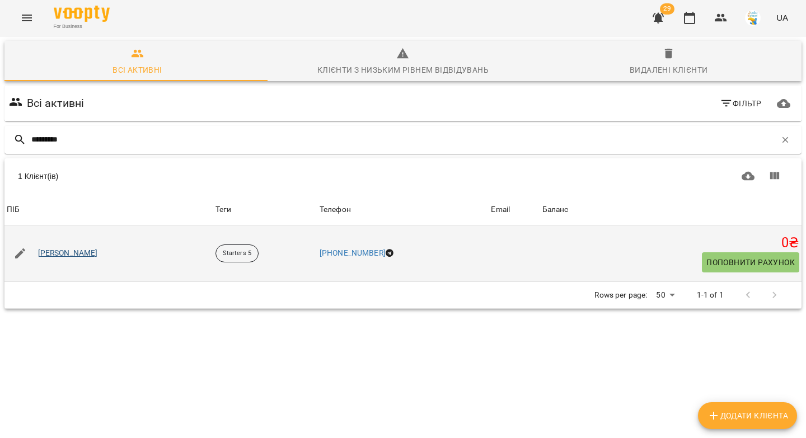
type input "*********"
click at [91, 251] on link "Ульяна Кравчишин" at bounding box center [68, 253] width 60 height 11
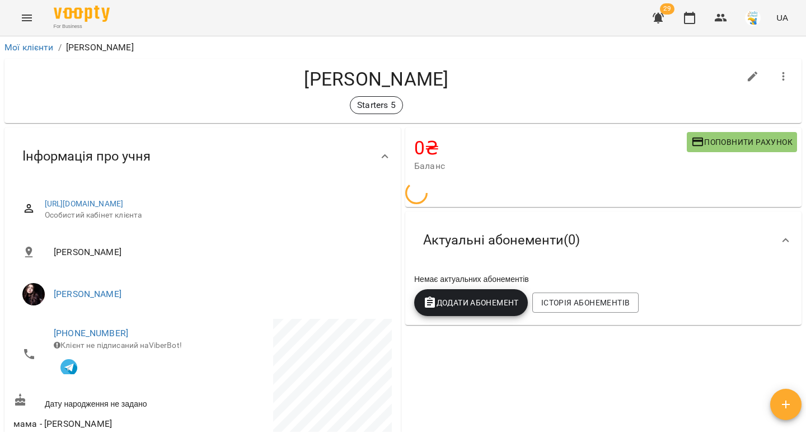
click at [500, 78] on h4 "Ульяна Кравчишин" at bounding box center [376, 79] width 726 height 23
drag, startPoint x: 312, startPoint y: 75, endPoint x: 284, endPoint y: 74, distance: 28.6
click at [284, 74] on h4 "Ульяна Кравчишин" at bounding box center [376, 79] width 726 height 23
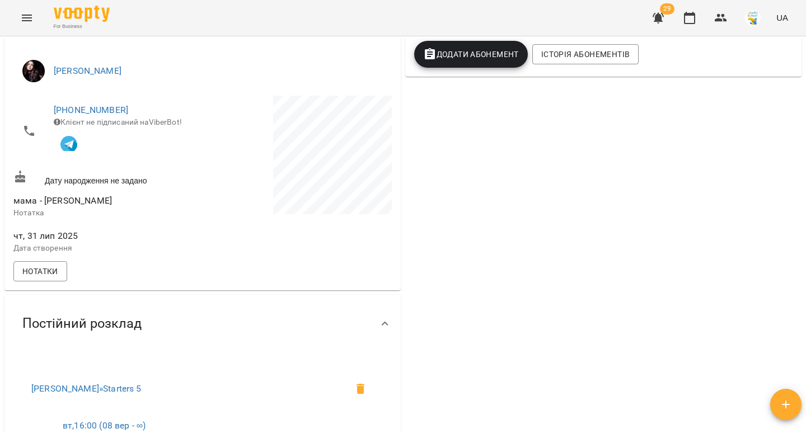
scroll to position [224, 0]
click at [33, 274] on span "Нотатки" at bounding box center [40, 270] width 36 height 13
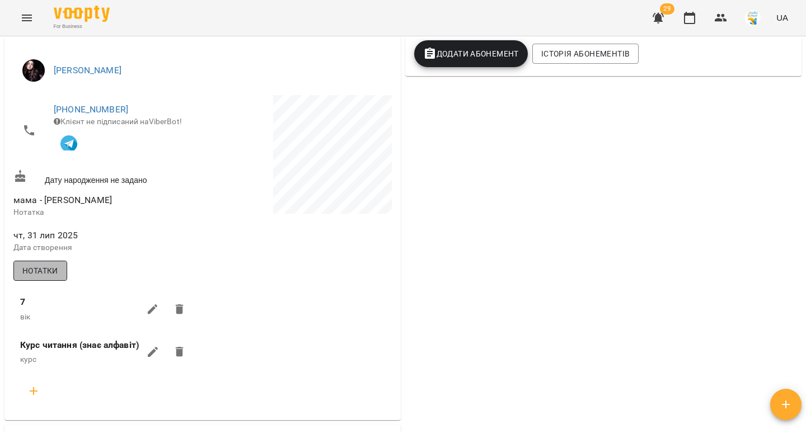
click at [33, 274] on span "Нотатки" at bounding box center [40, 270] width 36 height 13
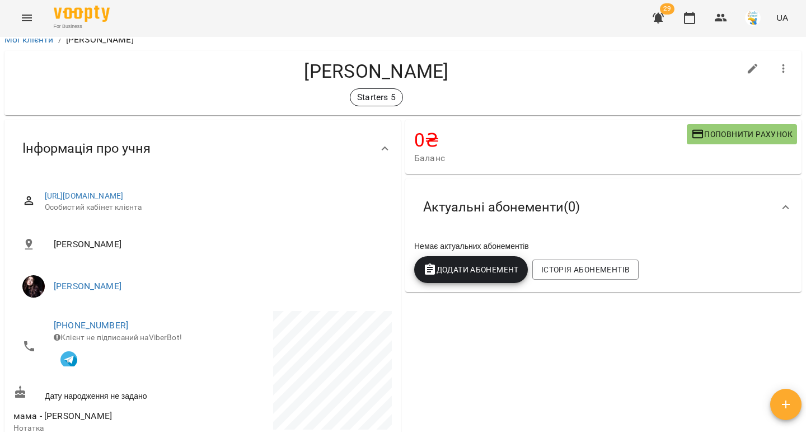
scroll to position [0, 0]
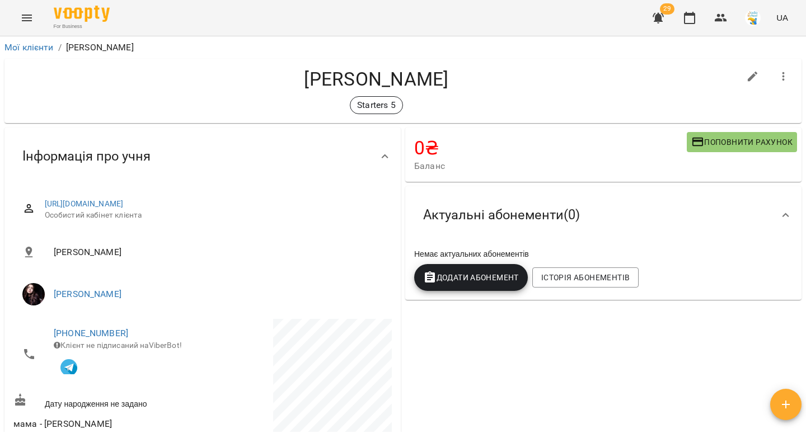
click at [468, 284] on span "Додати Абонемент" at bounding box center [471, 277] width 96 height 13
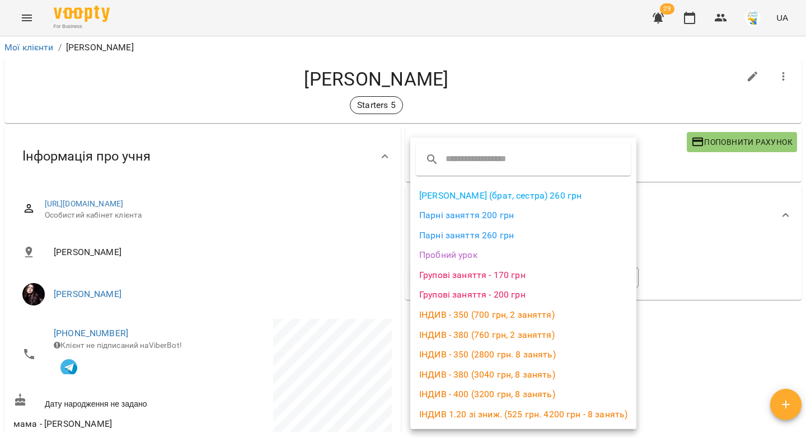
click at [466, 297] on li "Групові заняття - 200 грн" at bounding box center [523, 295] width 226 height 20
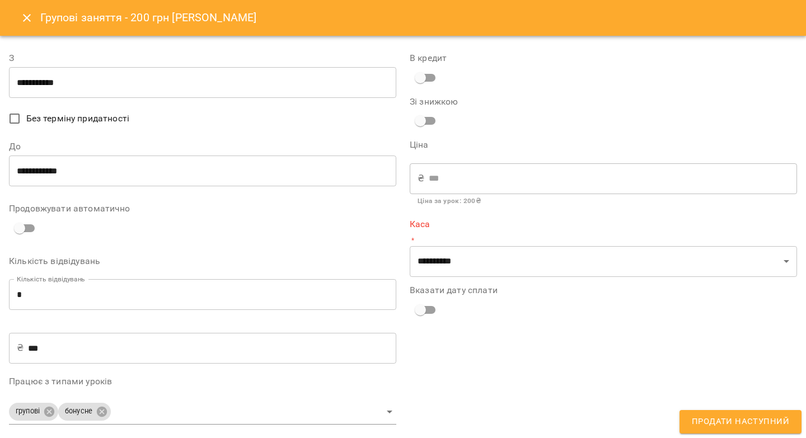
type input "**********"
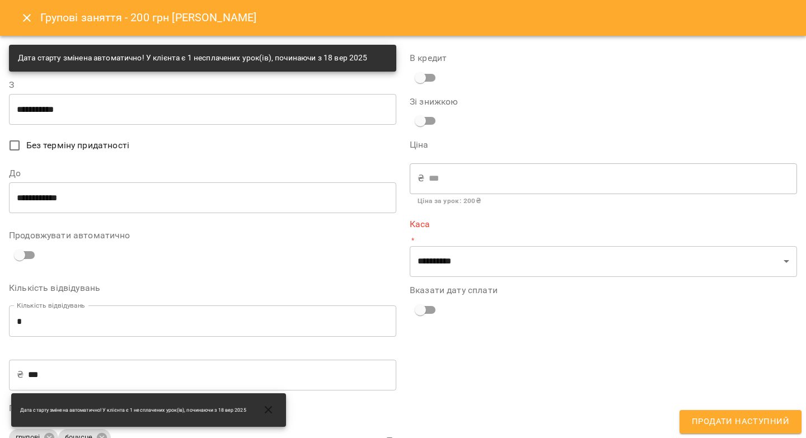
click at [108, 200] on input "**********" at bounding box center [202, 197] width 387 height 31
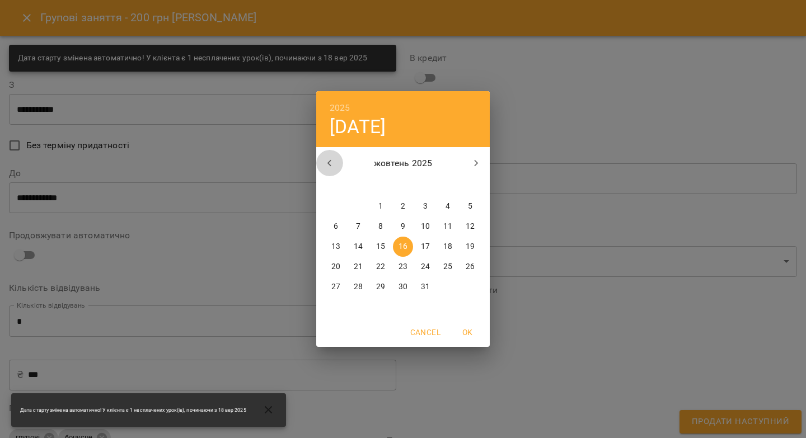
click at [332, 162] on icon "button" at bounding box center [329, 163] width 13 height 13
click at [362, 284] on p "30" at bounding box center [358, 287] width 9 height 11
type input "**********"
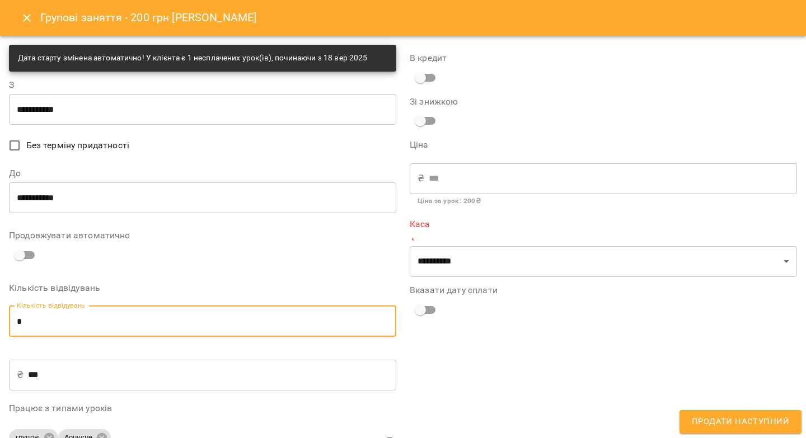
drag, startPoint x: 26, startPoint y: 322, endPoint x: 13, endPoint y: 322, distance: 12.3
click at [14, 322] on input "*" at bounding box center [202, 321] width 387 height 31
type input "*"
type input "***"
type input "*"
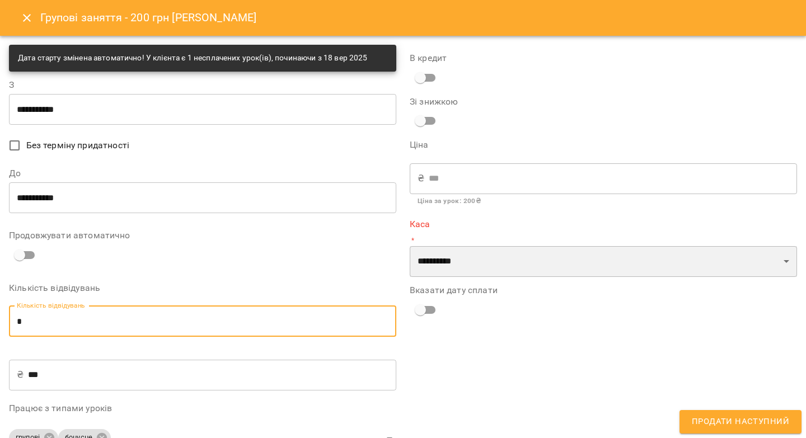
click at [433, 261] on select "**********" at bounding box center [603, 261] width 387 height 31
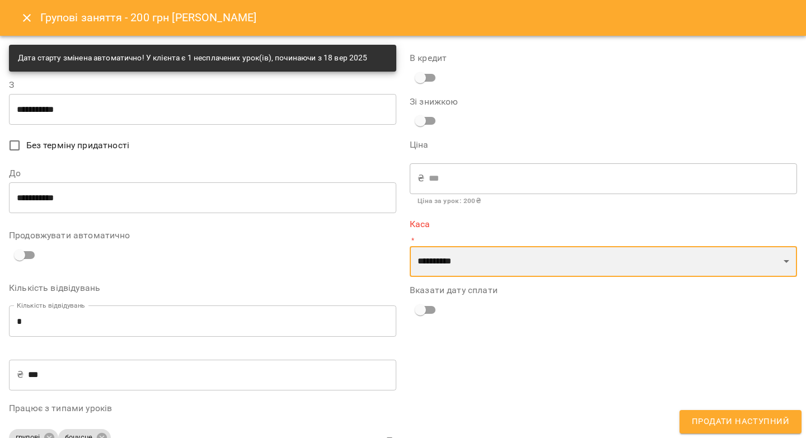
select select "****"
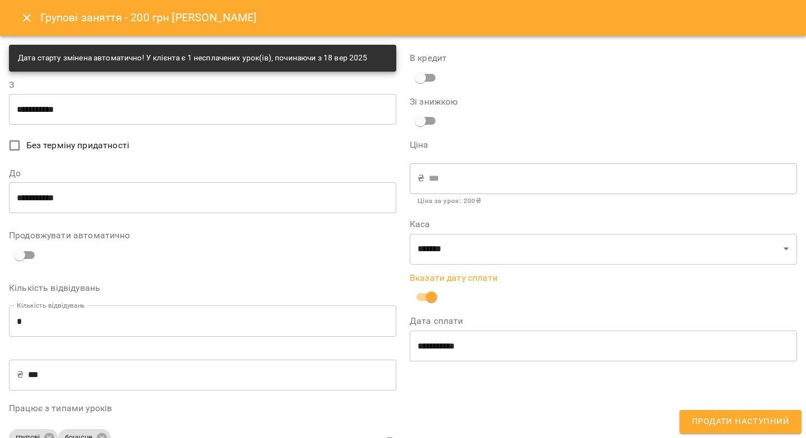
click at [703, 417] on span "Продати наступний" at bounding box center [740, 422] width 97 height 15
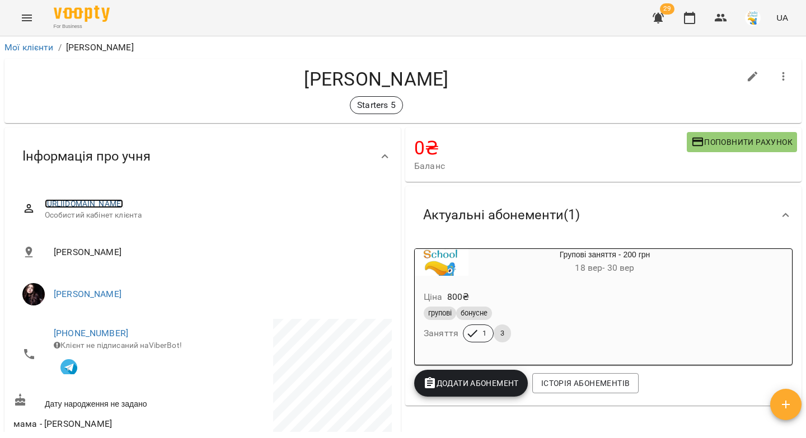
click at [124, 206] on link "https://www.voopty.com.ua/client/6508853668c8b131c452b550/688b8d16f920025aeb635…" at bounding box center [84, 203] width 79 height 9
click at [690, 16] on icon "button" at bounding box center [689, 17] width 13 height 13
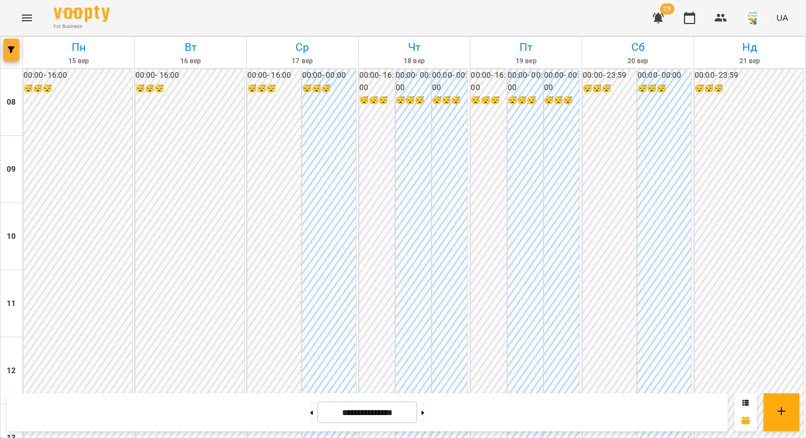
click at [9, 54] on button "button" at bounding box center [11, 50] width 16 height 22
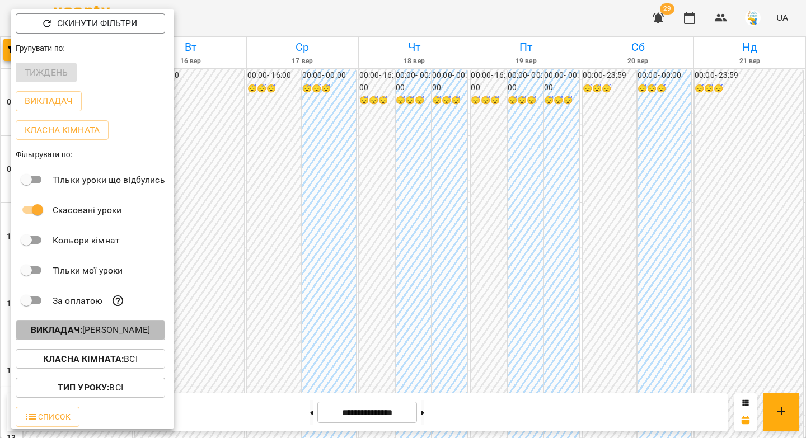
click at [98, 334] on p "Викладач : Іванна Лизун" at bounding box center [90, 330] width 119 height 13
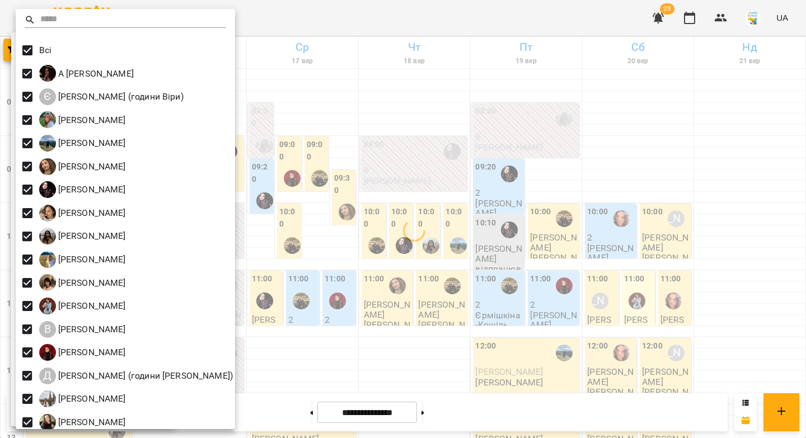
click at [348, 102] on div at bounding box center [403, 219] width 806 height 438
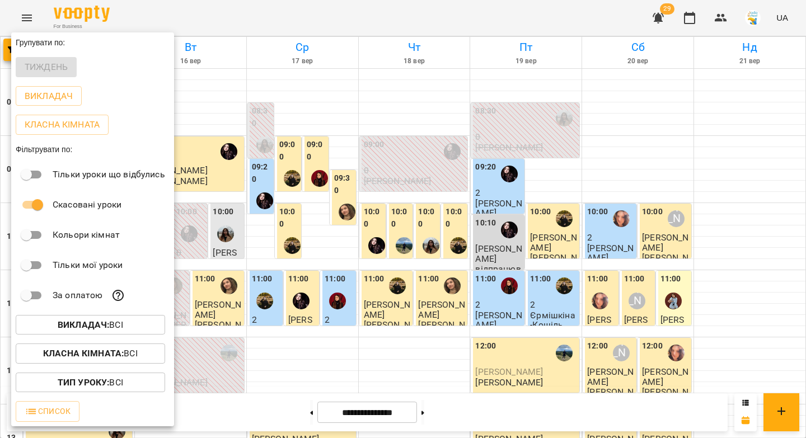
click at [347, 103] on div at bounding box center [403, 219] width 806 height 438
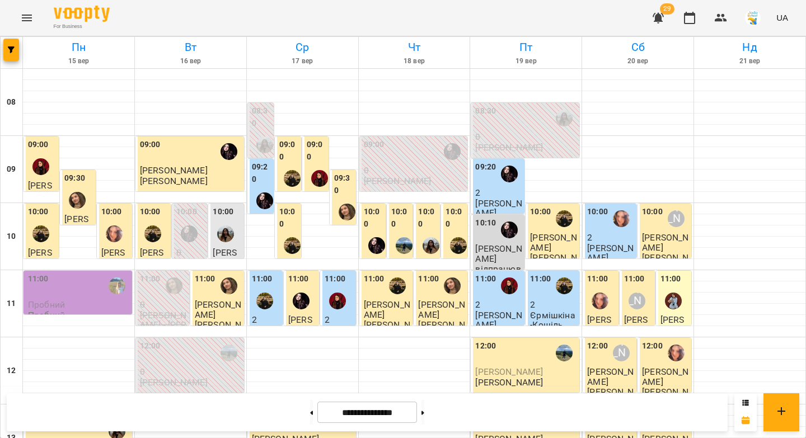
scroll to position [621, 0]
click at [424, 414] on button at bounding box center [423, 412] width 3 height 25
type input "**********"
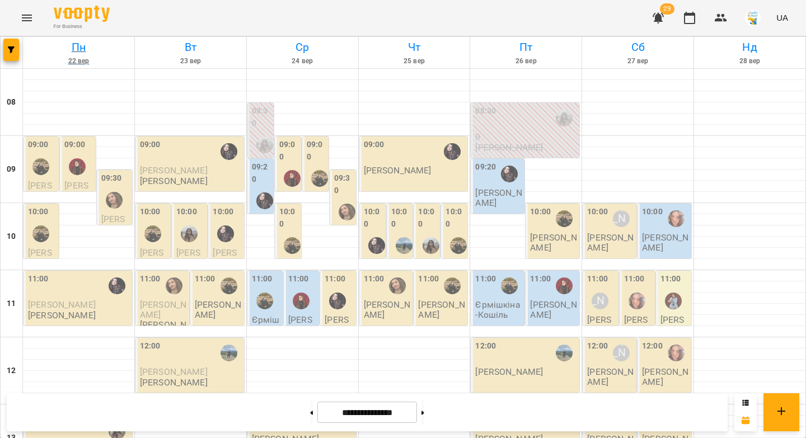
click at [74, 47] on h6 "Пн" at bounding box center [79, 47] width 108 height 17
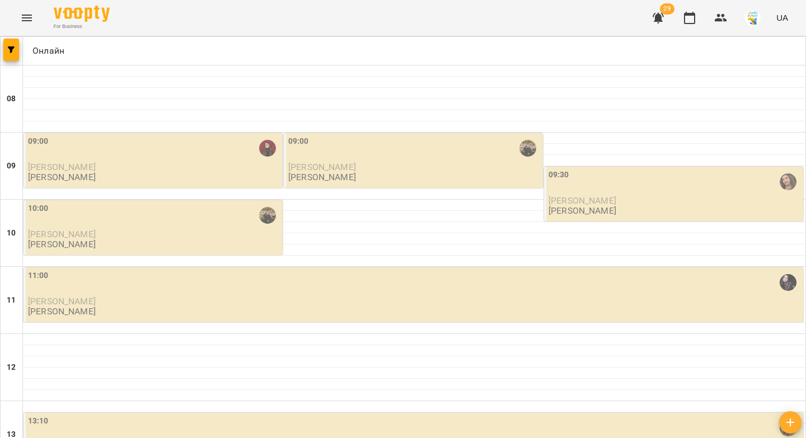
click at [138, 155] on div "09:00" at bounding box center [154, 148] width 252 height 26
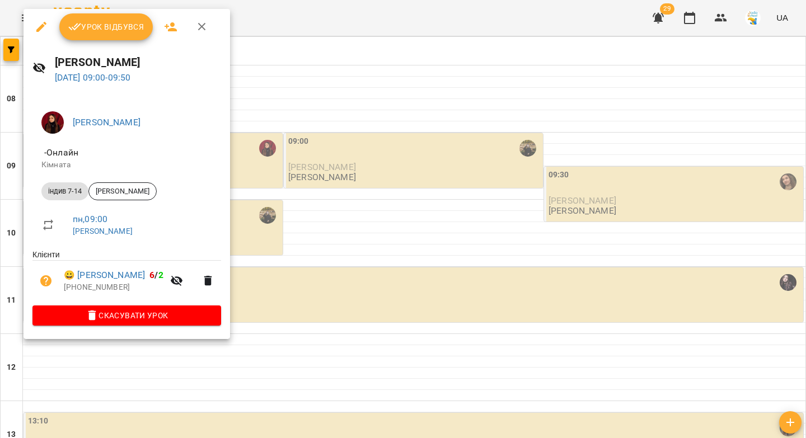
click at [118, 34] on button "Урок відбувся" at bounding box center [106, 26] width 94 height 27
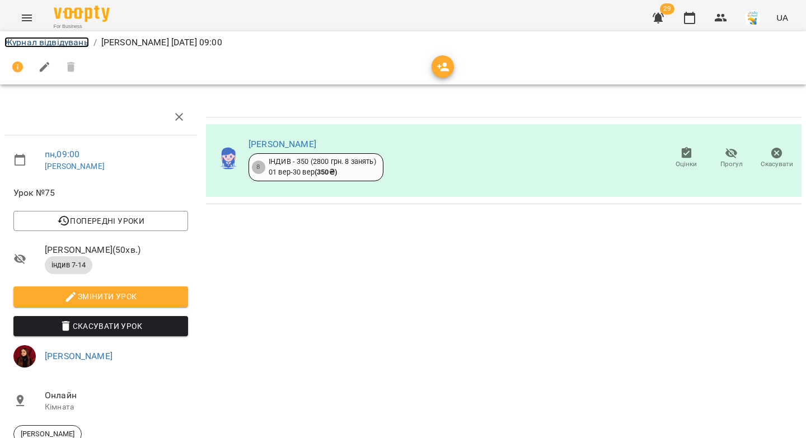
click at [57, 39] on link "Журнал відвідувань" at bounding box center [46, 42] width 85 height 11
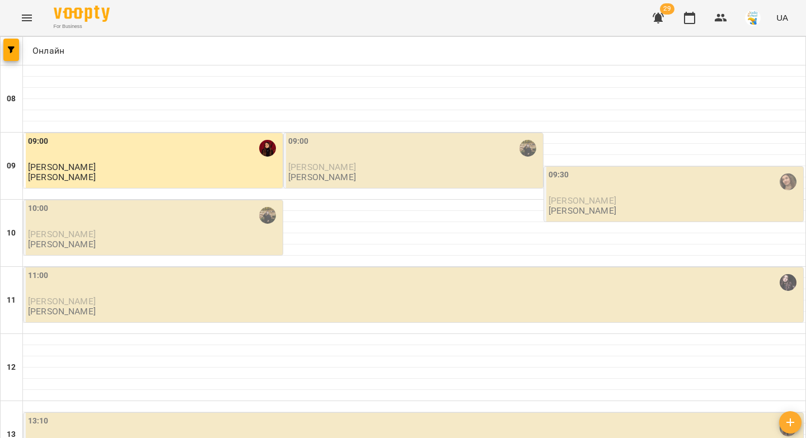
click at [333, 170] on span "Ярослав Гурський" at bounding box center [322, 167] width 68 height 11
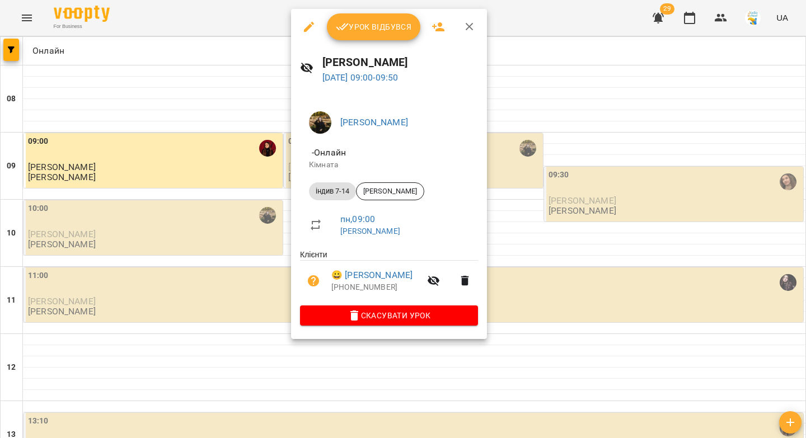
click at [362, 26] on span "Урок відбувся" at bounding box center [374, 26] width 76 height 13
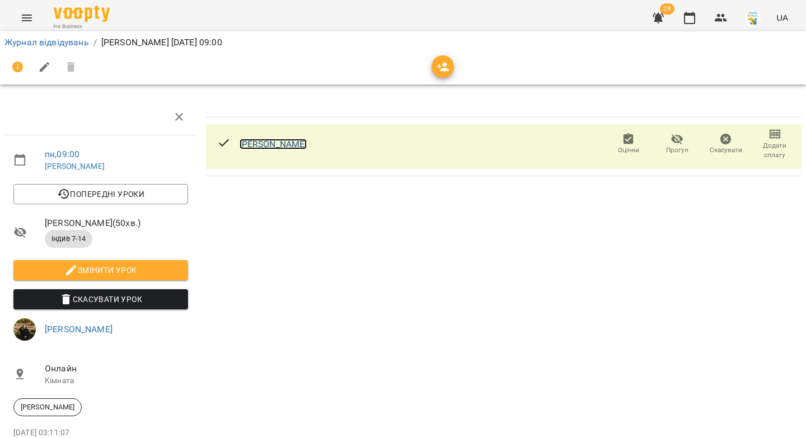
click at [287, 144] on link "Ярослав Гурський" at bounding box center [274, 144] width 68 height 11
click at [64, 45] on link "Журнал відвідувань" at bounding box center [46, 42] width 85 height 11
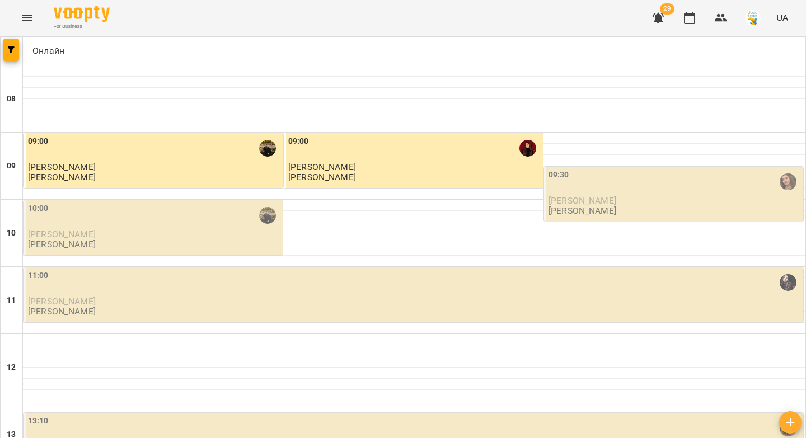
click at [608, 204] on span "Евеліна Карагуца" at bounding box center [583, 200] width 68 height 11
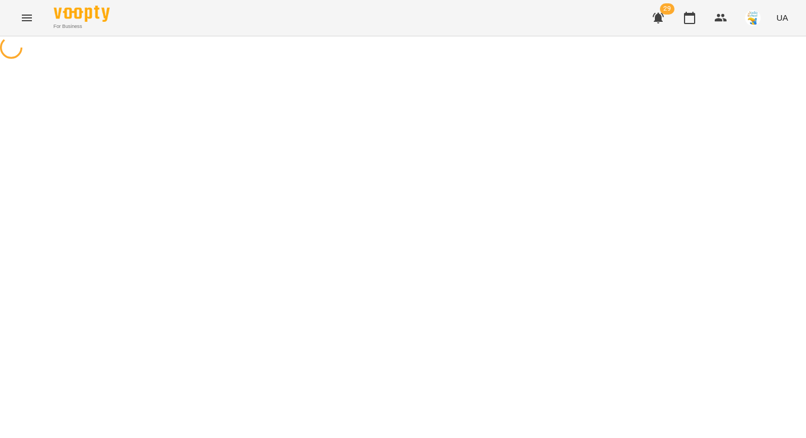
select select "*"
select select "**********"
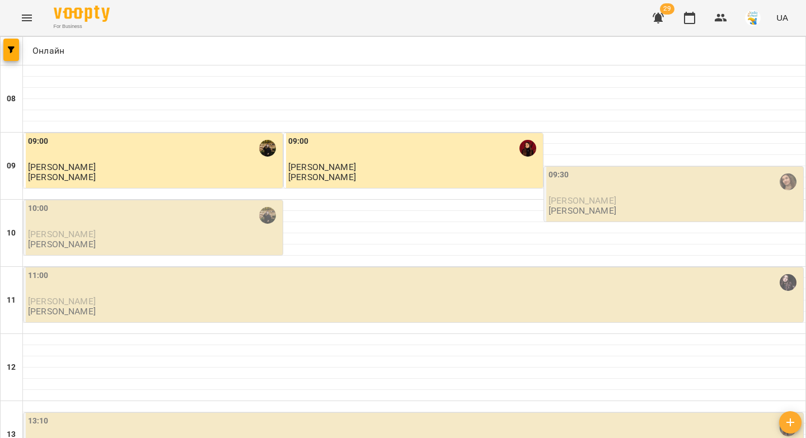
click at [584, 186] on div "09:30" at bounding box center [675, 182] width 252 height 26
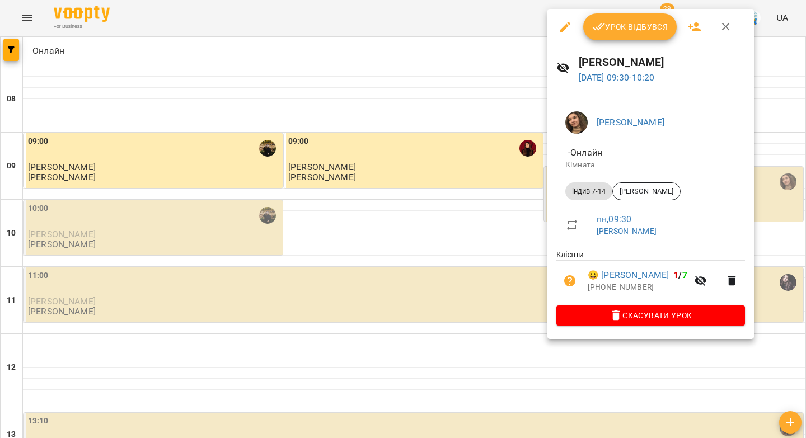
click at [619, 29] on span "Урок відбувся" at bounding box center [630, 26] width 76 height 13
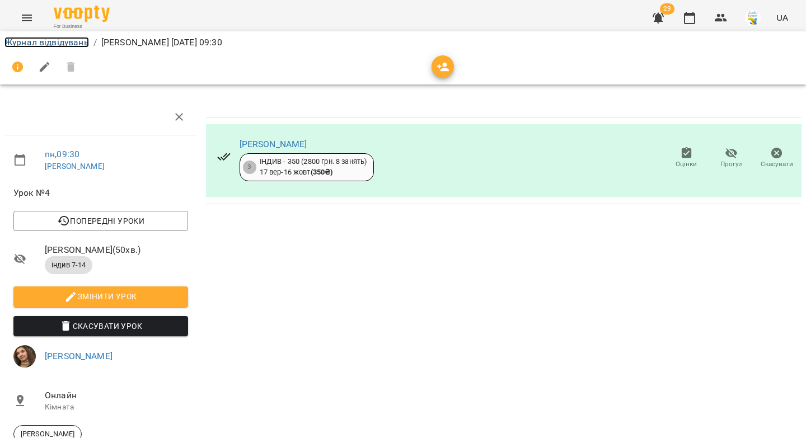
click at [26, 42] on link "Журнал відвідувань" at bounding box center [46, 42] width 85 height 11
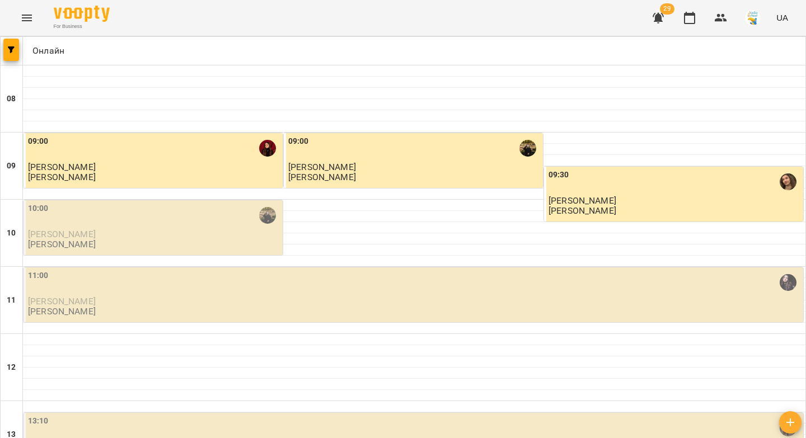
click at [135, 232] on p "Мирослава Зусько" at bounding box center [154, 235] width 252 height 10
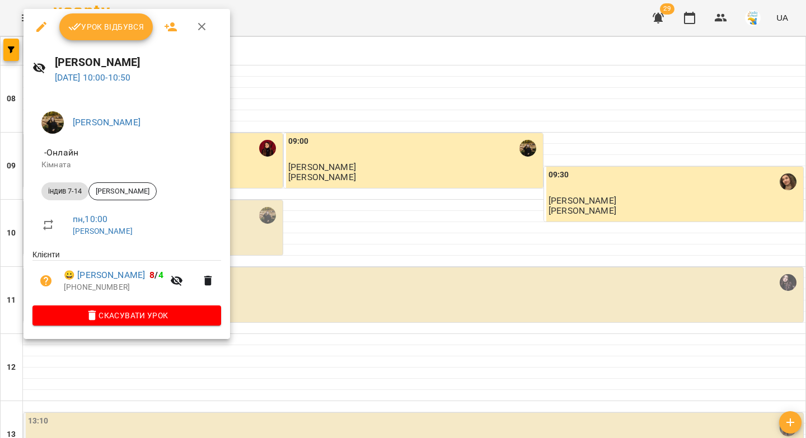
click at [123, 27] on span "Урок відбувся" at bounding box center [106, 26] width 76 height 13
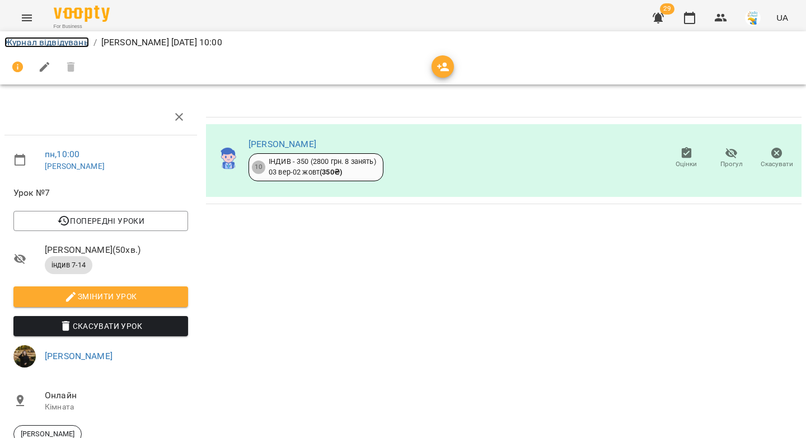
click at [52, 39] on link "Журнал відвідувань" at bounding box center [46, 42] width 85 height 11
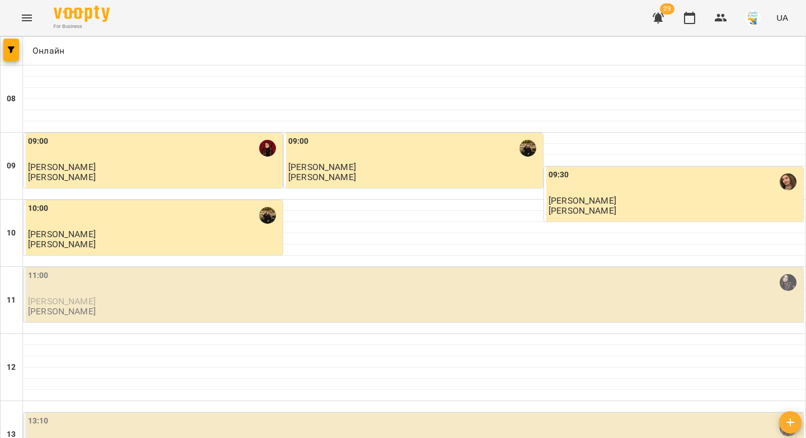
click at [132, 301] on p "[PERSON_NAME]" at bounding box center [414, 302] width 773 height 10
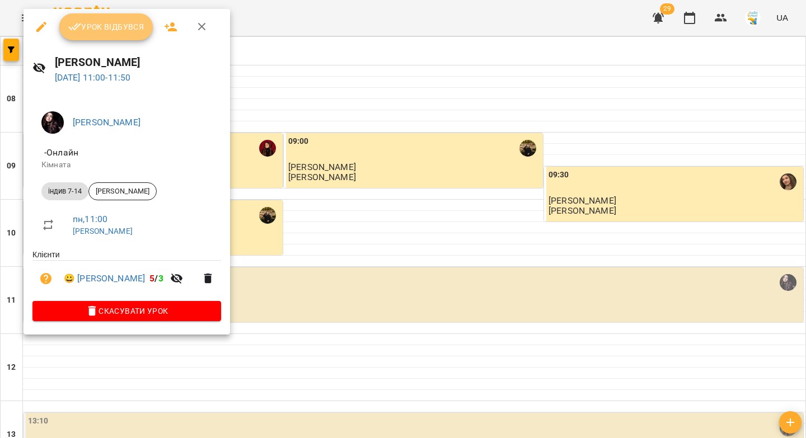
click at [81, 27] on span "Урок відбувся" at bounding box center [106, 26] width 76 height 13
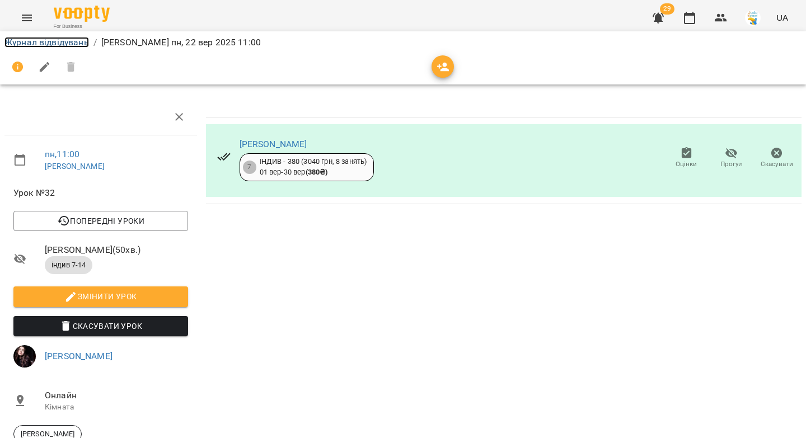
click at [60, 45] on link "Журнал відвідувань" at bounding box center [46, 42] width 85 height 11
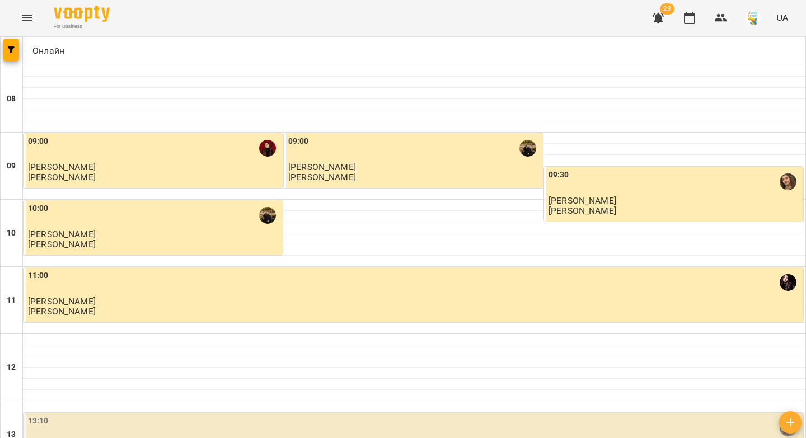
scroll to position [185, 0]
click at [140, 415] on div "13:10" at bounding box center [414, 428] width 773 height 26
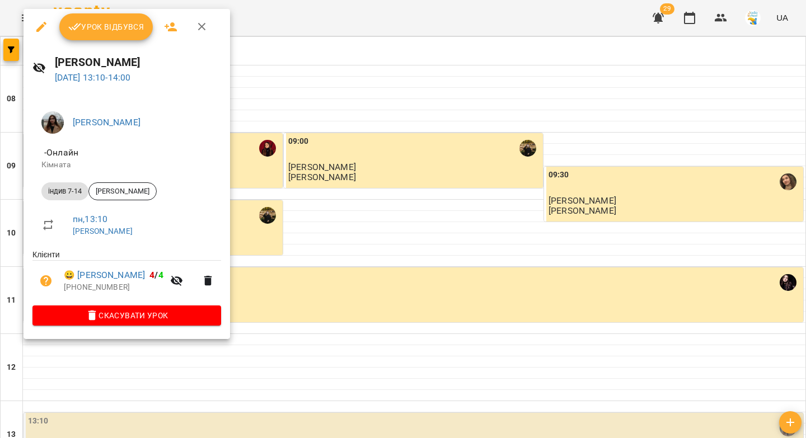
click at [120, 26] on span "Урок відбувся" at bounding box center [106, 26] width 76 height 13
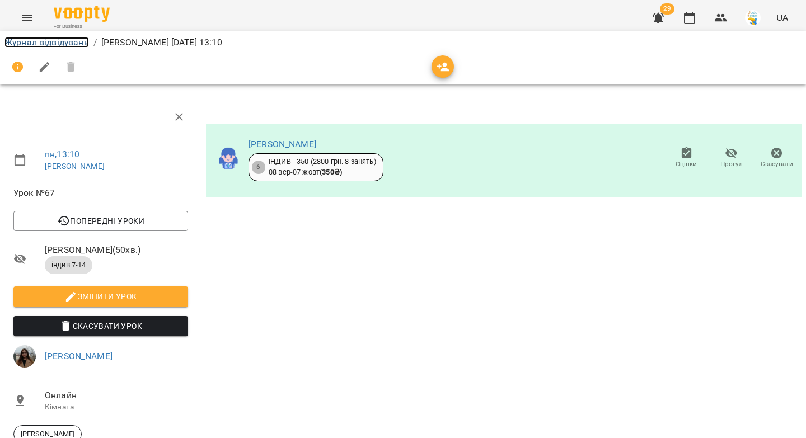
click at [73, 42] on link "Журнал відвідувань" at bounding box center [46, 42] width 85 height 11
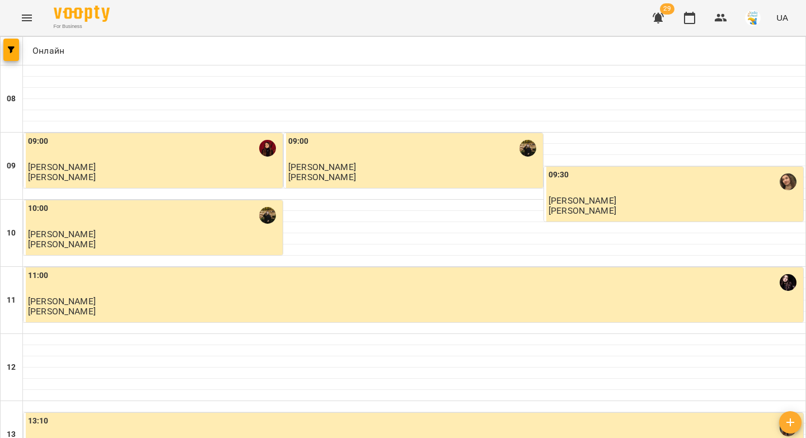
scroll to position [243, 0]
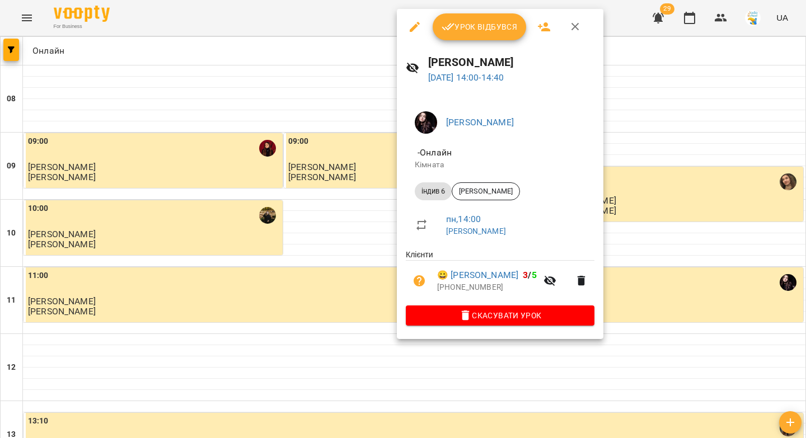
click at [453, 31] on icon "button" at bounding box center [448, 26] width 13 height 13
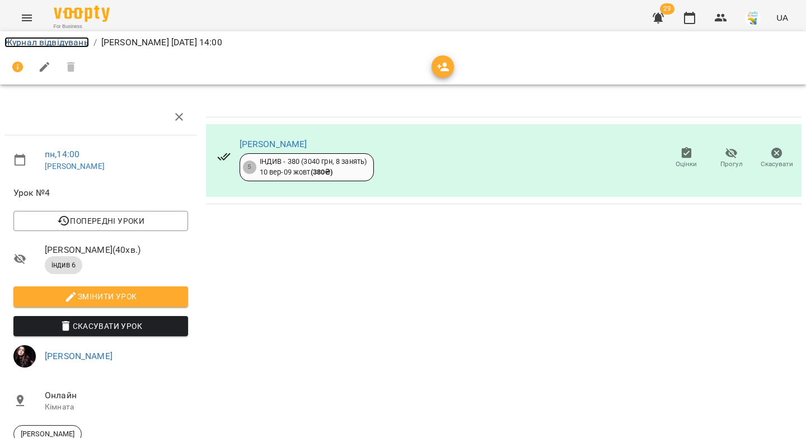
click at [62, 44] on link "Журнал відвідувань" at bounding box center [46, 42] width 85 height 11
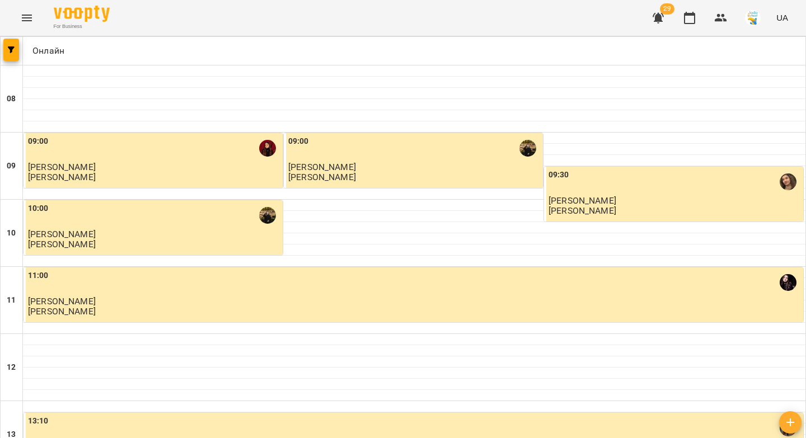
scroll to position [387, 0]
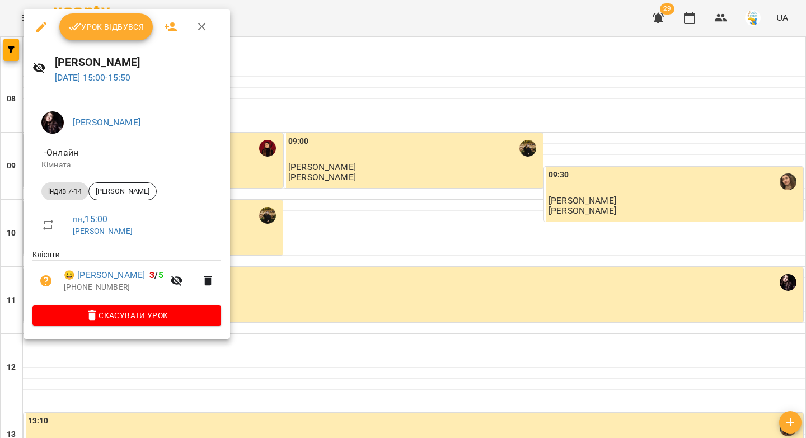
click at [108, 35] on button "Урок відбувся" at bounding box center [106, 26] width 94 height 27
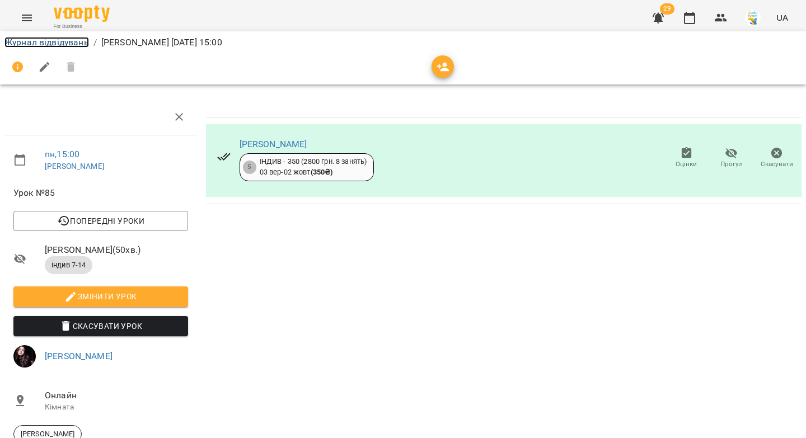
click at [43, 44] on link "Журнал відвідувань" at bounding box center [46, 42] width 85 height 11
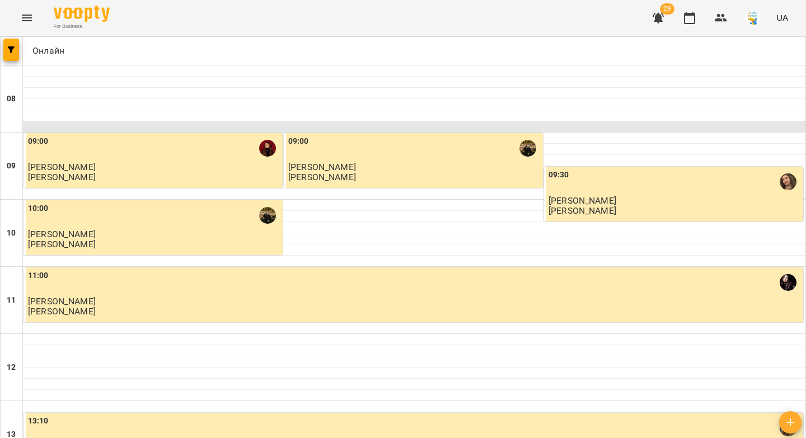
scroll to position [265, 0]
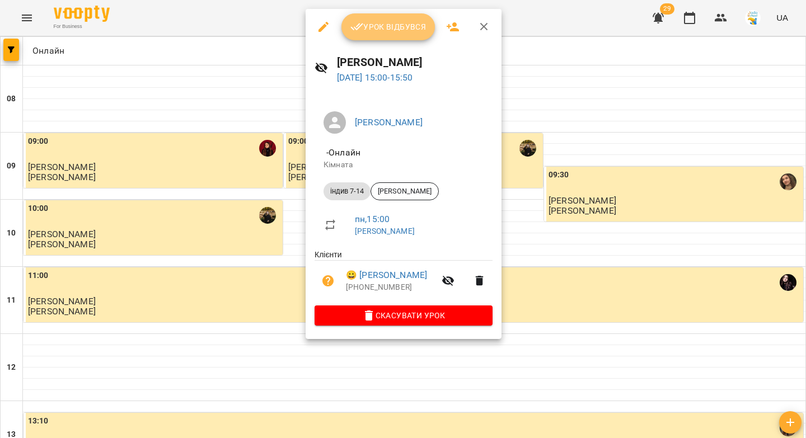
click at [398, 33] on span "Урок відбувся" at bounding box center [388, 26] width 76 height 13
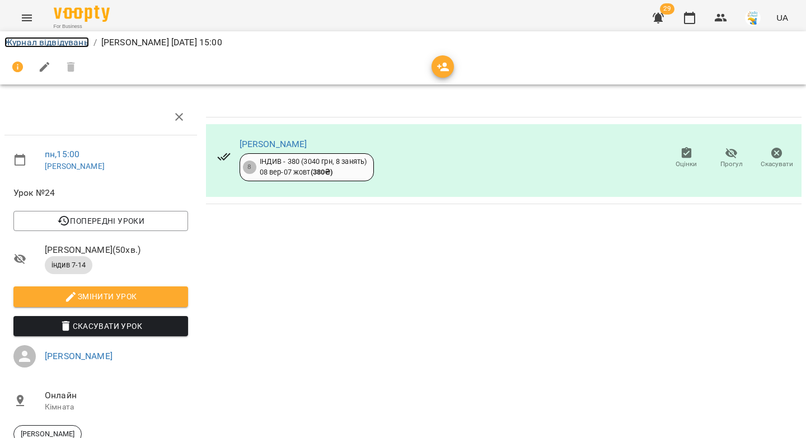
click at [34, 39] on link "Журнал відвідувань" at bounding box center [46, 42] width 85 height 11
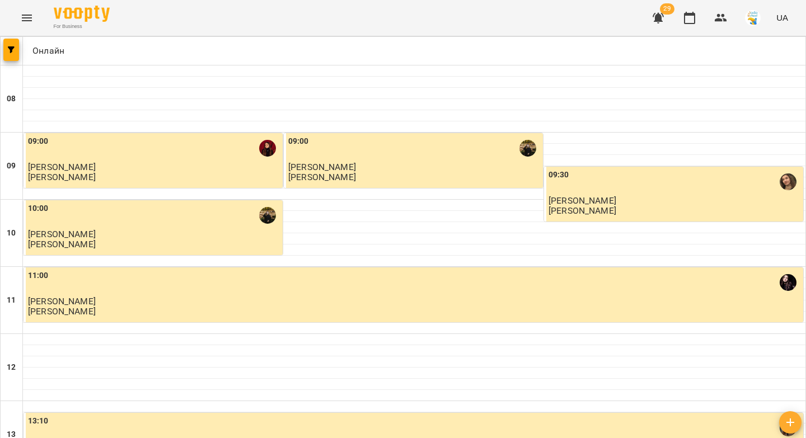
scroll to position [400, 0]
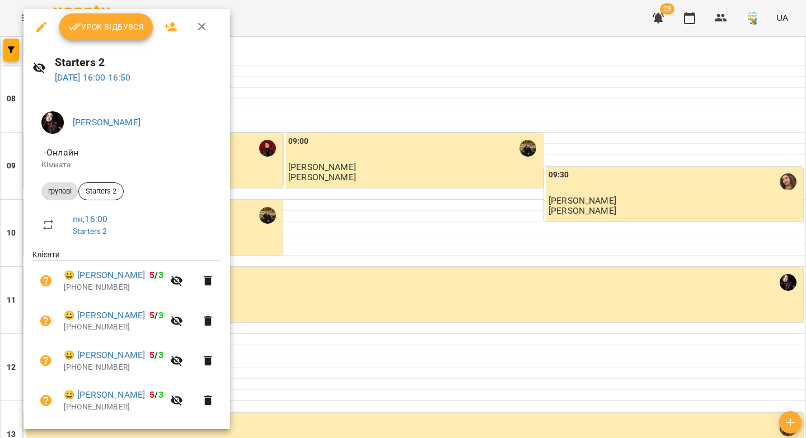
click at [101, 27] on span "Урок відбувся" at bounding box center [106, 26] width 76 height 13
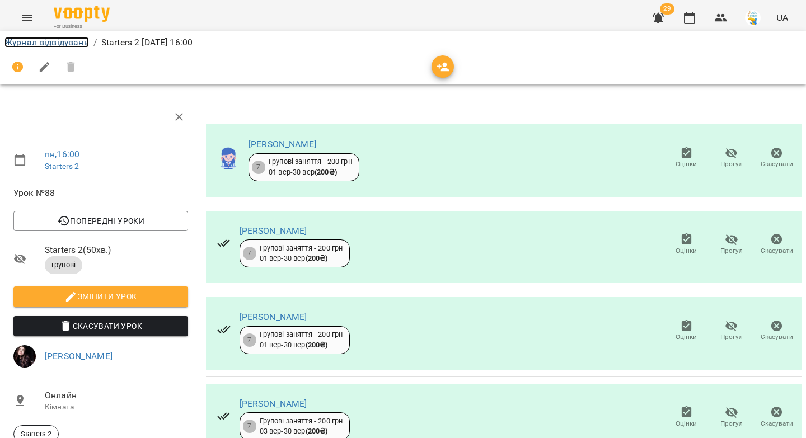
click at [71, 45] on link "Журнал відвідувань" at bounding box center [46, 42] width 85 height 11
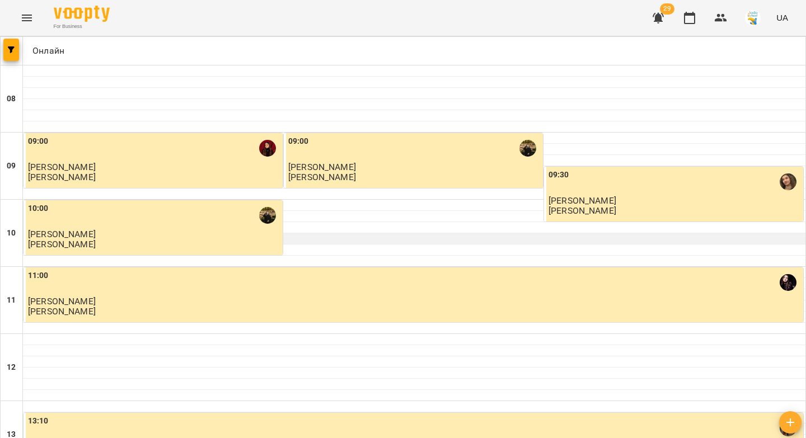
scroll to position [359, 0]
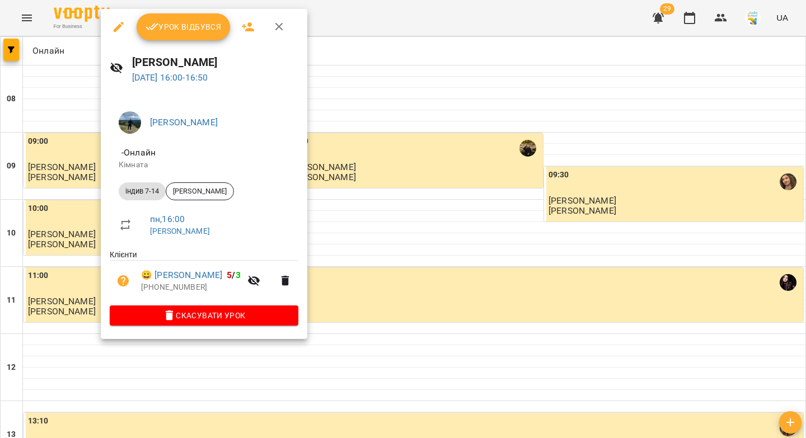
click at [203, 29] on span "Урок відбувся" at bounding box center [184, 26] width 76 height 13
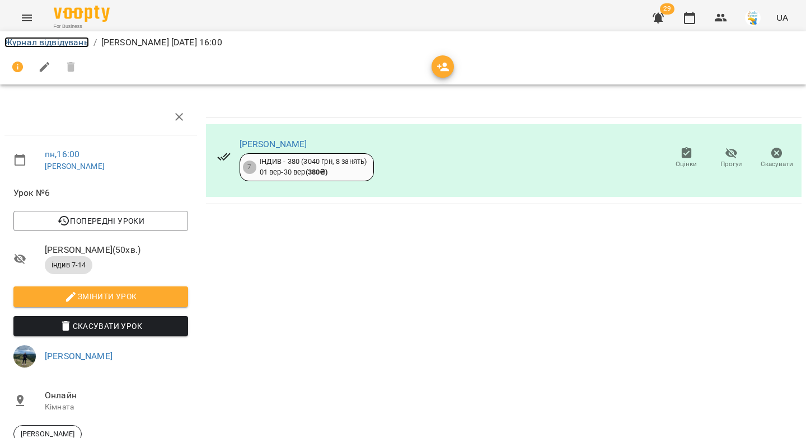
click at [63, 44] on link "Журнал відвідувань" at bounding box center [46, 42] width 85 height 11
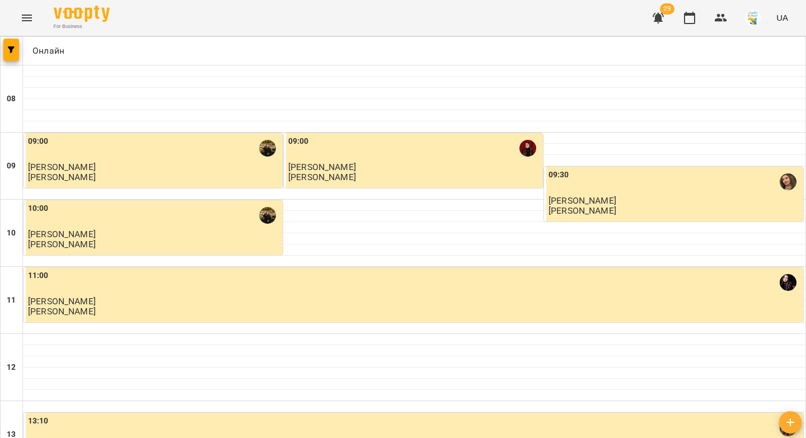
scroll to position [448, 0]
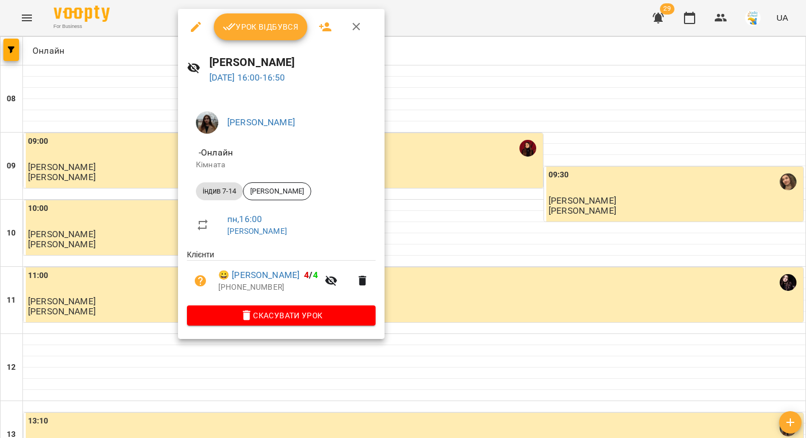
click at [232, 25] on icon "button" at bounding box center [229, 27] width 13 height 7
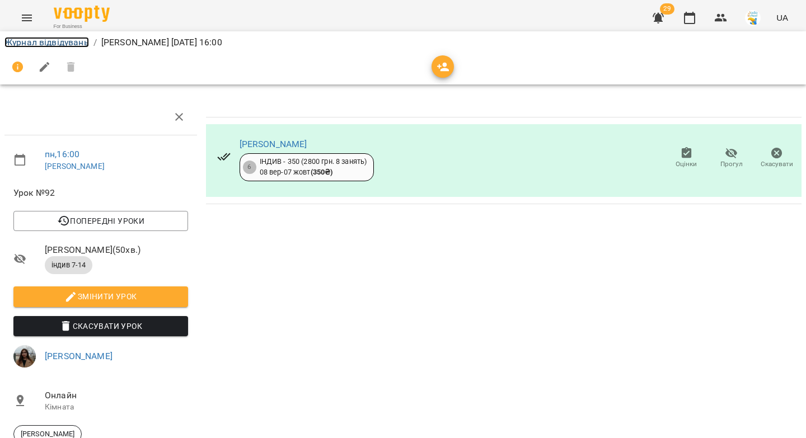
click at [63, 44] on link "Журнал відвідувань" at bounding box center [46, 42] width 85 height 11
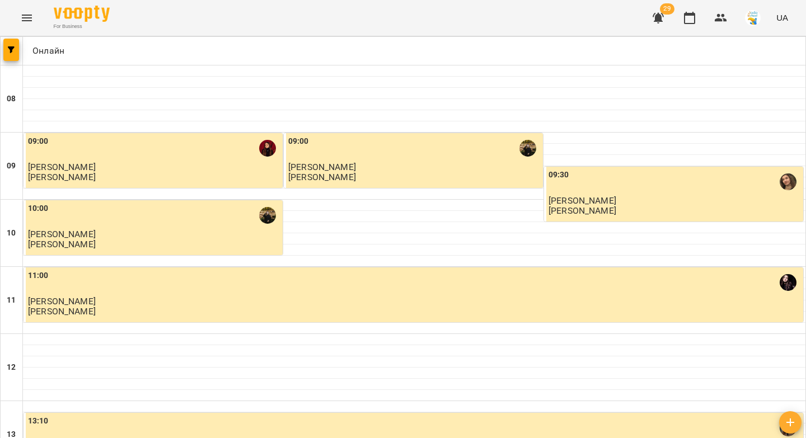
scroll to position [424, 0]
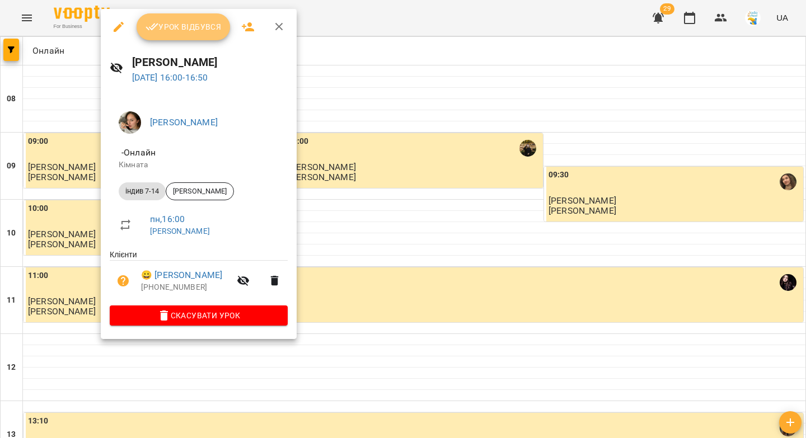
click at [175, 27] on span "Урок відбувся" at bounding box center [184, 26] width 76 height 13
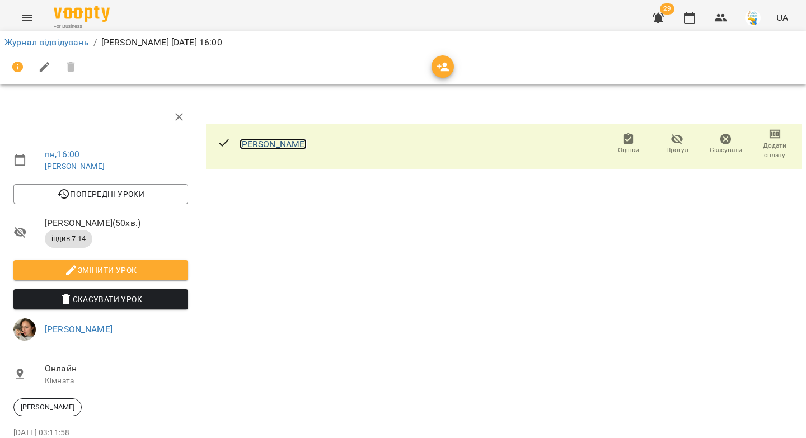
click at [293, 143] on link "[PERSON_NAME]" at bounding box center [274, 144] width 68 height 11
click at [71, 43] on link "Журнал відвідувань" at bounding box center [46, 42] width 85 height 11
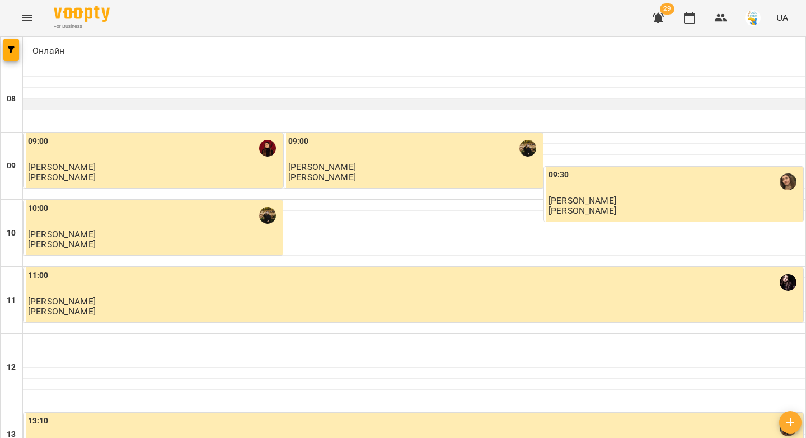
scroll to position [418, 0]
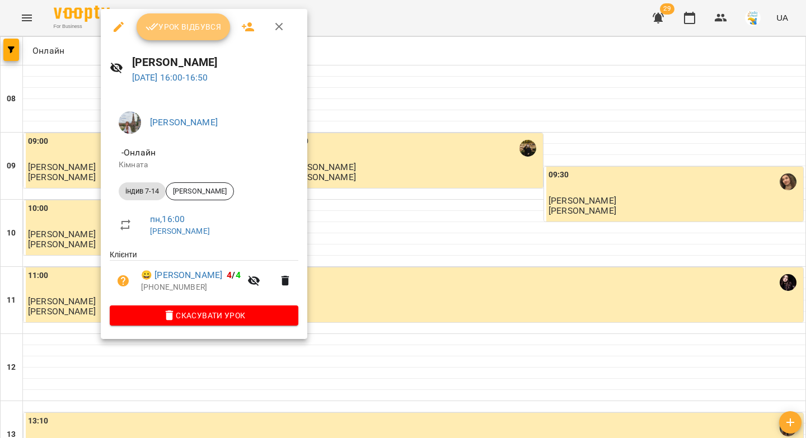
click at [166, 27] on span "Урок відбувся" at bounding box center [184, 26] width 76 height 13
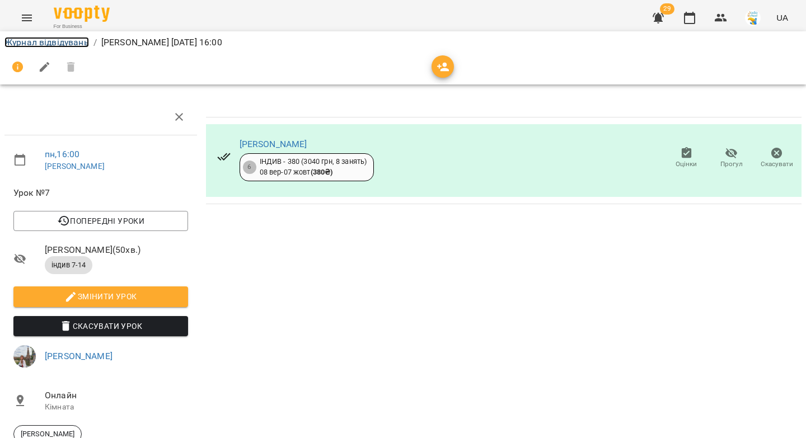
click at [72, 39] on link "Журнал відвідувань" at bounding box center [46, 42] width 85 height 11
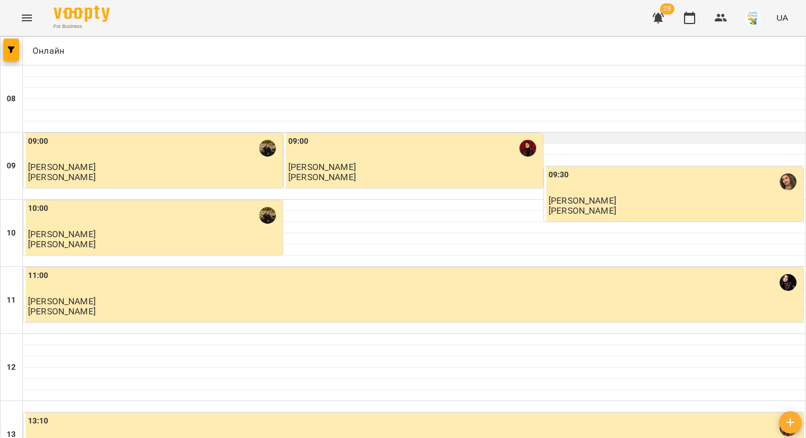
scroll to position [404, 0]
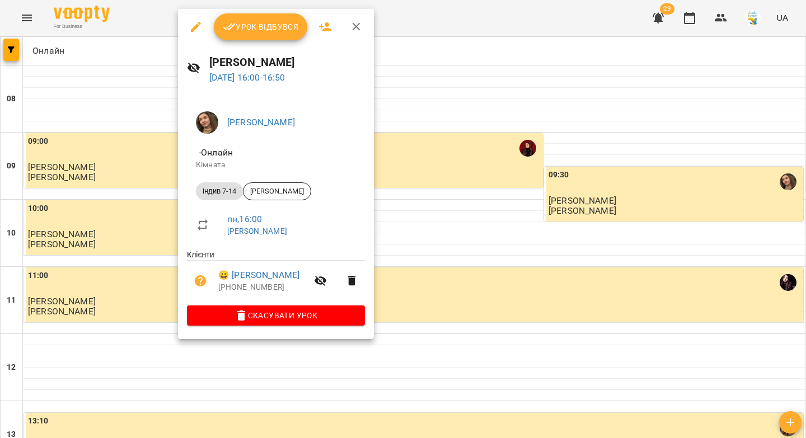
click at [242, 26] on div "Урок відбувся Анастасія Іванова 22 вер 2025 16:00 - 16:50 Анастасія Іванова - О…" at bounding box center [403, 219] width 806 height 438
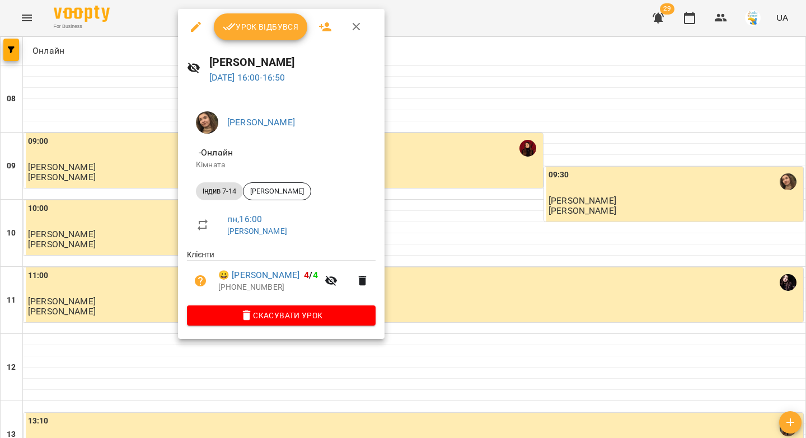
click at [272, 28] on span "Урок відбувся" at bounding box center [261, 26] width 76 height 13
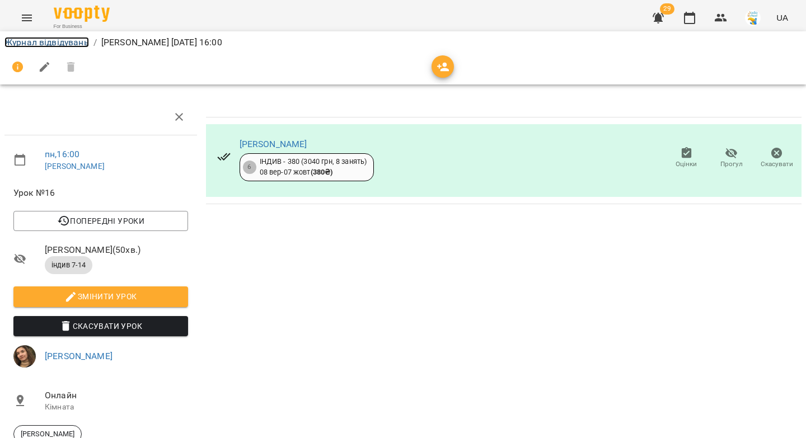
click at [72, 45] on link "Журнал відвідувань" at bounding box center [46, 42] width 85 height 11
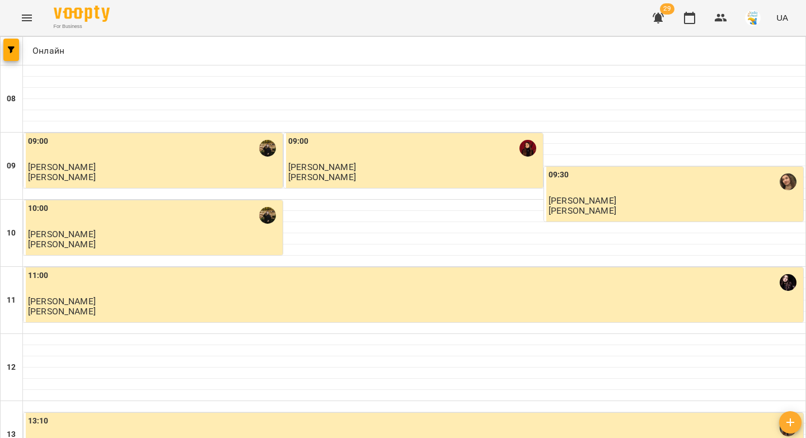
scroll to position [472, 0]
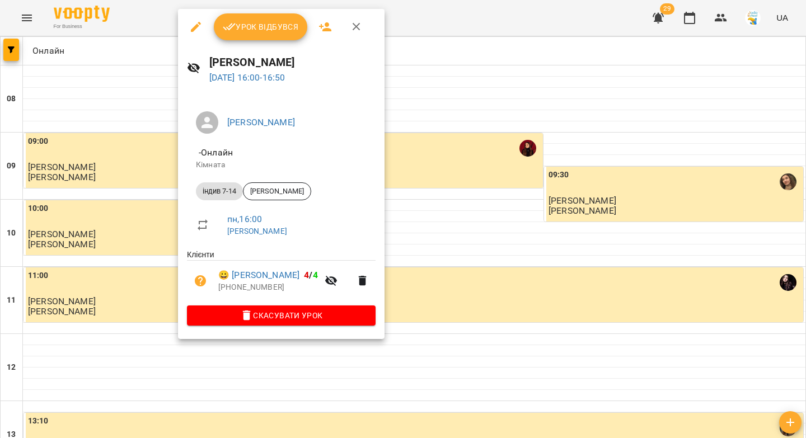
click at [244, 32] on span "Урок відбувся" at bounding box center [261, 26] width 76 height 13
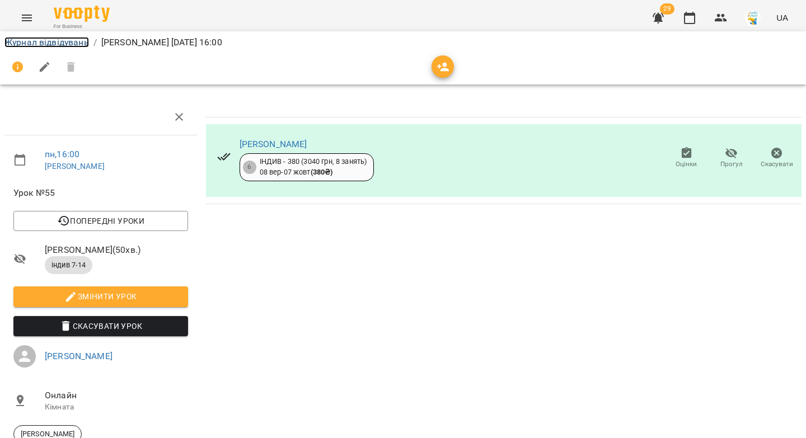
click at [41, 39] on link "Журнал відвідувань" at bounding box center [46, 42] width 85 height 11
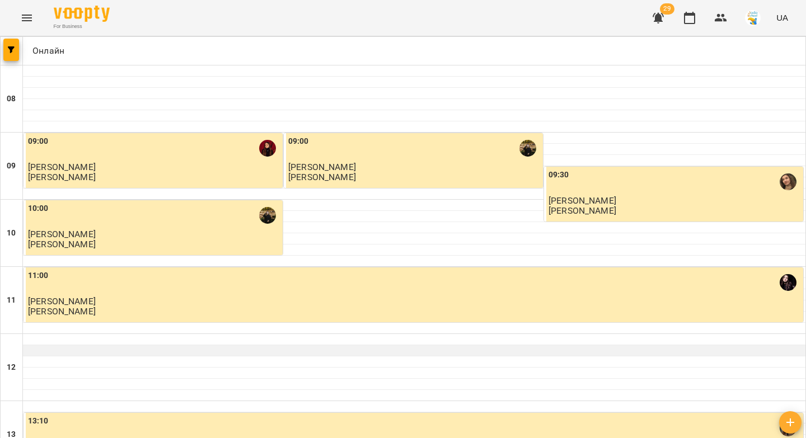
scroll to position [511, 0]
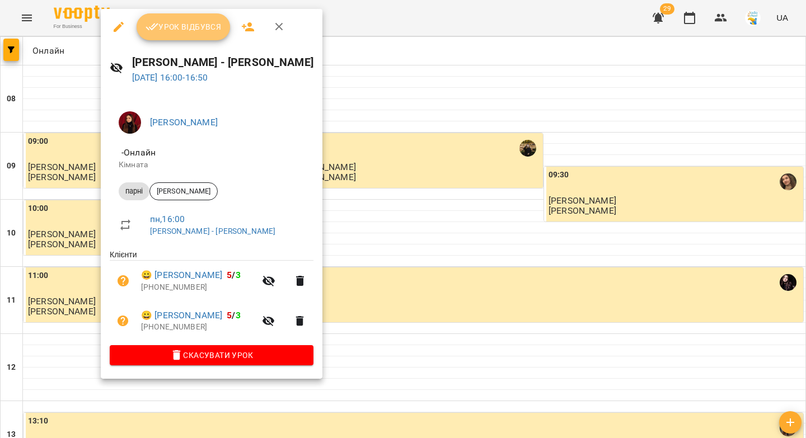
click at [171, 25] on span "Урок відбувся" at bounding box center [184, 26] width 76 height 13
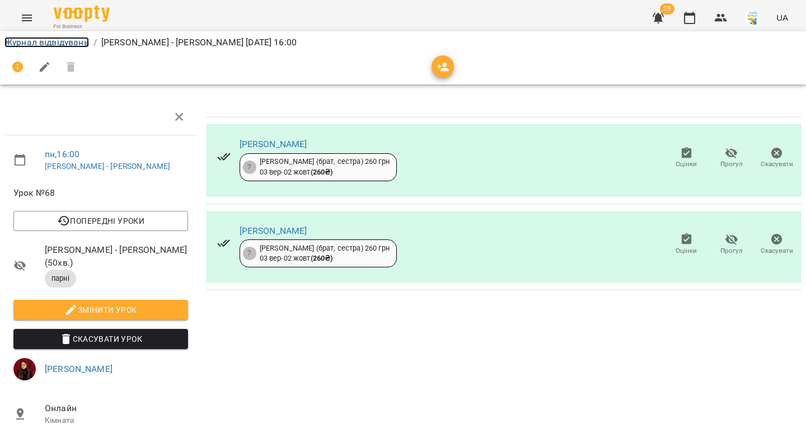
click at [62, 44] on link "Журнал відвідувань" at bounding box center [46, 42] width 85 height 11
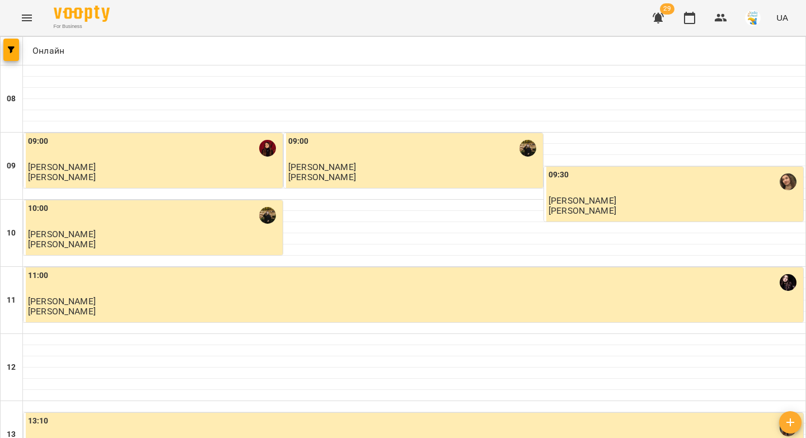
scroll to position [474, 0]
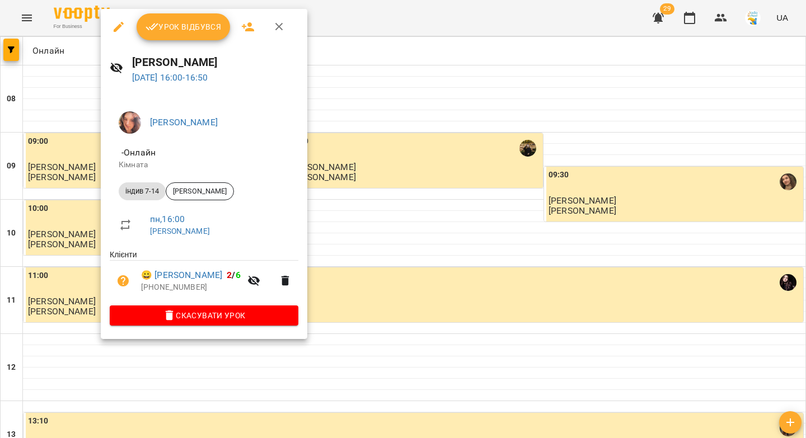
click at [162, 24] on span "Урок відбувся" at bounding box center [184, 26] width 76 height 13
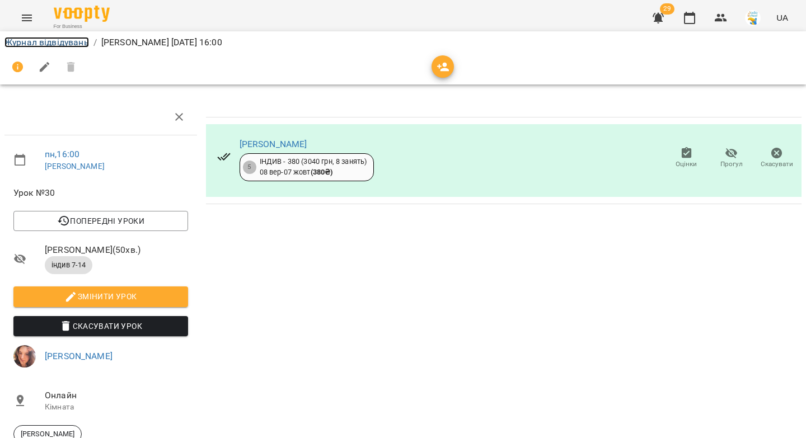
click at [67, 45] on link "Журнал відвідувань" at bounding box center [46, 42] width 85 height 11
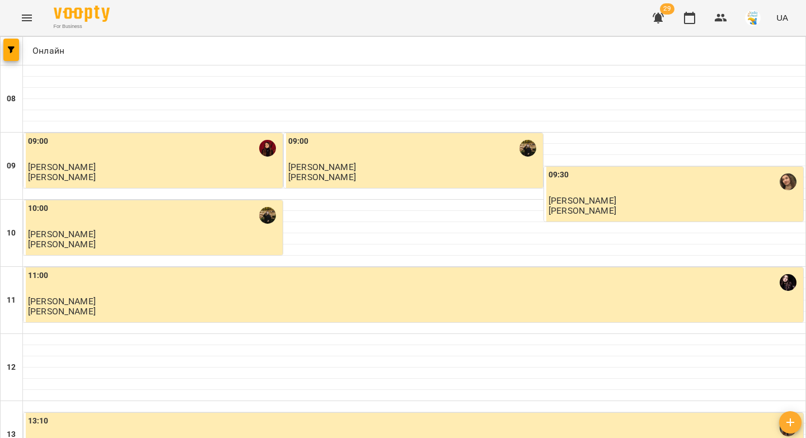
scroll to position [480, 0]
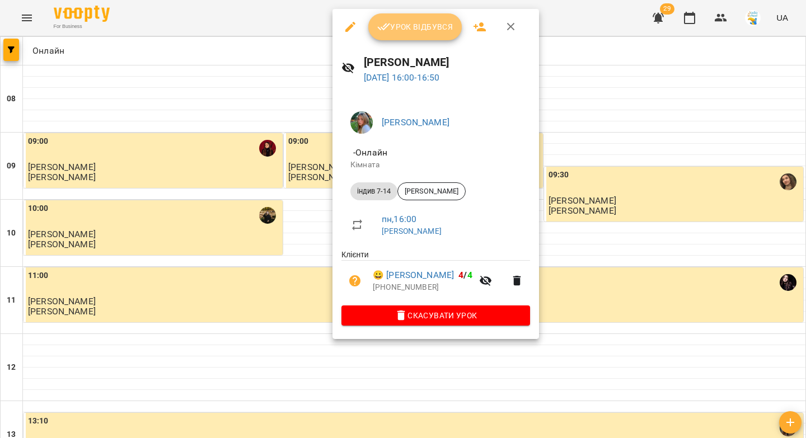
click at [407, 30] on span "Урок відбувся" at bounding box center [415, 26] width 76 height 13
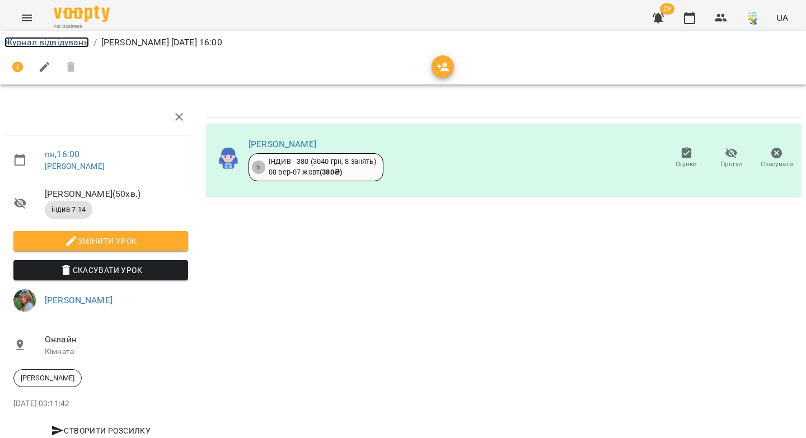
click at [57, 43] on link "Журнал відвідувань" at bounding box center [46, 42] width 85 height 11
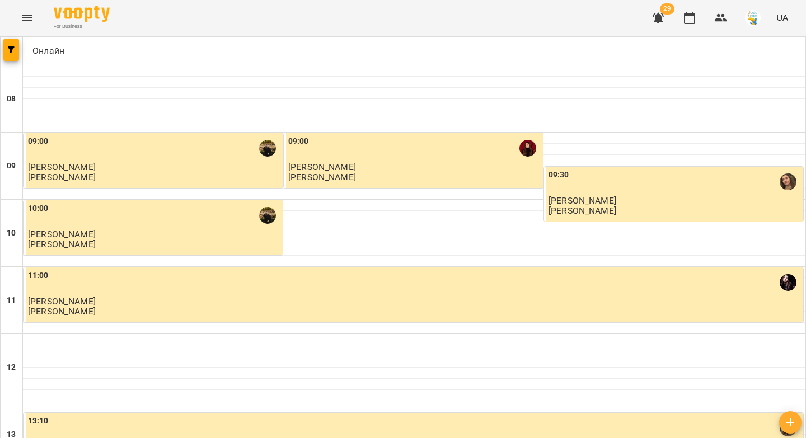
scroll to position [481, 0]
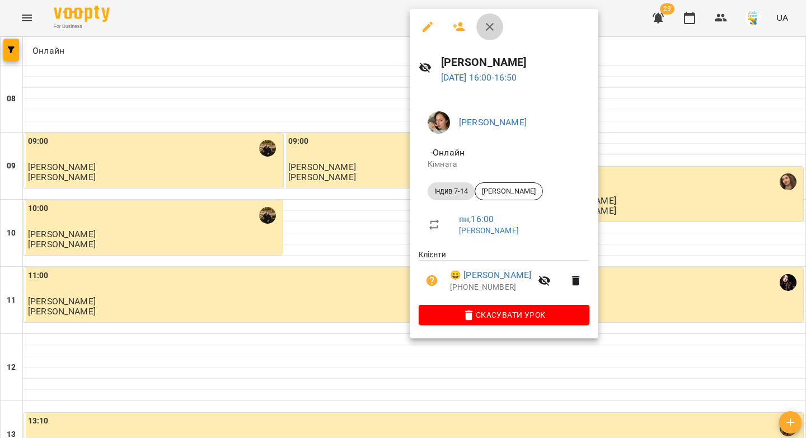
click at [491, 26] on icon "button" at bounding box center [489, 26] width 13 height 13
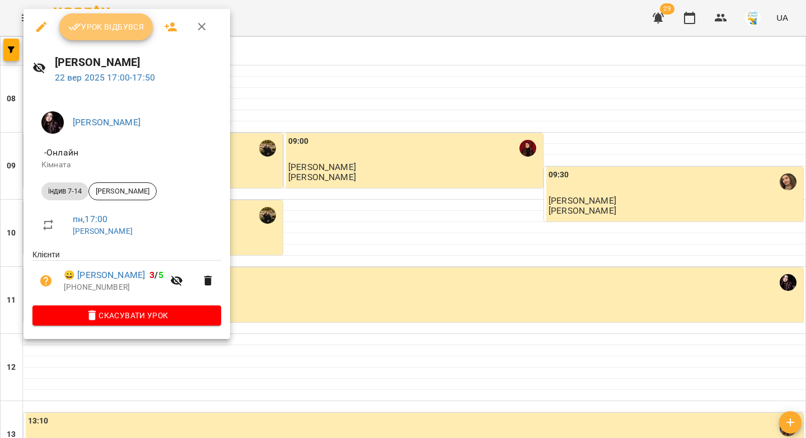
click at [72, 32] on icon "button" at bounding box center [74, 26] width 13 height 13
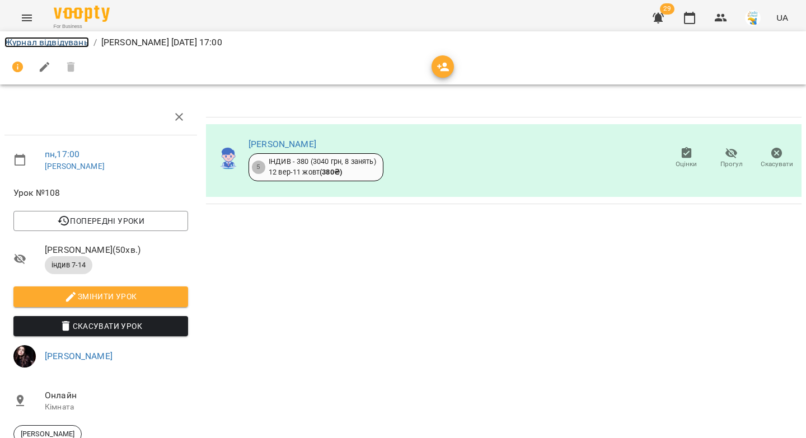
click at [76, 44] on link "Журнал відвідувань" at bounding box center [46, 42] width 85 height 11
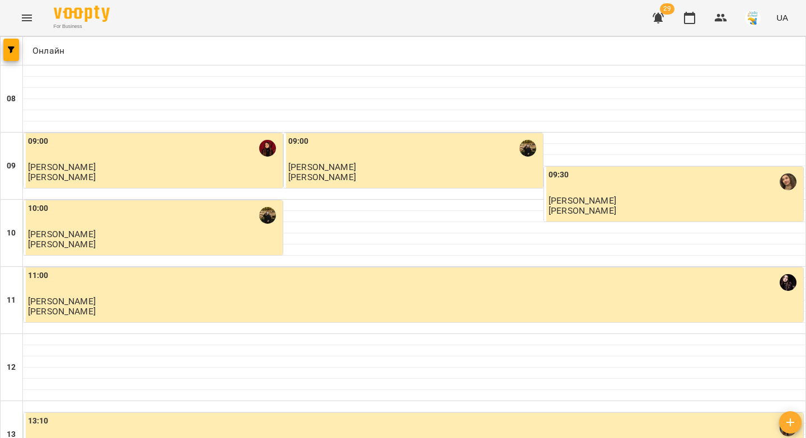
scroll to position [564, 0]
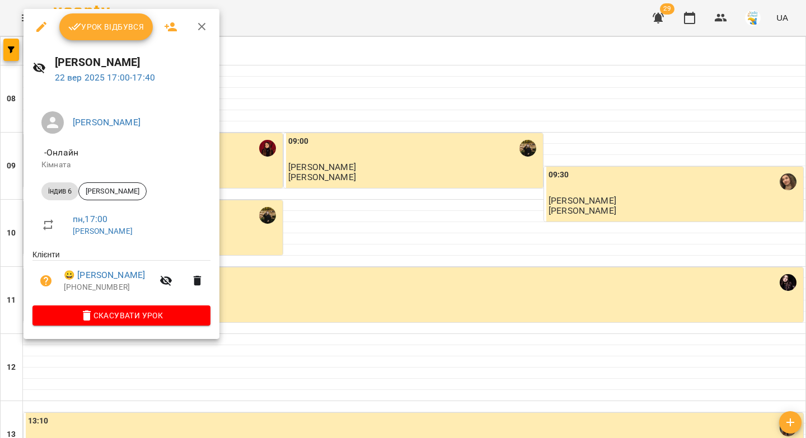
click at [100, 25] on span "Урок відбувся" at bounding box center [106, 26] width 76 height 13
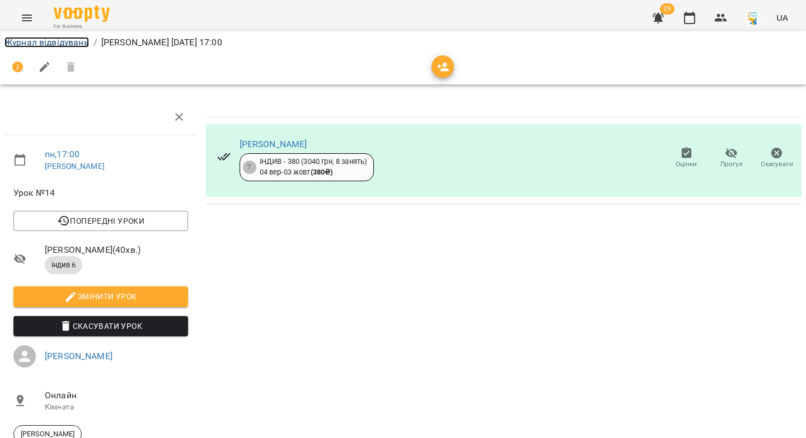
click at [80, 46] on link "Журнал відвідувань" at bounding box center [46, 42] width 85 height 11
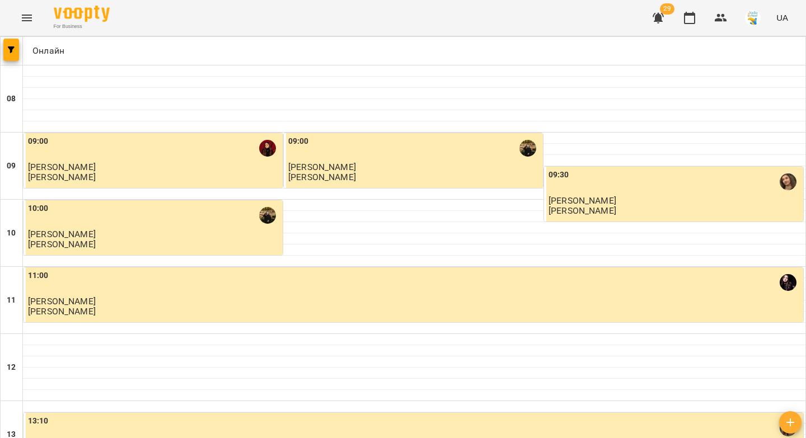
scroll to position [494, 0]
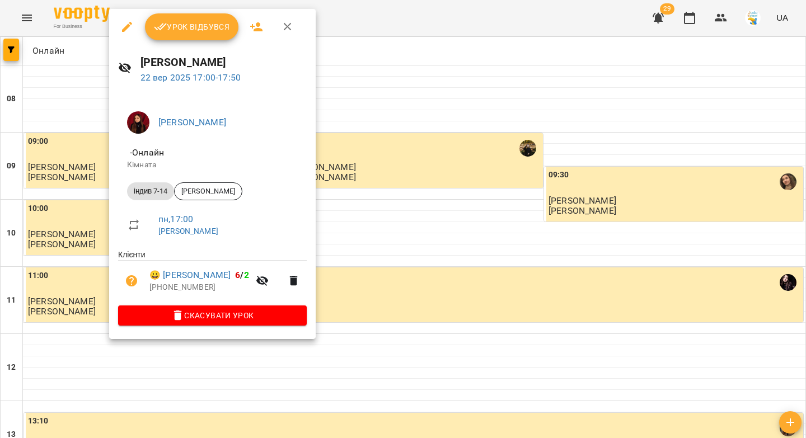
click at [171, 33] on span "Урок відбувся" at bounding box center [192, 26] width 76 height 13
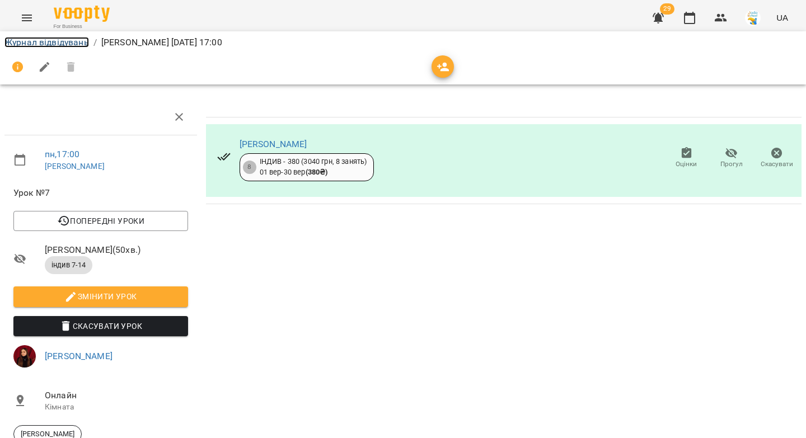
click at [76, 43] on link "Журнал відвідувань" at bounding box center [46, 42] width 85 height 11
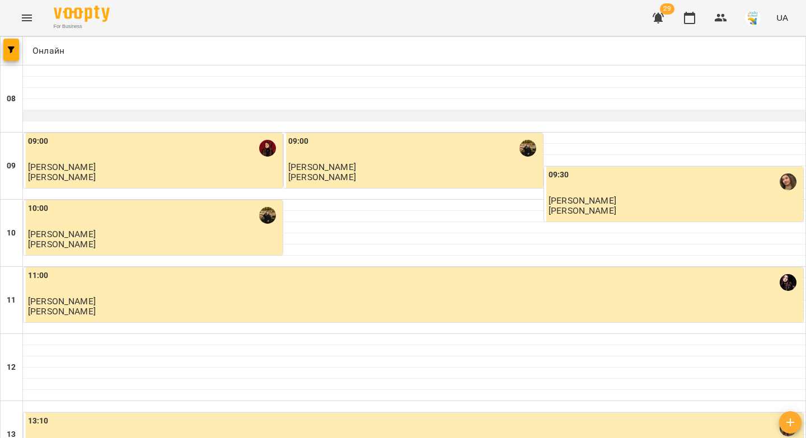
scroll to position [625, 0]
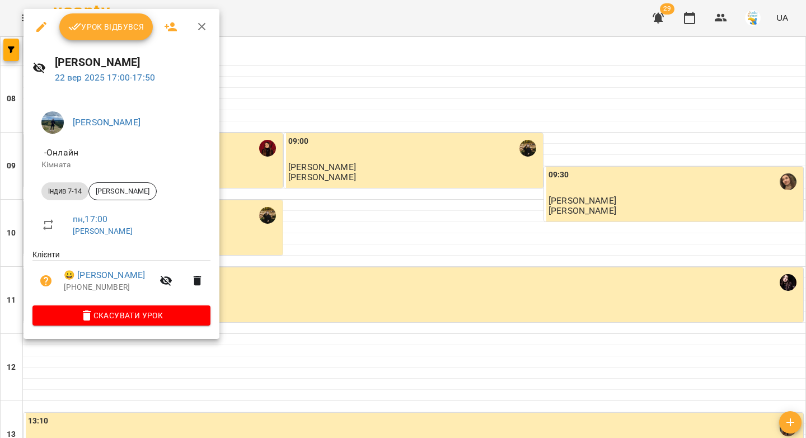
click at [97, 30] on span "Урок відбувся" at bounding box center [106, 26] width 76 height 13
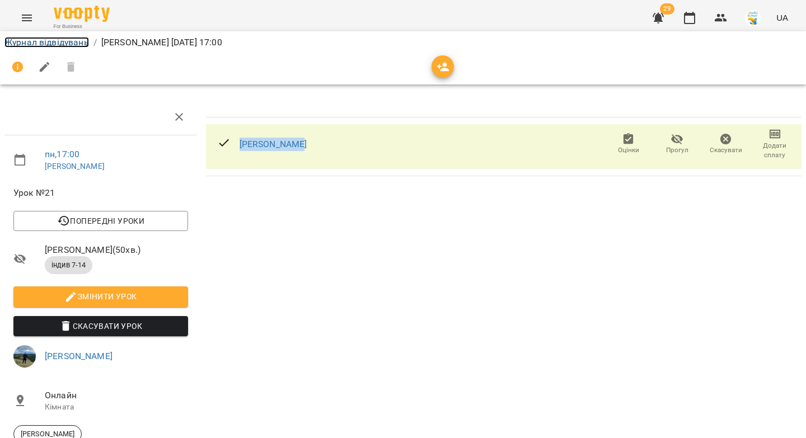
click at [42, 43] on link "Журнал відвідувань" at bounding box center [46, 42] width 85 height 11
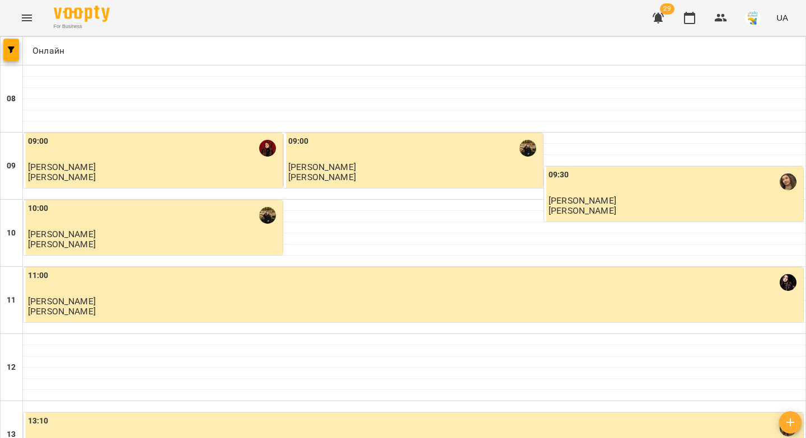
scroll to position [546, 0]
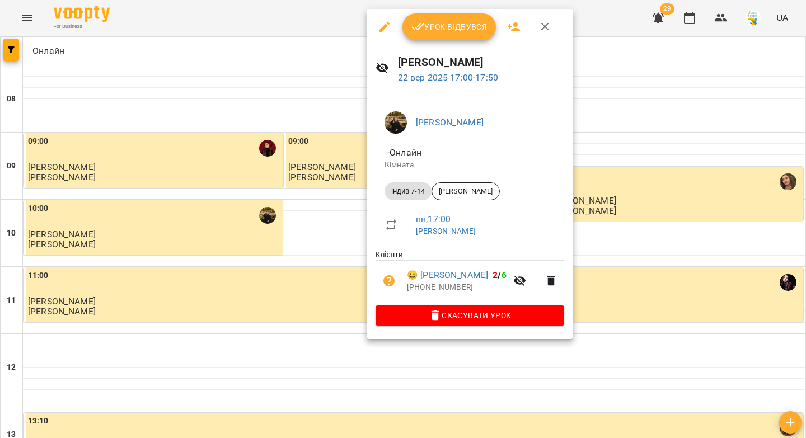
click at [437, 25] on span "Урок відбувся" at bounding box center [449, 26] width 76 height 13
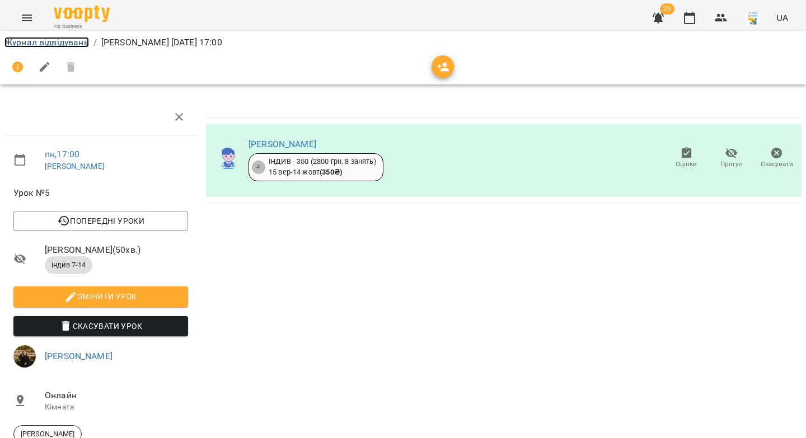
click at [56, 41] on link "Журнал відвідувань" at bounding box center [46, 42] width 85 height 11
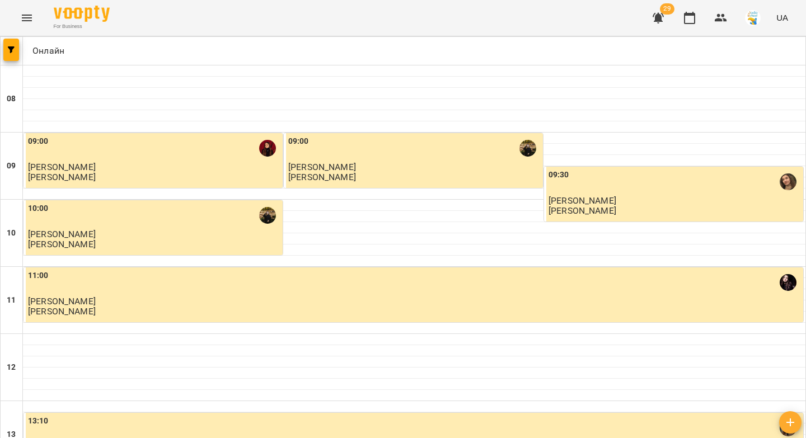
scroll to position [512, 0]
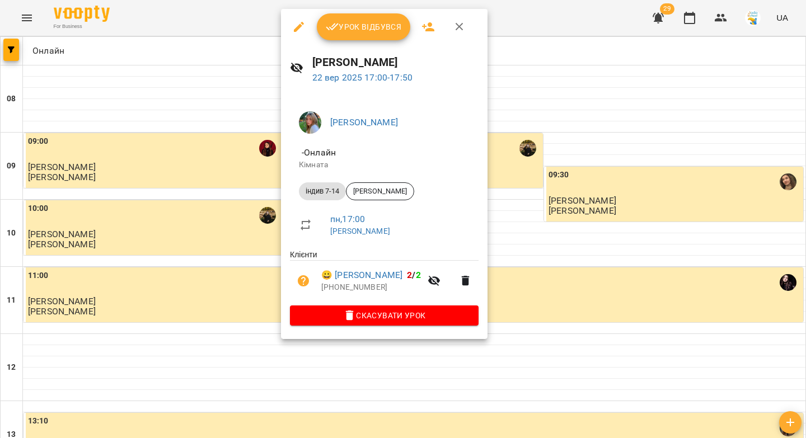
click at [374, 27] on span "Урок відбувся" at bounding box center [364, 26] width 76 height 13
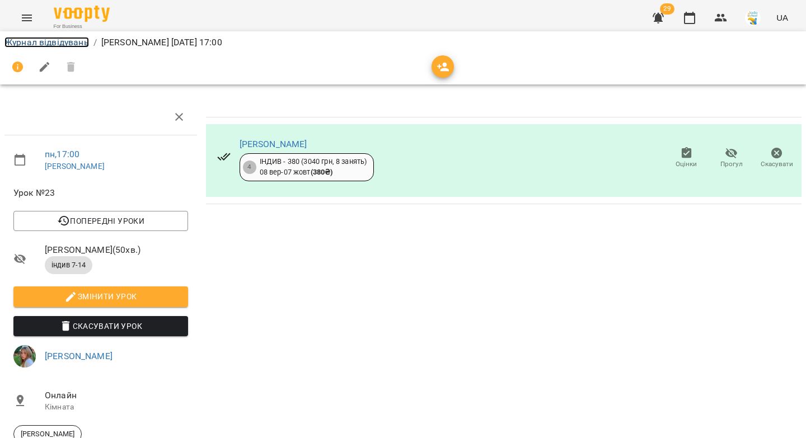
click at [85, 45] on link "Журнал відвідувань" at bounding box center [46, 42] width 85 height 11
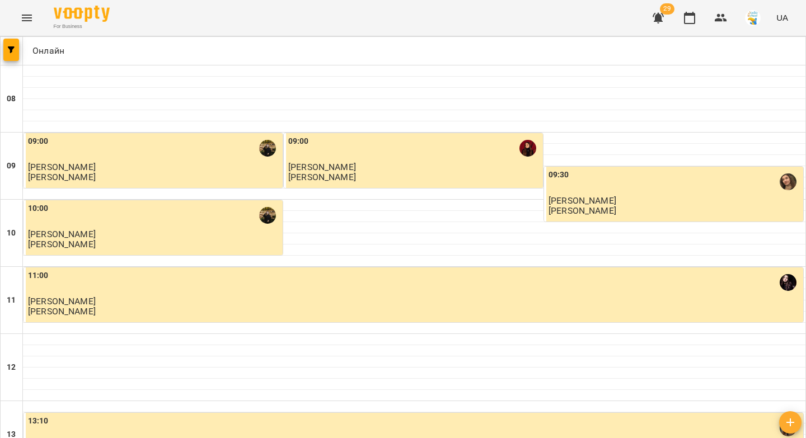
scroll to position [457, 0]
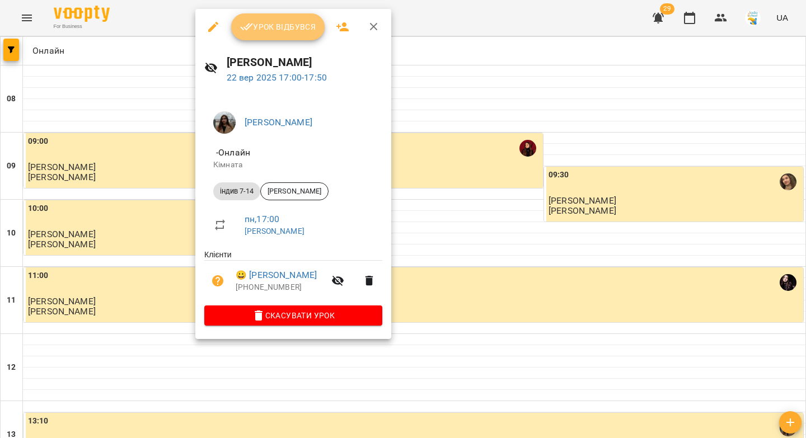
click at [294, 35] on button "Урок відбувся" at bounding box center [278, 26] width 94 height 27
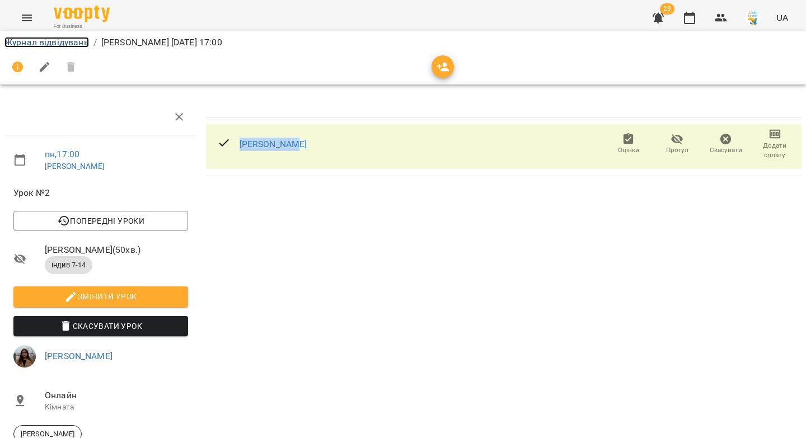
click at [58, 43] on link "Журнал відвідувань" at bounding box center [46, 42] width 85 height 11
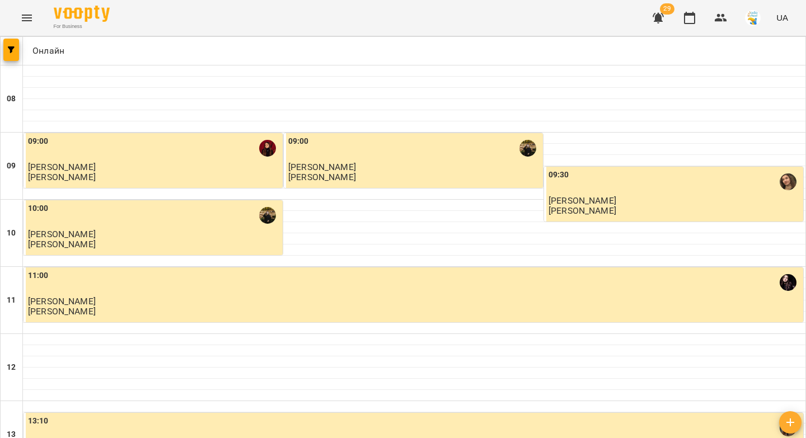
scroll to position [472, 0]
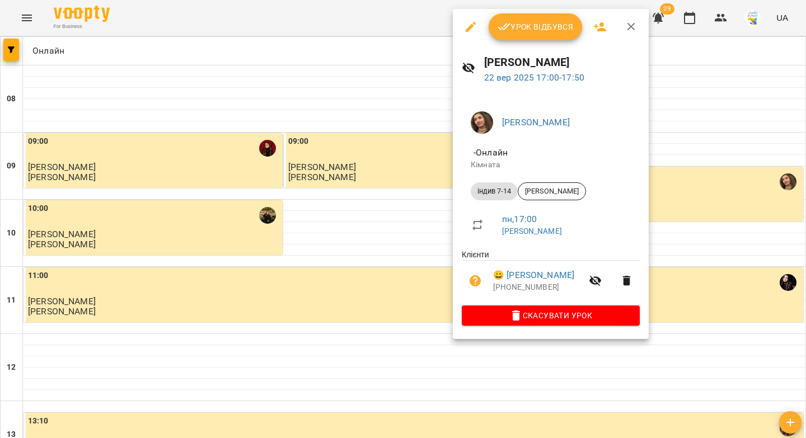
click at [549, 27] on span "Урок відбувся" at bounding box center [536, 26] width 76 height 13
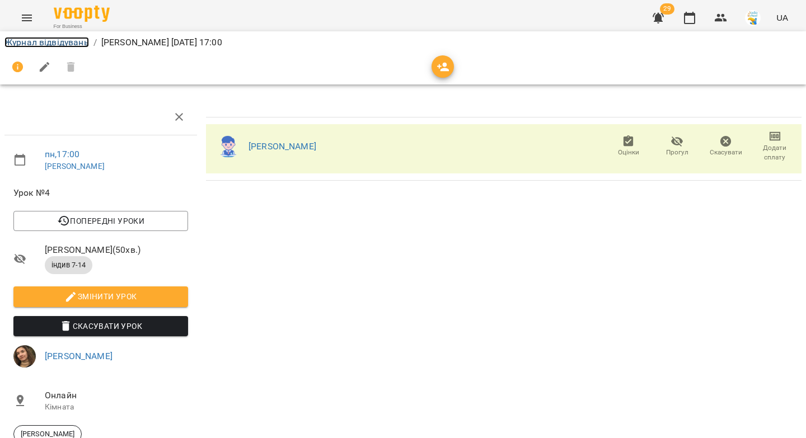
click at [63, 43] on link "Журнал відвідувань" at bounding box center [46, 42] width 85 height 11
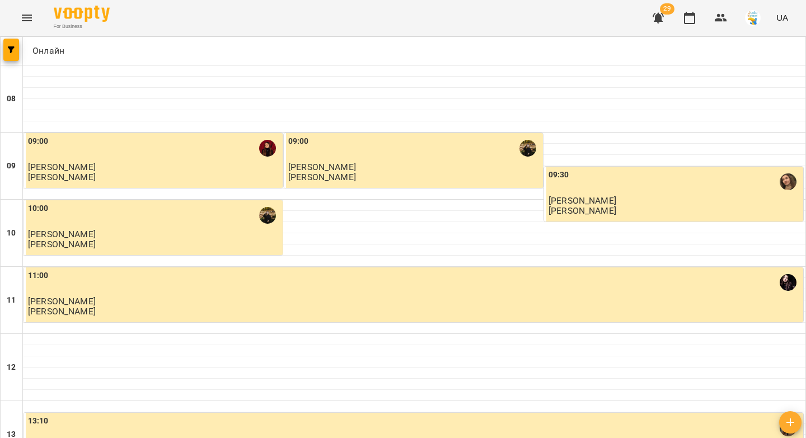
scroll to position [549, 0]
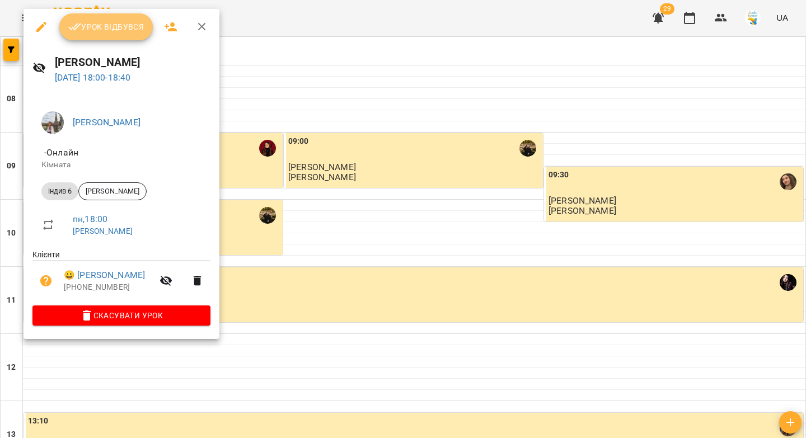
click at [104, 23] on span "Урок відбувся" at bounding box center [106, 26] width 76 height 13
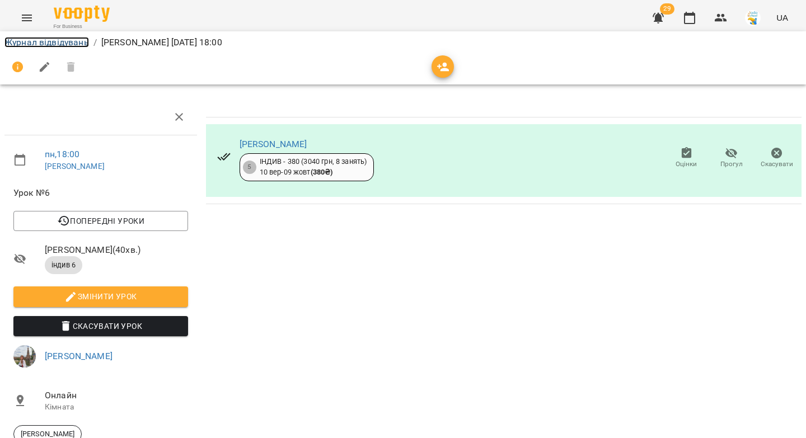
click at [55, 42] on link "Журнал відвідувань" at bounding box center [46, 42] width 85 height 11
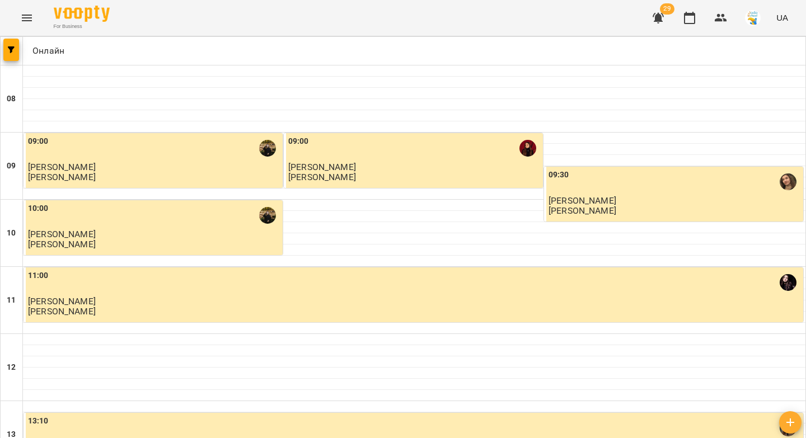
scroll to position [642, 0]
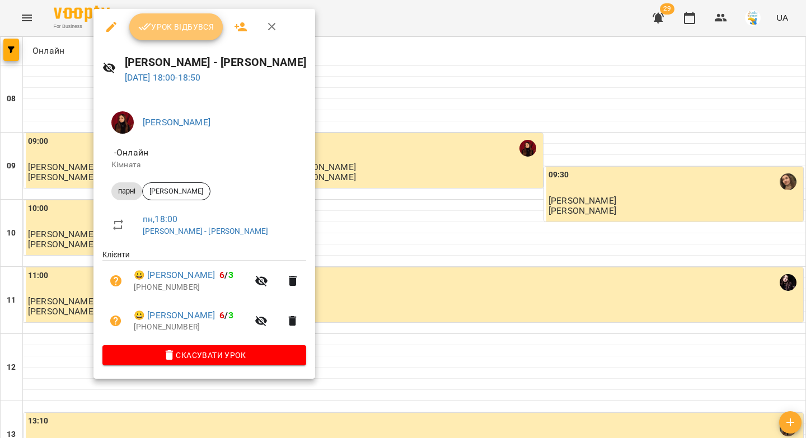
click at [160, 29] on span "Урок відбувся" at bounding box center [176, 26] width 76 height 13
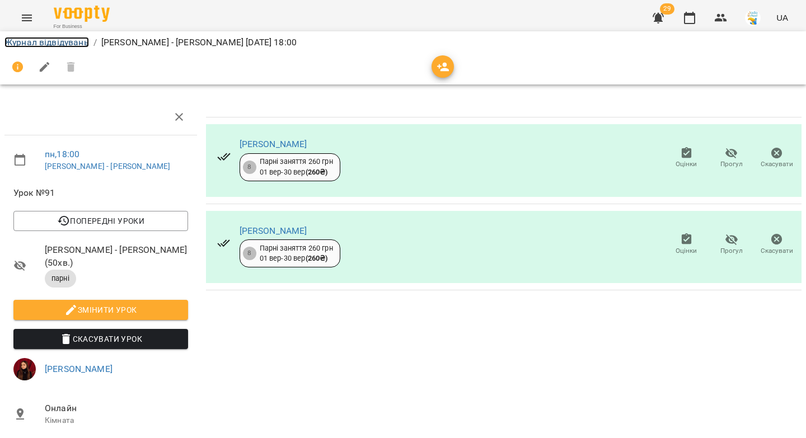
click at [68, 45] on link "Журнал відвідувань" at bounding box center [46, 42] width 85 height 11
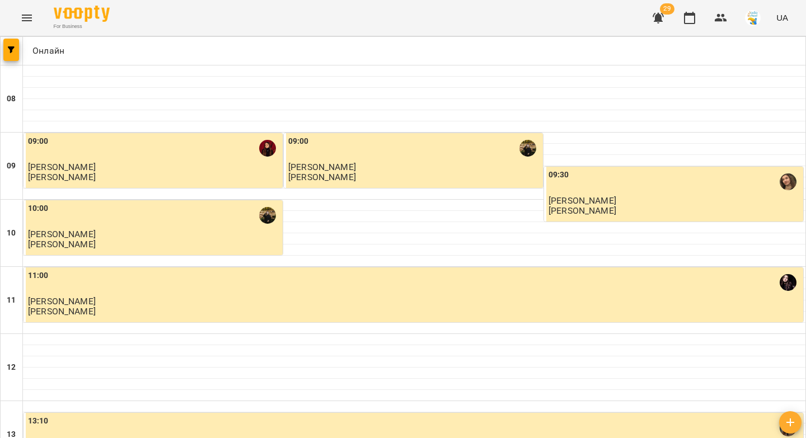
scroll to position [642, 0]
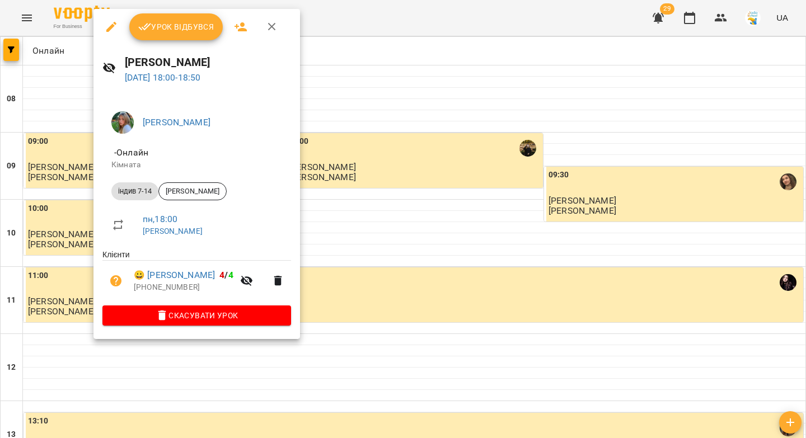
click at [162, 26] on span "Урок відбувся" at bounding box center [176, 26] width 76 height 13
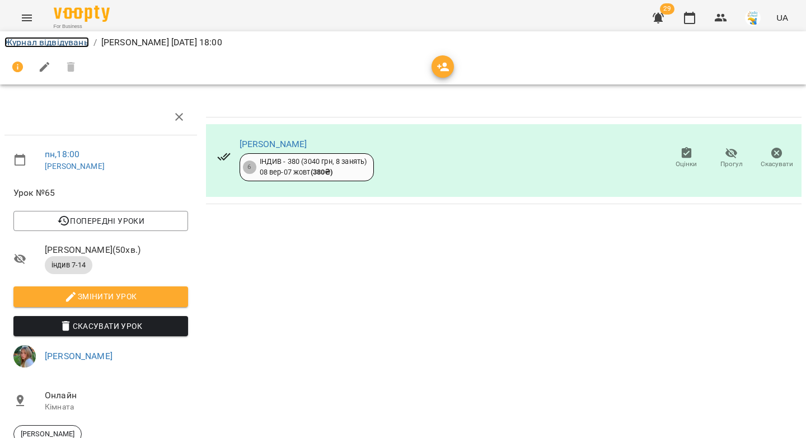
click at [64, 44] on link "Журнал відвідувань" at bounding box center [46, 42] width 85 height 11
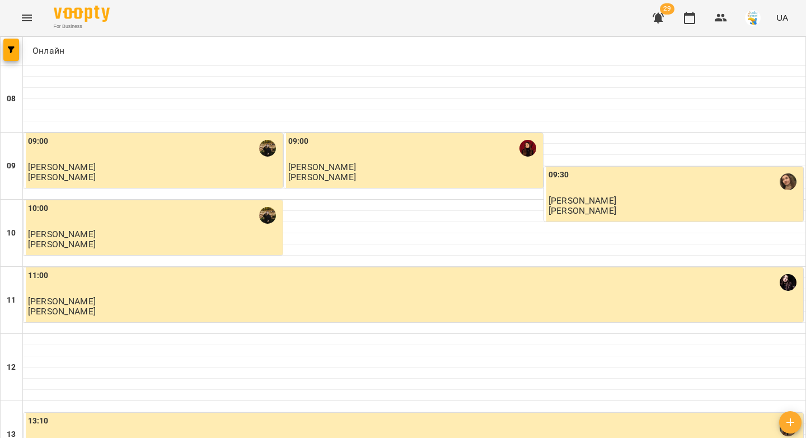
scroll to position [642, 0]
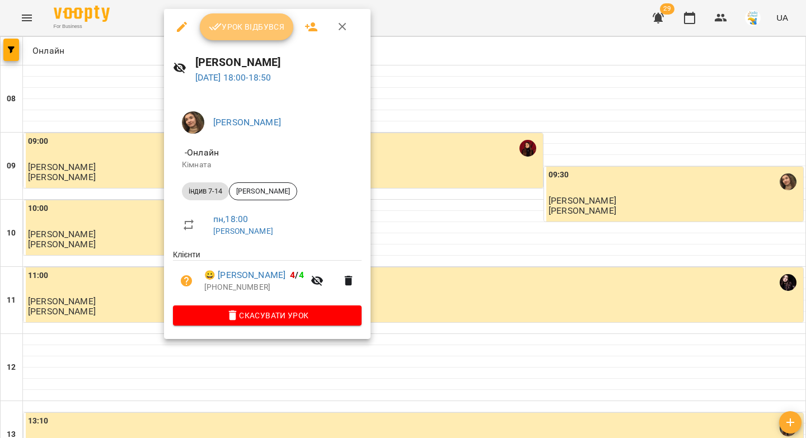
click at [227, 25] on span "Урок відбувся" at bounding box center [247, 26] width 76 height 13
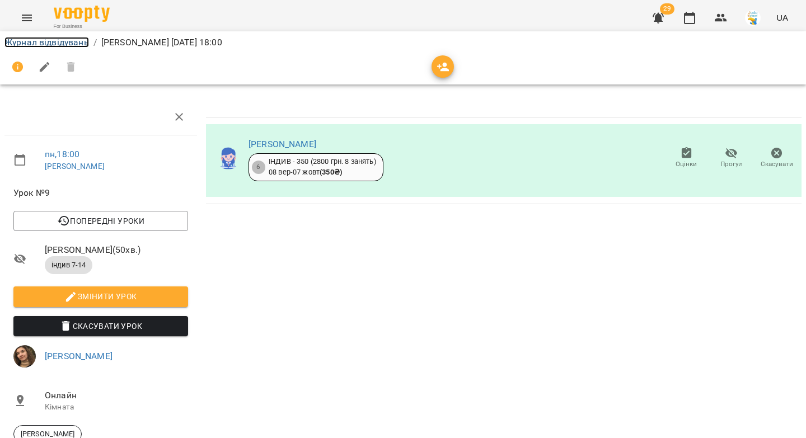
click at [67, 41] on link "Журнал відвідувань" at bounding box center [46, 42] width 85 height 11
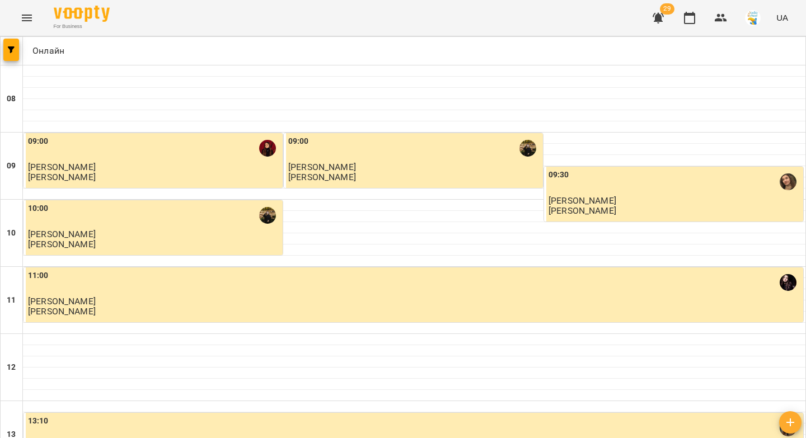
scroll to position [605, 0]
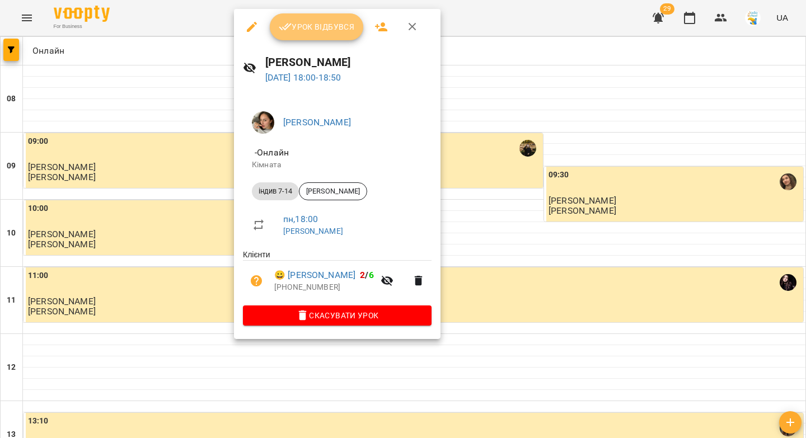
click at [313, 25] on span "Урок відбувся" at bounding box center [317, 26] width 76 height 13
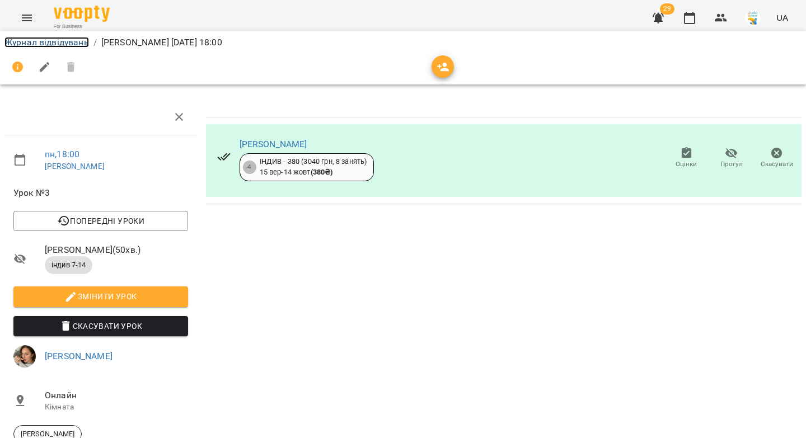
click at [54, 43] on link "Журнал відвідувань" at bounding box center [46, 42] width 85 height 11
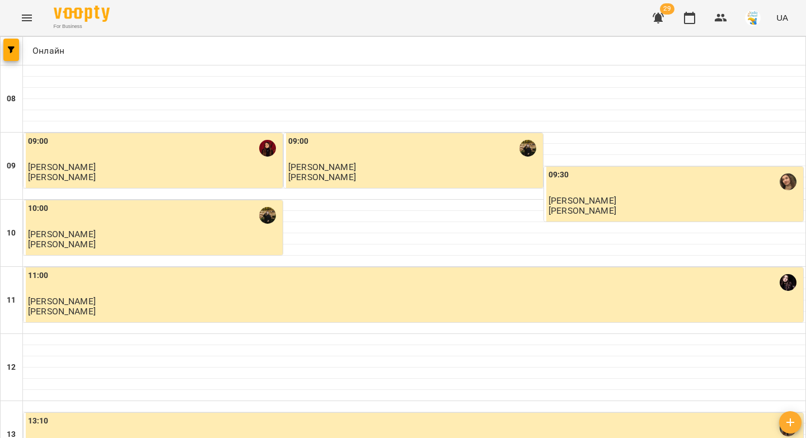
scroll to position [642, 0]
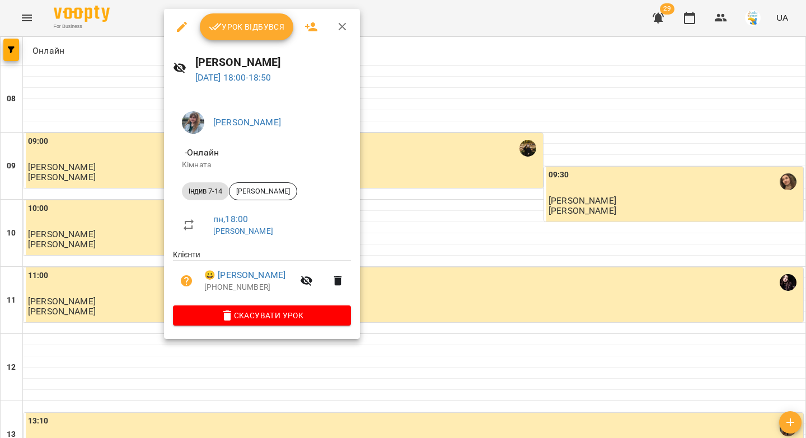
click at [222, 29] on span "Урок відбувся" at bounding box center [247, 26] width 76 height 13
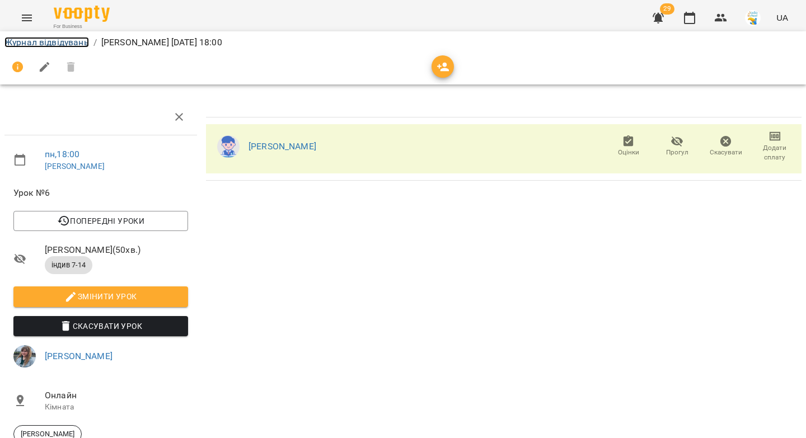
click at [32, 43] on link "Журнал відвідувань" at bounding box center [46, 42] width 85 height 11
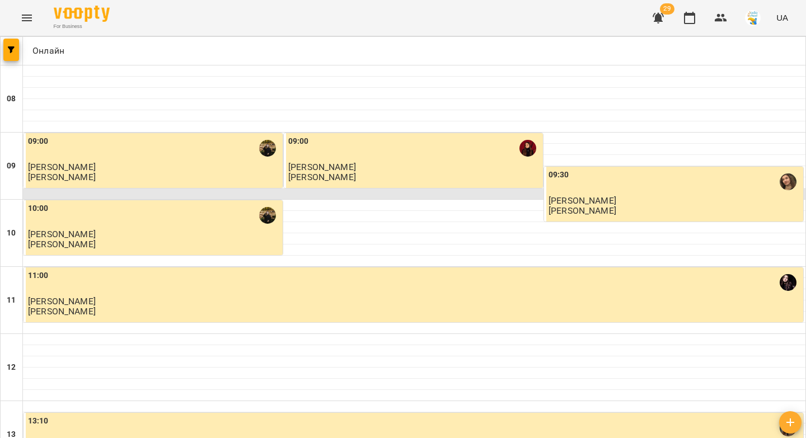
scroll to position [591, 0]
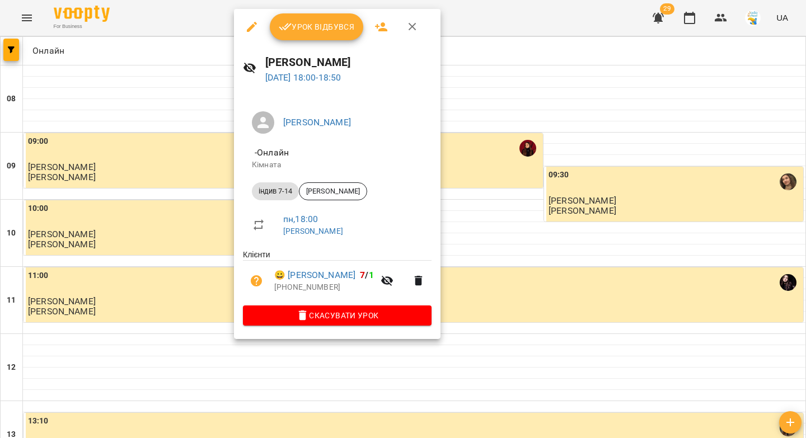
click at [308, 31] on span "Урок відбувся" at bounding box center [317, 26] width 76 height 13
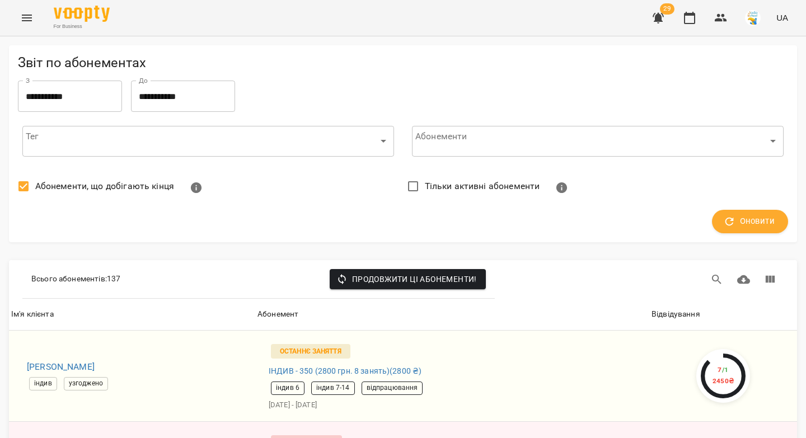
click at [25, 16] on icon "Menu" at bounding box center [26, 17] width 13 height 13
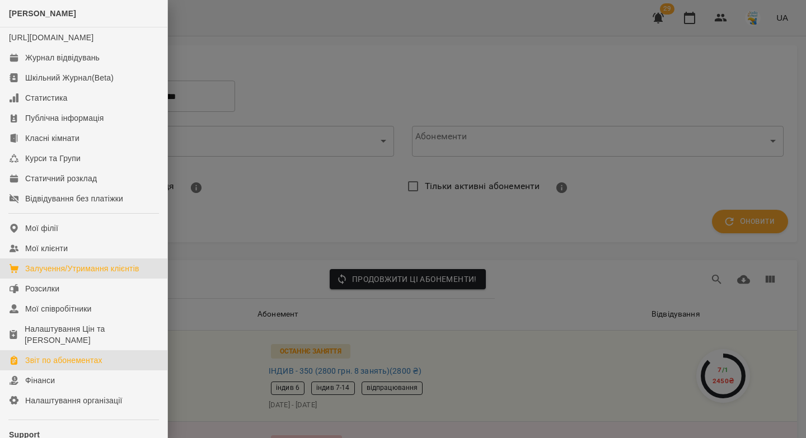
click at [61, 274] on div "Залучення/Утримання клієнтів" at bounding box center [82, 268] width 114 height 11
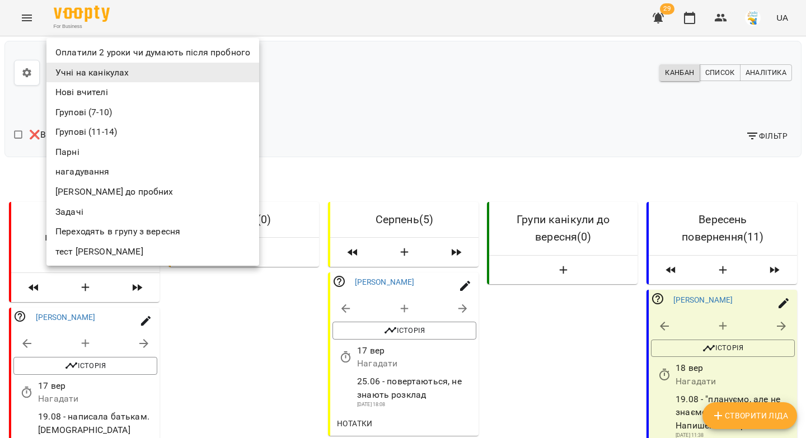
click at [115, 57] on li "Оплатили 2 уроки чи думають після пробного" at bounding box center [152, 53] width 213 height 20
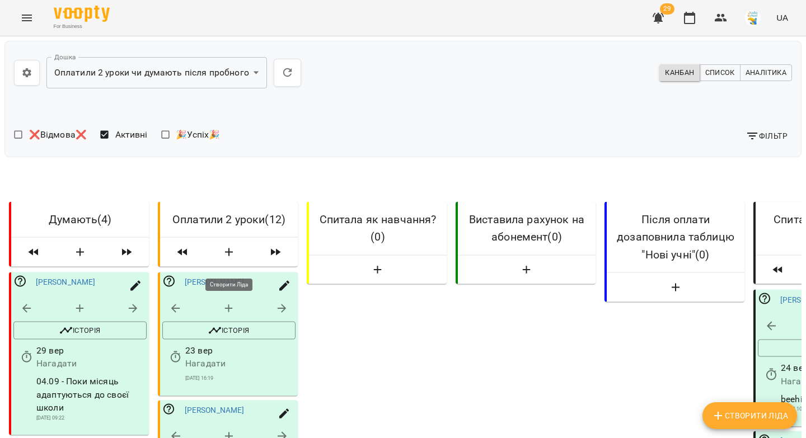
click at [230, 260] on icon "button" at bounding box center [228, 252] width 13 height 13
select select "*"
select select "**"
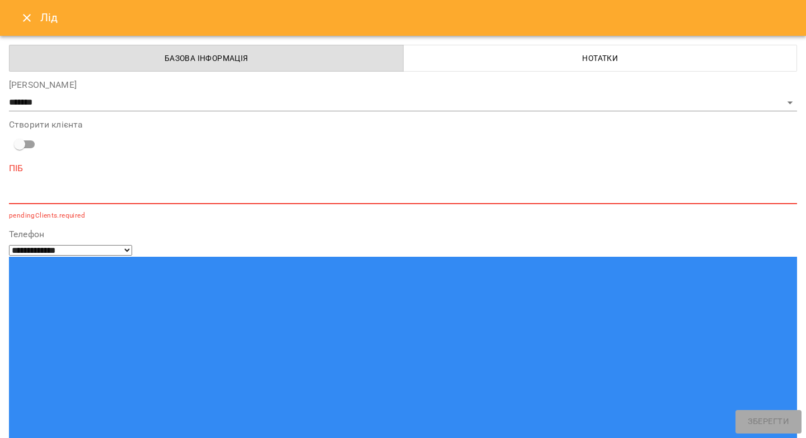
click at [269, 195] on textarea at bounding box center [403, 195] width 788 height 11
paste textarea "**********"
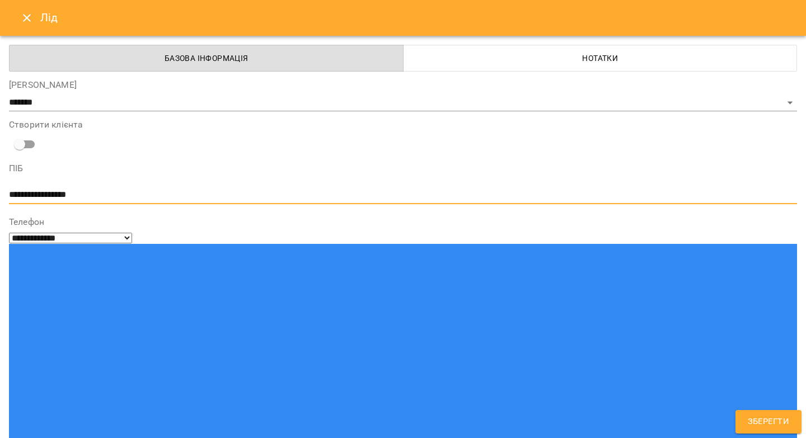
type textarea "**********"
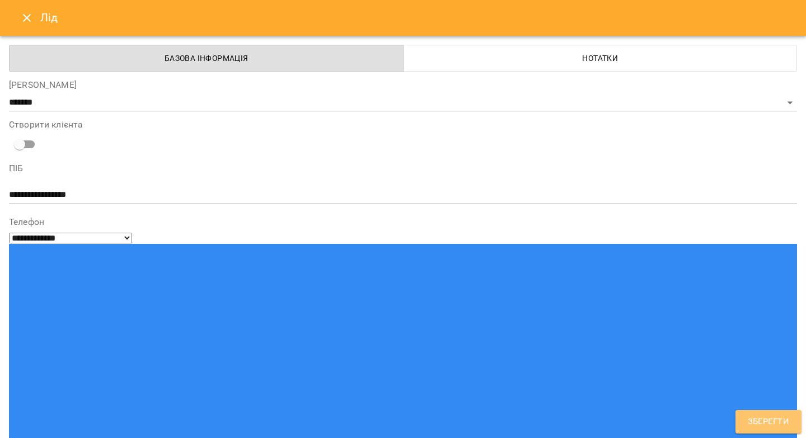
click at [793, 423] on button "Зберегти" at bounding box center [769, 422] width 66 height 24
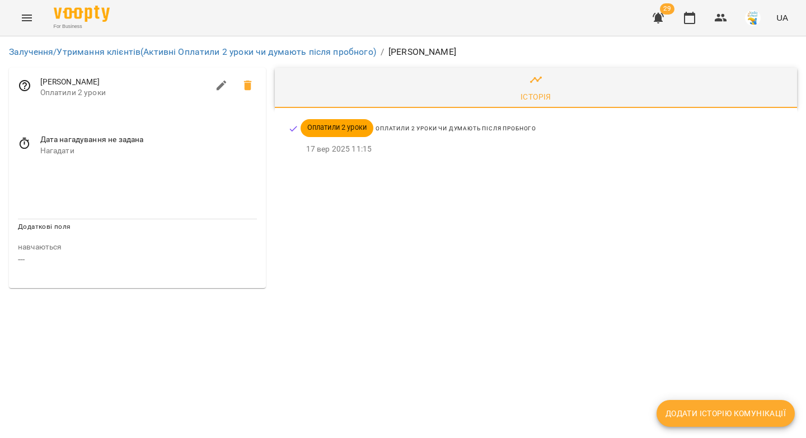
click at [26, 146] on icon at bounding box center [24, 143] width 13 height 13
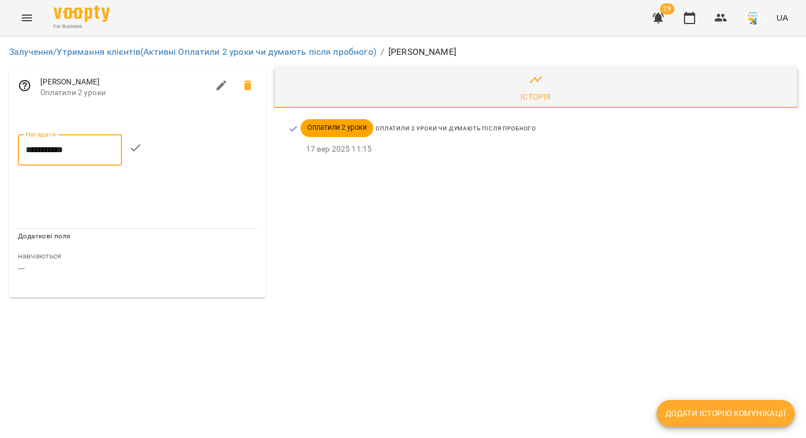
click at [39, 155] on input "**********" at bounding box center [70, 149] width 104 height 31
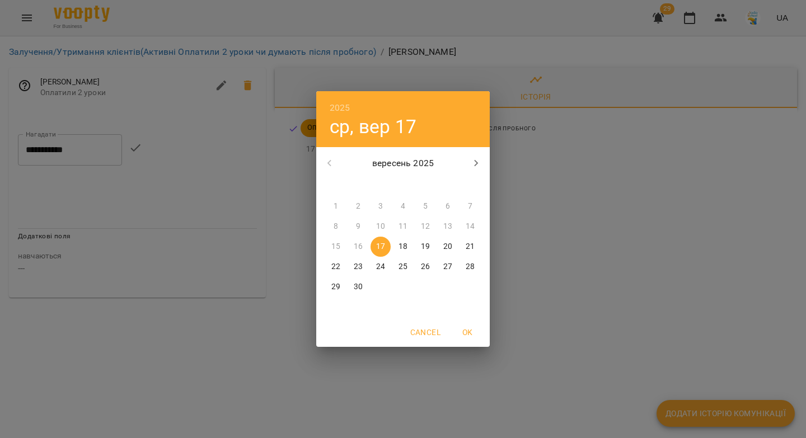
click at [360, 263] on p "23" at bounding box center [358, 266] width 9 height 11
type input "**********"
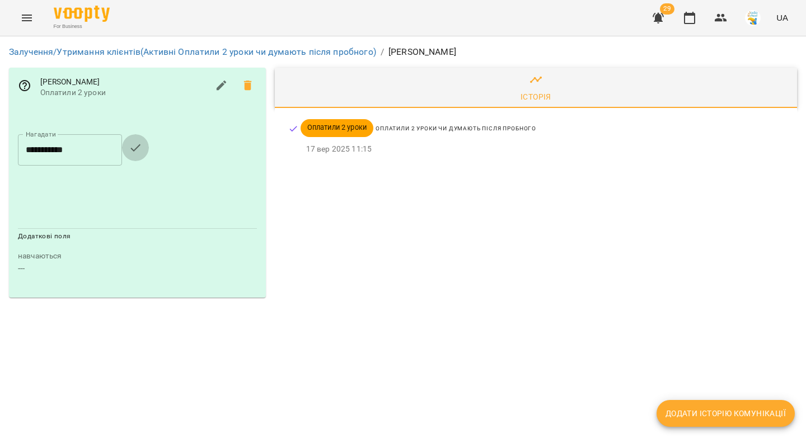
click at [142, 151] on icon "button" at bounding box center [135, 147] width 13 height 13
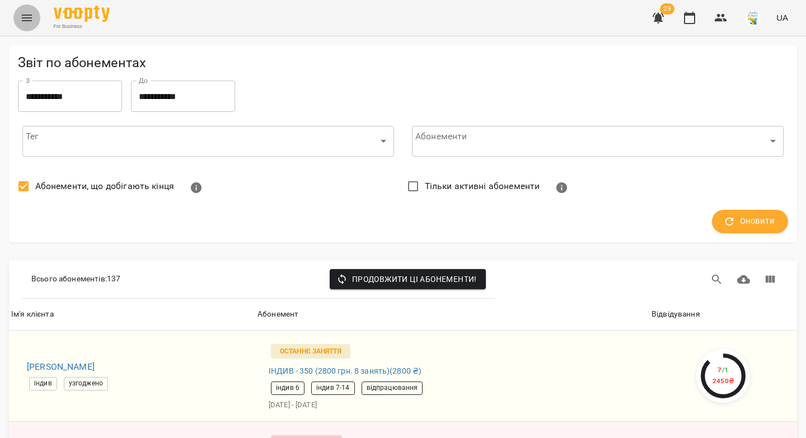
click at [29, 16] on icon "Menu" at bounding box center [26, 17] width 13 height 13
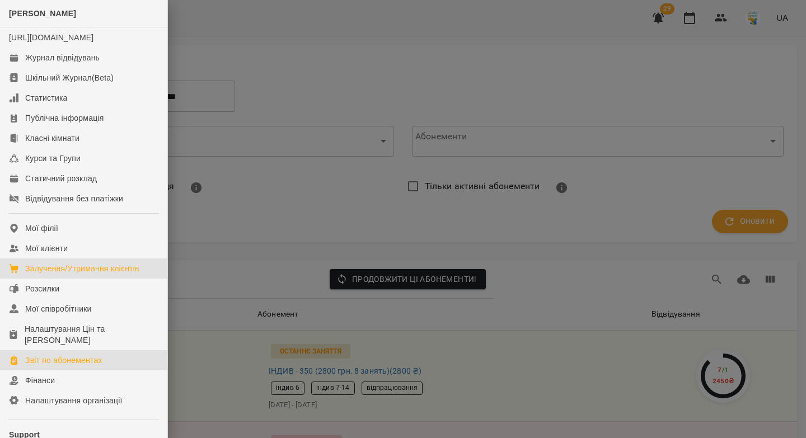
click at [83, 274] on div "Залучення/Утримання клієнтів" at bounding box center [82, 268] width 114 height 11
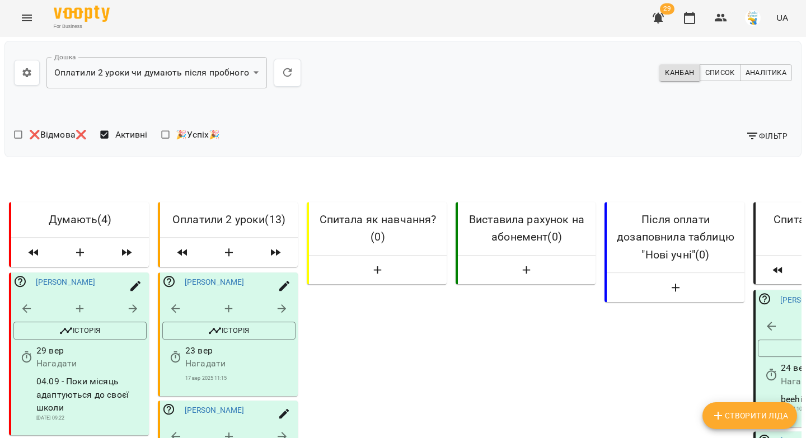
scroll to position [1260, 0]
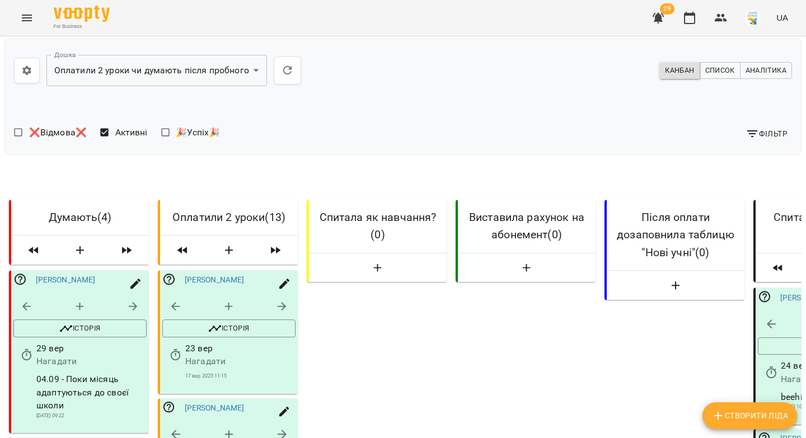
select select "*"
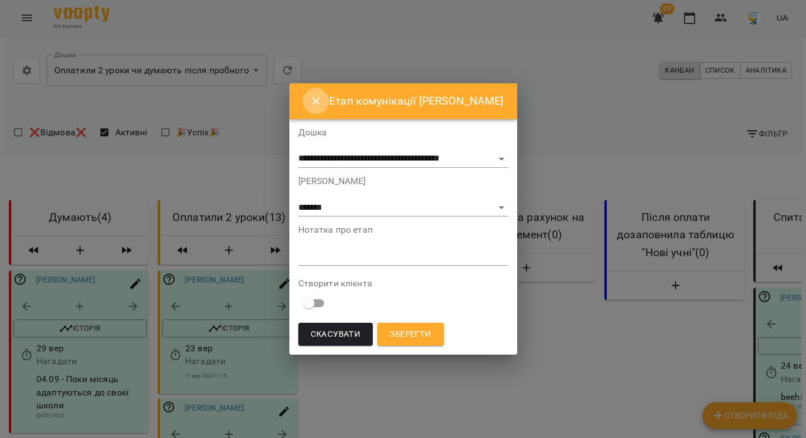
drag, startPoint x: 311, startPoint y: 100, endPoint x: 265, endPoint y: 311, distance: 215.6
click at [312, 100] on icon "Close" at bounding box center [316, 101] width 8 height 8
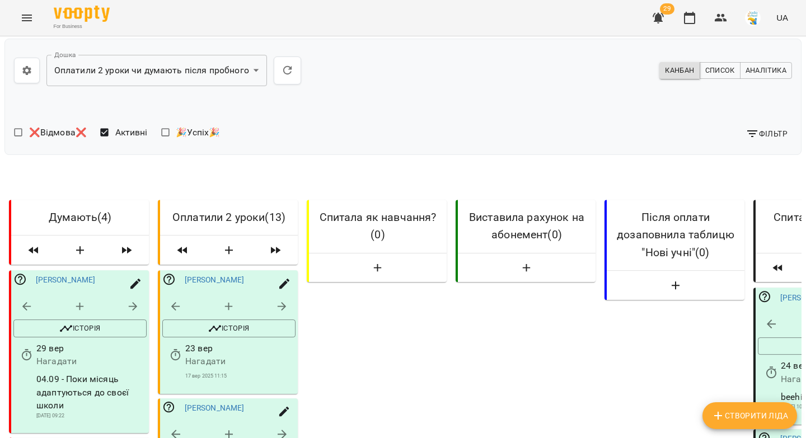
drag, startPoint x: 260, startPoint y: 332, endPoint x: 176, endPoint y: 335, distance: 84.0
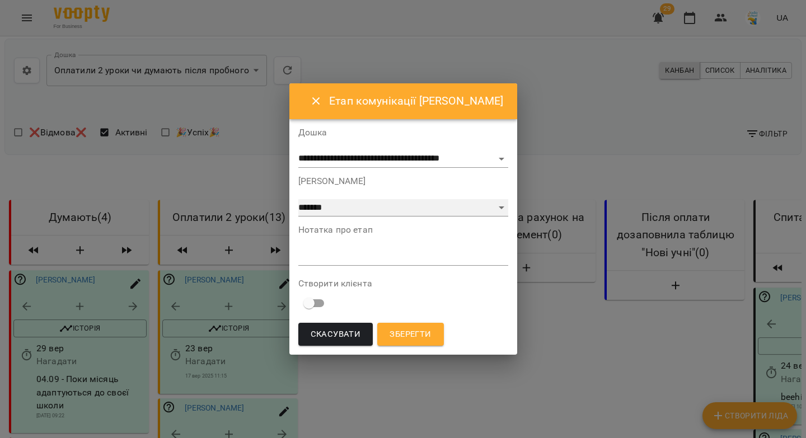
click at [374, 203] on select "**********" at bounding box center [403, 208] width 210 height 18
select select "*"
click at [354, 262] on div "*" at bounding box center [403, 257] width 210 height 18
paste textarea "**********"
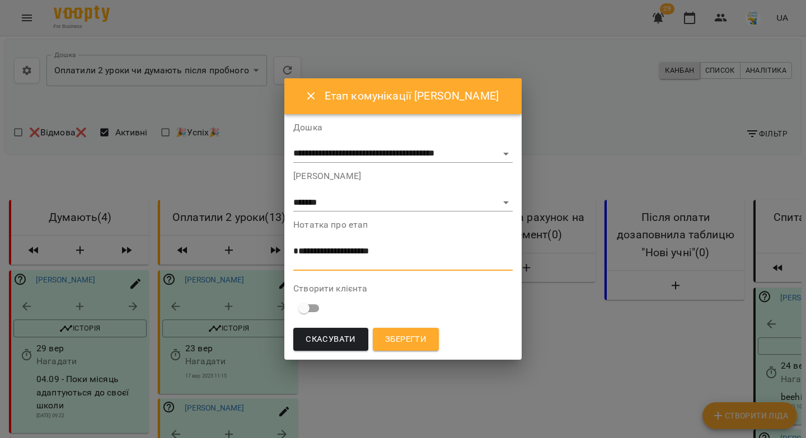
drag, startPoint x: 344, startPoint y: 262, endPoint x: 293, endPoint y: 261, distance: 51.0
click at [293, 261] on textarea "**********" at bounding box center [402, 256] width 219 height 21
click at [332, 260] on textarea "**********" at bounding box center [402, 256] width 219 height 21
drag, startPoint x: 345, startPoint y: 261, endPoint x: 339, endPoint y: 261, distance: 6.2
click at [339, 261] on textarea "**********" at bounding box center [402, 256] width 219 height 21
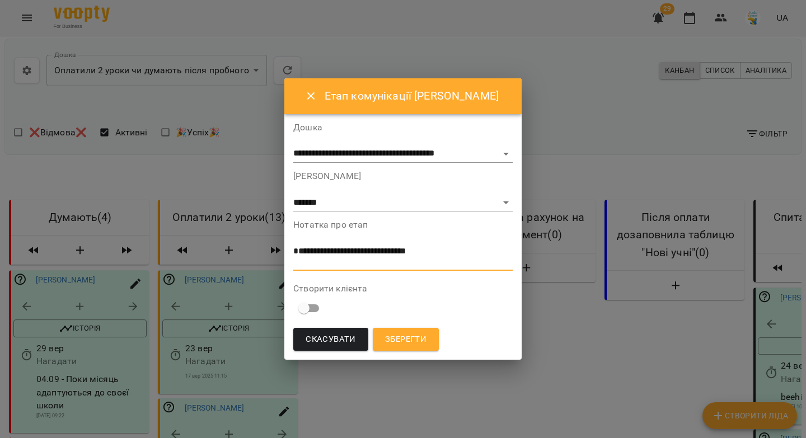
click at [356, 262] on textarea "**********" at bounding box center [402, 256] width 219 height 21
click at [295, 263] on textarea "**********" at bounding box center [402, 256] width 219 height 21
click at [0, 0] on lt-span "****" at bounding box center [0, 0] width 0 height 0
click at [359, 259] on textarea "**********" at bounding box center [402, 256] width 219 height 21
click at [408, 257] on textarea "**********" at bounding box center [402, 256] width 219 height 21
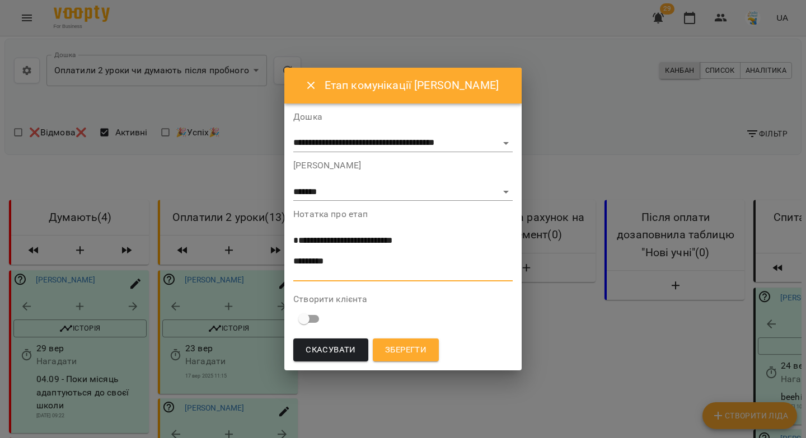
type textarea "**********"
click at [394, 352] on span "Зберегти" at bounding box center [405, 350] width 41 height 15
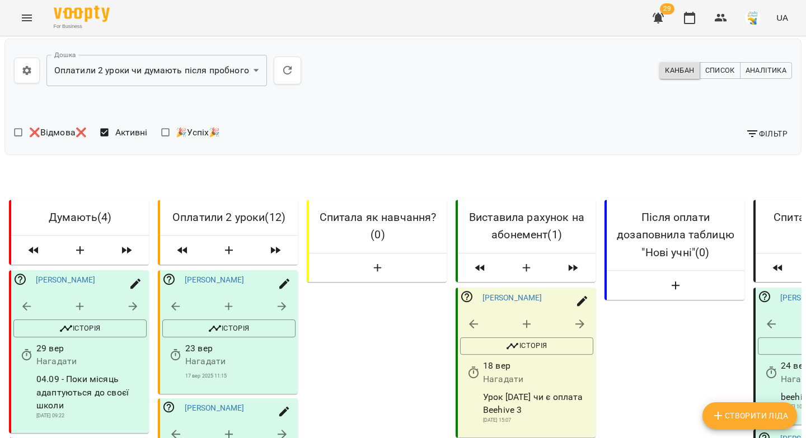
scroll to position [126, 0]
click at [475, 367] on icon "button" at bounding box center [474, 373] width 10 height 12
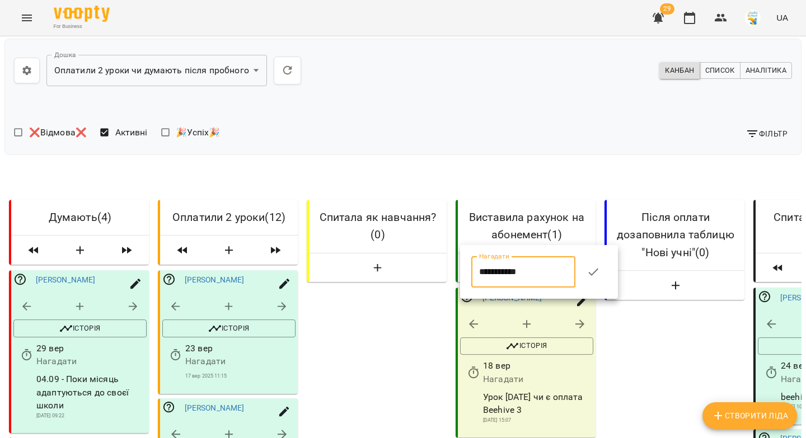
click at [486, 278] on input "**********" at bounding box center [523, 271] width 104 height 31
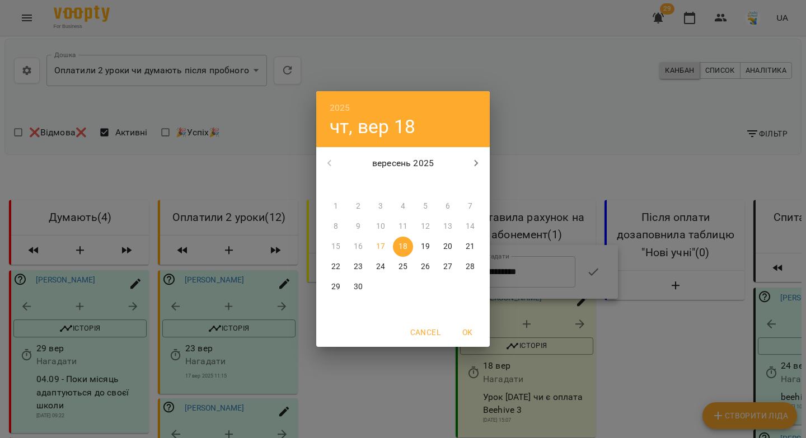
click at [427, 245] on p "19" at bounding box center [425, 246] width 9 height 11
type input "**********"
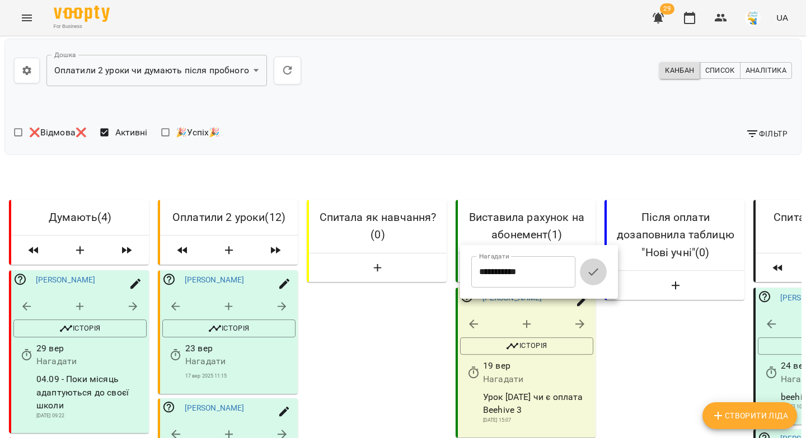
click at [592, 274] on icon "button" at bounding box center [593, 271] width 13 height 13
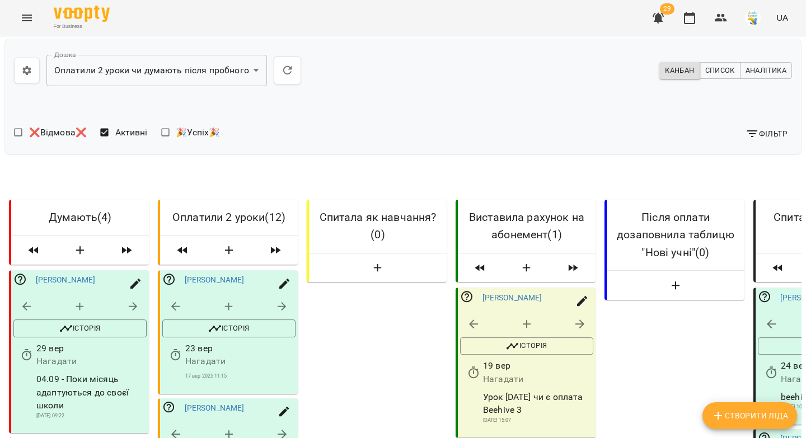
scroll to position [1169, 0]
drag, startPoint x: 245, startPoint y: 323, endPoint x: 174, endPoint y: 326, distance: 71.7
copy link "[PERSON_NAME]"
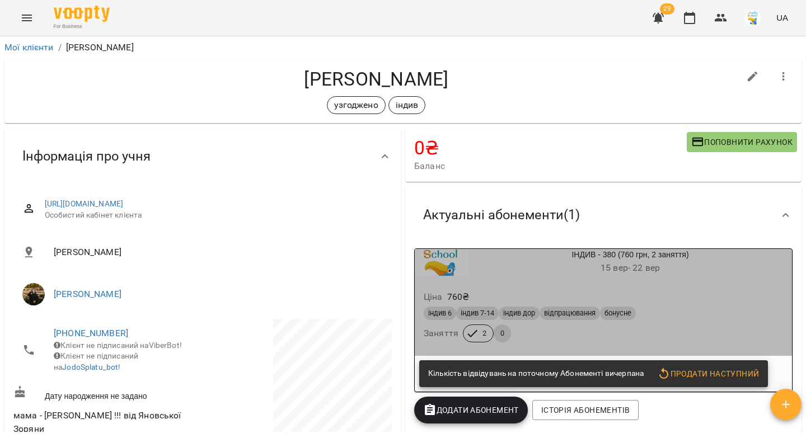
click at [694, 307] on div "індив 6 індив 7-14 індив дор відпрацювання бонусне" at bounding box center [603, 313] width 359 height 13
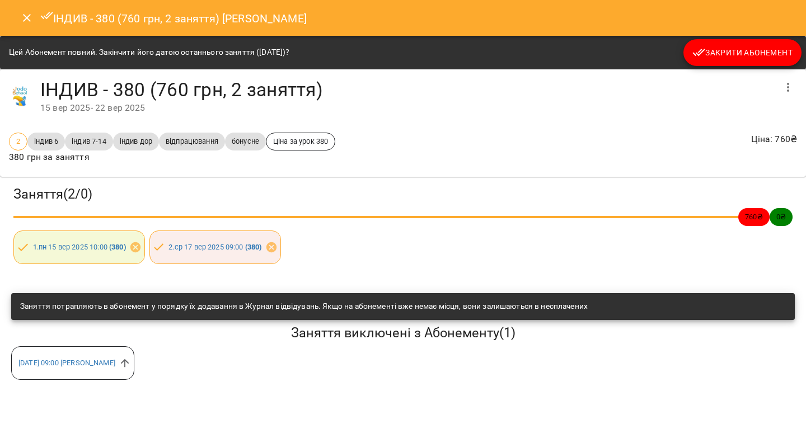
click at [712, 52] on span "Закрити Абонемент" at bounding box center [742, 52] width 100 height 13
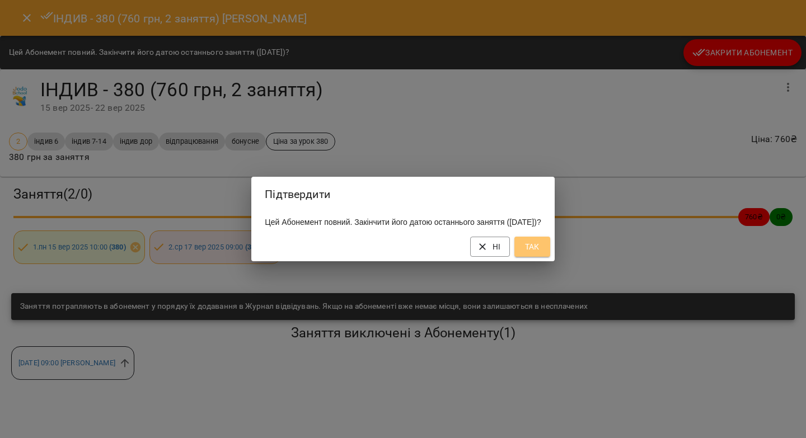
click at [539, 250] on button "Так" at bounding box center [532, 247] width 36 height 20
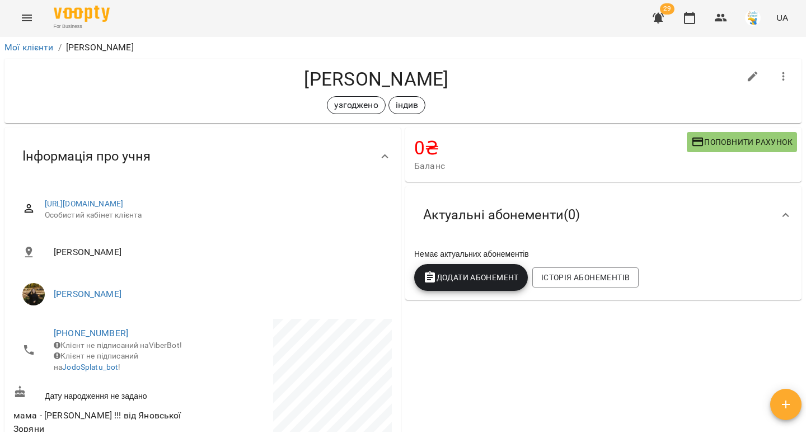
click at [483, 284] on span "Додати Абонемент" at bounding box center [471, 277] width 96 height 13
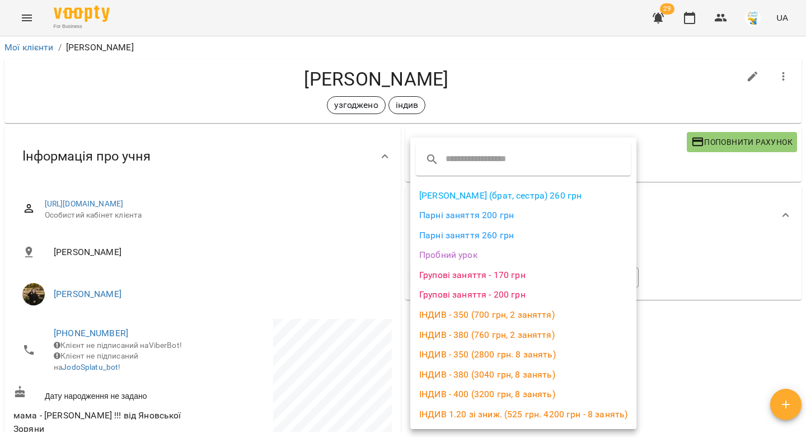
click at [489, 376] on li "ІНДИВ - 380 (3040 грн, 8 занять)" at bounding box center [523, 375] width 226 height 20
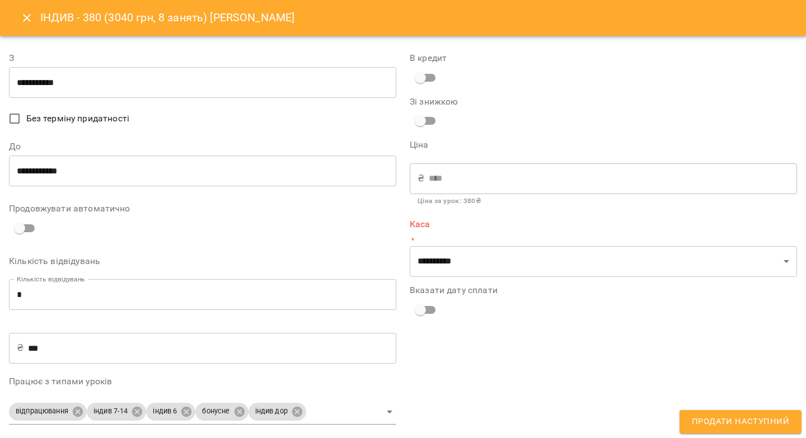
type input "**********"
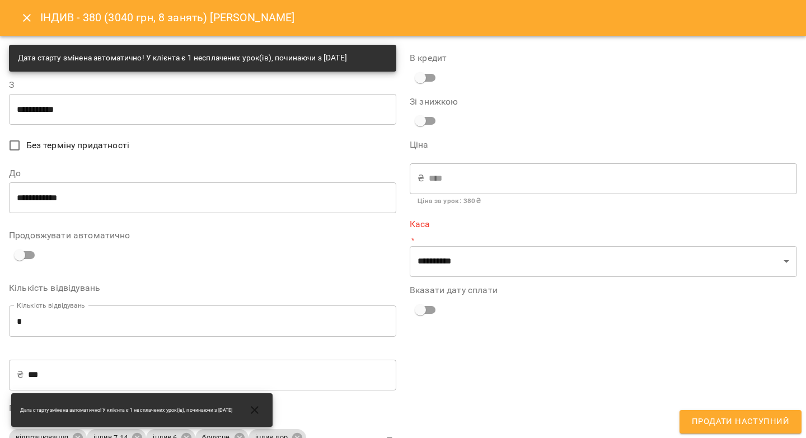
click at [88, 194] on input "**********" at bounding box center [202, 197] width 387 height 31
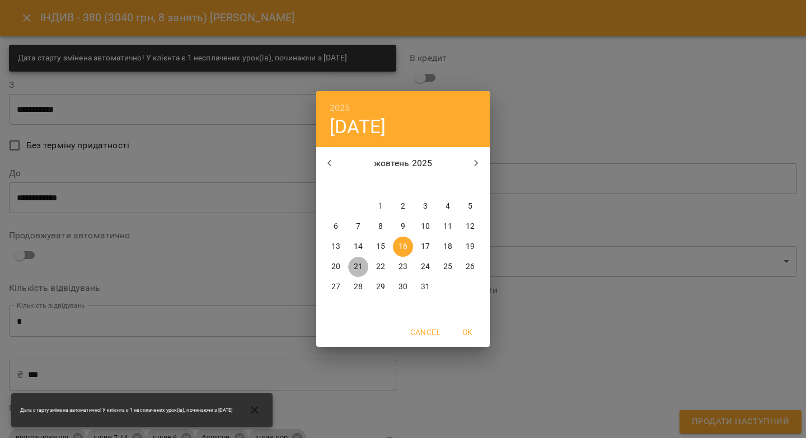
click at [358, 266] on p "21" at bounding box center [358, 266] width 9 height 11
type input "**********"
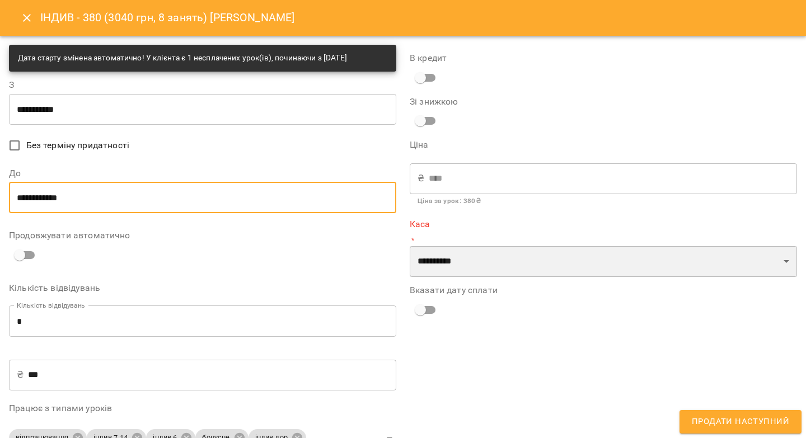
click at [439, 259] on select "**********" at bounding box center [603, 261] width 387 height 31
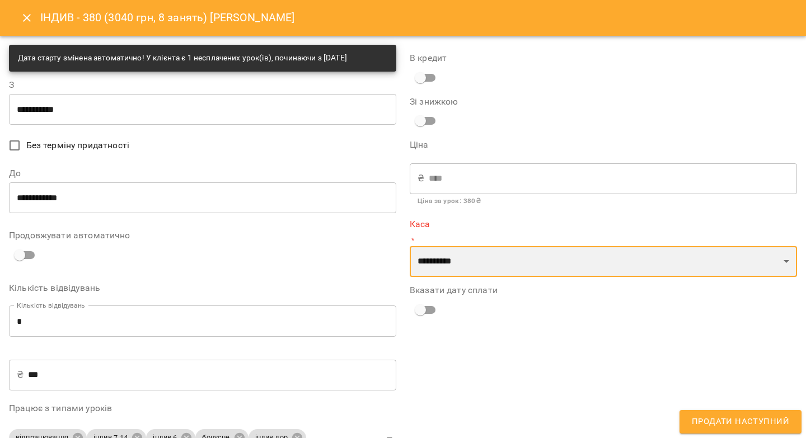
select select "****"
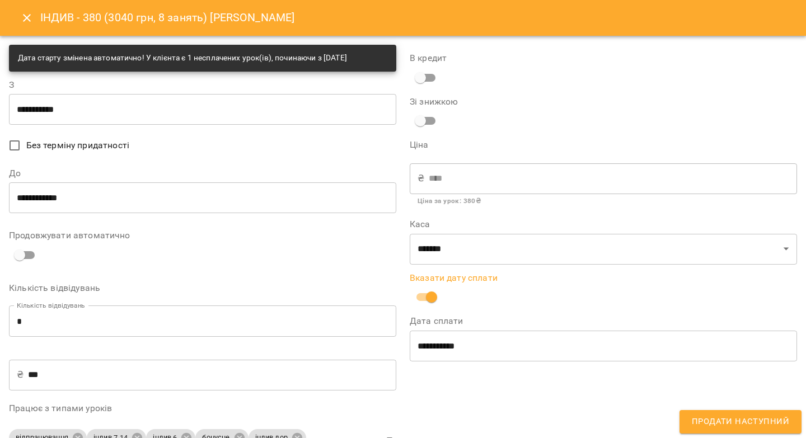
click at [700, 425] on span "Продати наступний" at bounding box center [740, 422] width 97 height 15
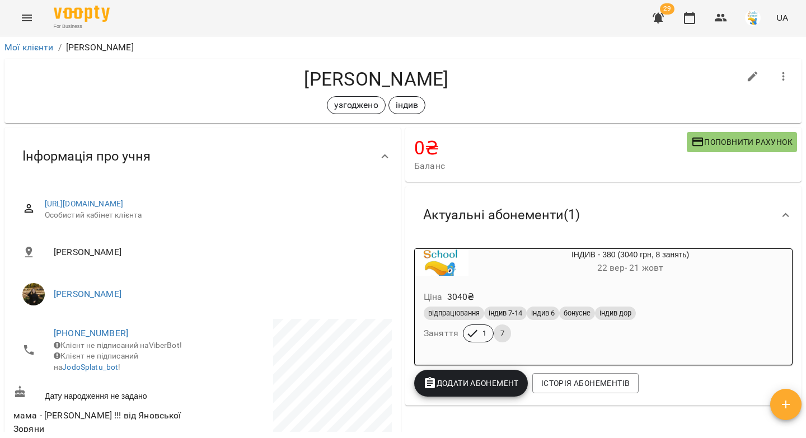
drag, startPoint x: 476, startPoint y: 73, endPoint x: 372, endPoint y: 78, distance: 104.2
click at [374, 78] on h4 "Ярослав Гурський" at bounding box center [376, 79] width 726 height 23
copy h4 "Гурський"
click at [25, 22] on icon "Menu" at bounding box center [26, 17] width 13 height 13
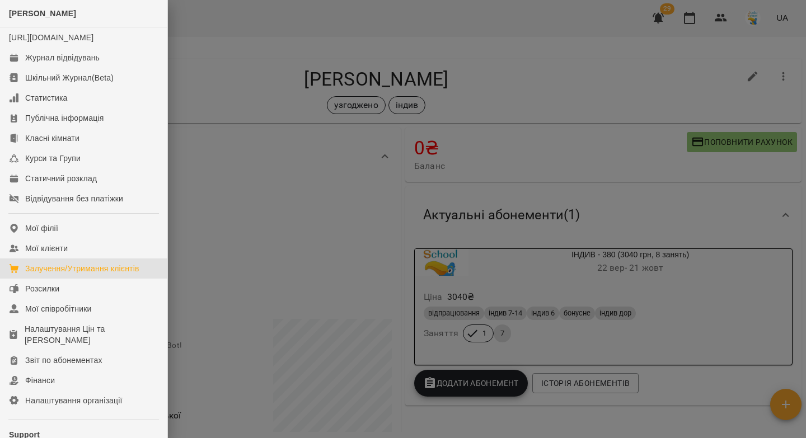
click at [79, 274] on div "Залучення/Утримання клієнтів" at bounding box center [82, 268] width 114 height 11
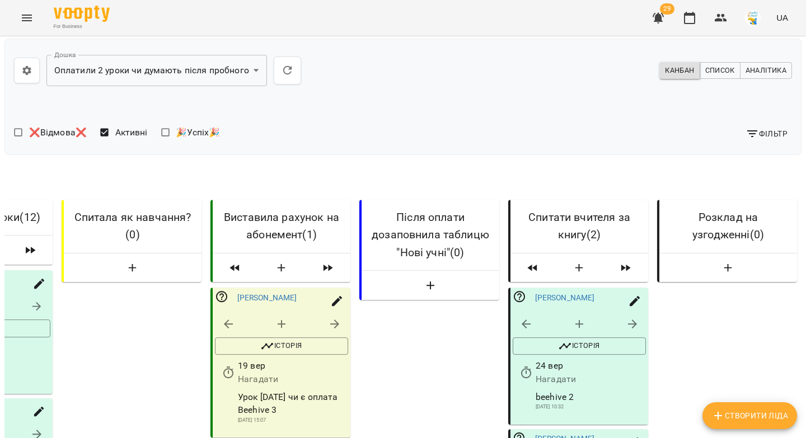
scroll to position [160, 0]
drag, startPoint x: 276, startPoint y: 260, endPoint x: 232, endPoint y: 264, distance: 44.4
click at [238, 391] on p "Урок пн, 22.09 чи є оплата Beehive 3" at bounding box center [293, 404] width 110 height 26
copy p "Beehive 3"
click at [332, 317] on icon "button" at bounding box center [334, 323] width 13 height 13
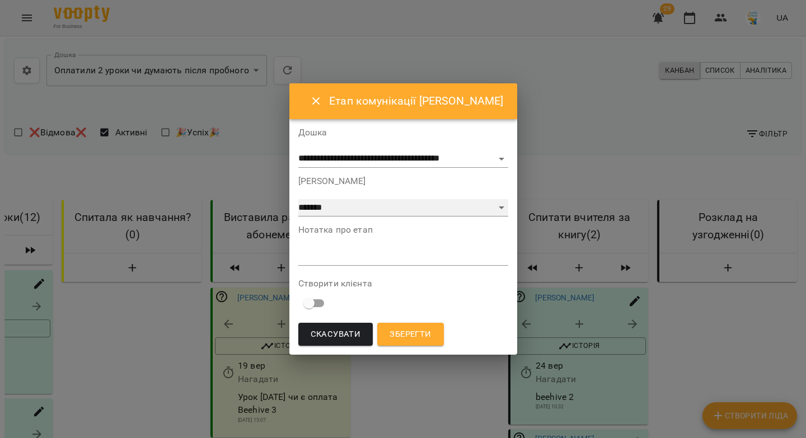
click at [336, 213] on select "**********" at bounding box center [403, 208] width 210 height 18
select select "*"
click at [320, 261] on textarea at bounding box center [403, 256] width 210 height 11
paste textarea "*********"
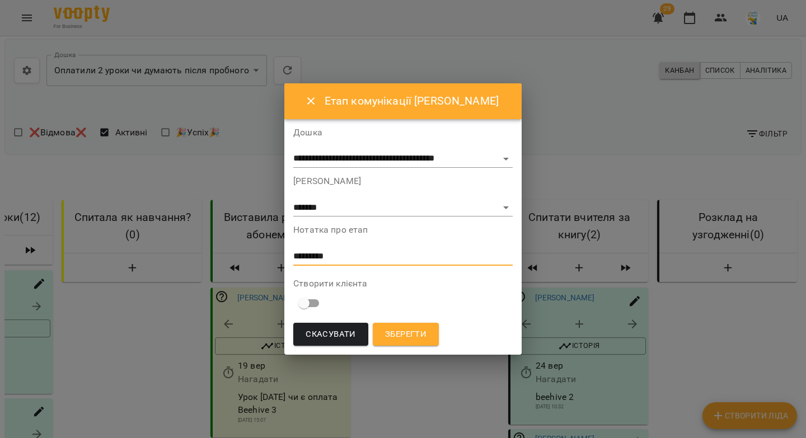
type textarea "*********"
click at [407, 337] on span "Зберегти" at bounding box center [405, 334] width 41 height 15
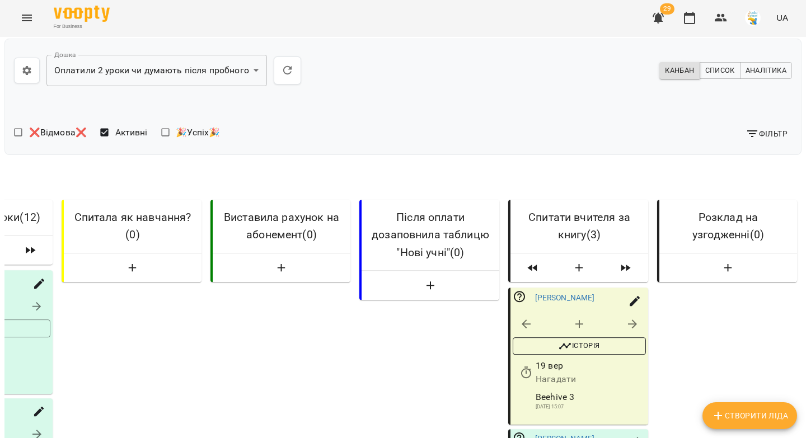
scroll to position [172, 0]
click at [519, 366] on icon "button" at bounding box center [525, 372] width 13 height 13
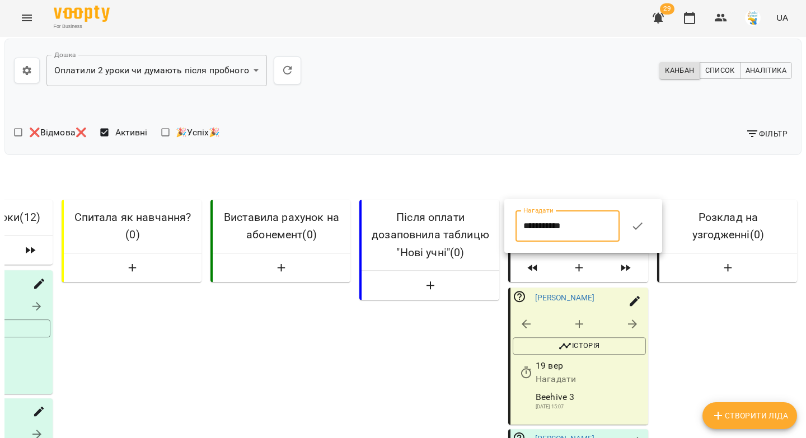
click at [604, 222] on input "**********" at bounding box center [568, 225] width 104 height 31
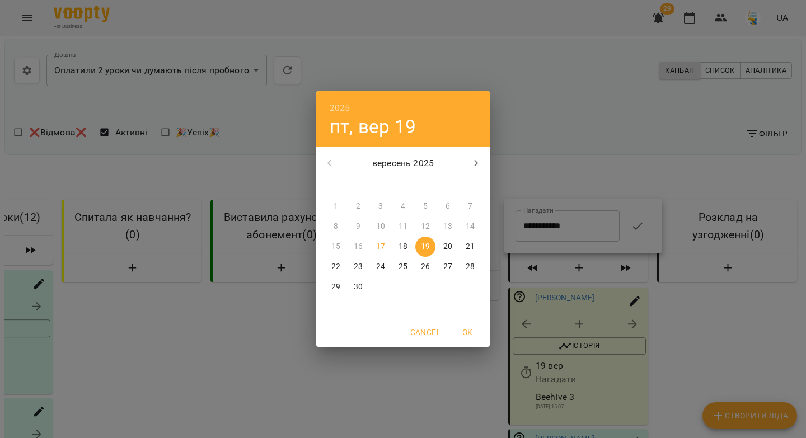
click at [402, 264] on p "25" at bounding box center [403, 266] width 9 height 11
type input "**********"
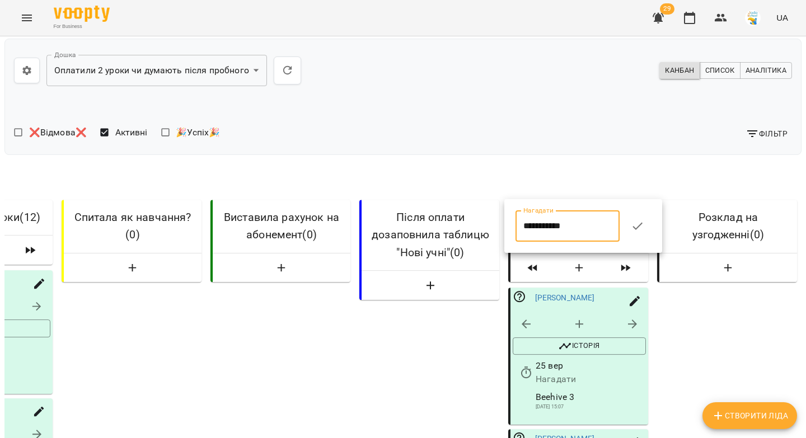
click at [642, 227] on icon "button" at bounding box center [638, 226] width 10 height 7
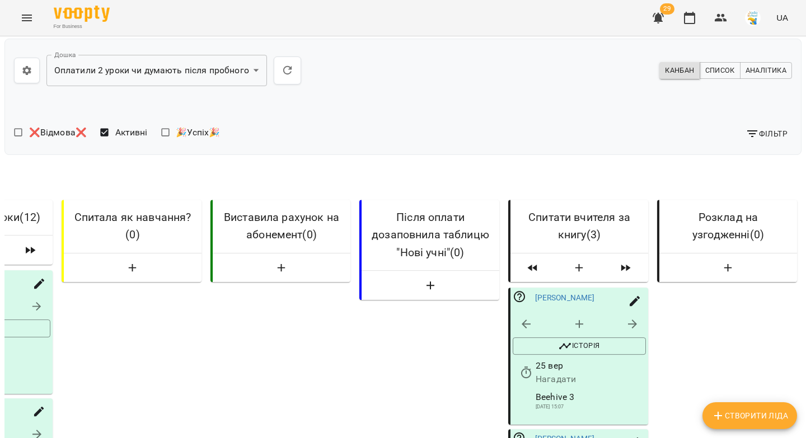
scroll to position [0, 0]
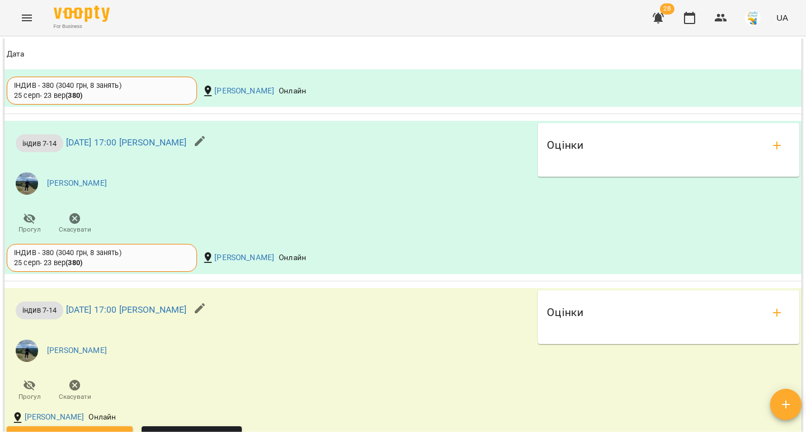
scroll to position [1168, 0]
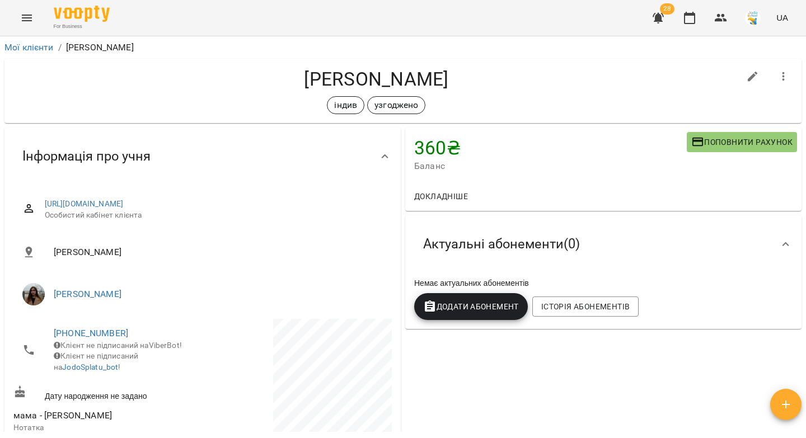
click at [722, 146] on span "Поповнити рахунок" at bounding box center [741, 141] width 101 height 13
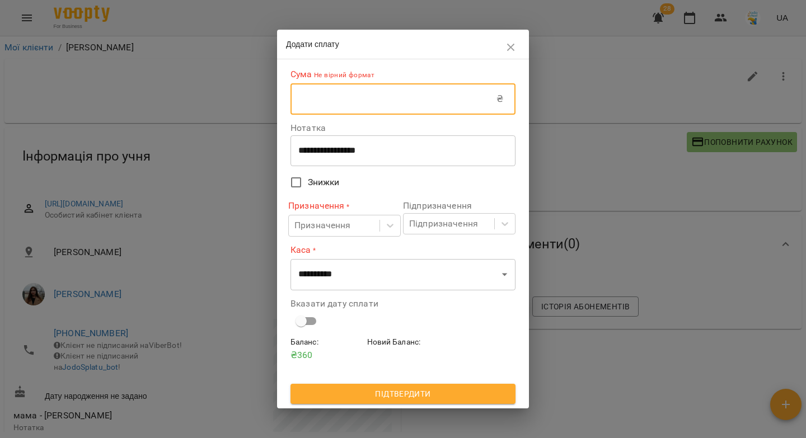
click at [363, 106] on input "text" at bounding box center [394, 98] width 206 height 31
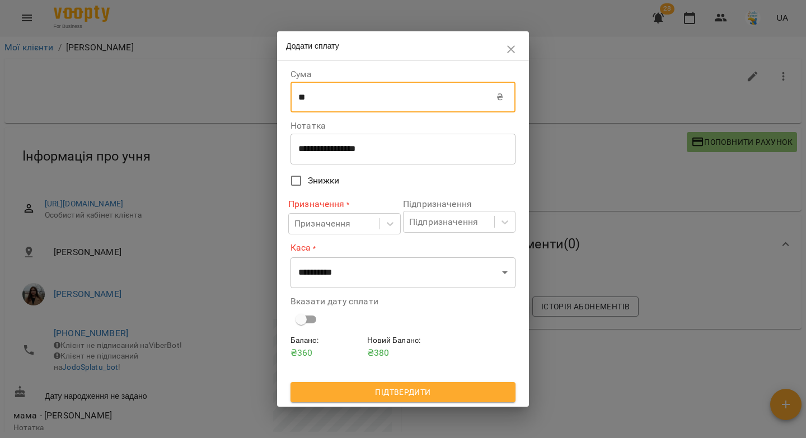
type input "**"
click at [350, 395] on span "Підтвердити" at bounding box center [402, 392] width 207 height 13
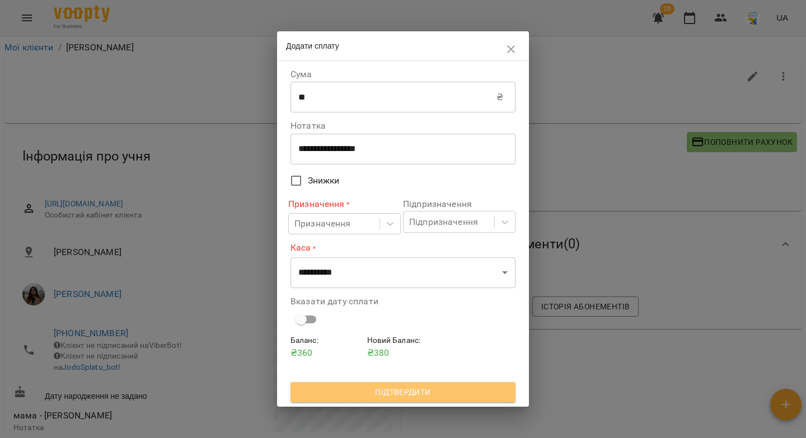
click at [442, 391] on span "Підтвердити" at bounding box center [402, 392] width 207 height 13
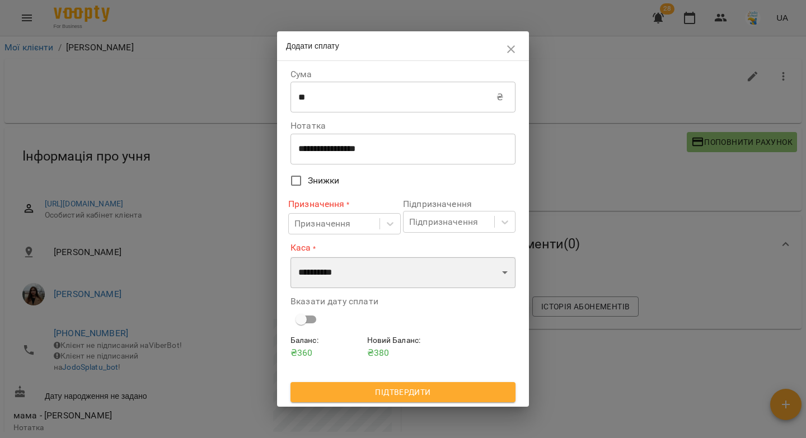
click at [326, 272] on select "**********" at bounding box center [403, 272] width 225 height 31
select select "****"
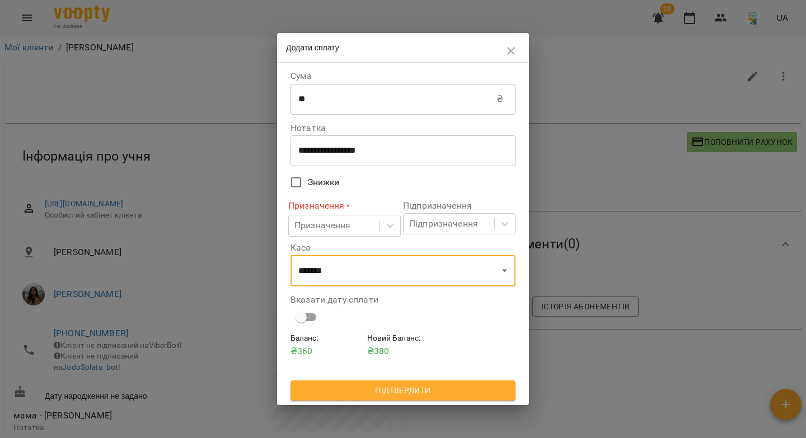
click at [352, 390] on span "Підтвердити" at bounding box center [402, 390] width 207 height 13
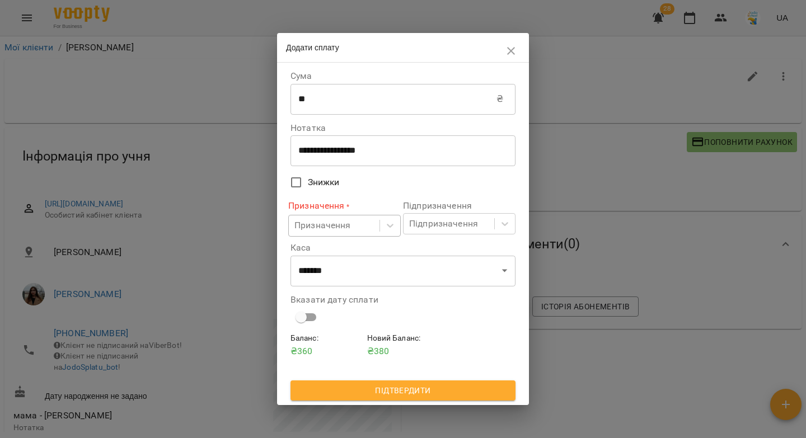
click at [351, 224] on div "Призначення" at bounding box center [334, 226] width 91 height 21
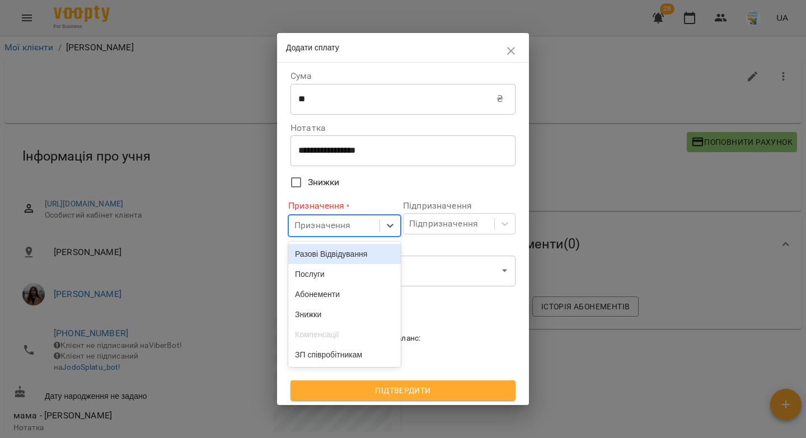
click at [336, 254] on div "Разові Відвідування" at bounding box center [344, 254] width 113 height 20
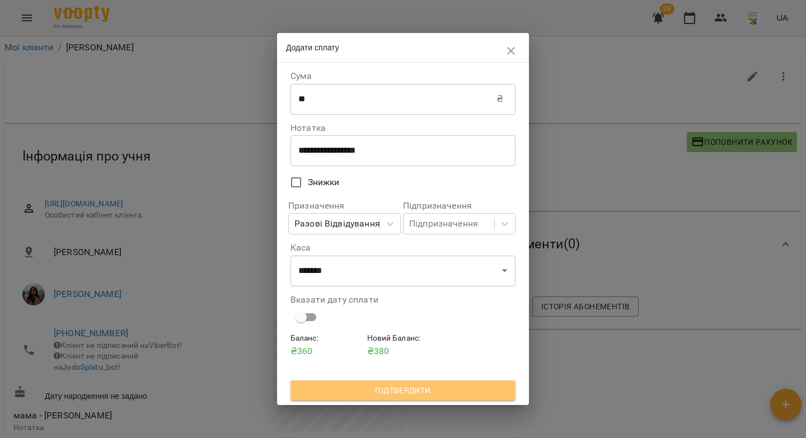
click at [380, 396] on span "Підтвердити" at bounding box center [402, 390] width 207 height 13
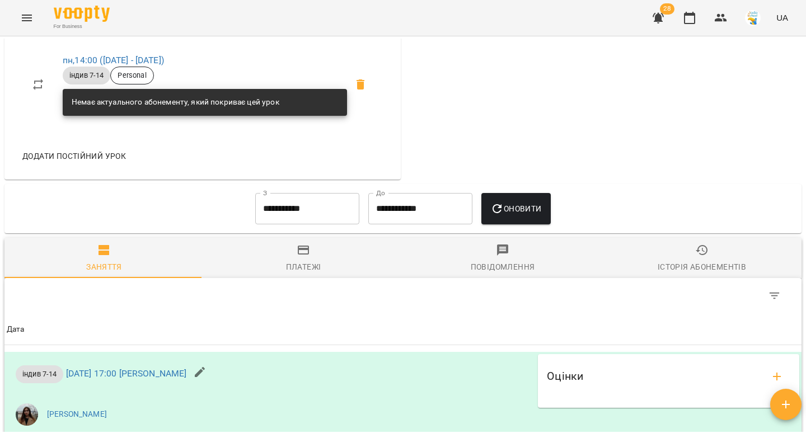
scroll to position [1032, 0]
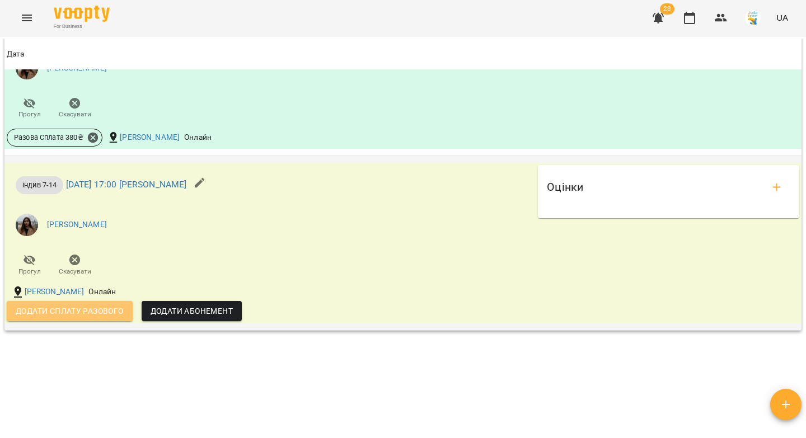
click at [79, 318] on span "Додати сплату разового" at bounding box center [70, 311] width 108 height 13
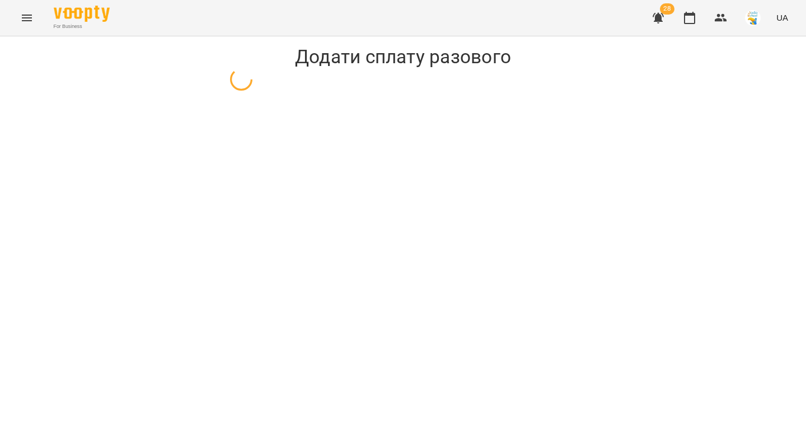
select select "**********"
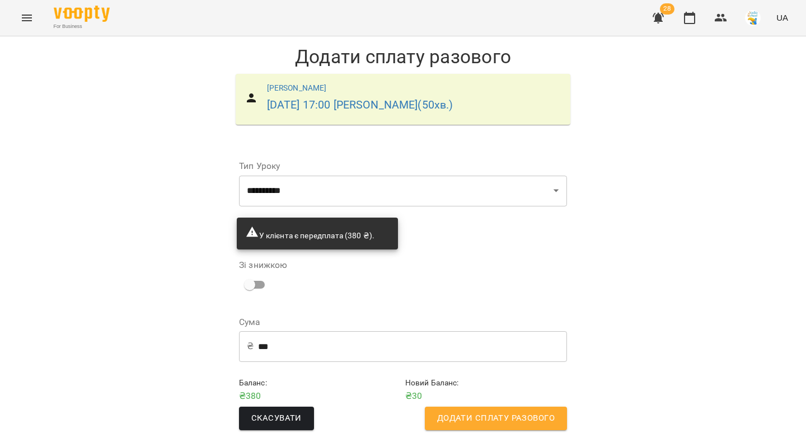
scroll to position [10, 0]
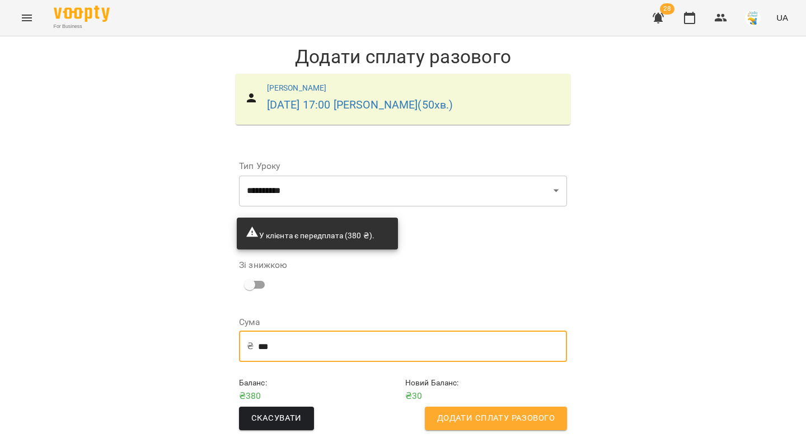
drag, startPoint x: 266, startPoint y: 335, endPoint x: 260, endPoint y: 335, distance: 6.2
click at [260, 335] on input "***" at bounding box center [412, 346] width 309 height 31
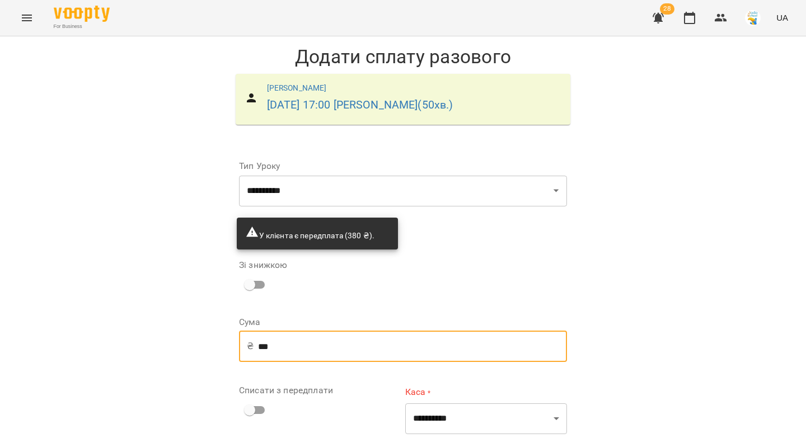
scroll to position [134, 0]
type input "***"
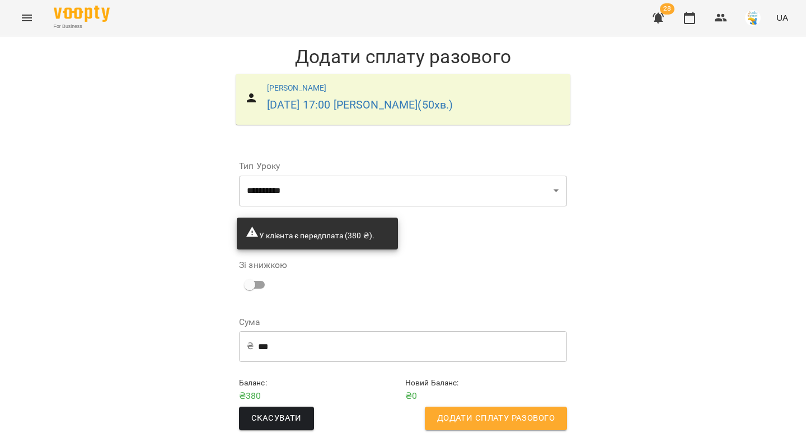
scroll to position [10, 0]
click at [455, 411] on span "Додати сплату разового" at bounding box center [496, 418] width 118 height 15
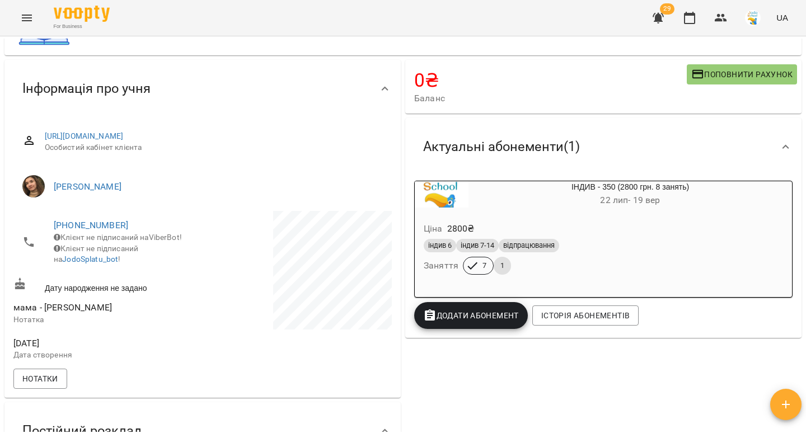
scroll to position [62, 0]
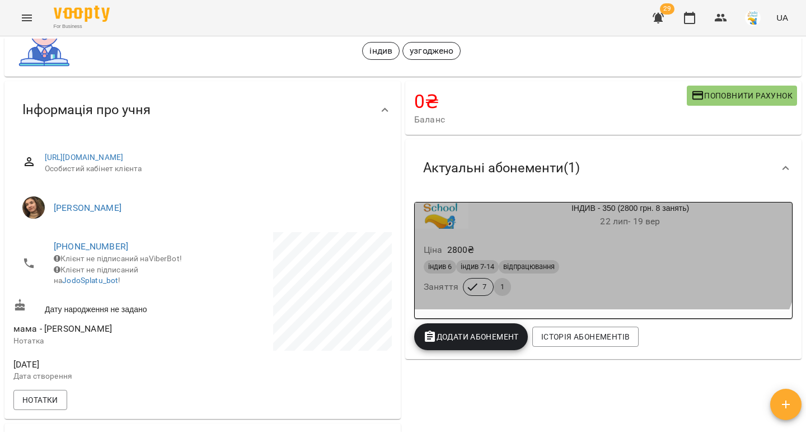
click at [569, 224] on h6 "[DATE] - [DATE]" at bounding box center [631, 222] width 324 height 16
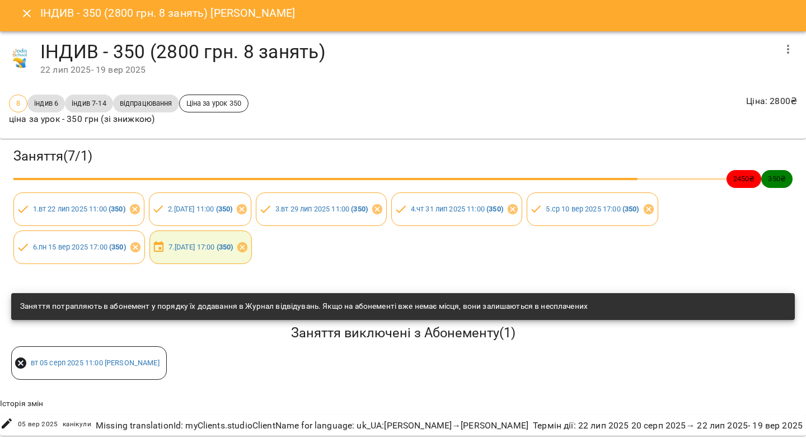
scroll to position [0, 0]
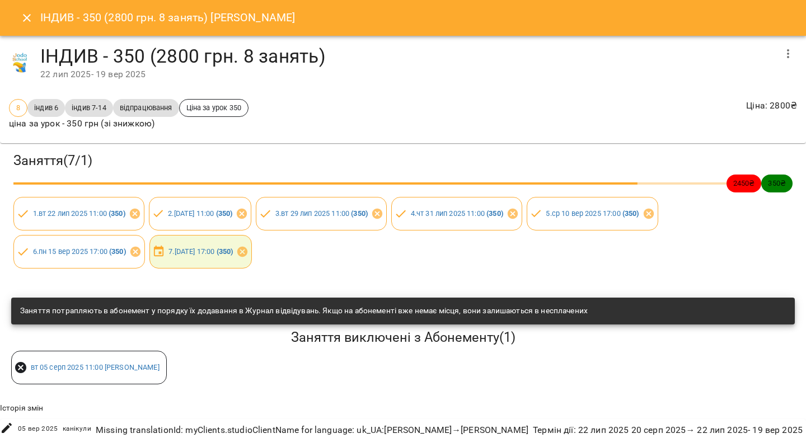
click at [26, 17] on icon "Close" at bounding box center [27, 18] width 8 height 8
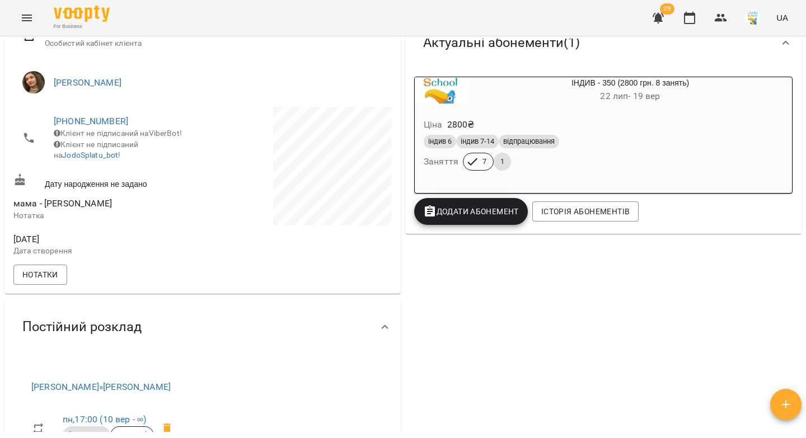
scroll to position [533, 0]
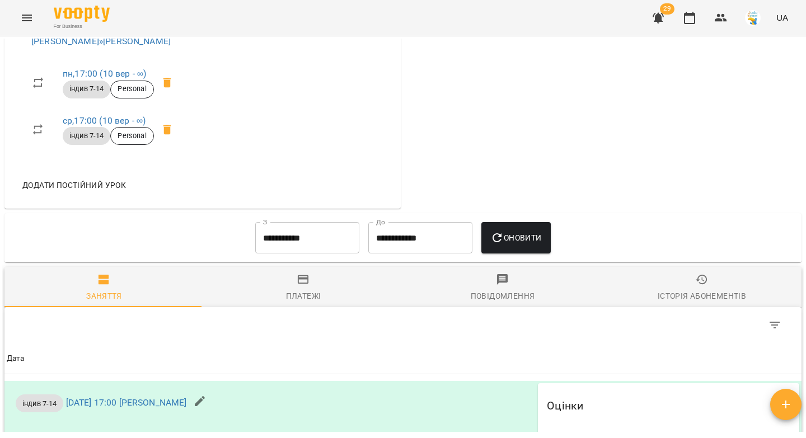
click at [255, 241] on input "**********" at bounding box center [307, 237] width 104 height 31
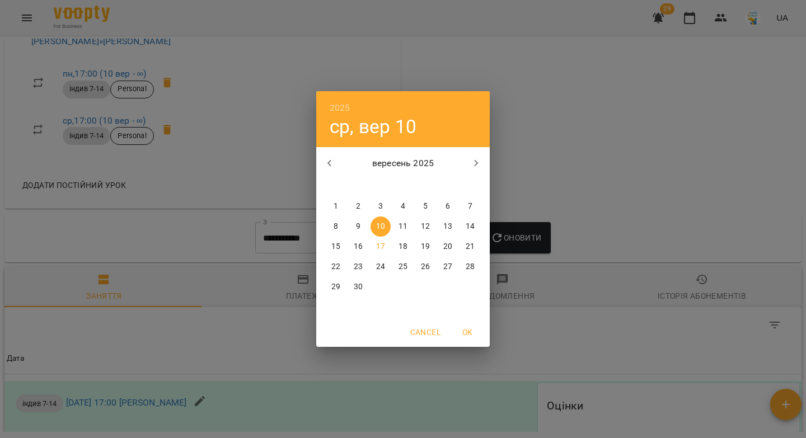
click at [327, 160] on icon "button" at bounding box center [329, 163] width 13 height 13
click at [419, 264] on span "22" at bounding box center [425, 266] width 20 height 11
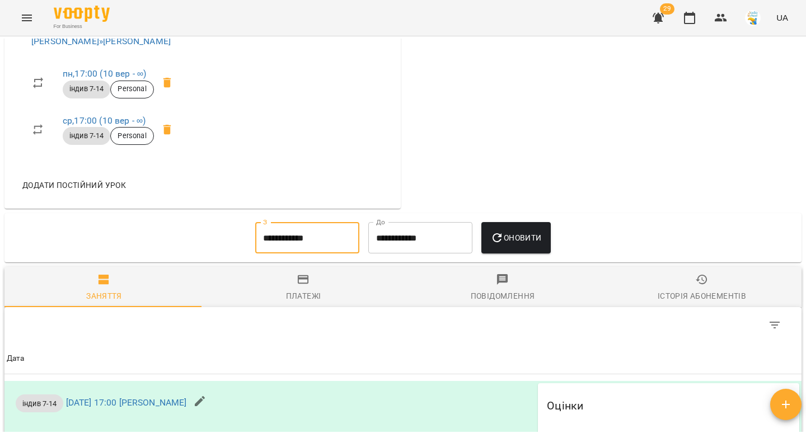
click at [496, 245] on icon "button" at bounding box center [496, 237] width 13 height 13
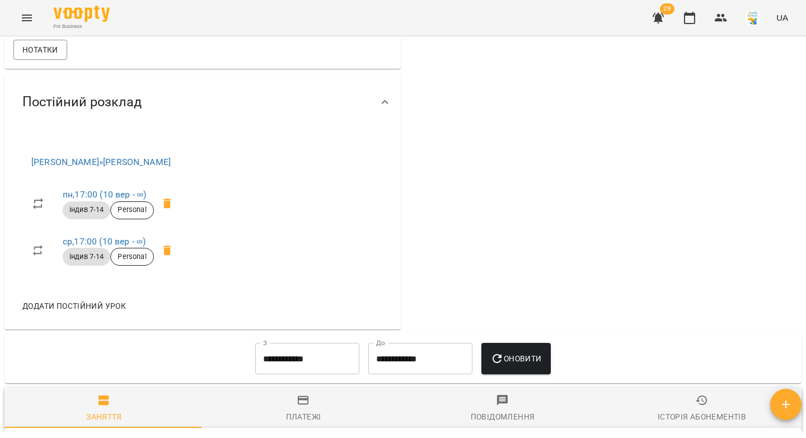
scroll to position [603, 0]
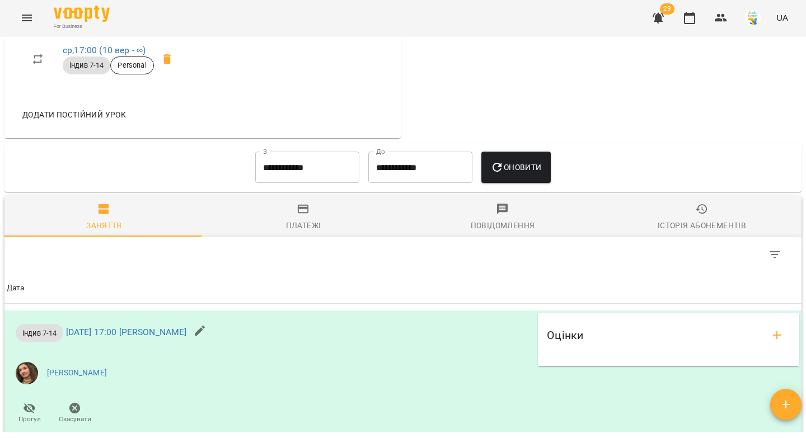
click at [517, 174] on span "Оновити" at bounding box center [515, 167] width 51 height 13
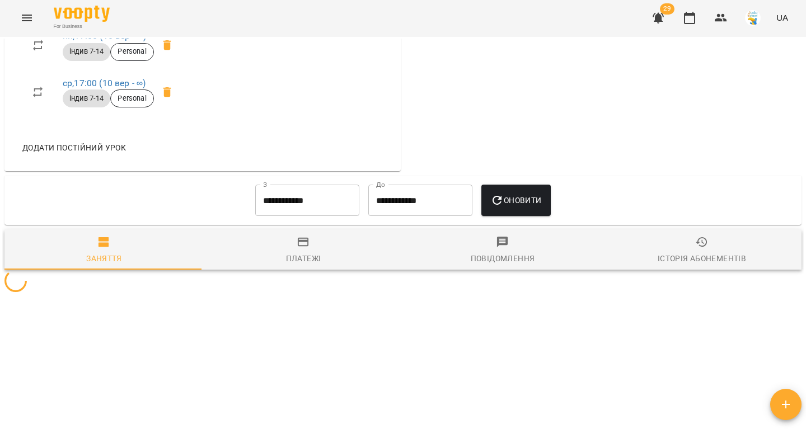
click at [519, 178] on div "**********" at bounding box center [402, 200] width 797 height 49
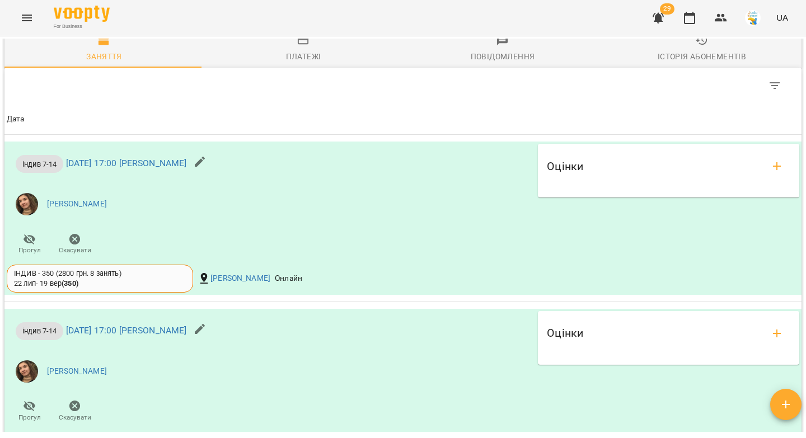
scroll to position [449, 0]
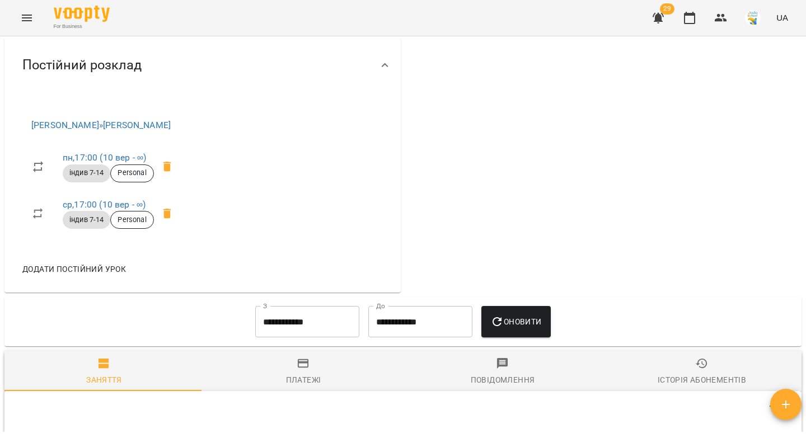
click at [264, 328] on input "**********" at bounding box center [307, 321] width 104 height 31
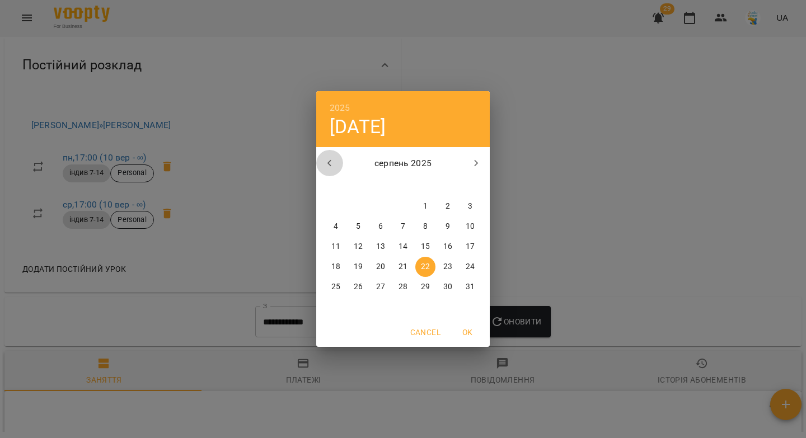
click at [329, 163] on icon "button" at bounding box center [329, 163] width 4 height 7
click at [364, 205] on span "1" at bounding box center [358, 206] width 20 height 11
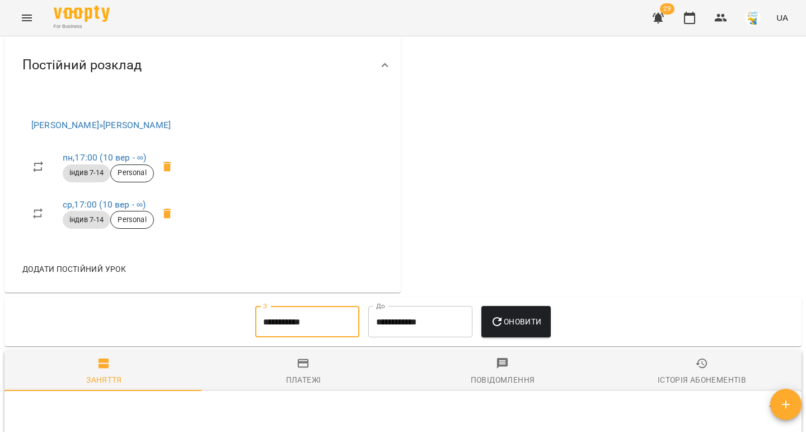
click at [504, 322] on button "Оновити" at bounding box center [515, 321] width 69 height 31
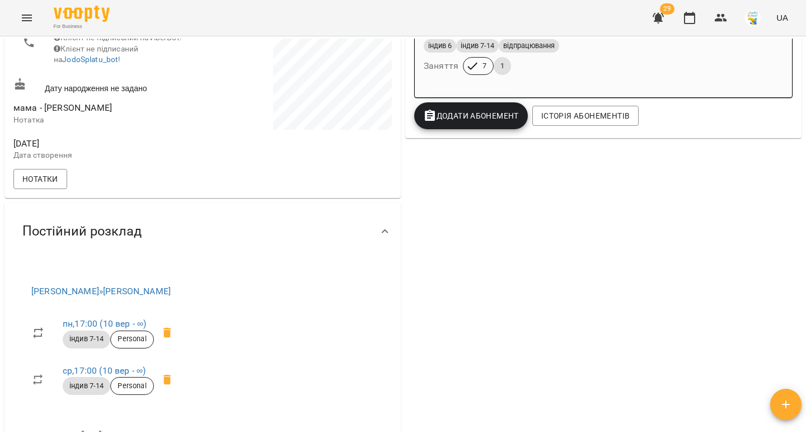
scroll to position [519, 0]
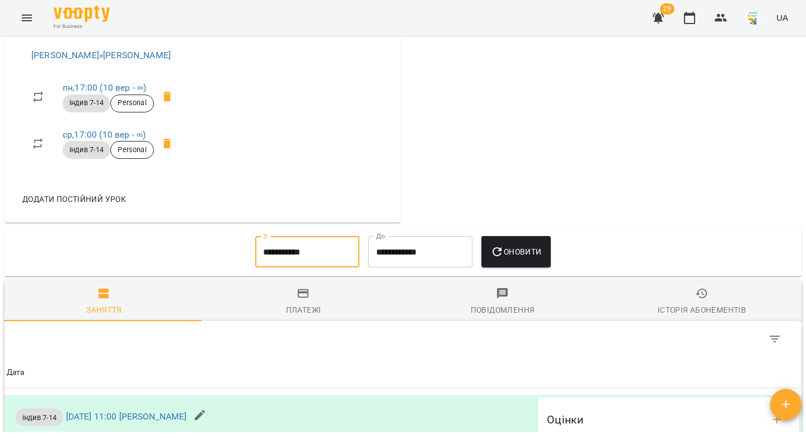
click at [317, 251] on input "**********" at bounding box center [307, 251] width 104 height 31
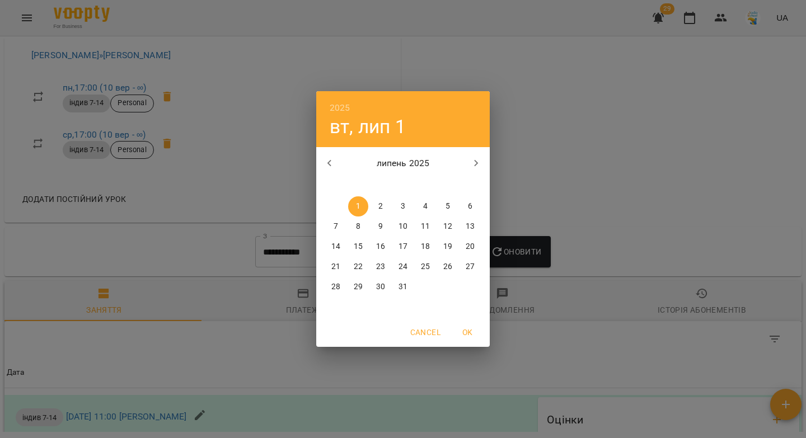
drag, startPoint x: 359, startPoint y: 264, endPoint x: 373, endPoint y: 264, distance: 14.0
click at [359, 264] on p "22" at bounding box center [358, 266] width 9 height 11
type input "**********"
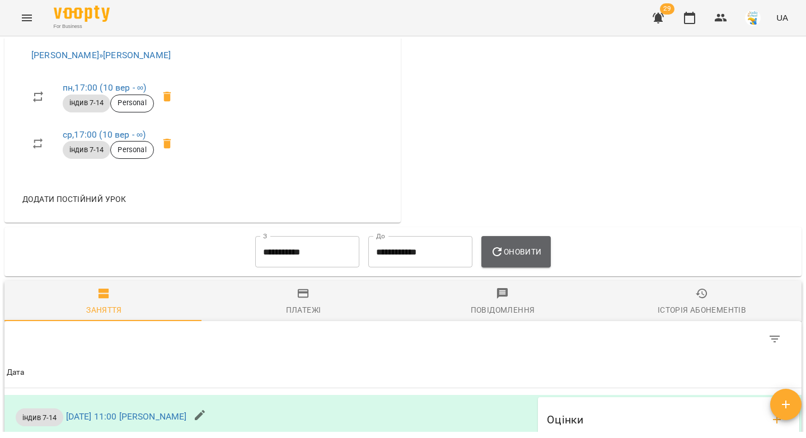
click at [497, 259] on icon "button" at bounding box center [496, 251] width 13 height 13
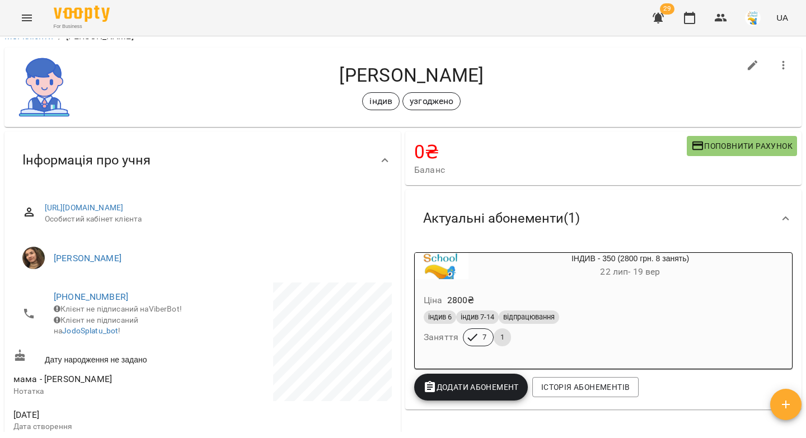
scroll to position [0, 0]
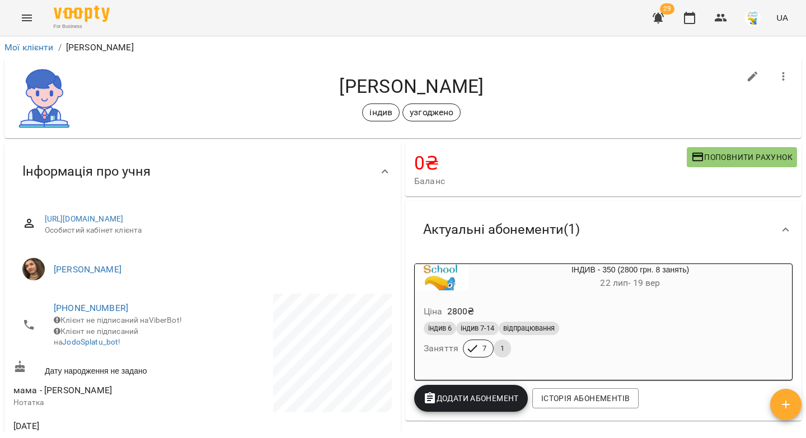
click at [739, 289] on h6 "[DATE] - [DATE]" at bounding box center [631, 283] width 324 height 16
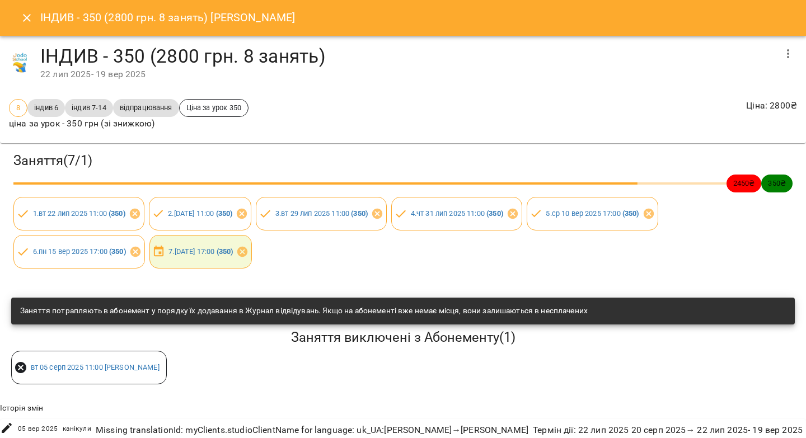
click at [788, 51] on button "button" at bounding box center [788, 53] width 27 height 27
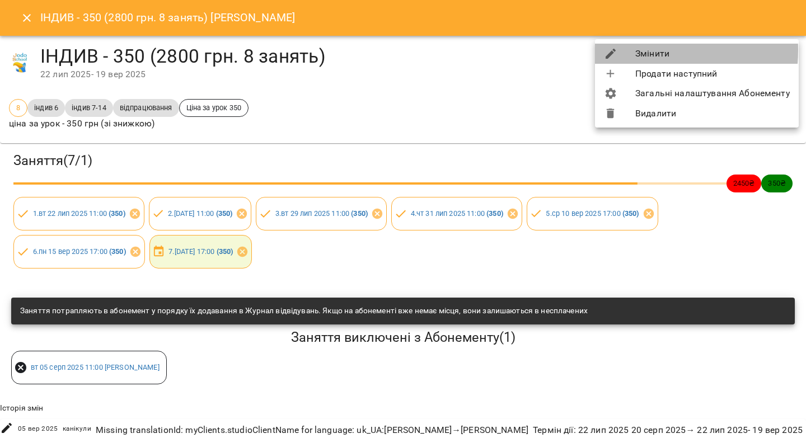
click at [621, 50] on div at bounding box center [619, 53] width 31 height 13
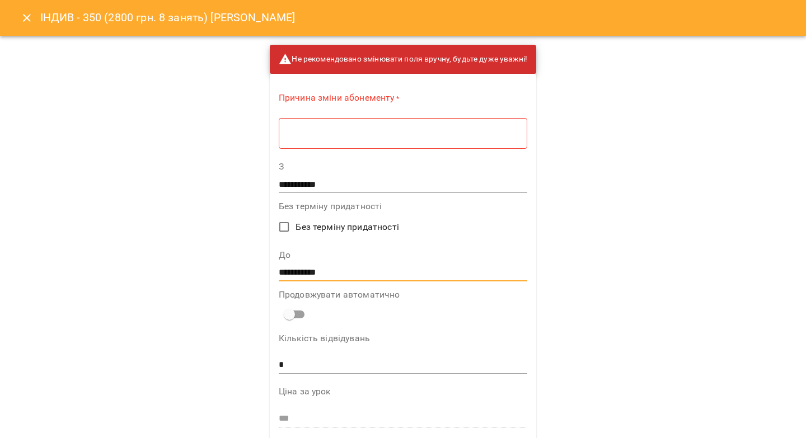
click at [284, 273] on input "**********" at bounding box center [403, 273] width 249 height 18
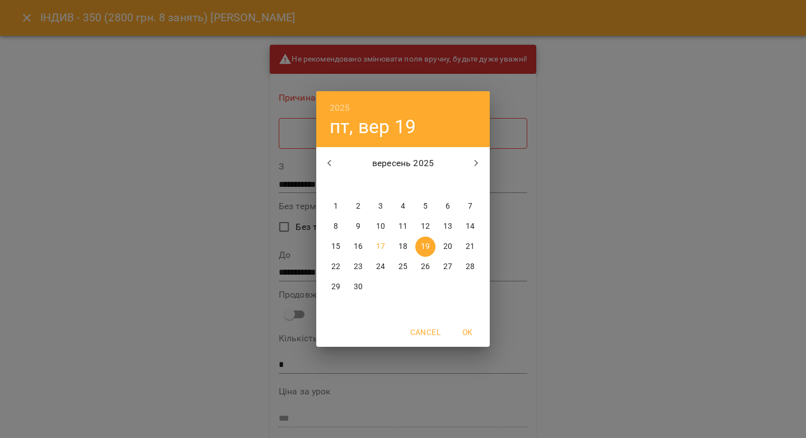
click at [332, 265] on p "22" at bounding box center [335, 266] width 9 height 11
type input "**********"
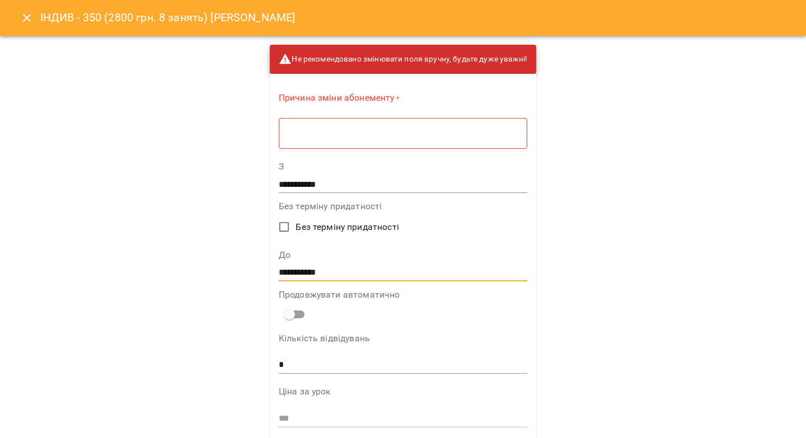
click at [332, 142] on div "* ​" at bounding box center [403, 133] width 249 height 31
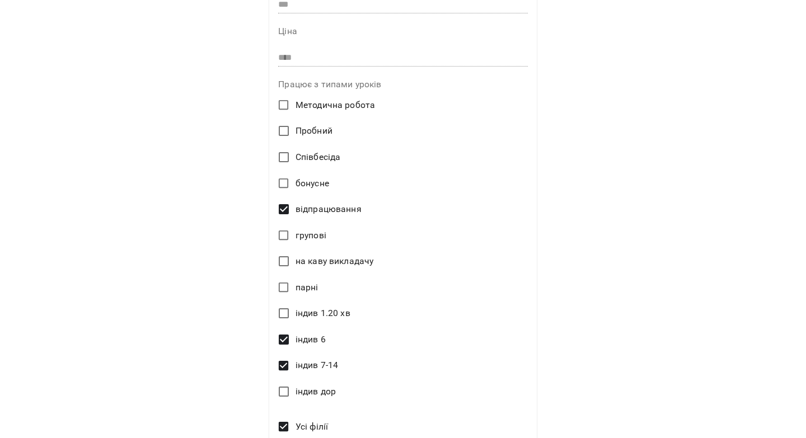
scroll to position [508, 0]
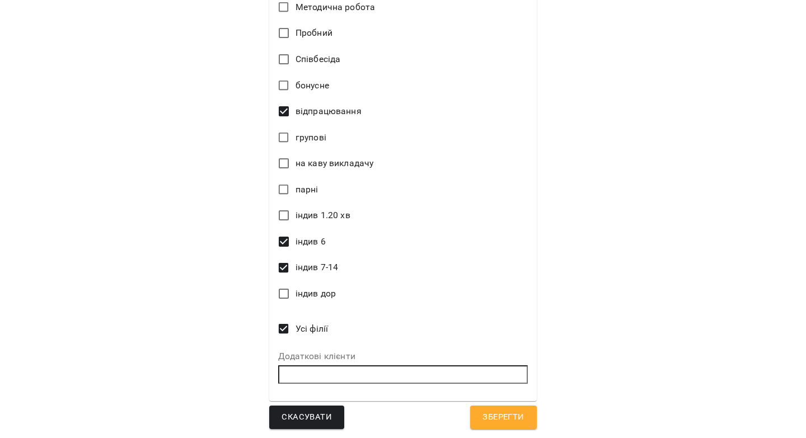
type textarea "********"
click at [486, 420] on span "Зберегти" at bounding box center [503, 417] width 41 height 15
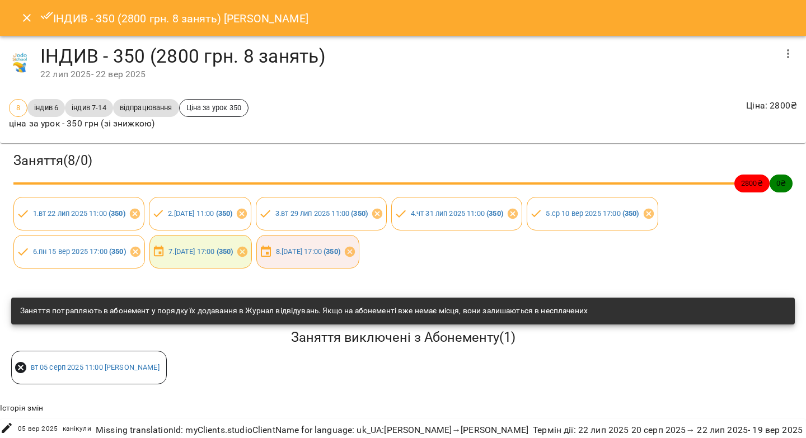
click at [25, 22] on icon "Close" at bounding box center [26, 17] width 13 height 13
click at [29, 17] on icon "Menu" at bounding box center [26, 17] width 13 height 13
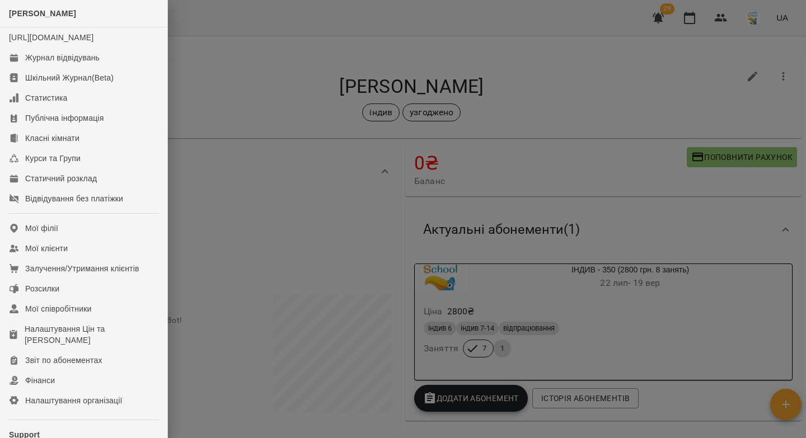
click at [298, 45] on div at bounding box center [403, 219] width 806 height 438
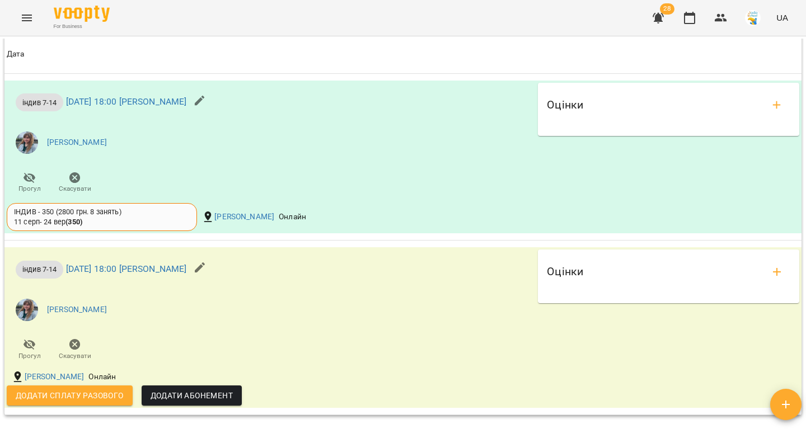
scroll to position [1608, 0]
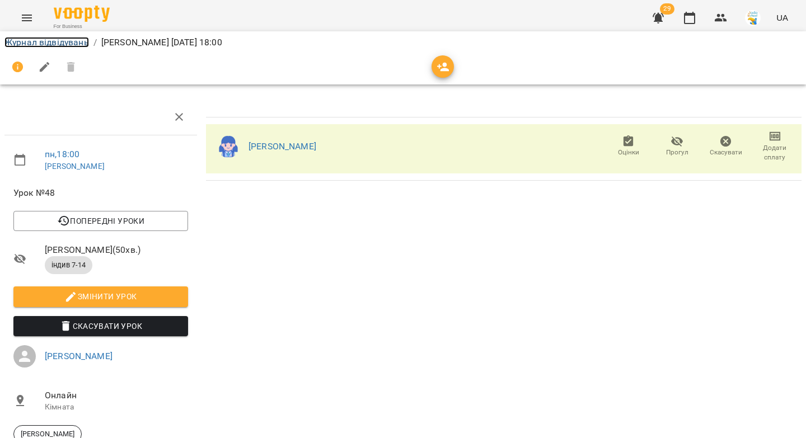
click at [70, 45] on link "Журнал відвідувань" at bounding box center [46, 42] width 85 height 11
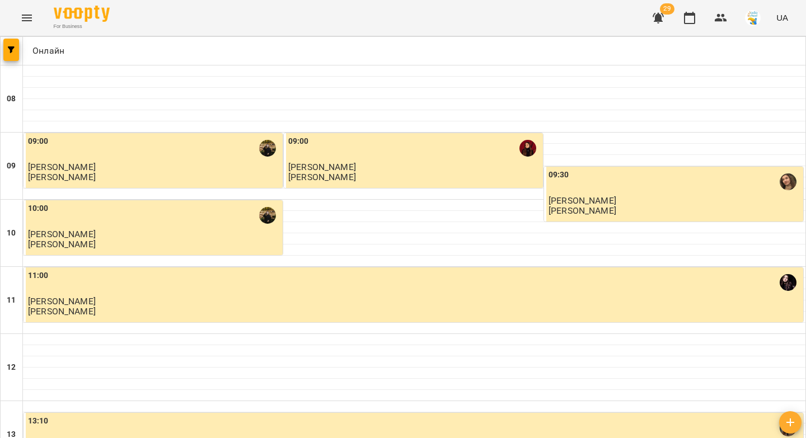
scroll to position [497, 0]
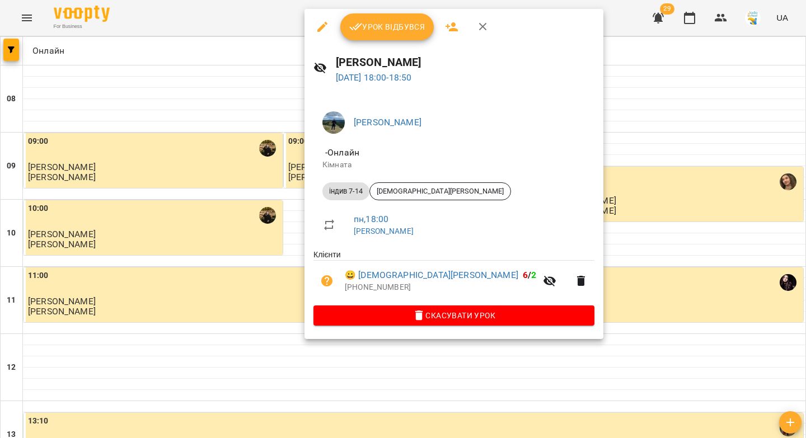
click at [410, 38] on button "Урок відбувся" at bounding box center [387, 26] width 94 height 27
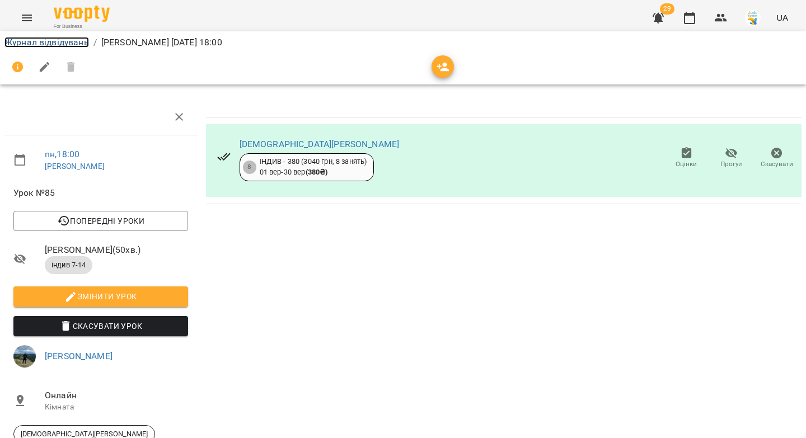
click at [4, 47] on link "Журнал відвідувань" at bounding box center [46, 42] width 85 height 11
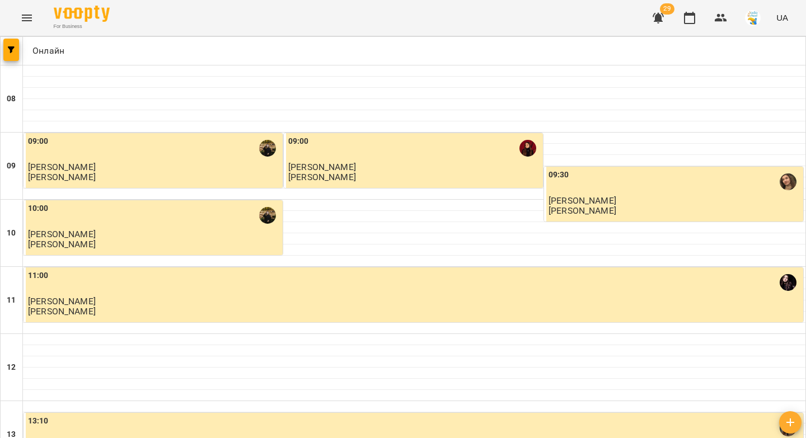
scroll to position [558, 0]
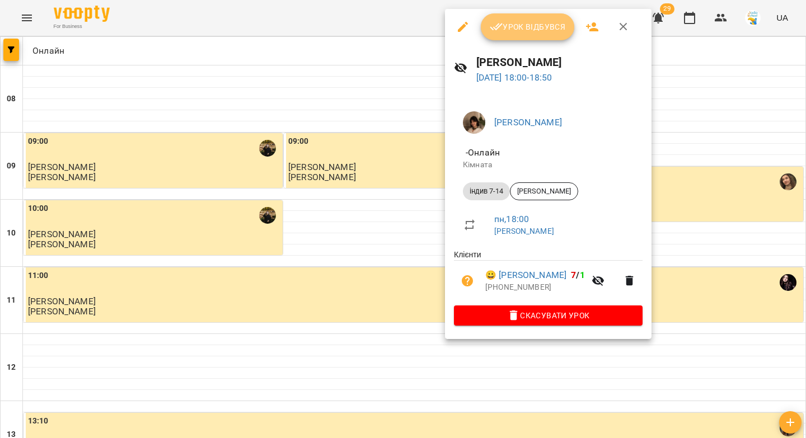
click at [508, 36] on button "Урок відбувся" at bounding box center [528, 26] width 94 height 27
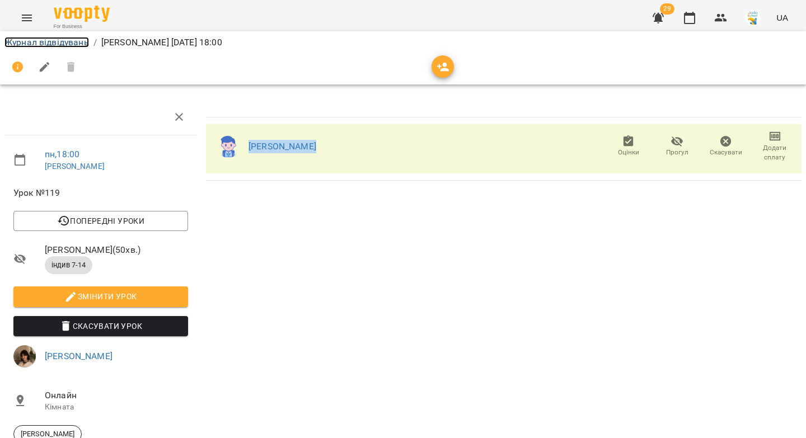
click at [40, 44] on link "Журнал відвідувань" at bounding box center [46, 42] width 85 height 11
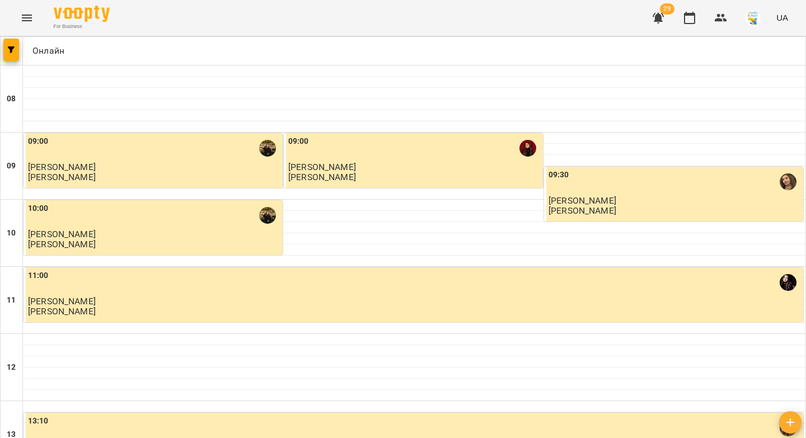
scroll to position [642, 0]
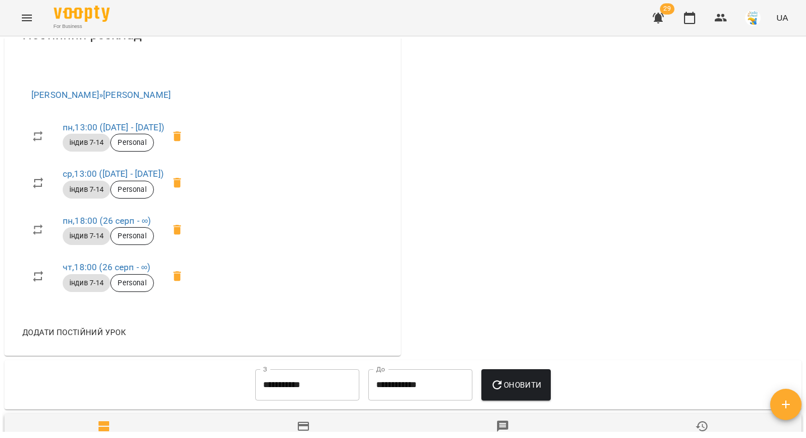
scroll to position [526, 0]
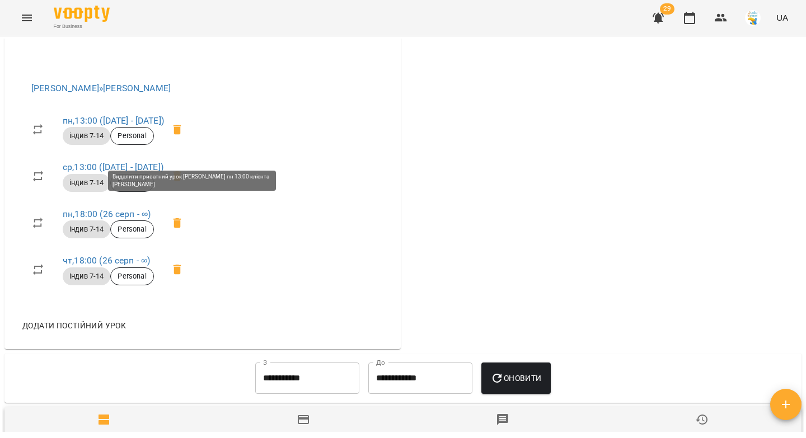
click at [181, 135] on icon at bounding box center [178, 130] width 8 height 10
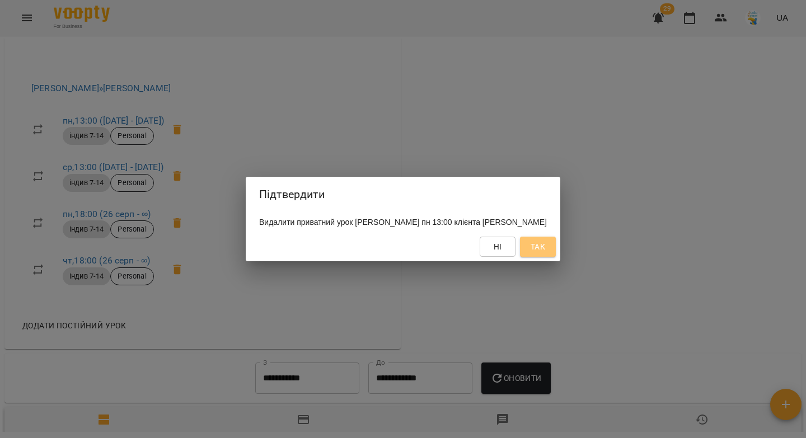
click at [540, 253] on span "Так" at bounding box center [538, 246] width 18 height 13
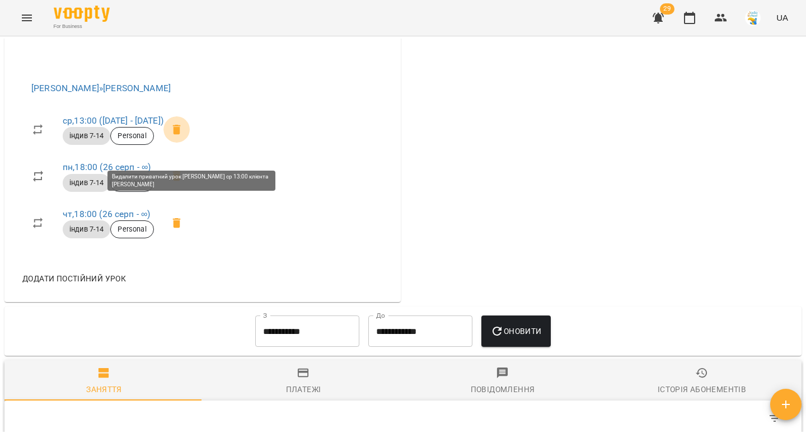
click at [181, 135] on icon at bounding box center [177, 130] width 8 height 10
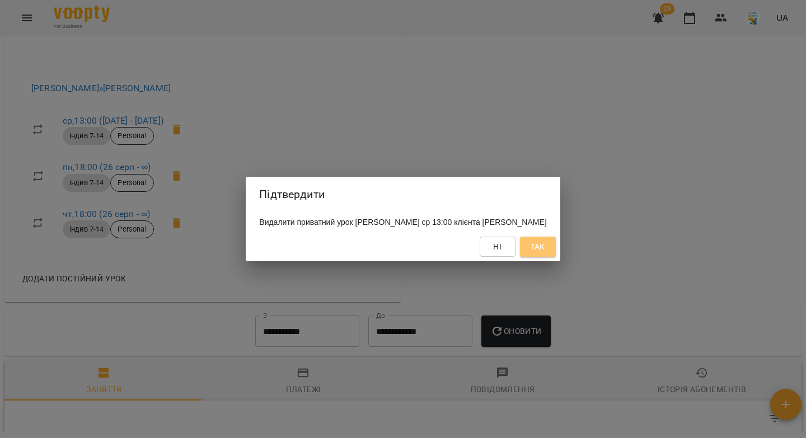
click at [545, 254] on span "Так" at bounding box center [538, 246] width 15 height 13
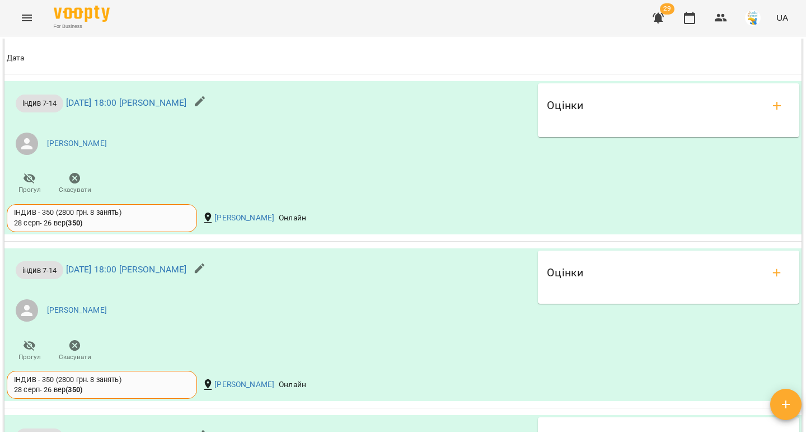
scroll to position [0, 0]
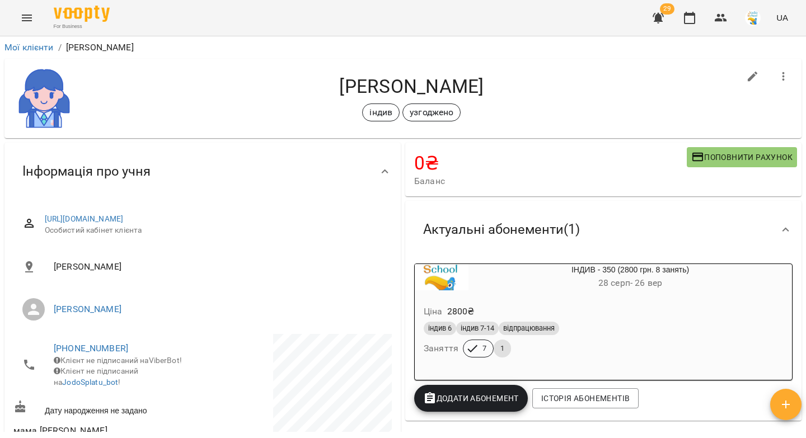
click at [603, 305] on div "Ціна 2800 ₴" at bounding box center [604, 312] width 364 height 20
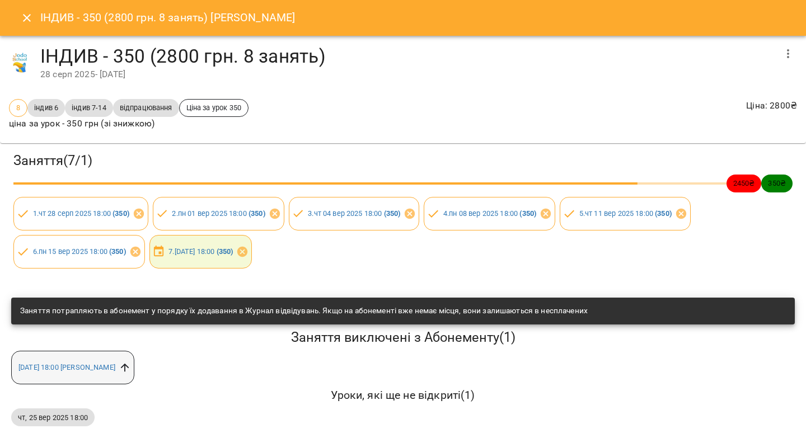
click at [131, 366] on icon at bounding box center [125, 368] width 12 height 12
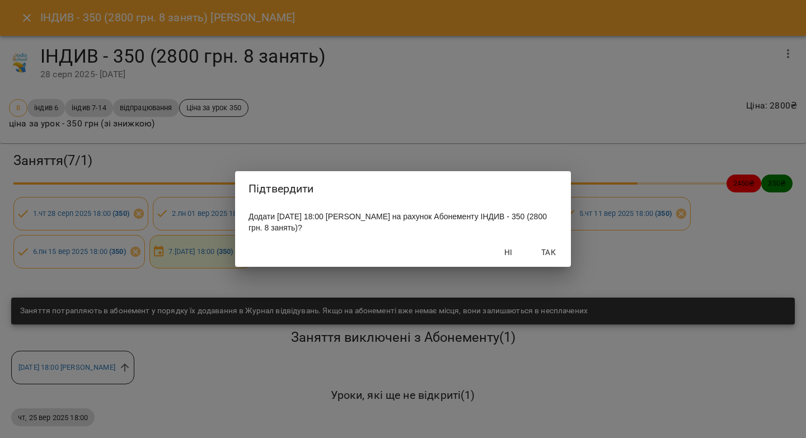
click at [553, 258] on span "Так" at bounding box center [548, 252] width 27 height 13
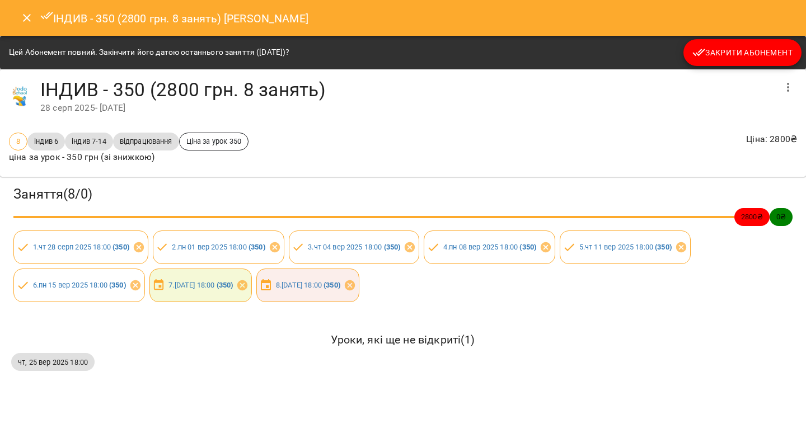
click at [21, 13] on icon "Close" at bounding box center [26, 17] width 13 height 13
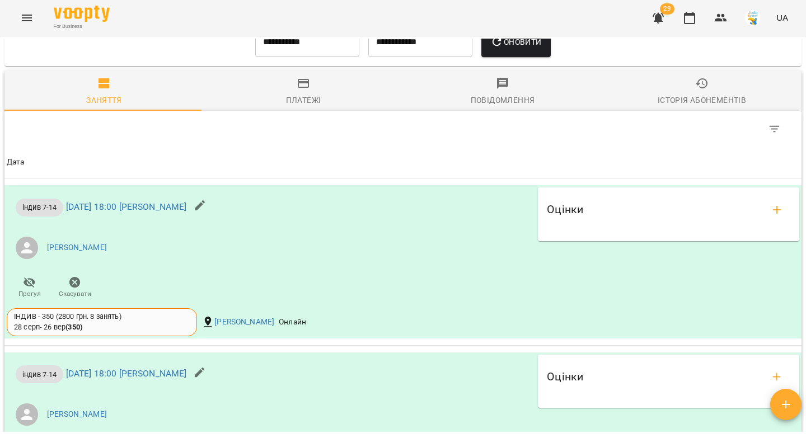
scroll to position [770, 0]
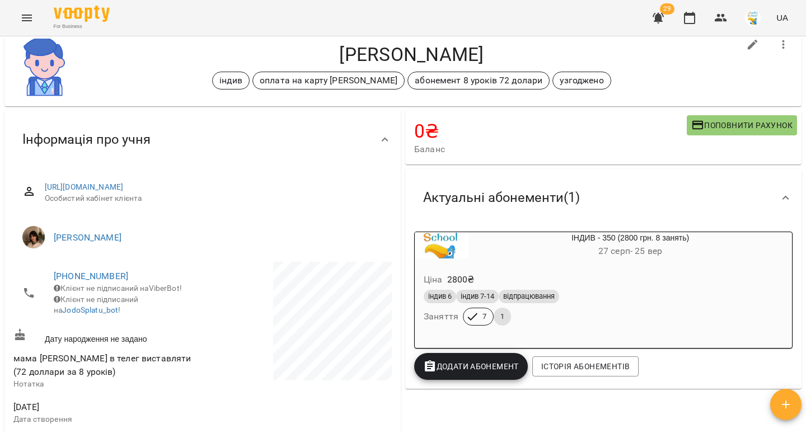
scroll to position [85, 0]
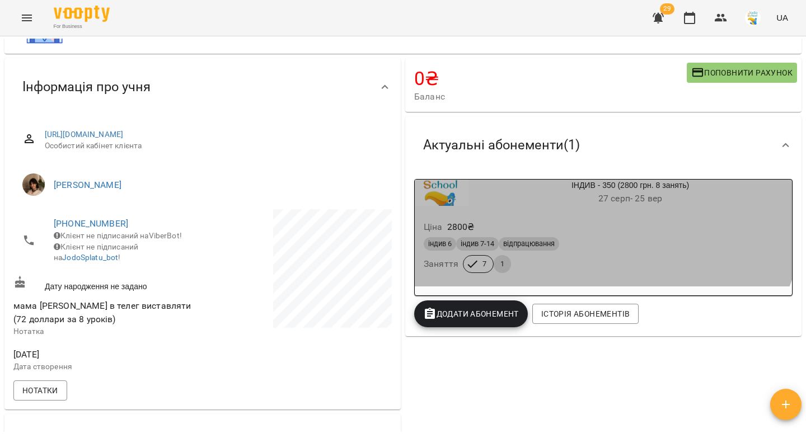
click at [573, 206] on h6 "[DATE] - [DATE]" at bounding box center [631, 199] width 324 height 16
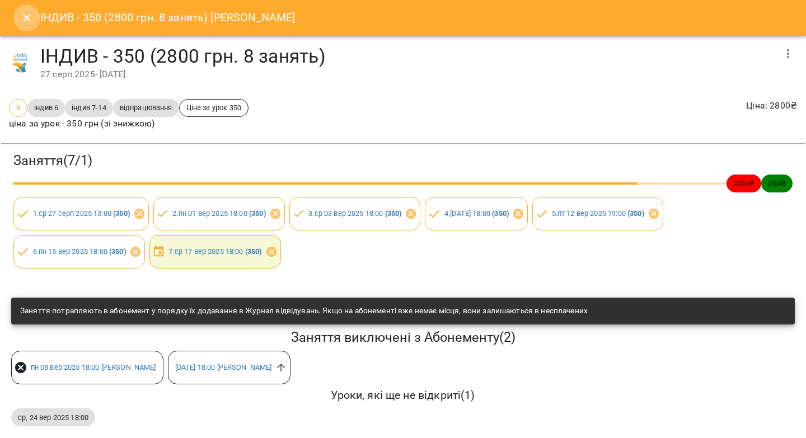
click at [30, 17] on icon "Close" at bounding box center [26, 17] width 13 height 13
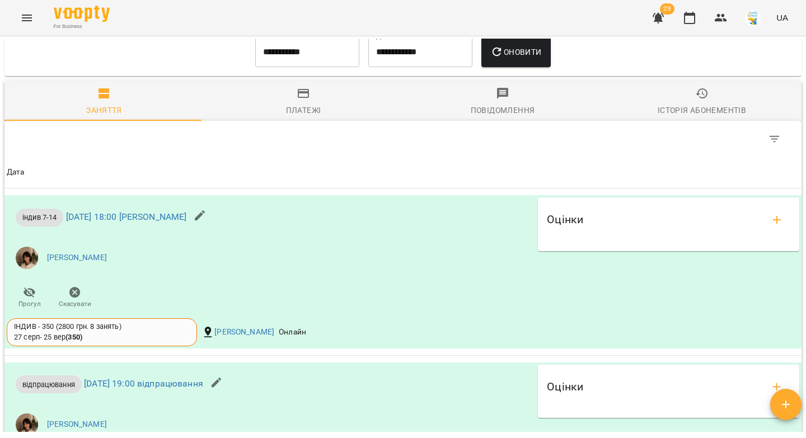
scroll to position [7, 0]
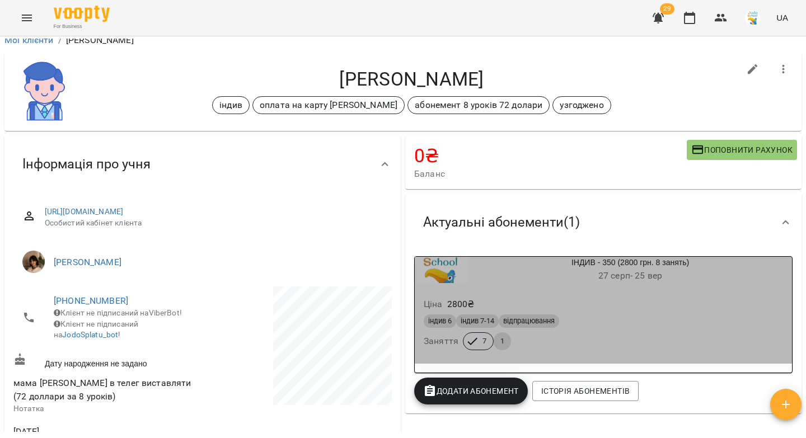
click at [606, 294] on div "Ціна 2800 ₴ індив 6 індив 7-14 відпрацювання Заняття 7 1" at bounding box center [603, 326] width 377 height 76
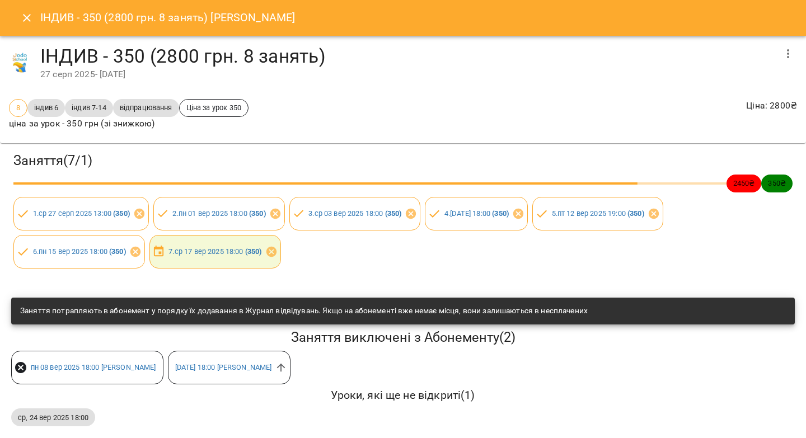
click at [794, 54] on div "ІНДИВ - 350 (2800 грн. 8 занять) [DATE] - [DATE]" at bounding box center [403, 63] width 806 height 54
click at [781, 52] on icon "button" at bounding box center [787, 53] width 13 height 13
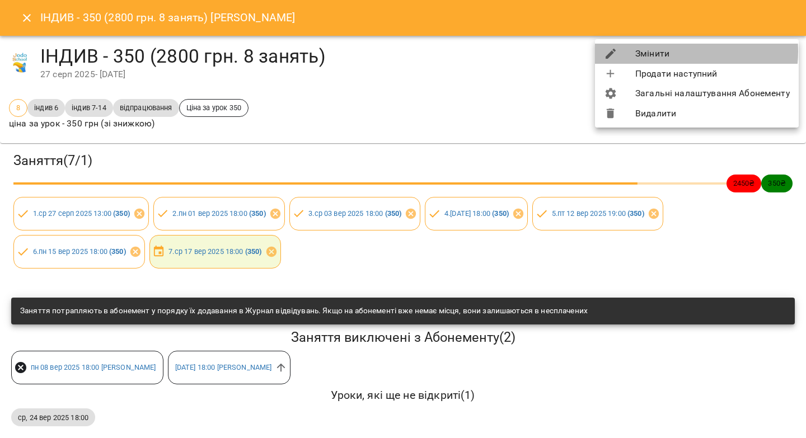
click at [675, 52] on li "Змінити" at bounding box center [697, 54] width 204 height 20
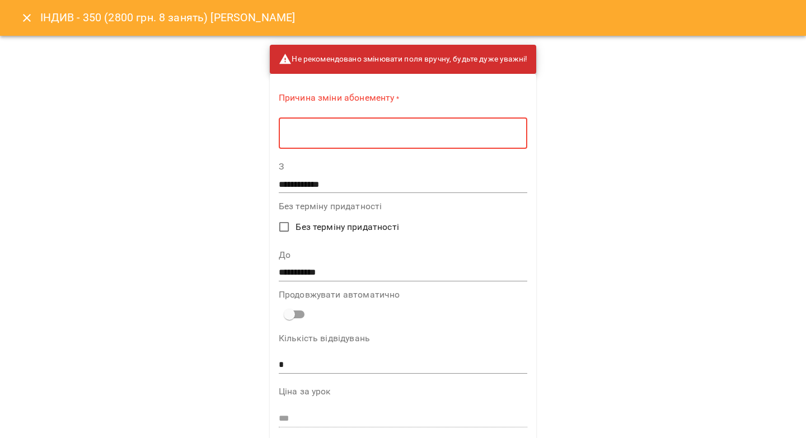
click at [411, 136] on textarea at bounding box center [403, 133] width 233 height 11
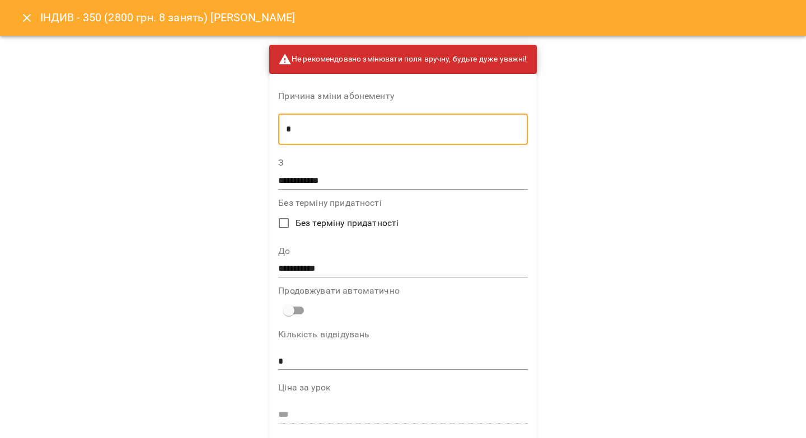
type textarea "*"
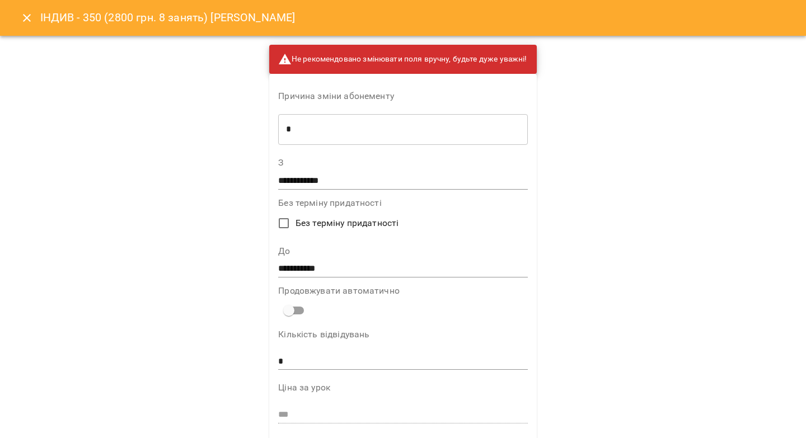
click at [317, 258] on div "**********" at bounding box center [402, 262] width 249 height 31
click at [20, 17] on icon "Close" at bounding box center [26, 17] width 13 height 13
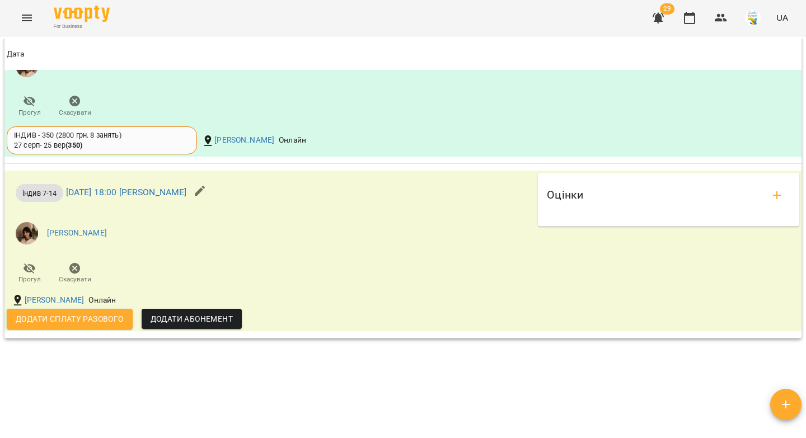
scroll to position [0, 0]
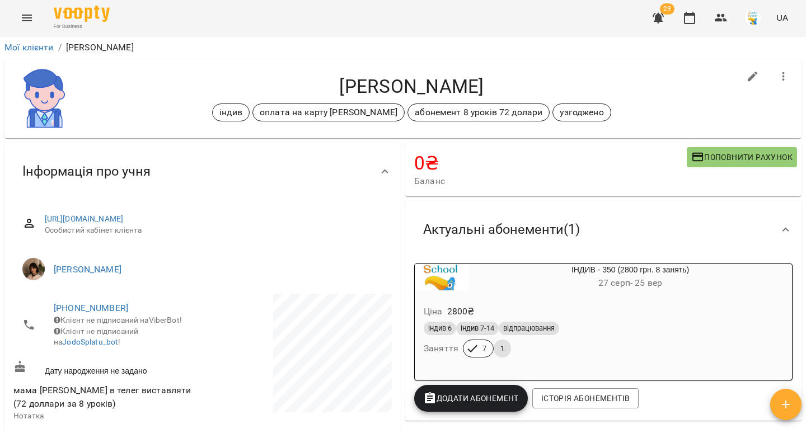
click at [573, 303] on div "Ціна 2800 ₴" at bounding box center [604, 312] width 364 height 20
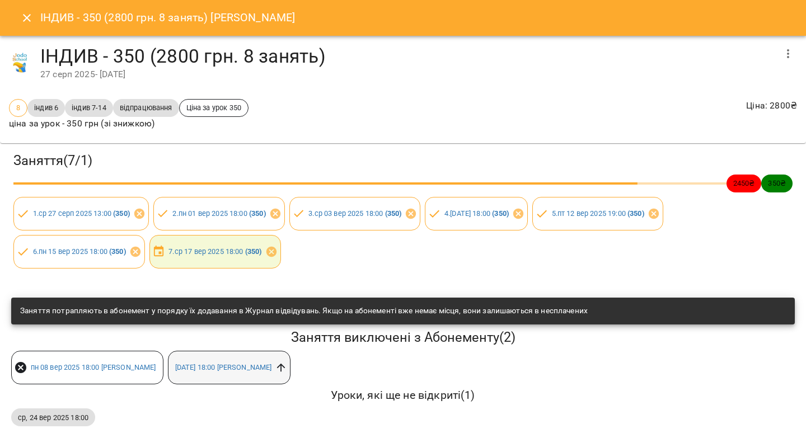
click at [287, 368] on icon at bounding box center [281, 368] width 12 height 12
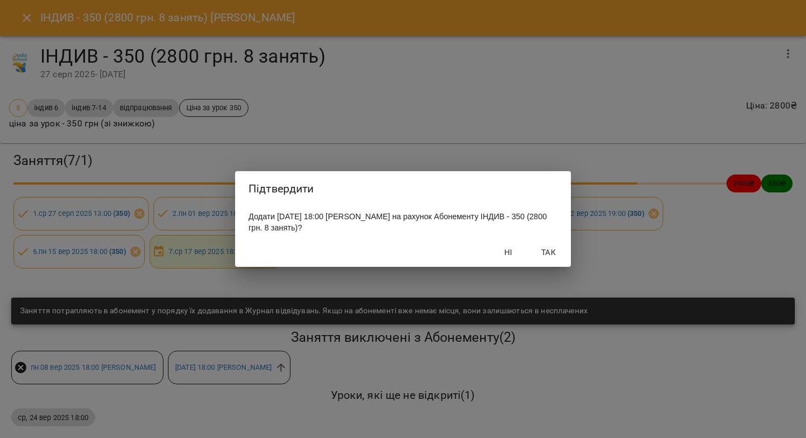
click at [547, 256] on span "Так" at bounding box center [548, 252] width 27 height 13
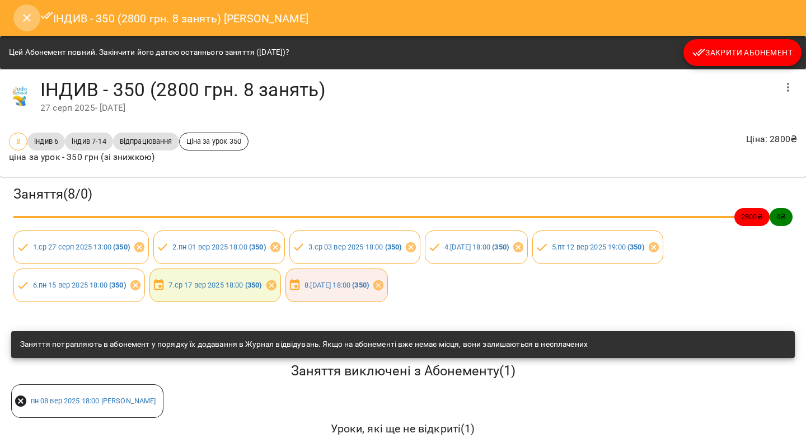
click at [27, 17] on icon "Close" at bounding box center [27, 18] width 8 height 8
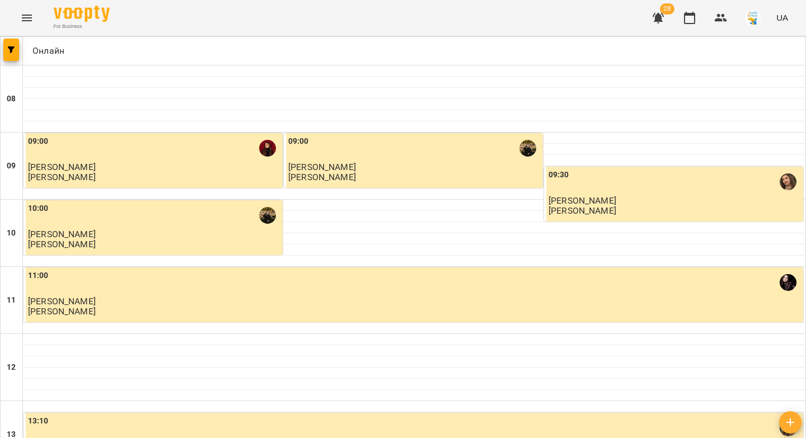
scroll to position [624, 0]
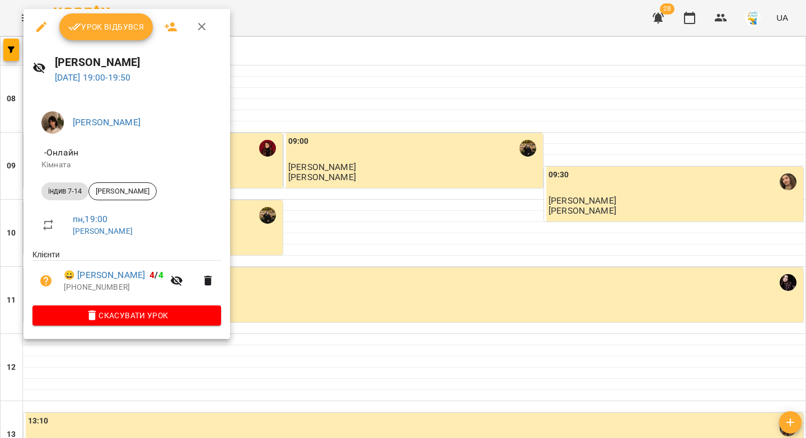
click at [110, 30] on span "Урок відбувся" at bounding box center [106, 26] width 76 height 13
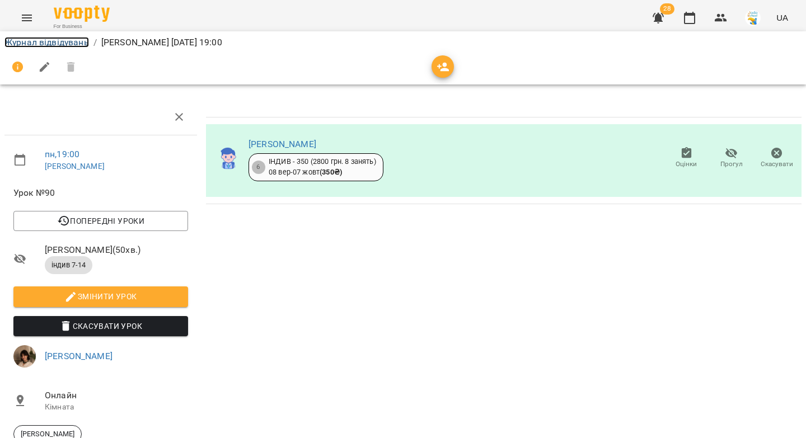
click at [67, 44] on link "Журнал відвідувань" at bounding box center [46, 42] width 85 height 11
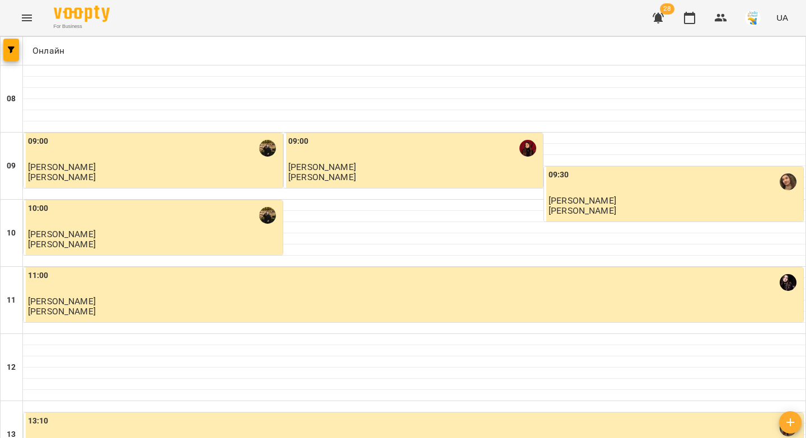
scroll to position [642, 0]
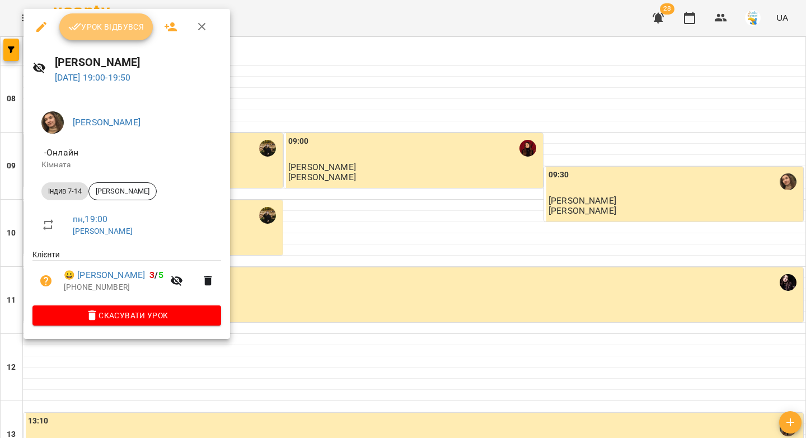
click at [120, 30] on span "Урок відбувся" at bounding box center [106, 26] width 76 height 13
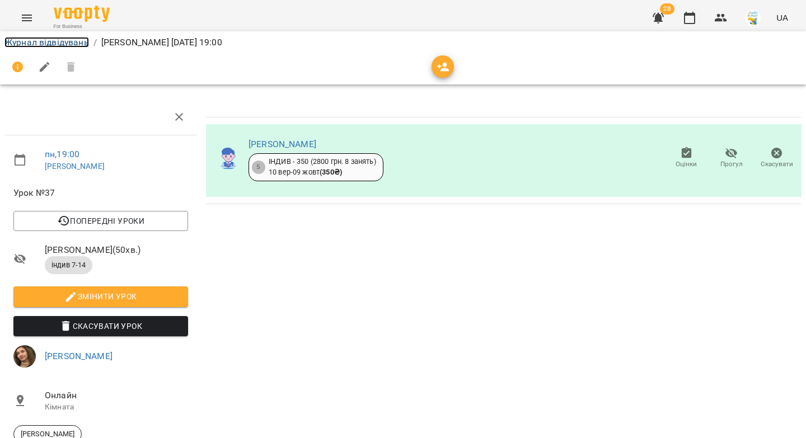
drag, startPoint x: 57, startPoint y: 40, endPoint x: 243, endPoint y: 183, distance: 234.8
click at [57, 40] on link "Журнал відвідувань" at bounding box center [46, 42] width 85 height 11
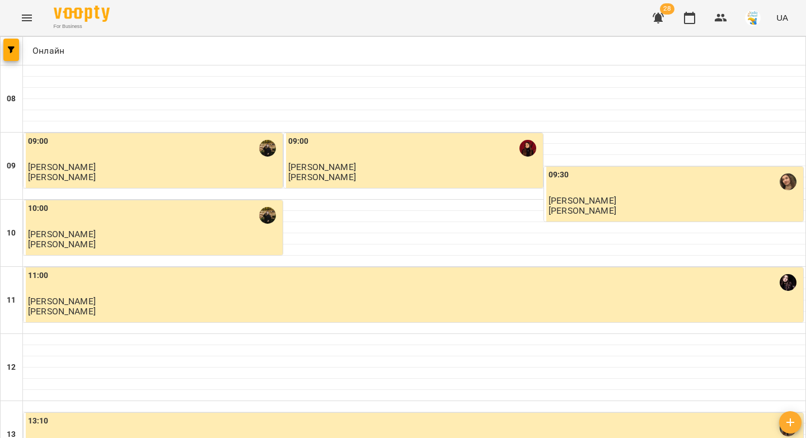
scroll to position [642, 0]
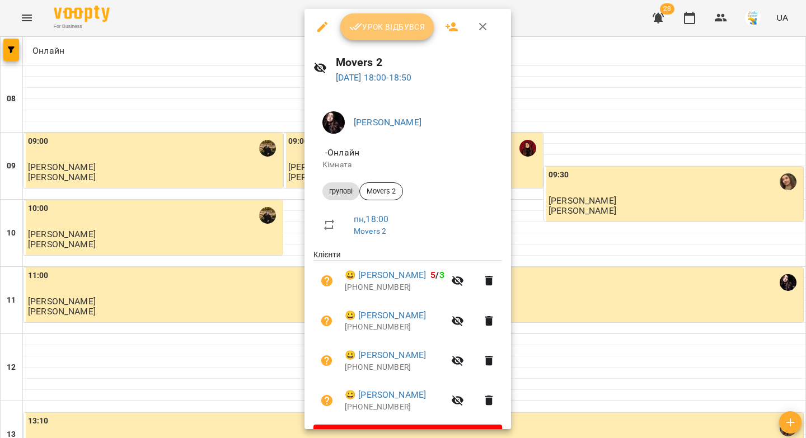
click at [385, 32] on span "Урок відбувся" at bounding box center [387, 26] width 76 height 13
click at [386, 31] on div "For Business 28 UA" at bounding box center [403, 18] width 806 height 36
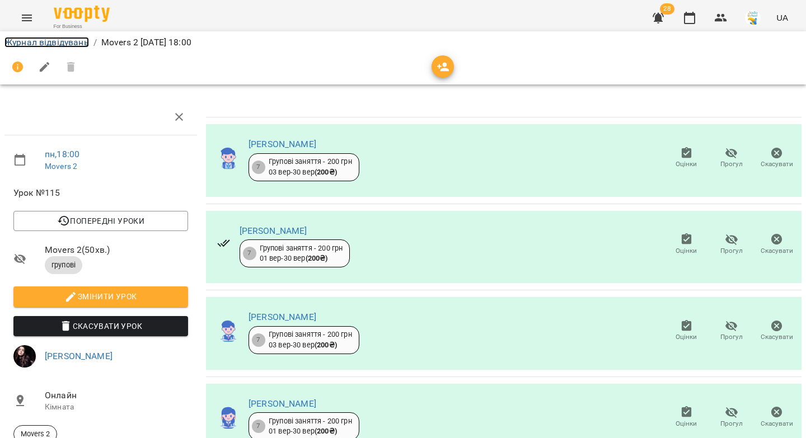
click at [39, 41] on link "Журнал відвідувань" at bounding box center [46, 42] width 85 height 11
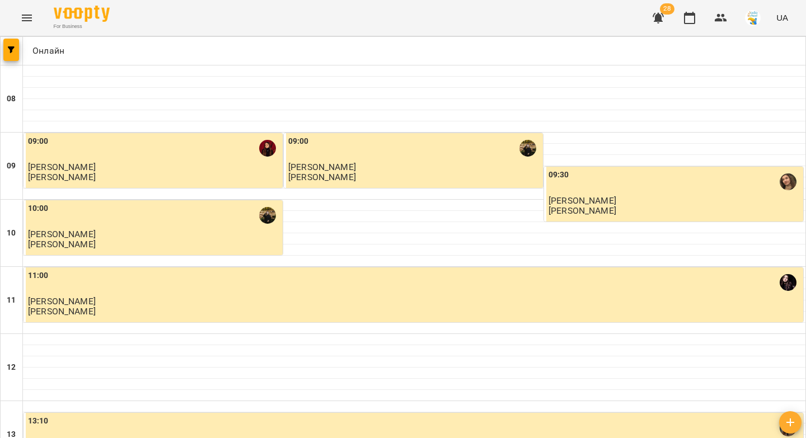
scroll to position [583, 0]
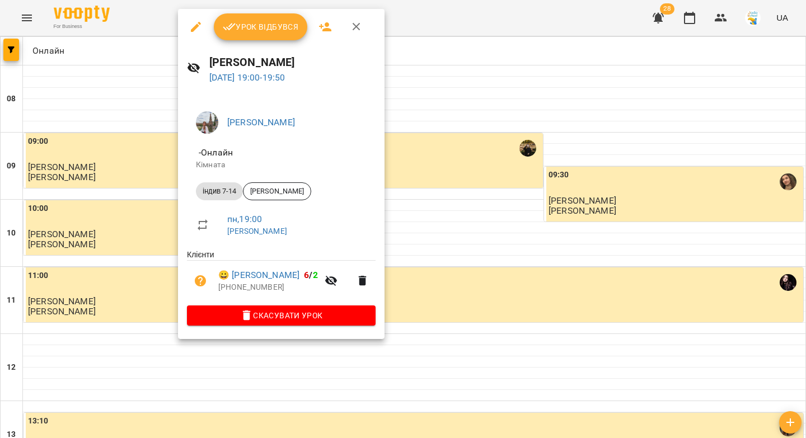
click at [249, 35] on button "Урок відбувся" at bounding box center [261, 26] width 94 height 27
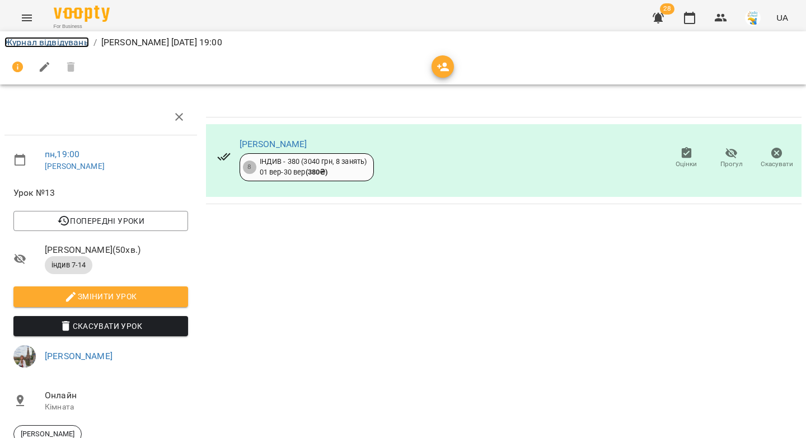
click at [57, 41] on link "Журнал відвідувань" at bounding box center [46, 42] width 85 height 11
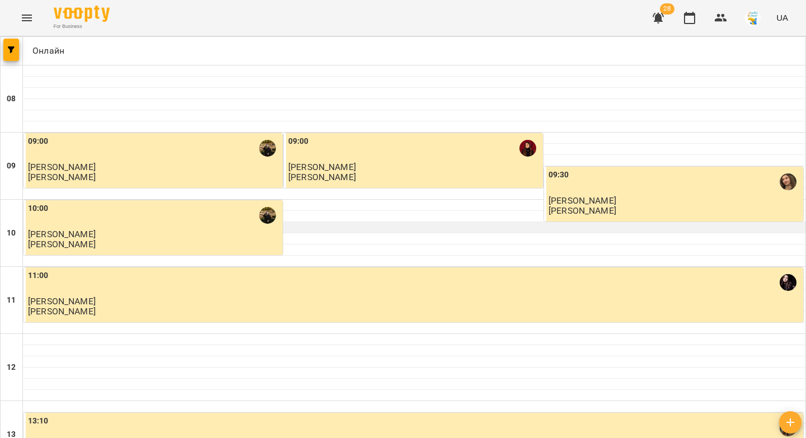
scroll to position [551, 0]
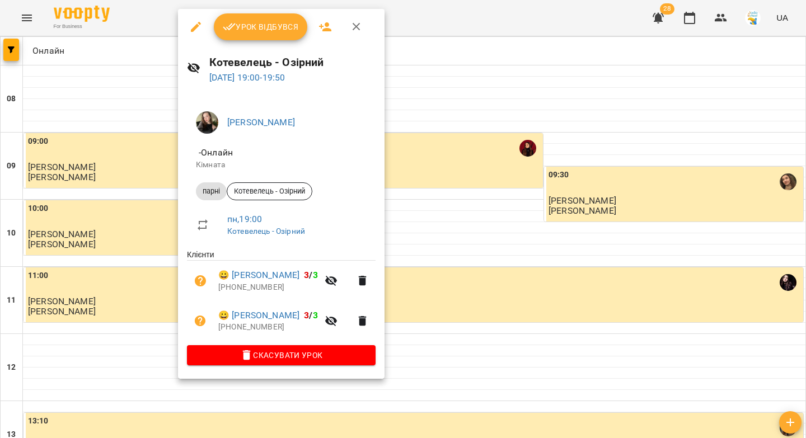
click at [262, 27] on span "Урок відбувся" at bounding box center [261, 26] width 76 height 13
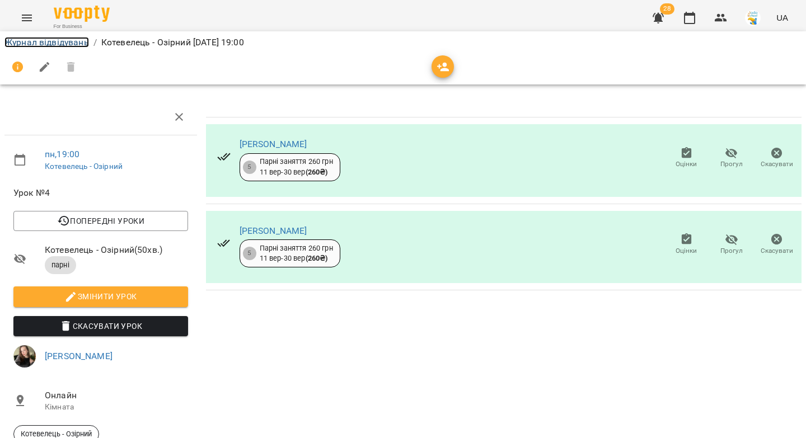
click at [66, 44] on link "Журнал відвідувань" at bounding box center [46, 42] width 85 height 11
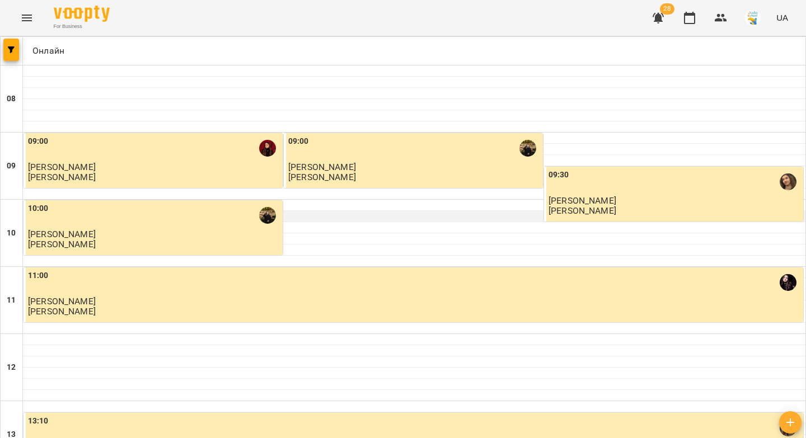
scroll to position [642, 0]
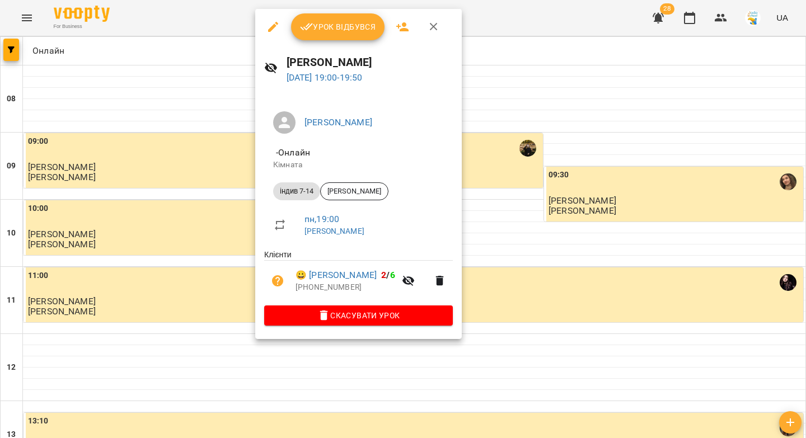
click at [336, 24] on span "Урок відбувся" at bounding box center [338, 26] width 76 height 13
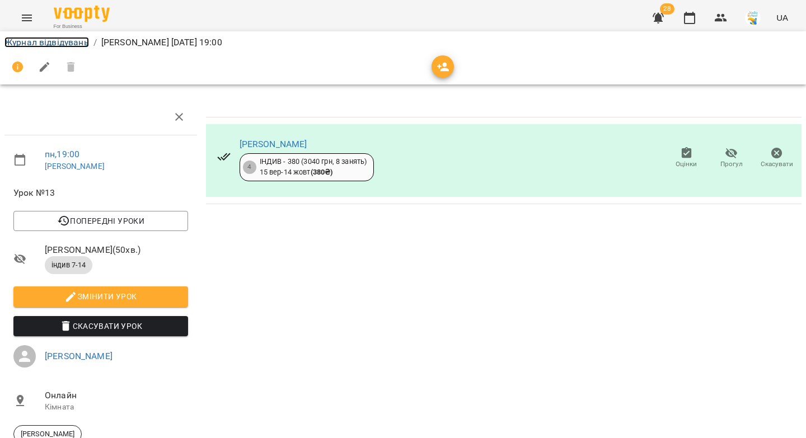
click at [74, 39] on link "Журнал відвідувань" at bounding box center [46, 42] width 85 height 11
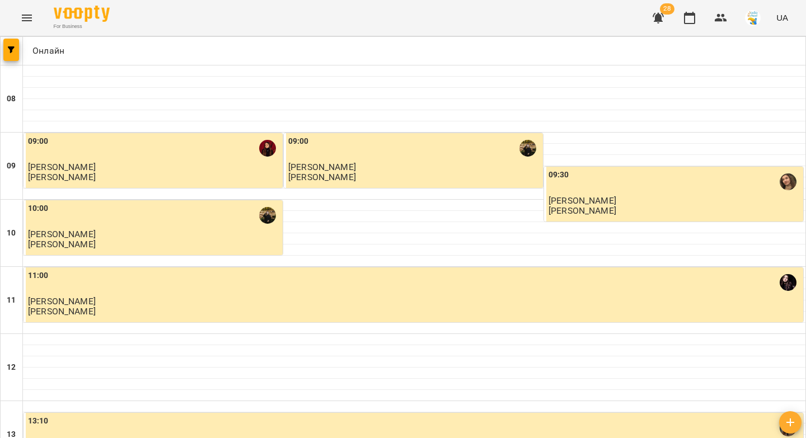
scroll to position [642, 0]
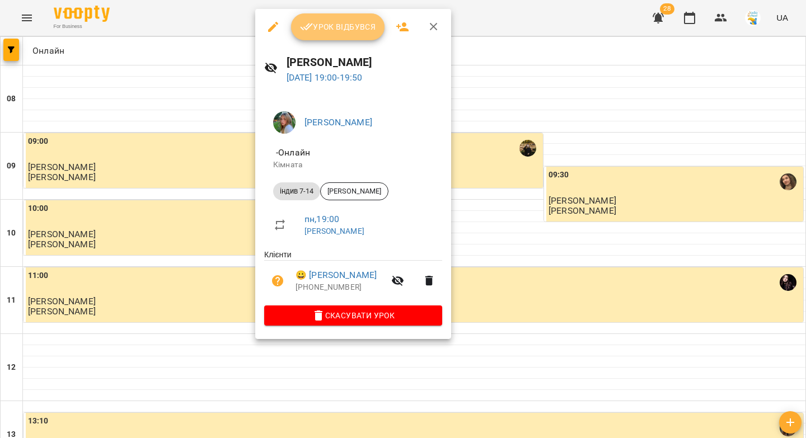
click at [343, 31] on span "Урок відбувся" at bounding box center [338, 26] width 76 height 13
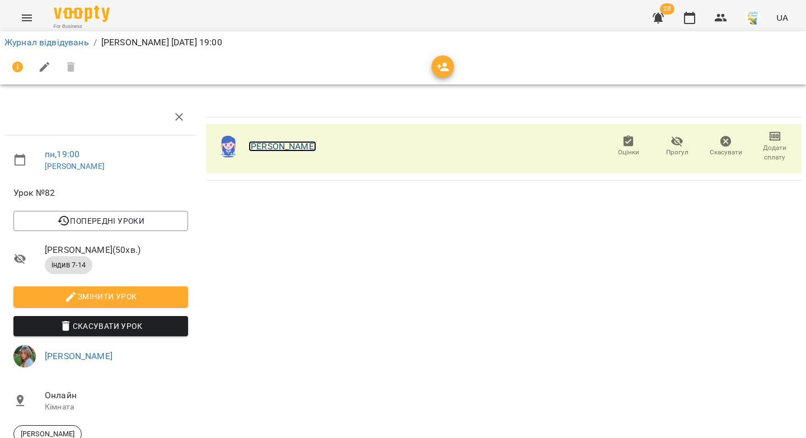
click at [256, 147] on link "[PERSON_NAME]" at bounding box center [283, 146] width 68 height 11
click at [72, 44] on link "Журнал відвідувань" at bounding box center [46, 42] width 85 height 11
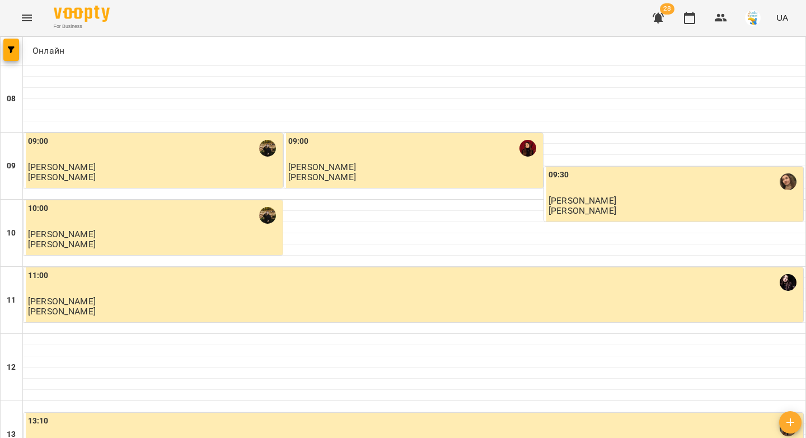
scroll to position [642, 0]
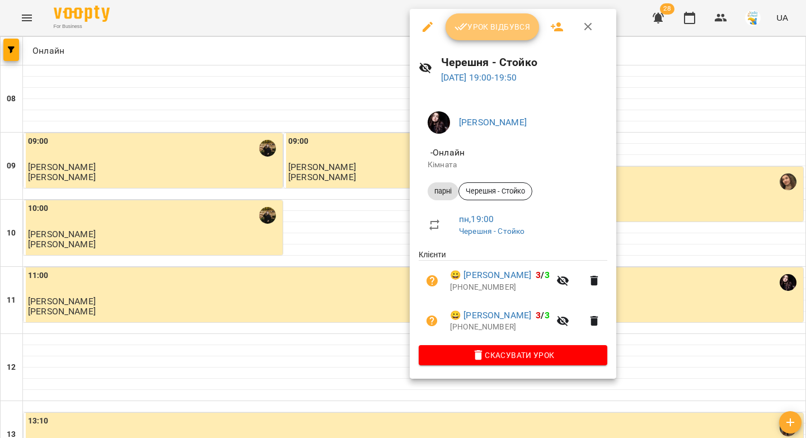
click at [486, 32] on span "Урок відбувся" at bounding box center [493, 26] width 76 height 13
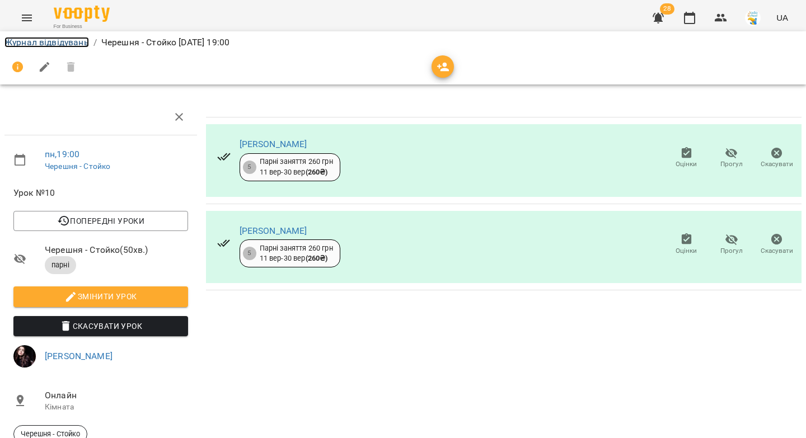
click at [50, 41] on link "Журнал відвідувань" at bounding box center [46, 42] width 85 height 11
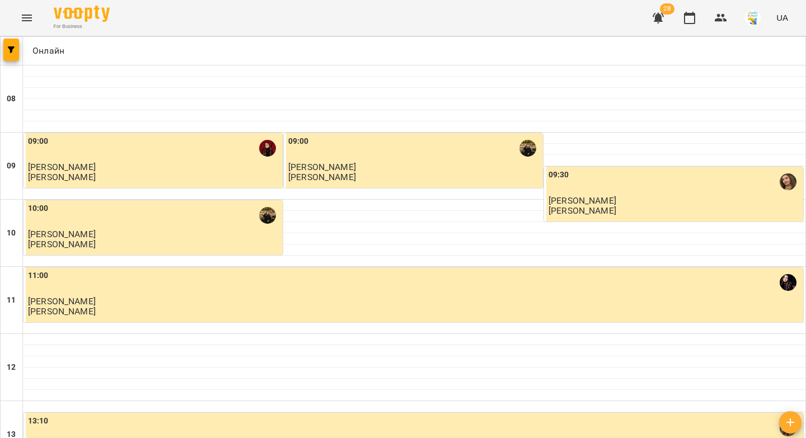
scroll to position [642, 0]
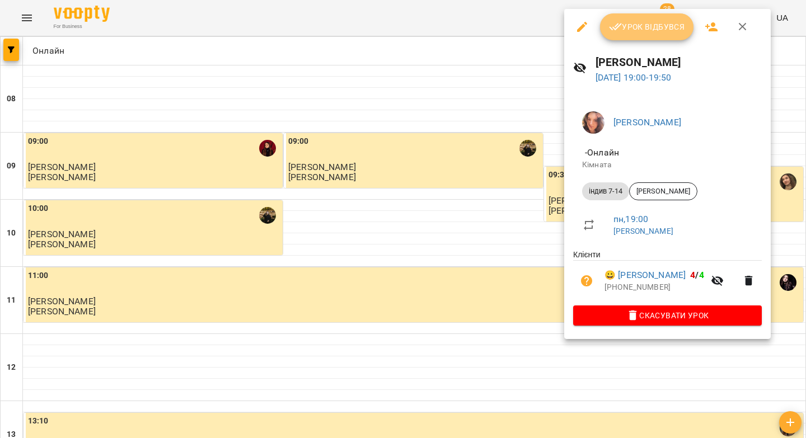
click at [624, 34] on button "Урок відбувся" at bounding box center [647, 26] width 94 height 27
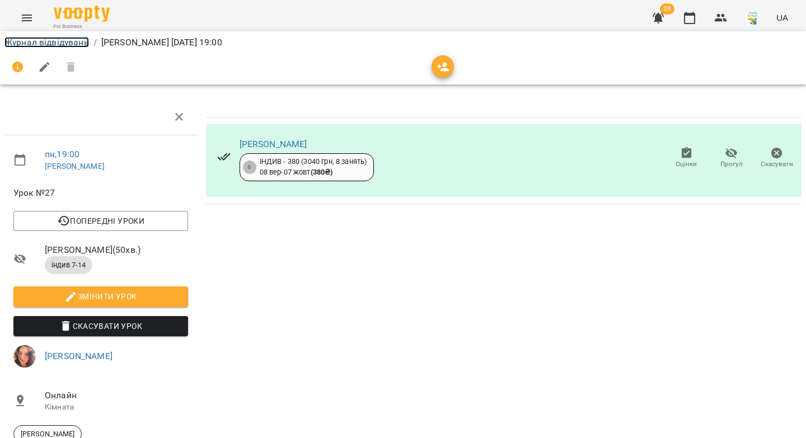
click at [57, 45] on link "Журнал відвідувань" at bounding box center [46, 42] width 85 height 11
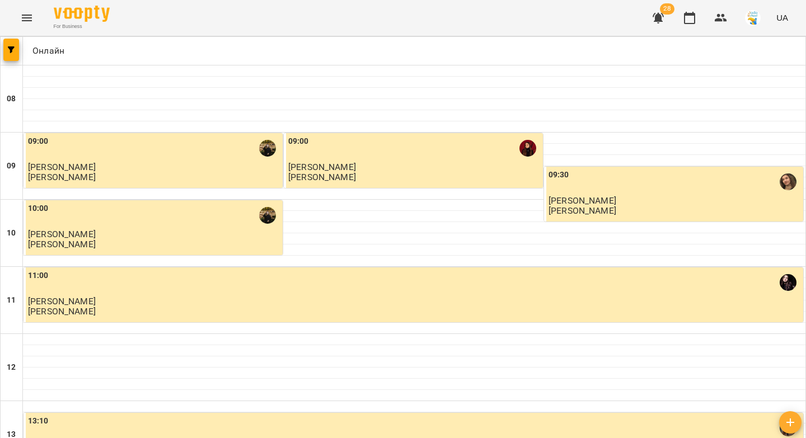
scroll to position [550, 0]
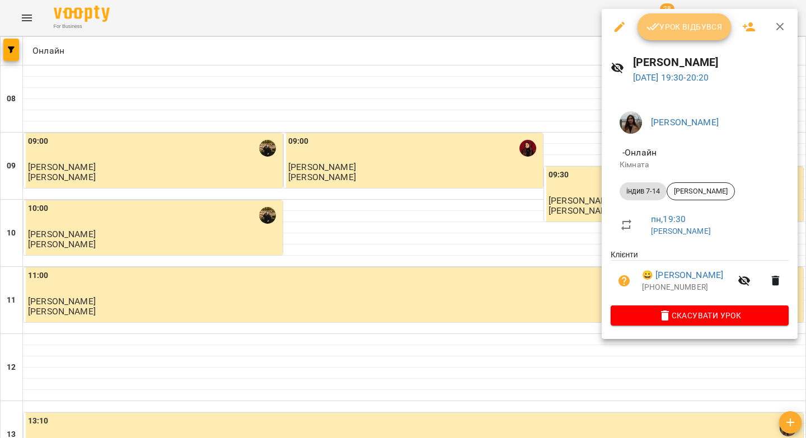
click at [675, 30] on span "Урок відбувся" at bounding box center [685, 26] width 76 height 13
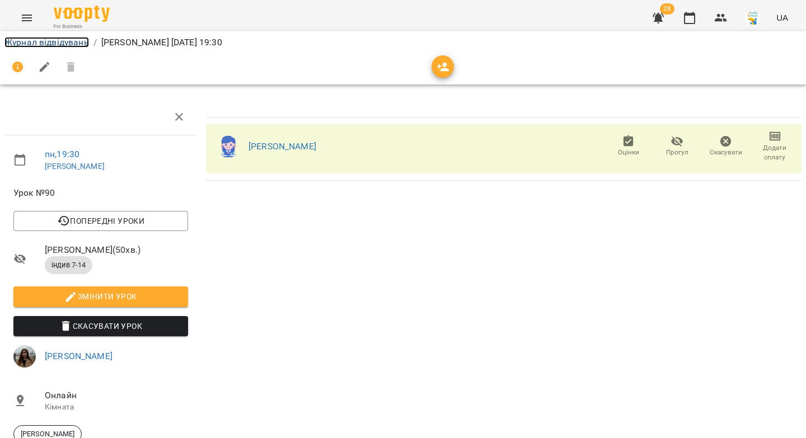
click at [43, 41] on link "Журнал відвідувань" at bounding box center [46, 42] width 85 height 11
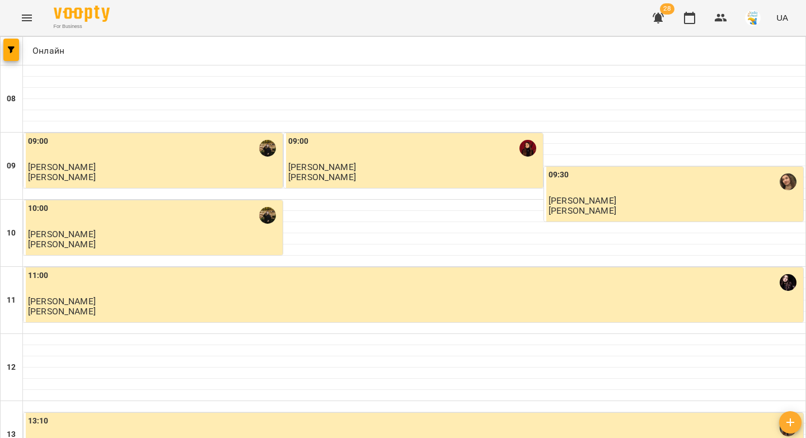
scroll to position [642, 0]
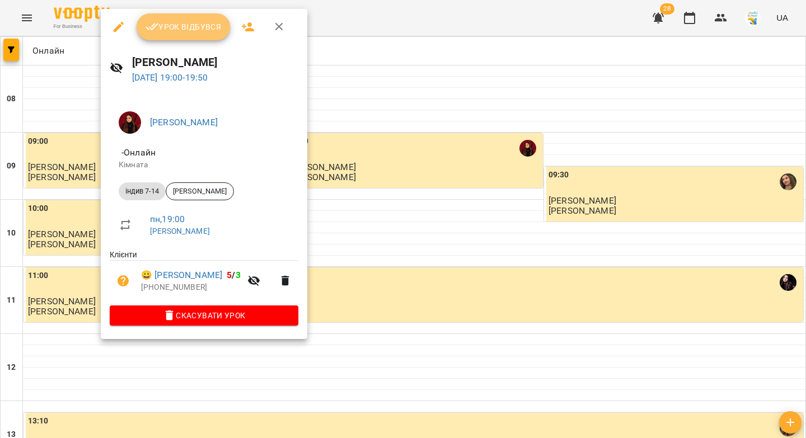
click at [181, 22] on span "Урок відбувся" at bounding box center [184, 26] width 76 height 13
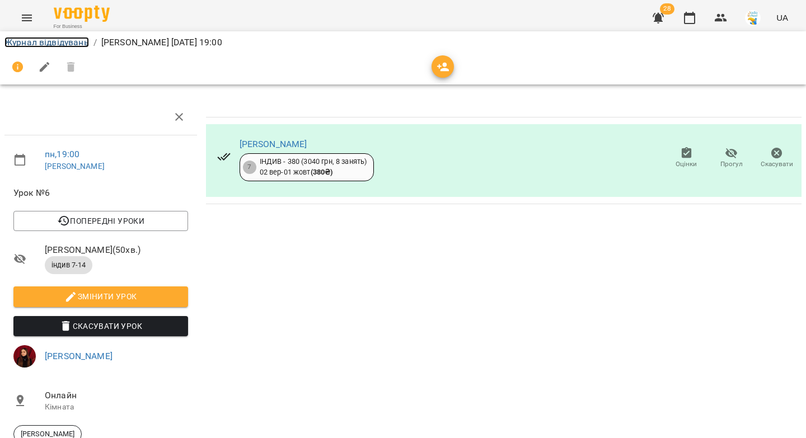
click at [53, 45] on link "Журнал відвідувань" at bounding box center [46, 42] width 85 height 11
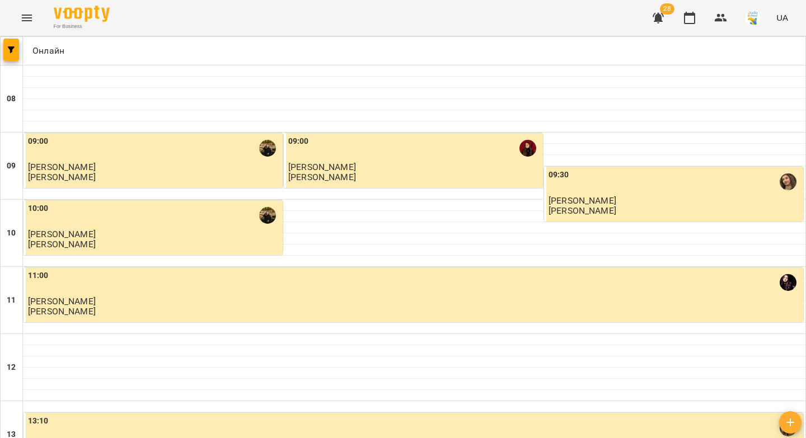
scroll to position [642, 0]
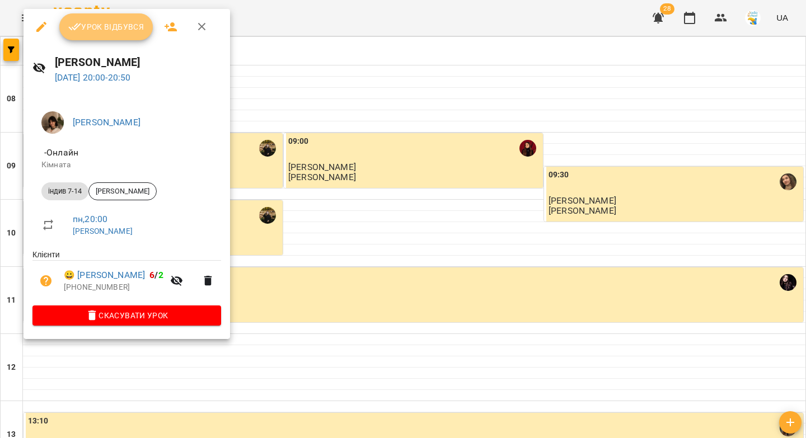
click at [111, 27] on span "Урок відбувся" at bounding box center [106, 26] width 76 height 13
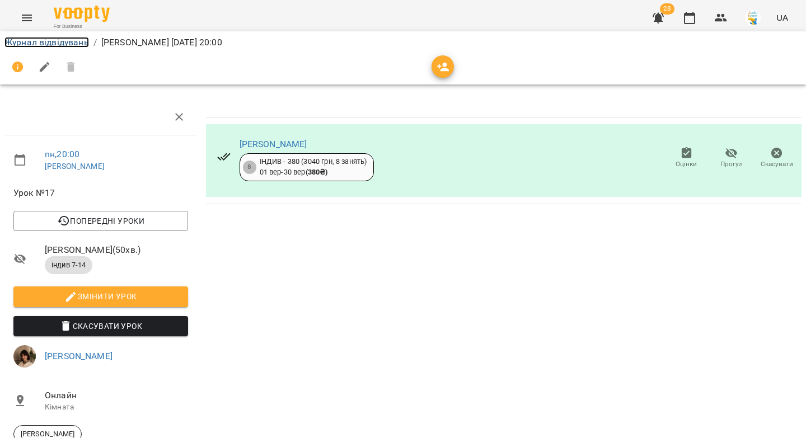
click at [65, 44] on link "Журнал відвідувань" at bounding box center [46, 42] width 85 height 11
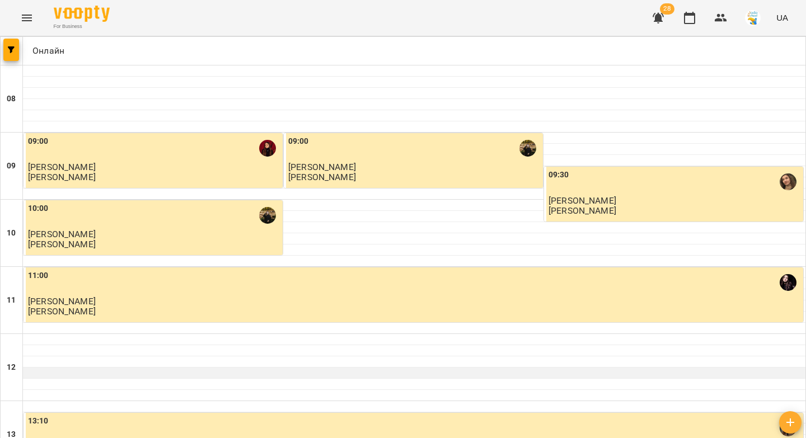
scroll to position [527, 0]
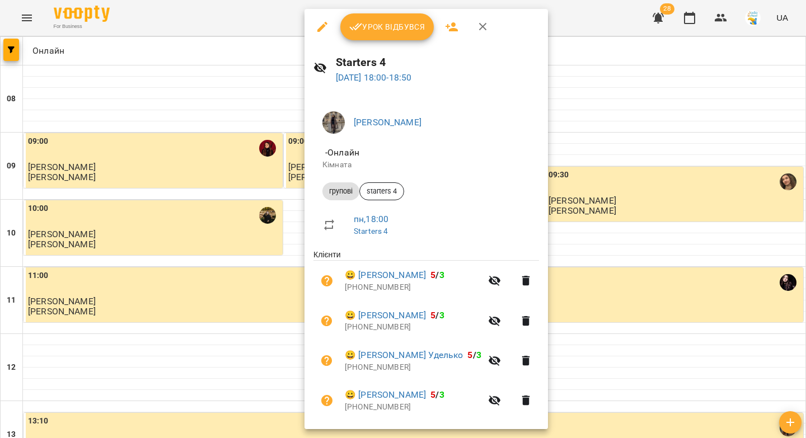
click at [391, 32] on span "Урок відбувся" at bounding box center [387, 26] width 76 height 13
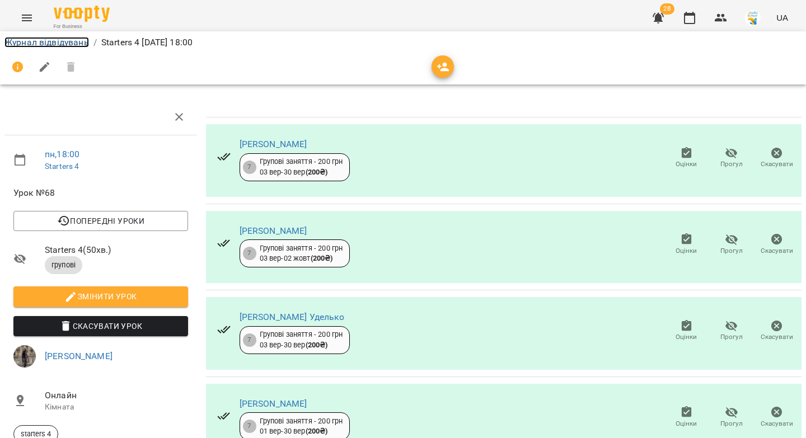
click at [57, 45] on link "Журнал відвідувань" at bounding box center [46, 42] width 85 height 11
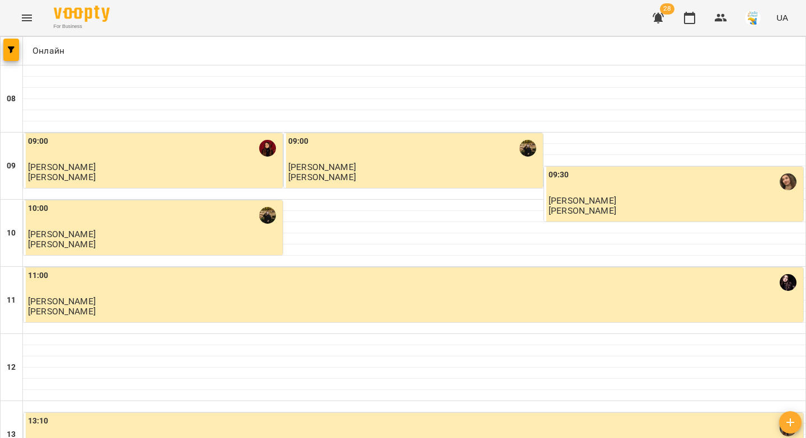
scroll to position [353, 0]
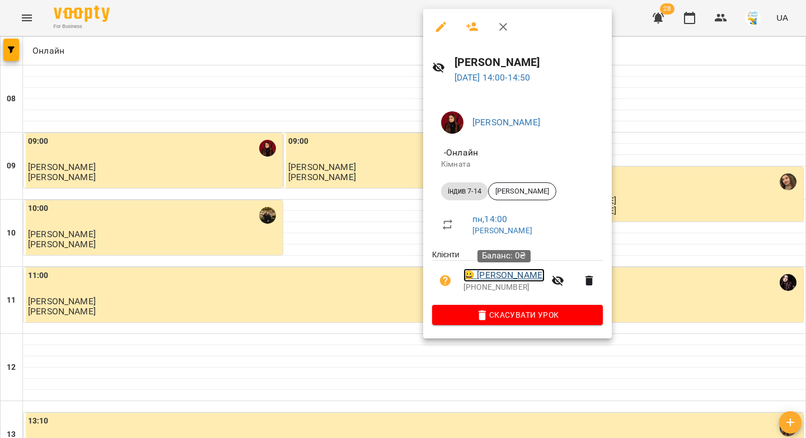
click at [490, 278] on link "😀 [PERSON_NAME]" at bounding box center [504, 275] width 81 height 13
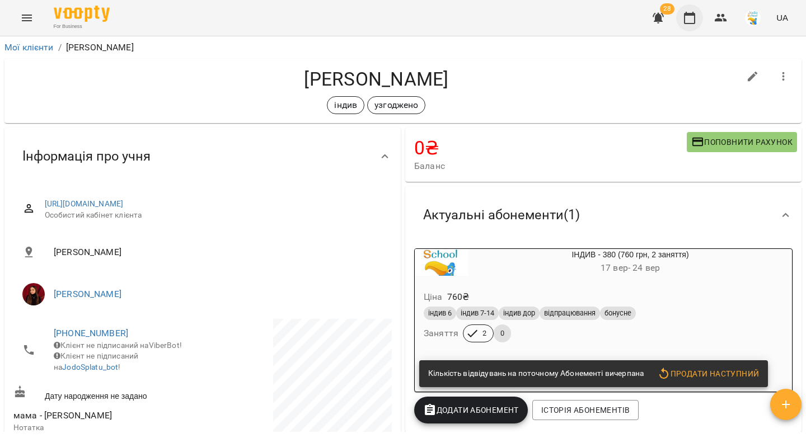
click at [692, 21] on icon "button" at bounding box center [689, 17] width 13 height 13
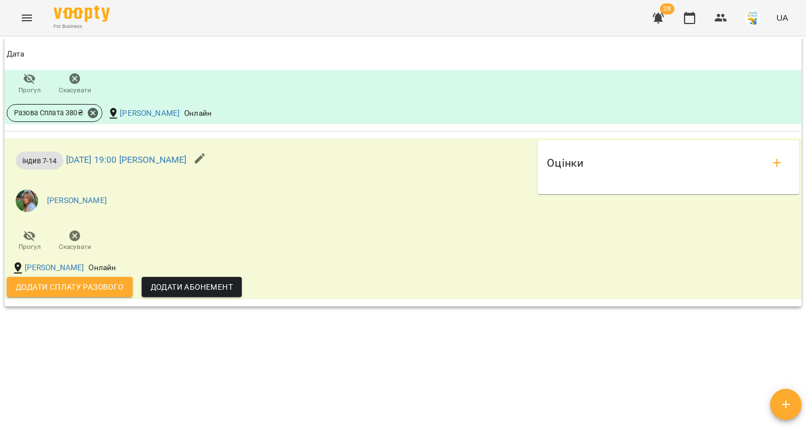
scroll to position [1329, 0]
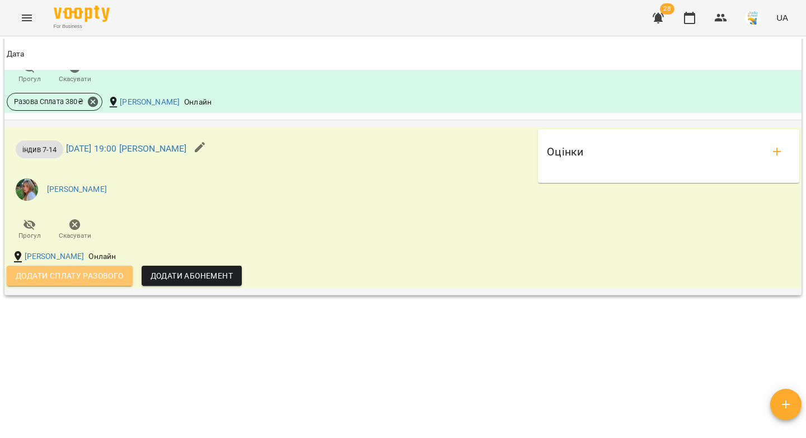
click at [70, 276] on span "Додати сплату разового" at bounding box center [70, 275] width 108 height 13
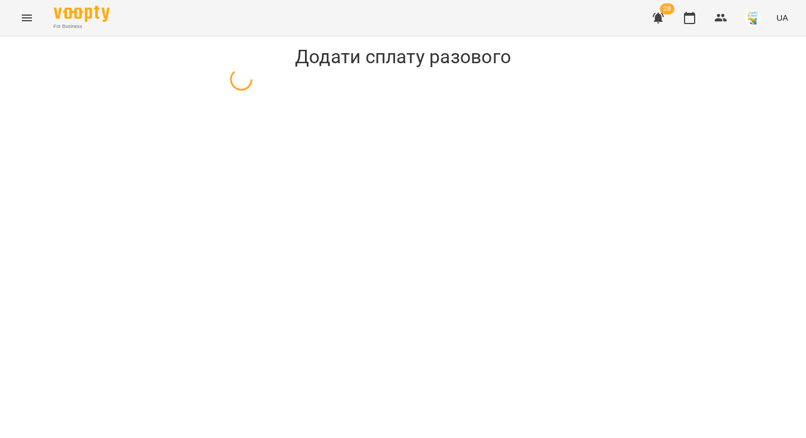
select select "**********"
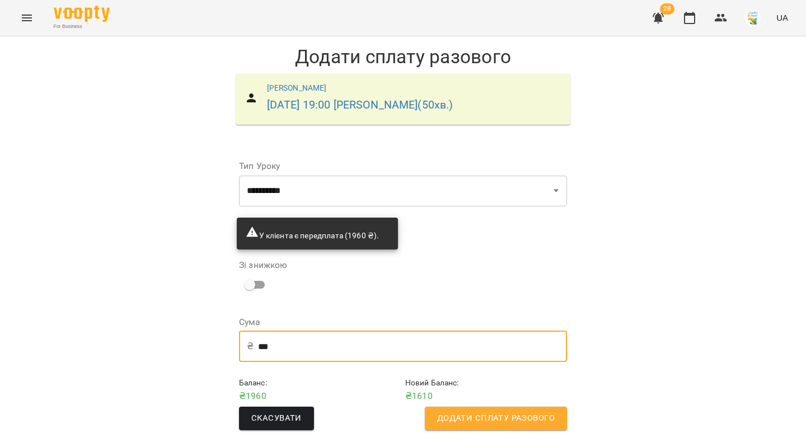
drag, startPoint x: 276, startPoint y: 346, endPoint x: 259, endPoint y: 349, distance: 17.6
click at [259, 349] on input "***" at bounding box center [412, 346] width 309 height 31
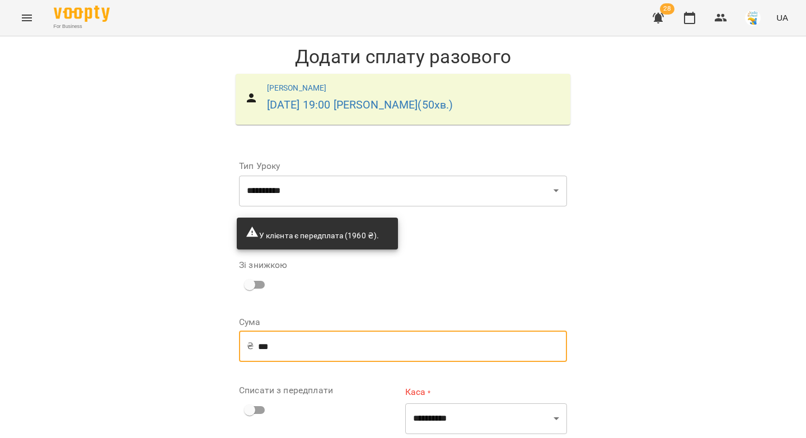
type input "***"
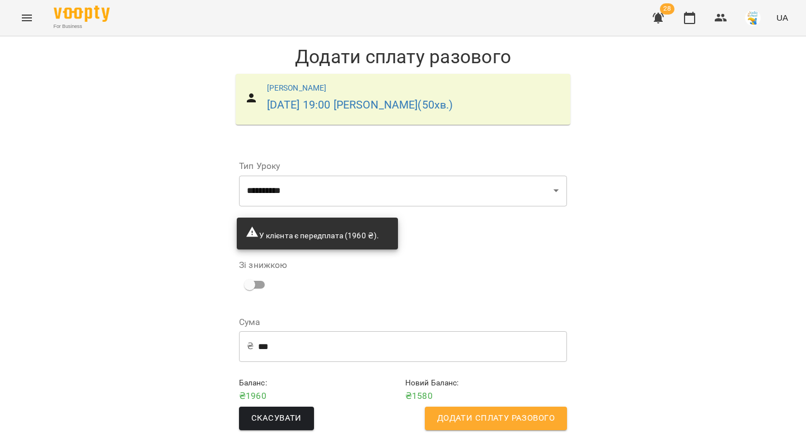
scroll to position [10, 0]
click at [475, 411] on span "Додати сплату разового" at bounding box center [496, 418] width 118 height 15
